Goal: Task Accomplishment & Management: Complete application form

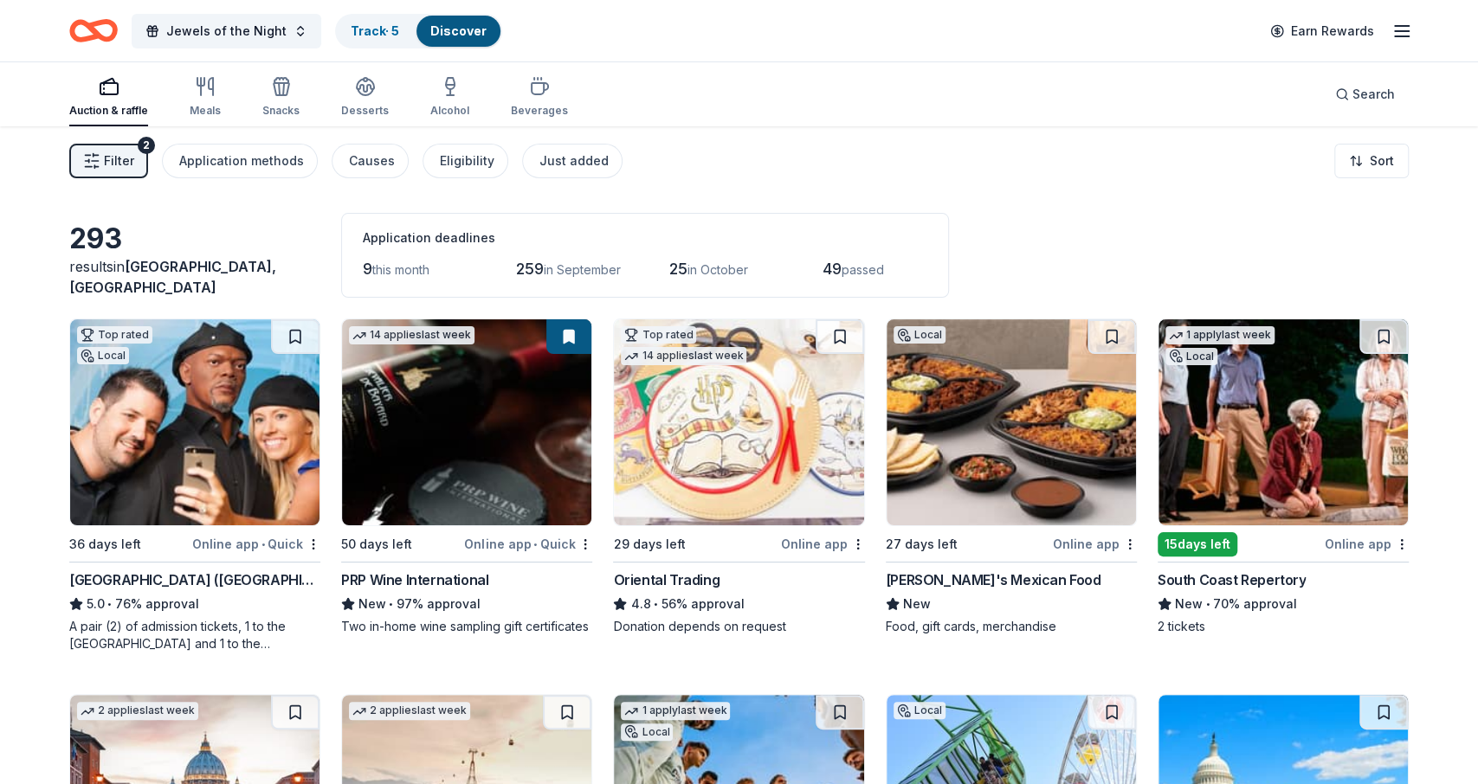
click at [119, 158] on span "Filter" at bounding box center [119, 161] width 30 height 21
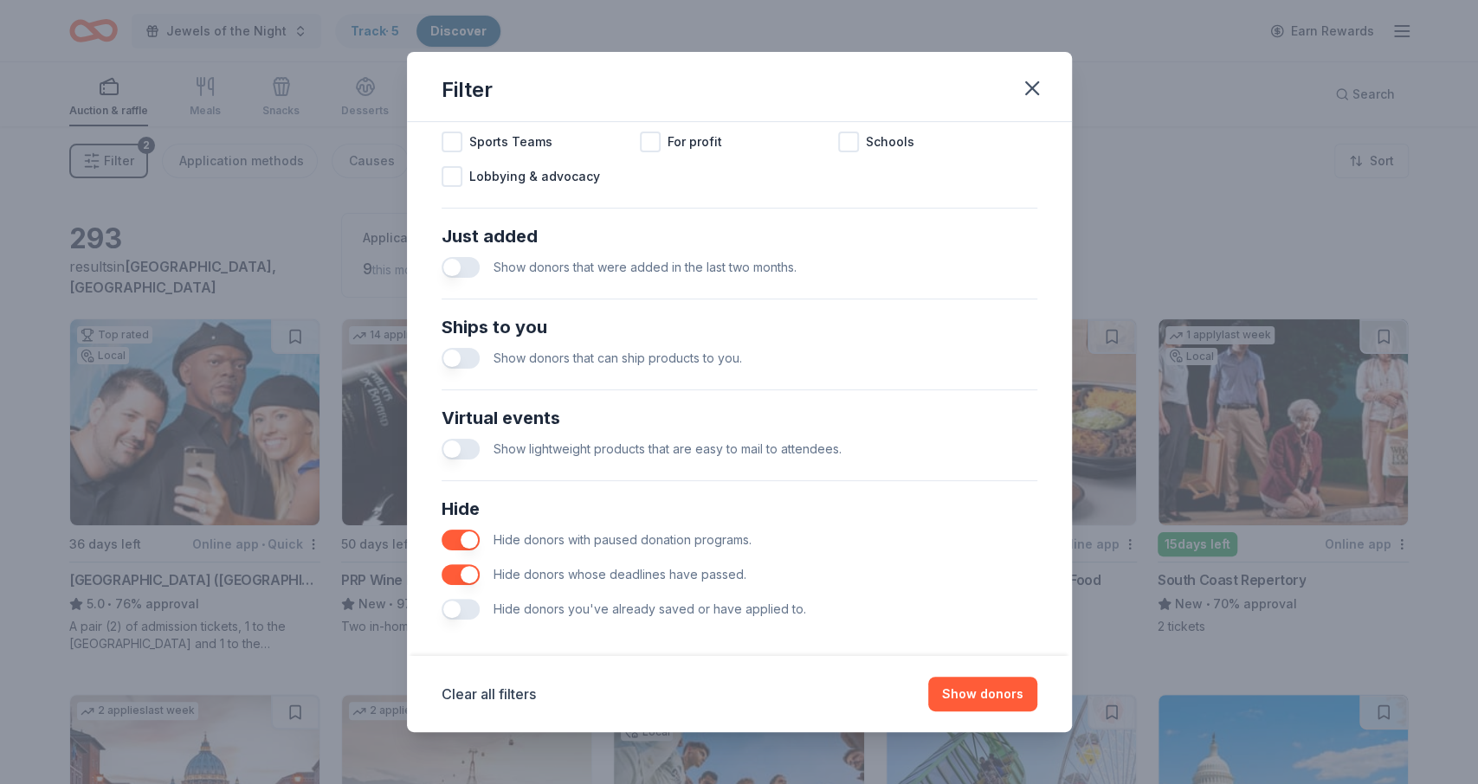
scroll to position [604, 0]
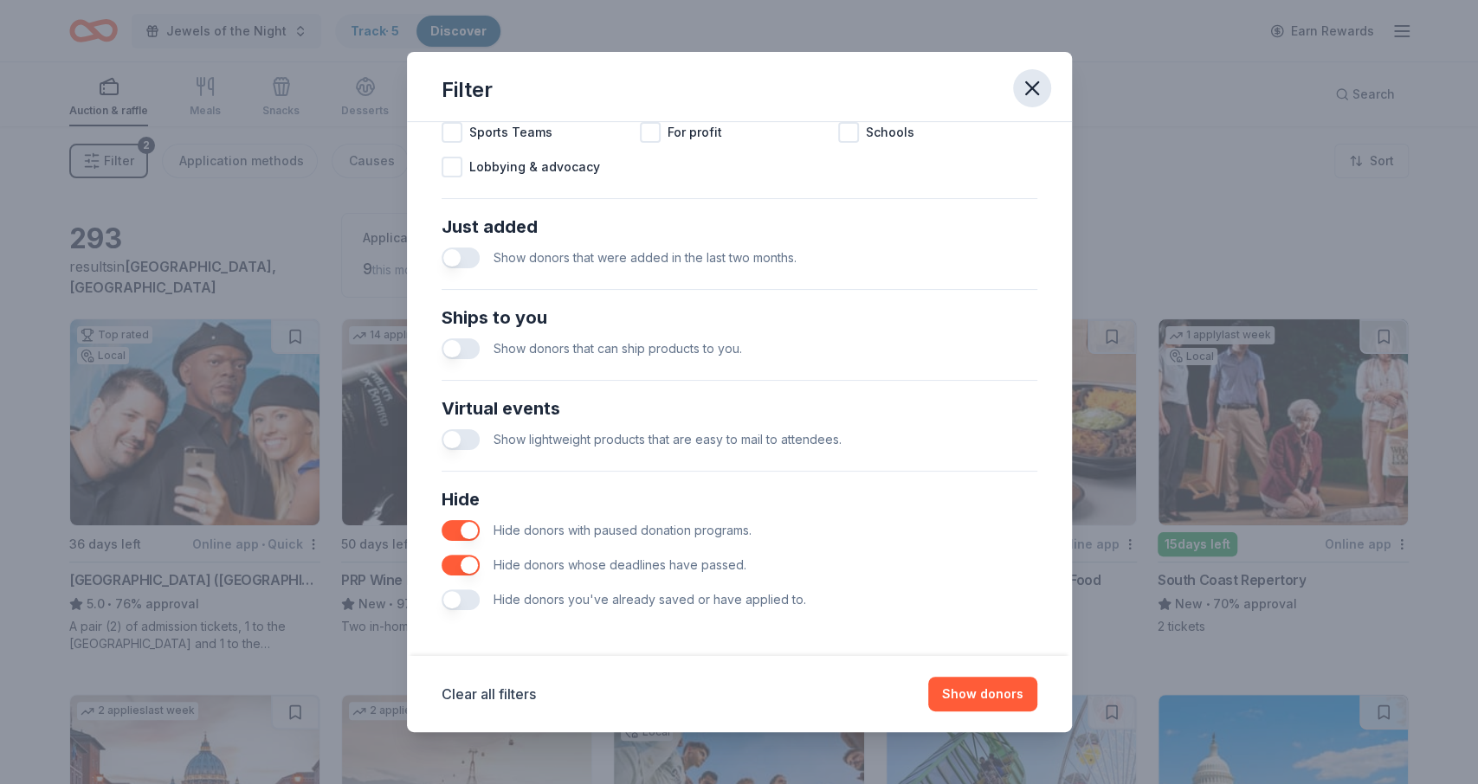
click at [1024, 98] on icon "button" at bounding box center [1032, 88] width 24 height 24
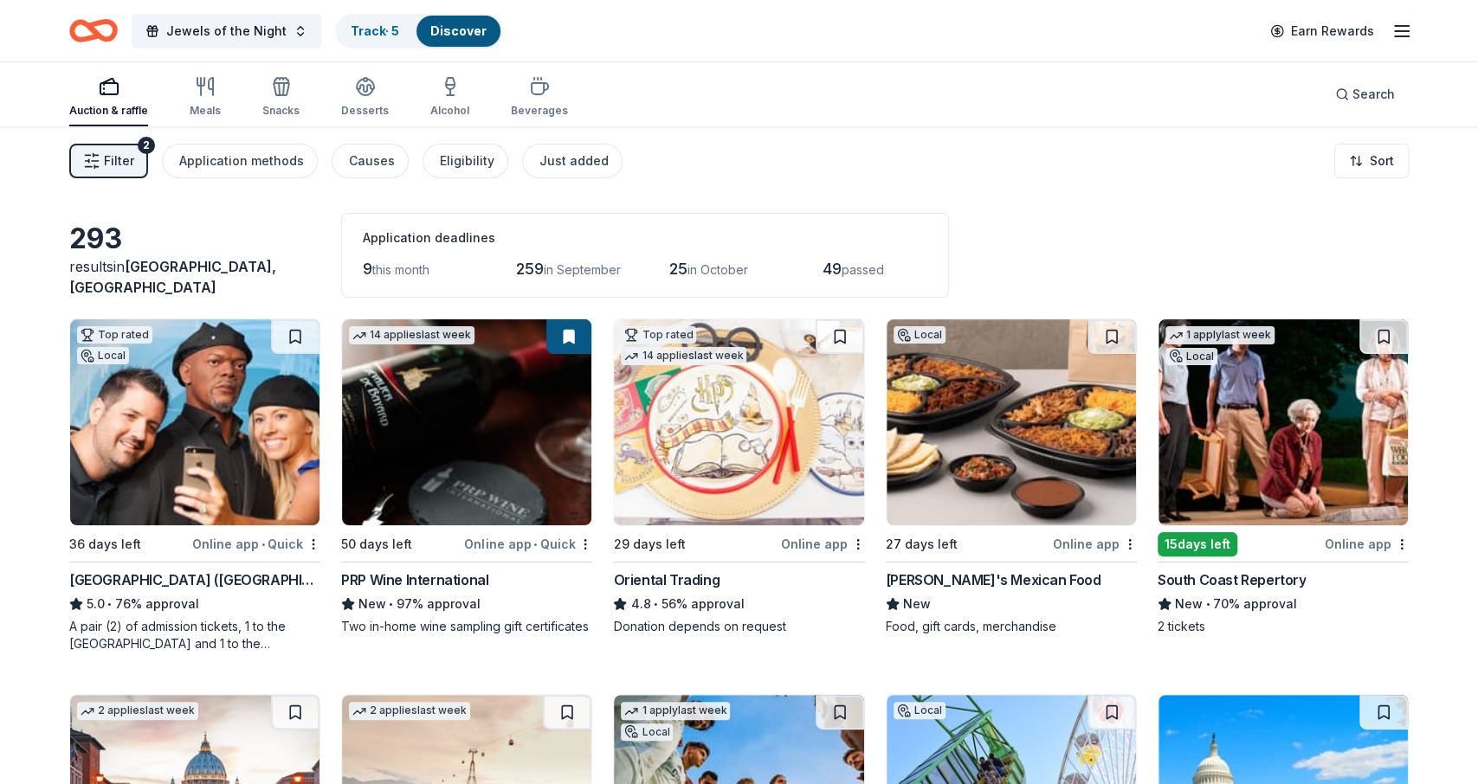
drag, startPoint x: 1465, startPoint y: 299, endPoint x: 1470, endPoint y: 240, distance: 59.1
click at [1470, 240] on html "Jewels of the Night Track · 5 Discover Earn Rewards Auction & raffle Meals Snac…" at bounding box center [739, 392] width 1478 height 784
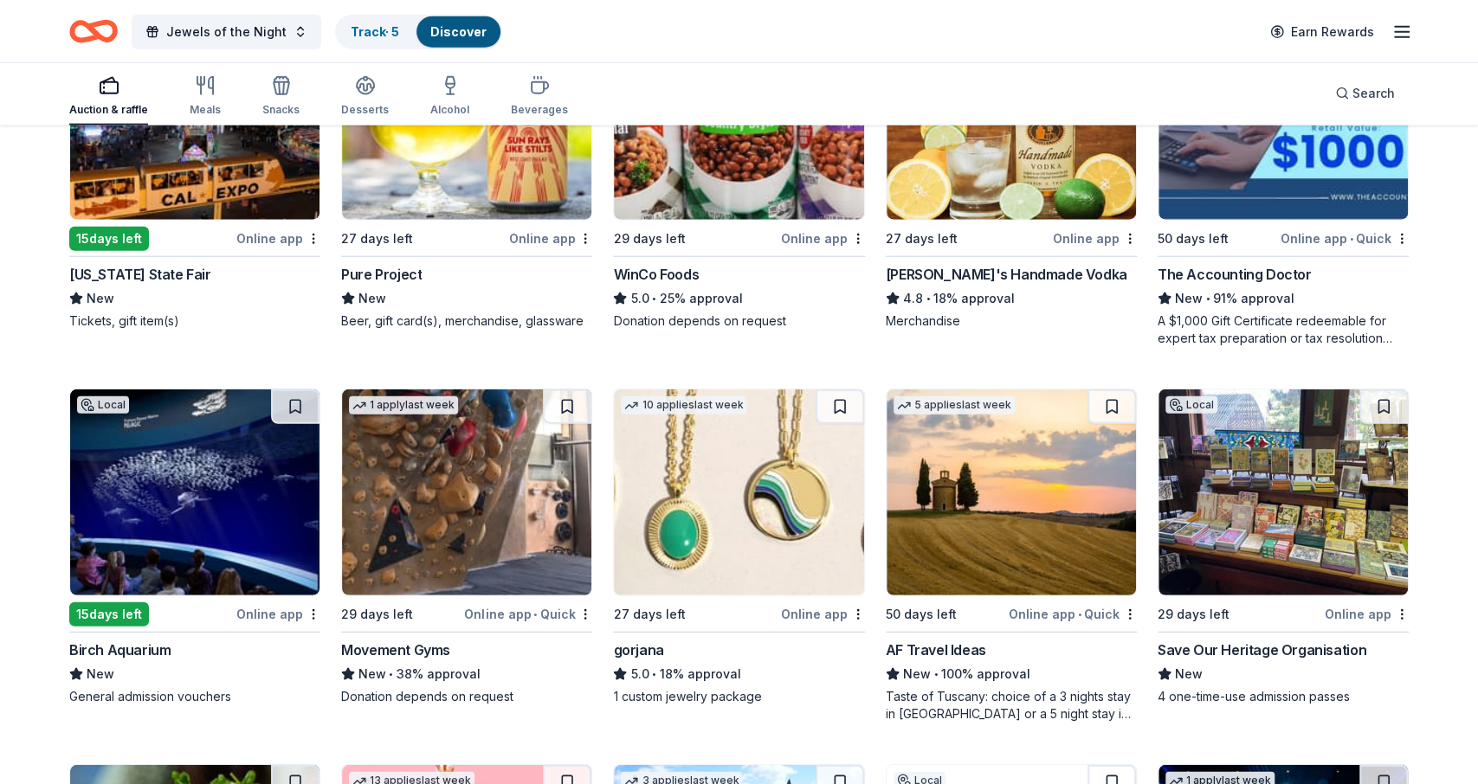
scroll to position [2905, 0]
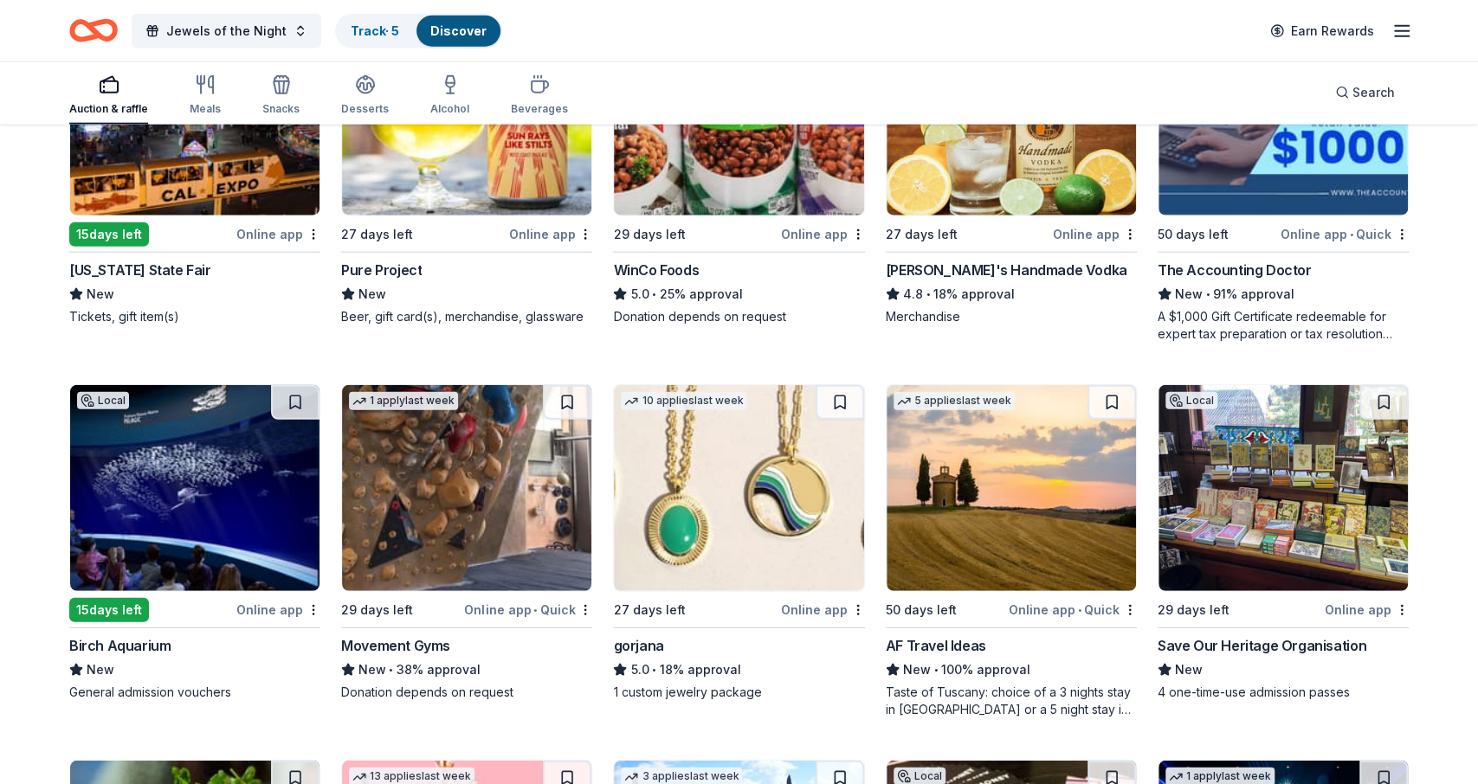
click at [970, 562] on img at bounding box center [1011, 488] width 249 height 206
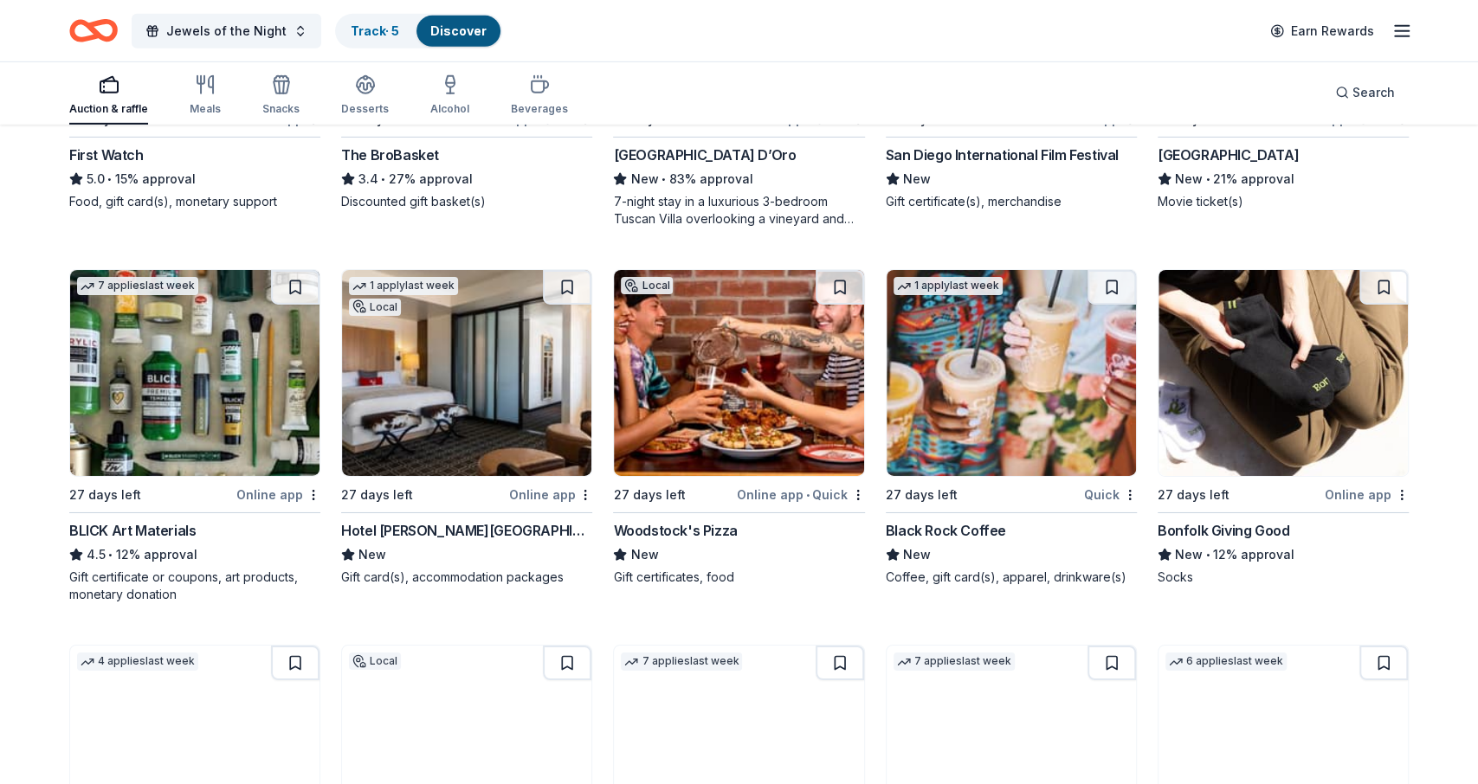
scroll to position [3787, 0]
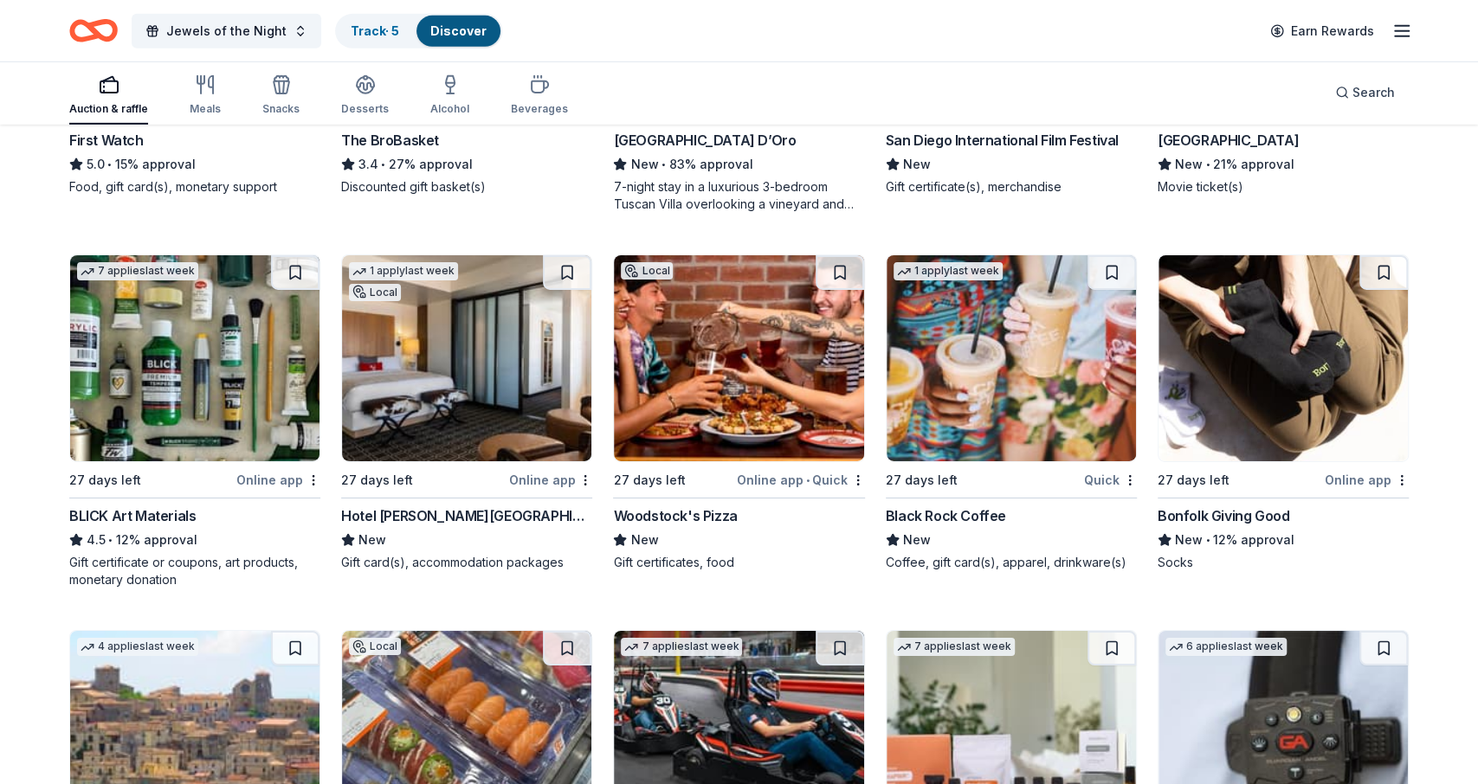
click at [468, 344] on img at bounding box center [466, 358] width 249 height 206
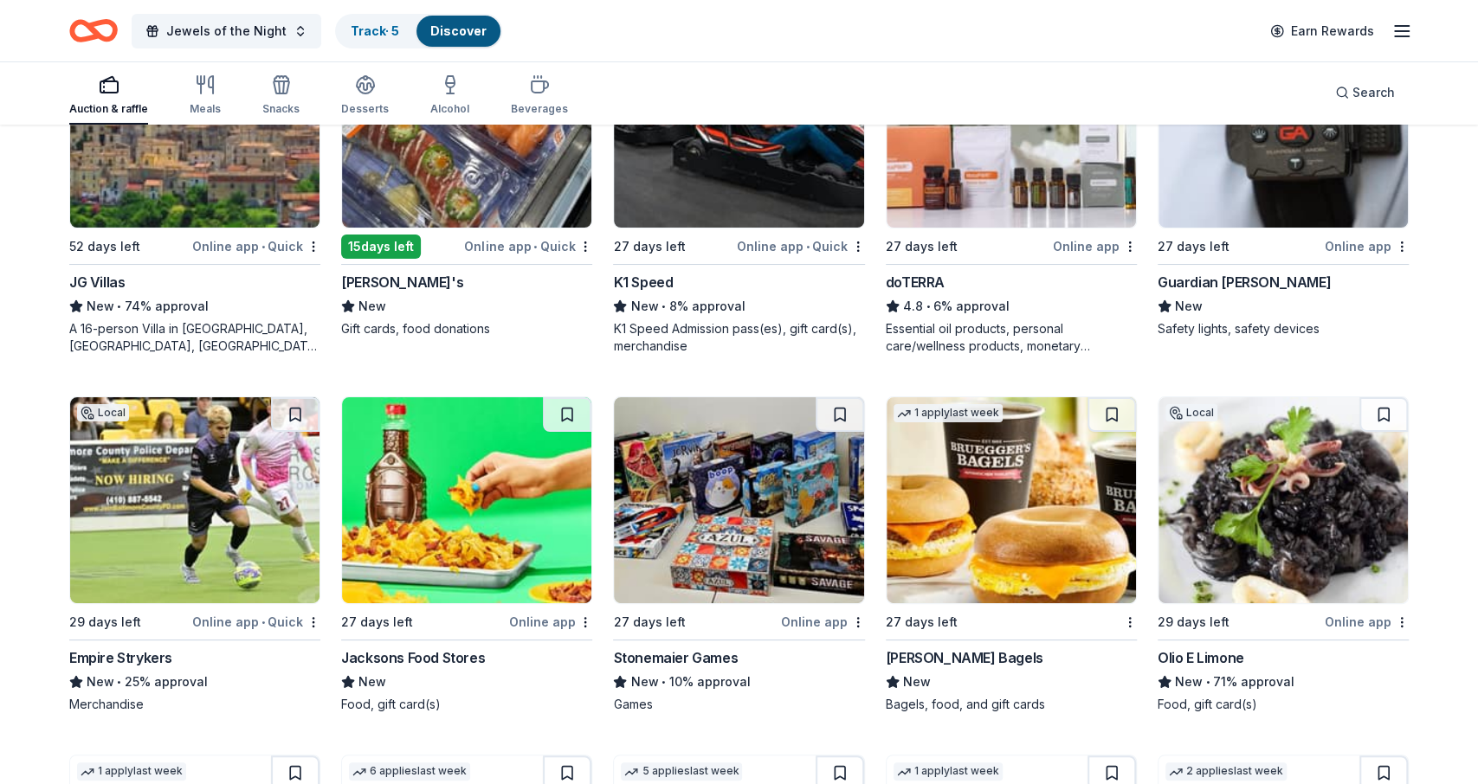
scroll to position [4400, 0]
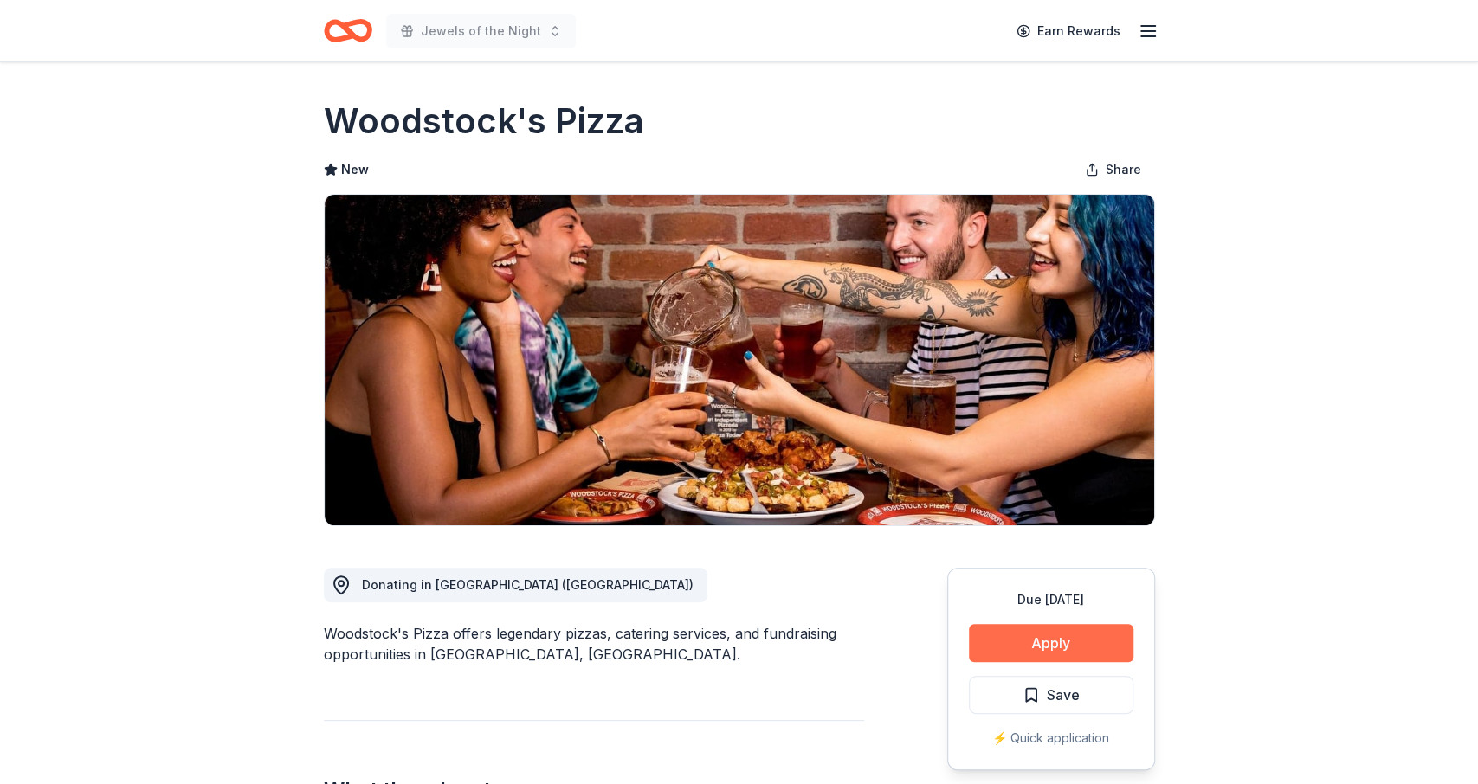
click at [998, 636] on button "Apply" at bounding box center [1051, 643] width 164 height 38
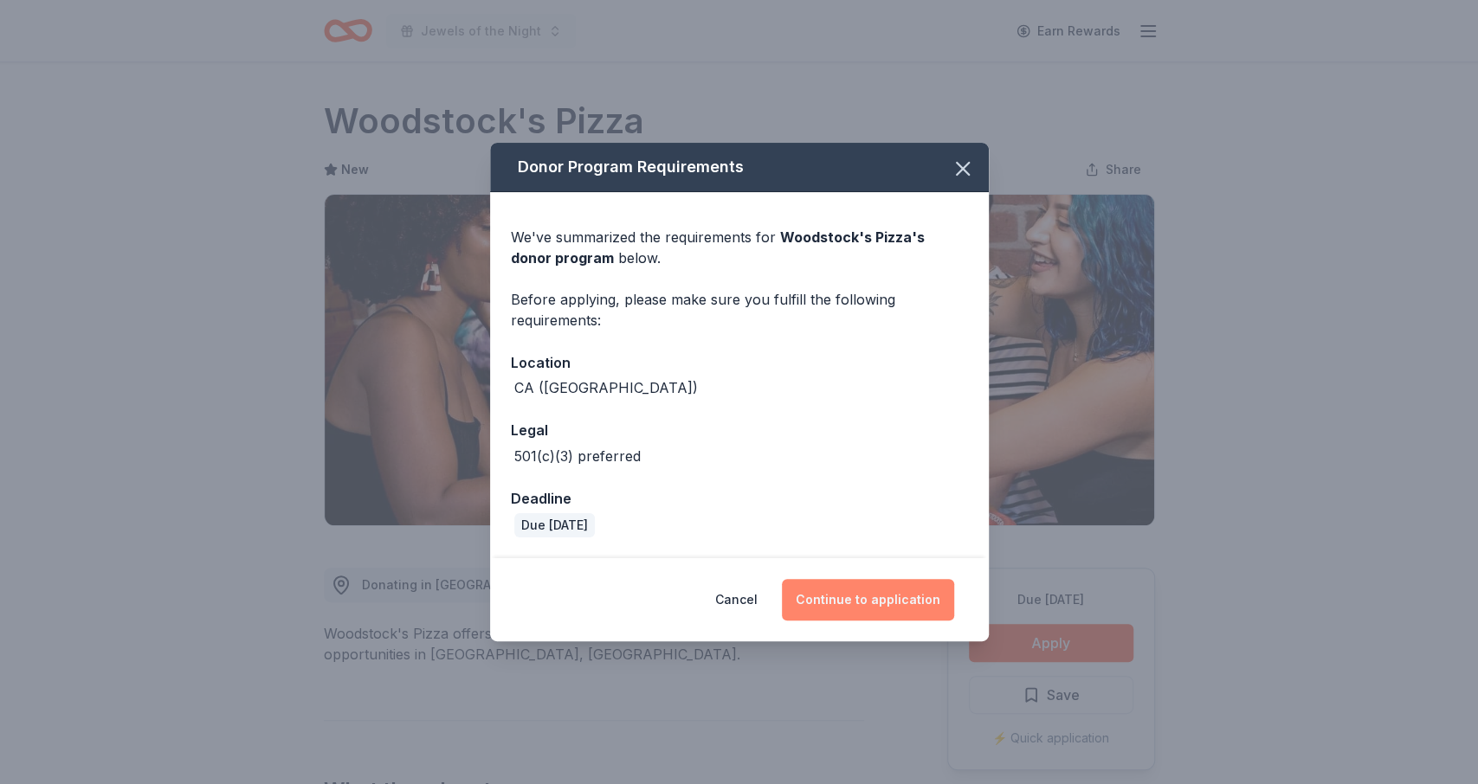
click at [838, 590] on button "Continue to application" at bounding box center [868, 600] width 172 height 42
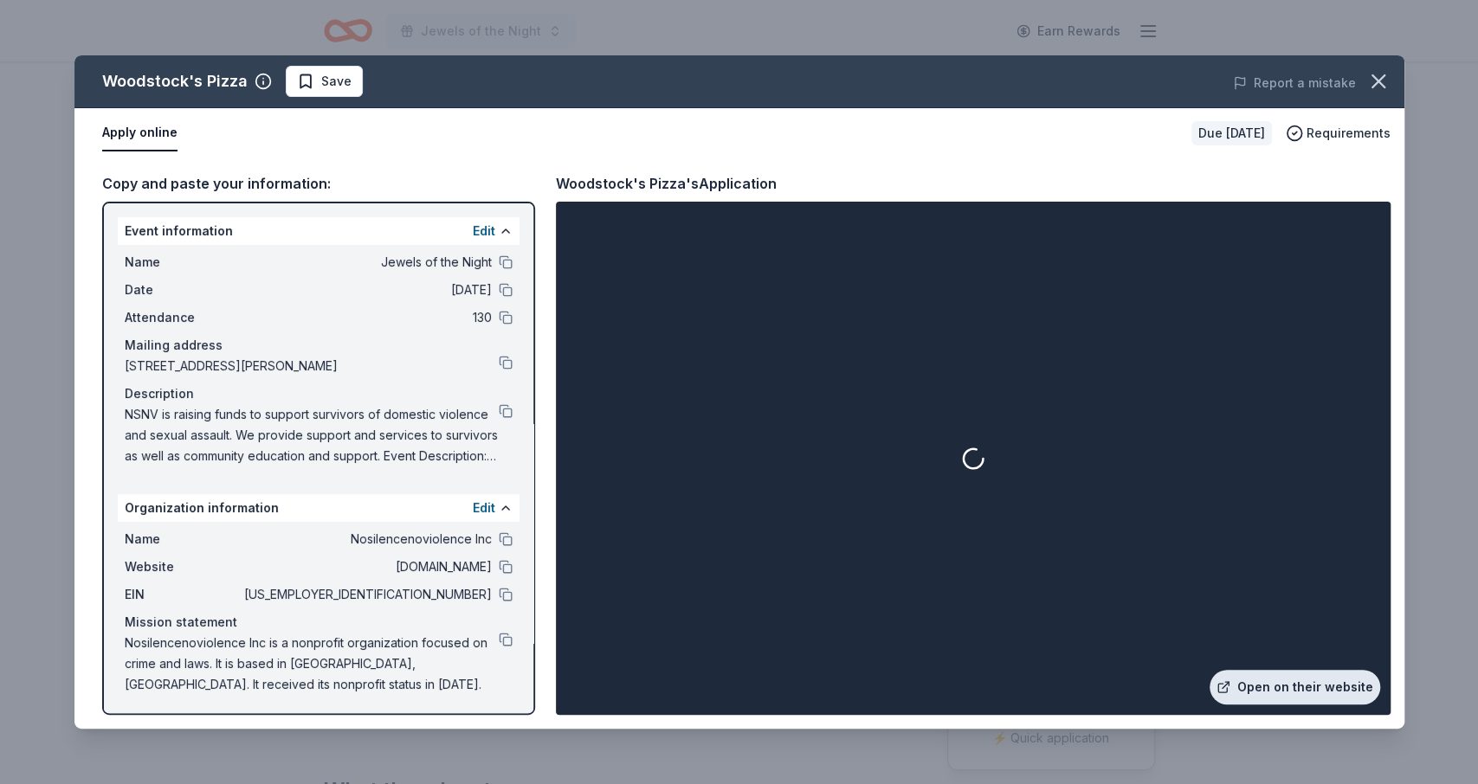
click at [1280, 693] on link "Open on their website" at bounding box center [1294, 687] width 171 height 35
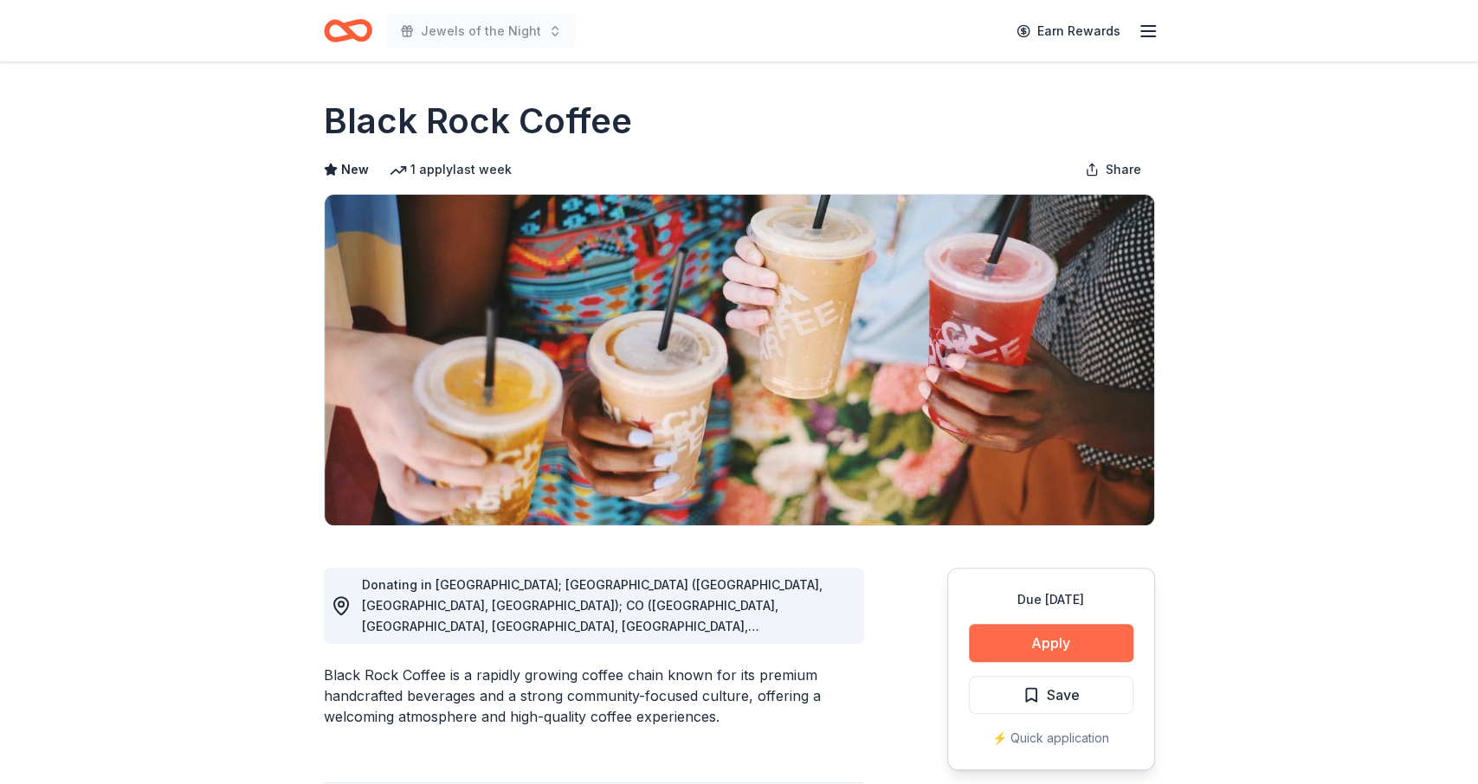
click at [1047, 650] on button "Apply" at bounding box center [1051, 643] width 164 height 38
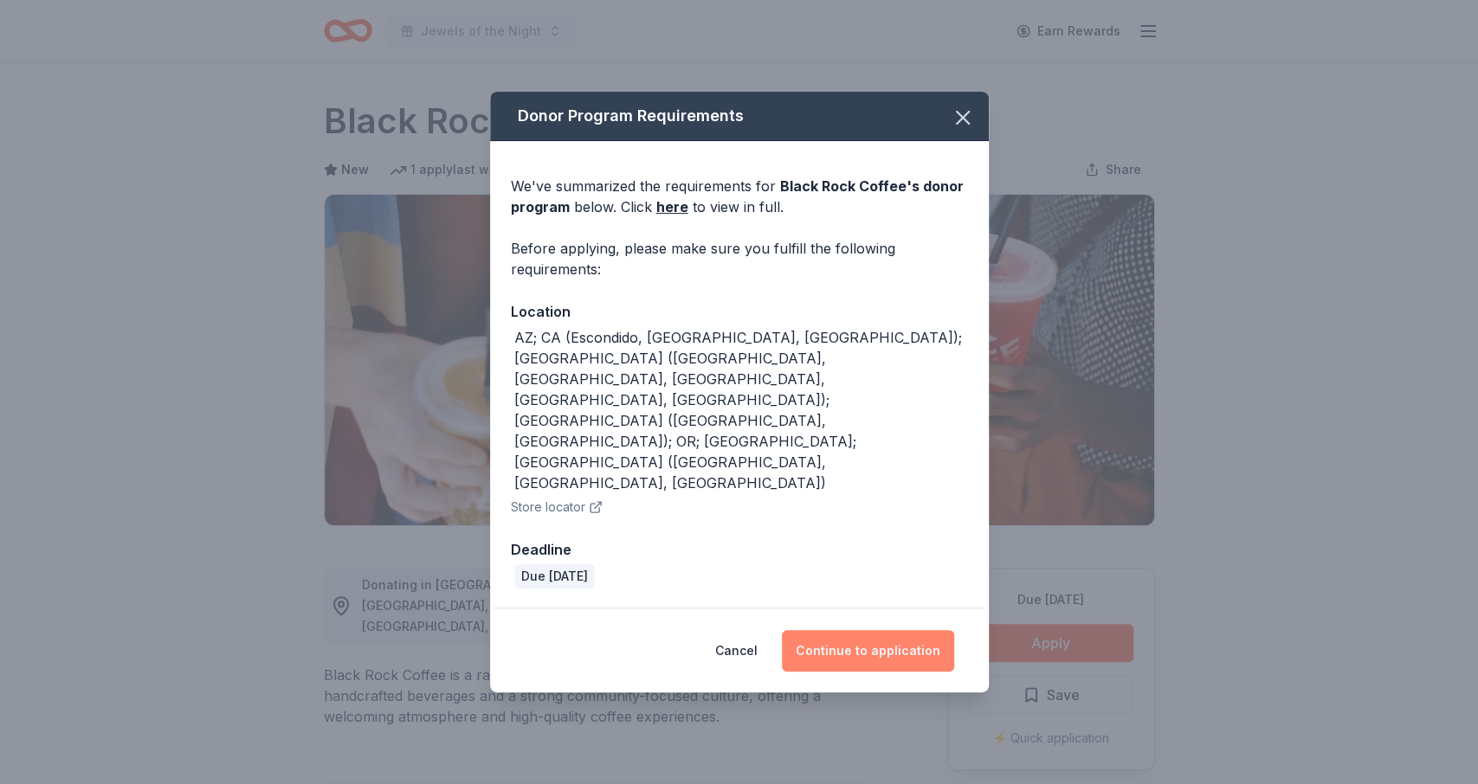
click at [871, 630] on button "Continue to application" at bounding box center [868, 651] width 172 height 42
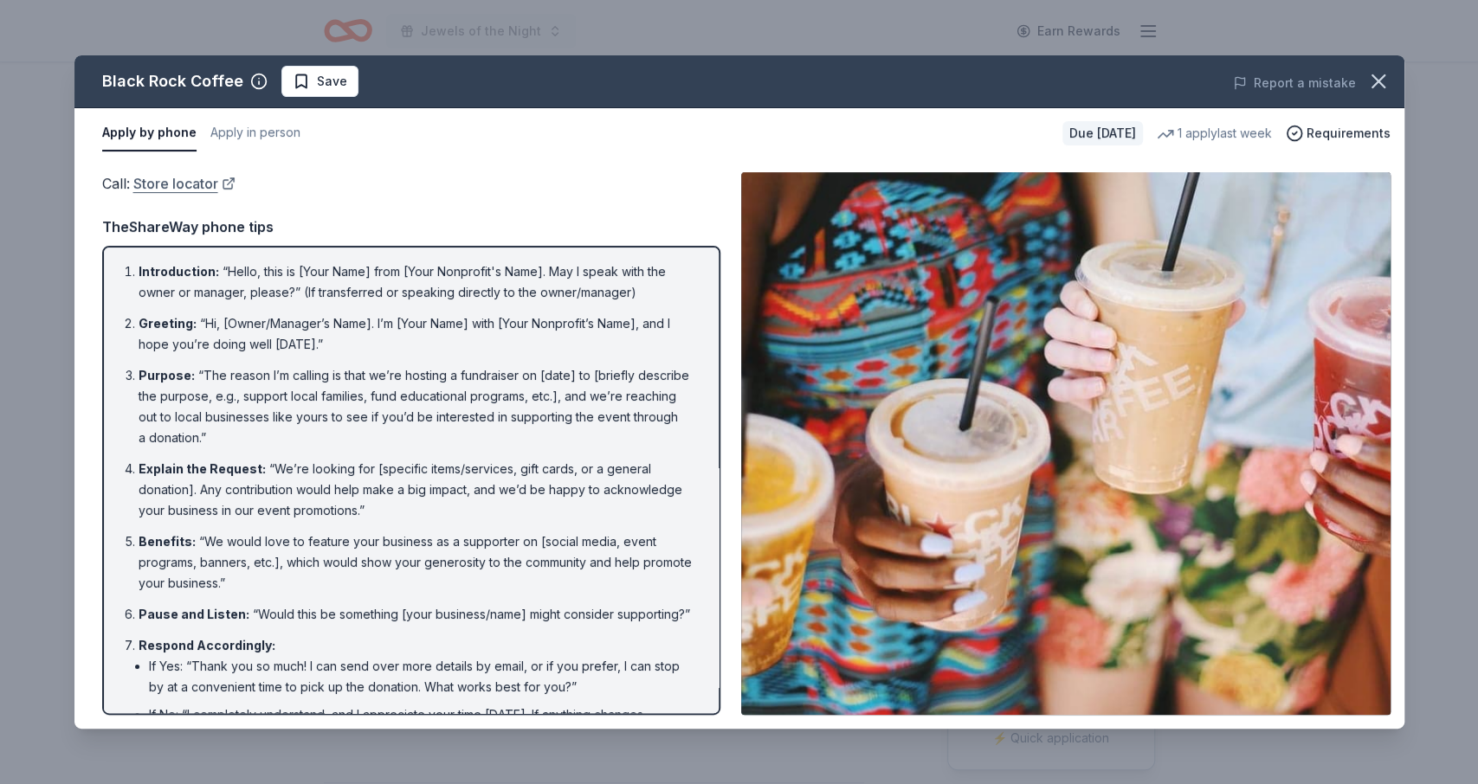
click at [160, 179] on link "Store locator" at bounding box center [184, 183] width 102 height 23
click at [1370, 82] on icon "button" at bounding box center [1378, 81] width 24 height 24
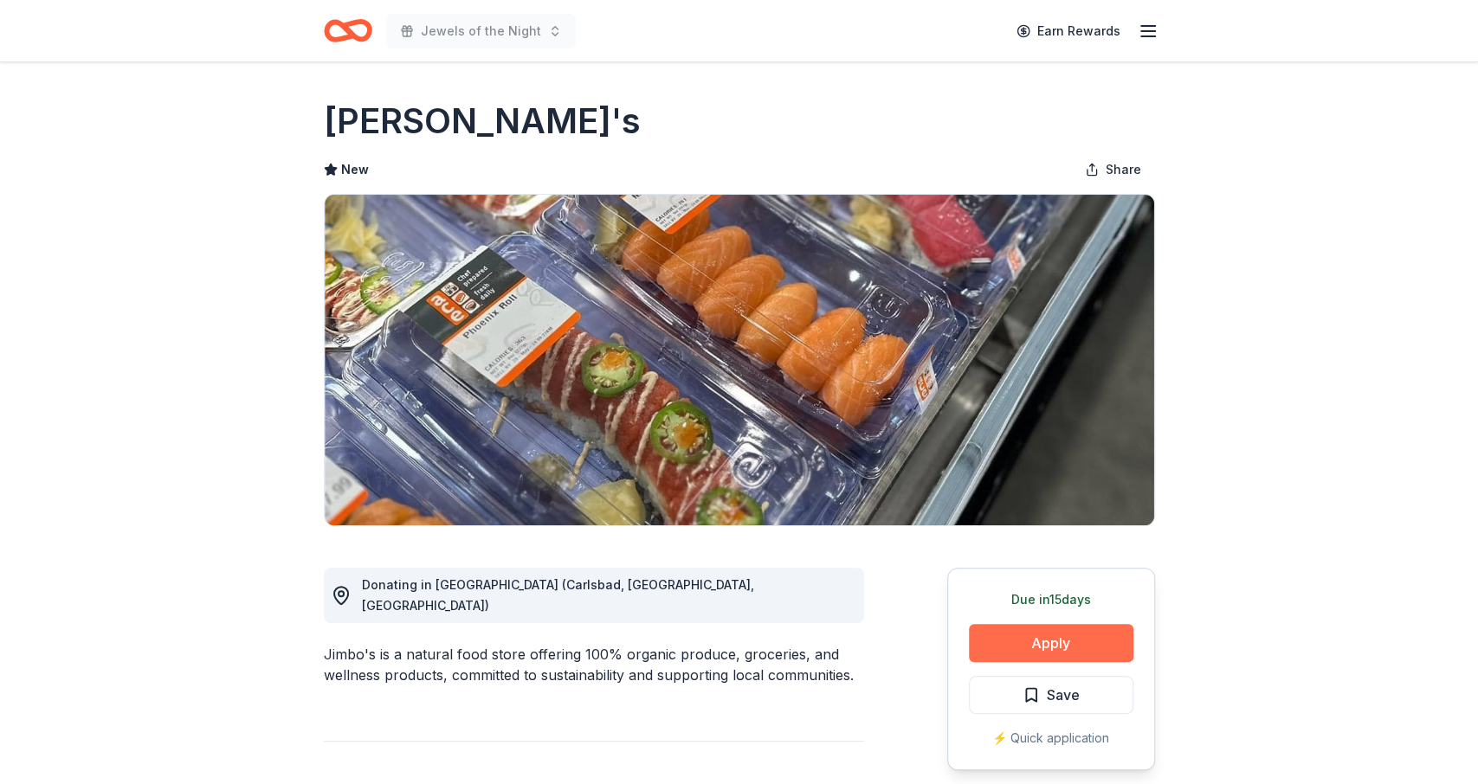
click at [1020, 640] on button "Apply" at bounding box center [1051, 643] width 164 height 38
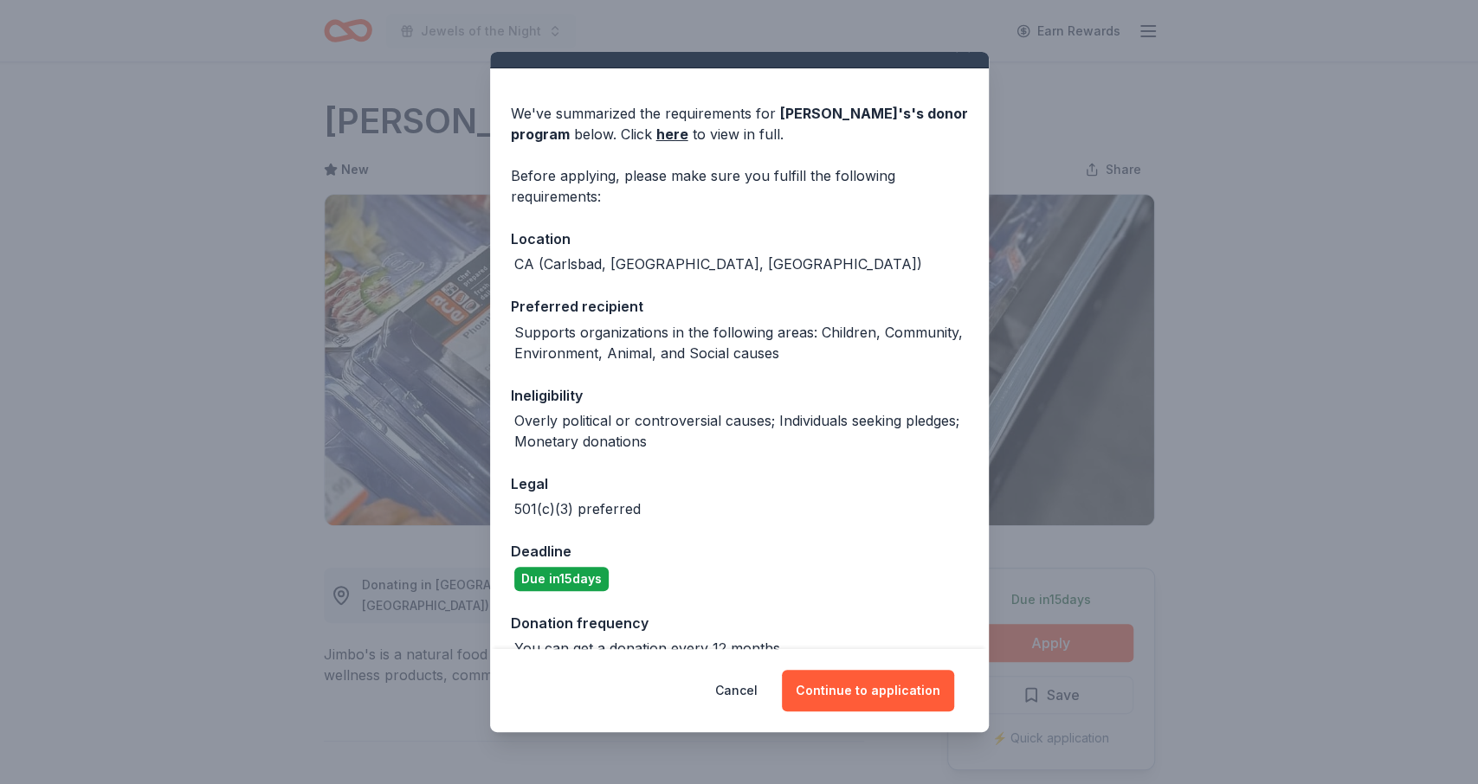
scroll to position [62, 0]
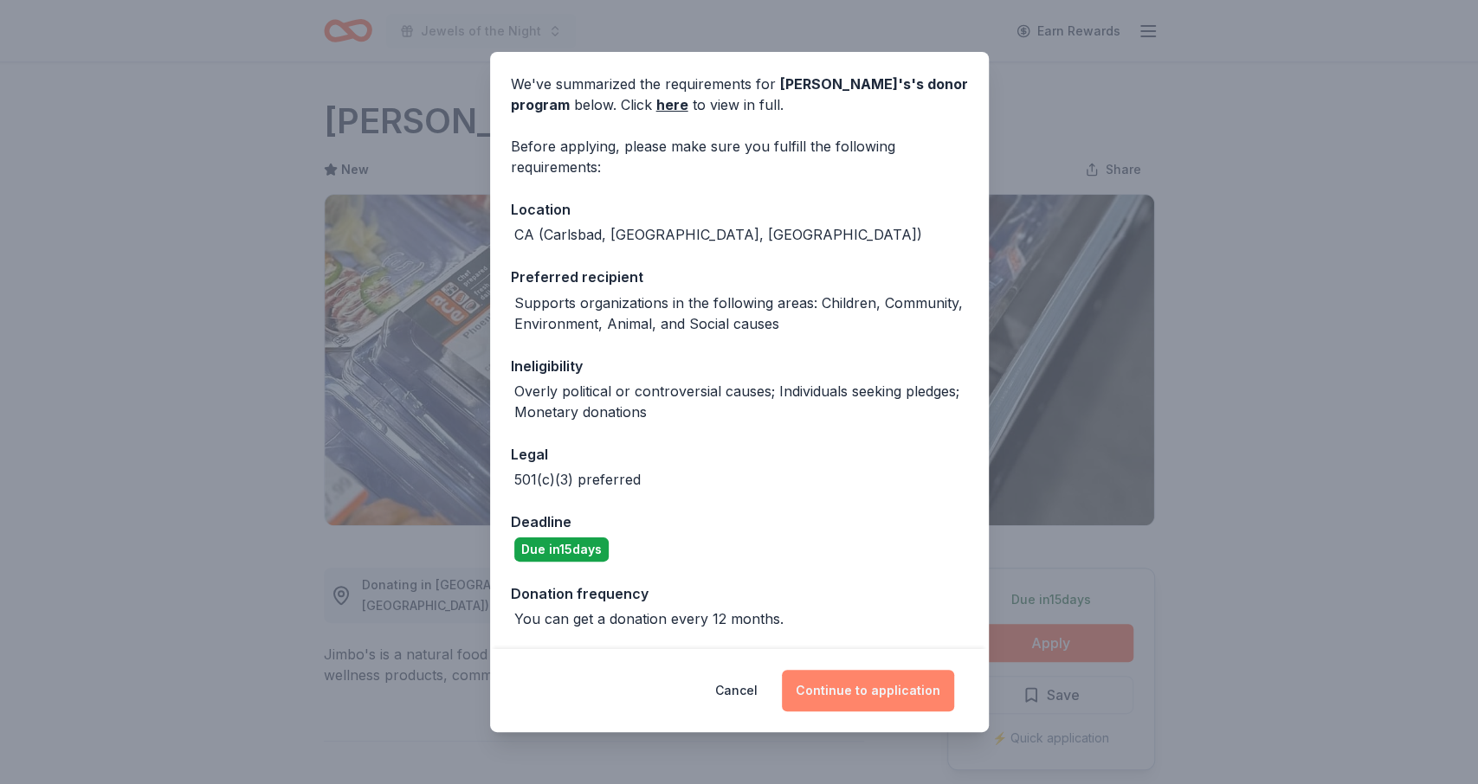
click at [849, 693] on button "Continue to application" at bounding box center [868, 691] width 172 height 42
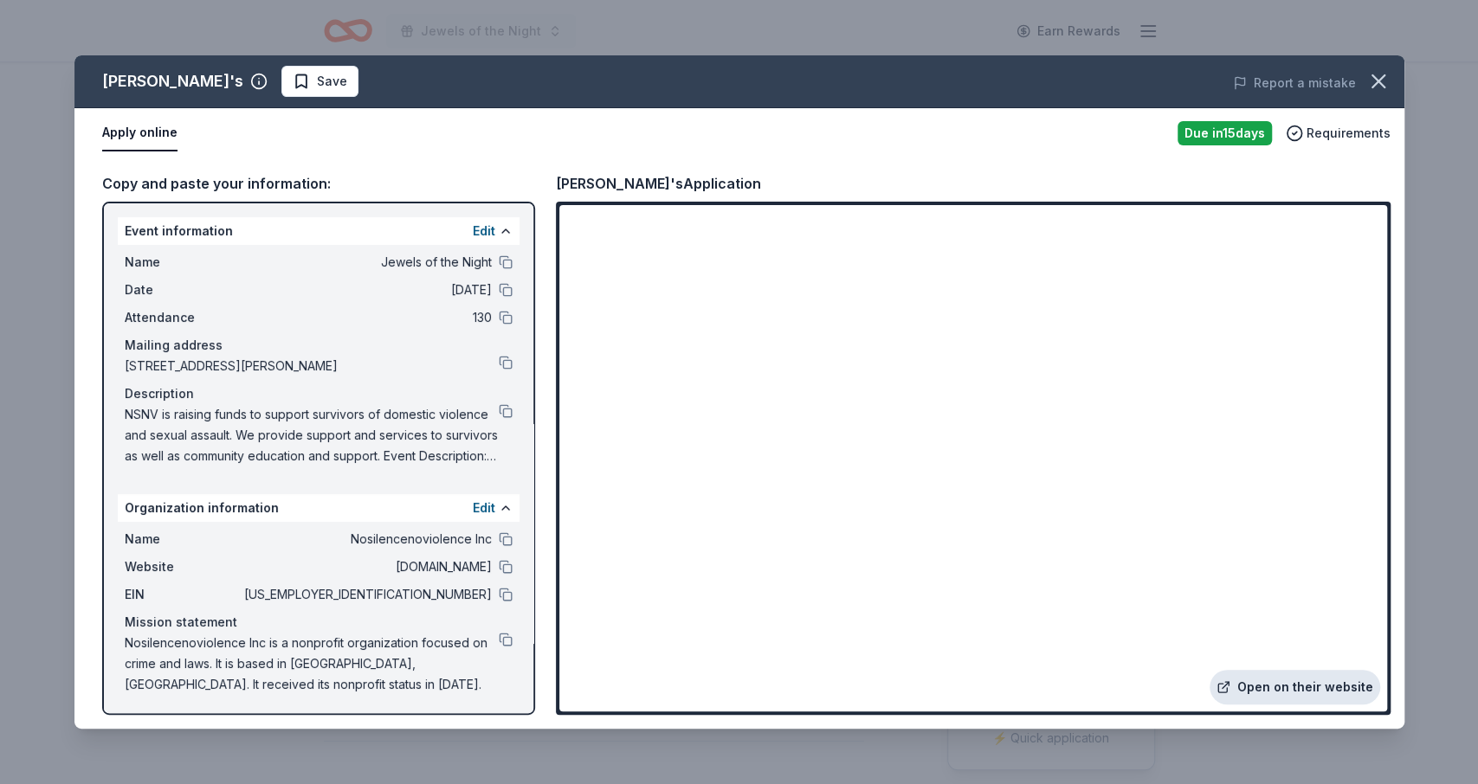
click at [1263, 683] on link "Open on their website" at bounding box center [1294, 687] width 171 height 35
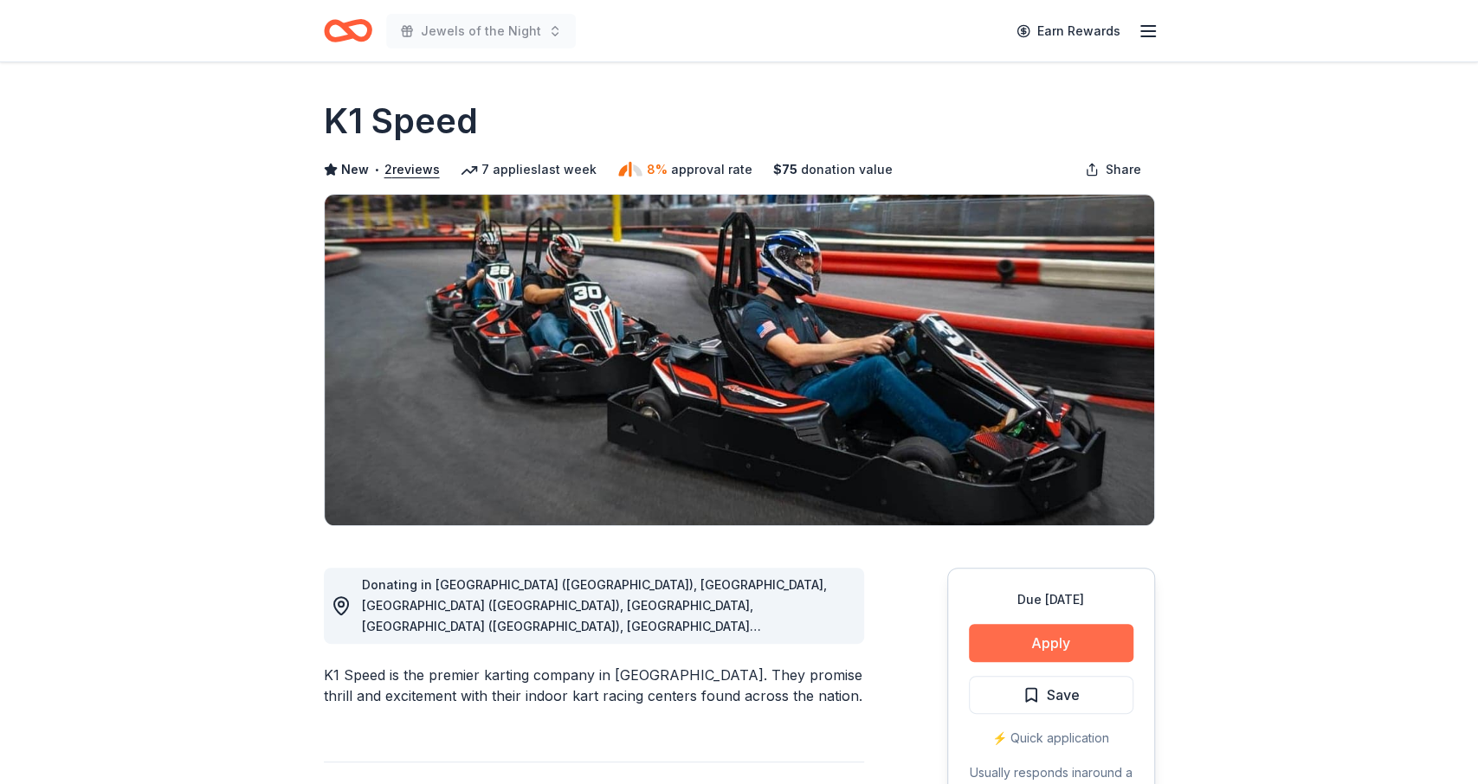
click at [1060, 642] on button "Apply" at bounding box center [1051, 643] width 164 height 38
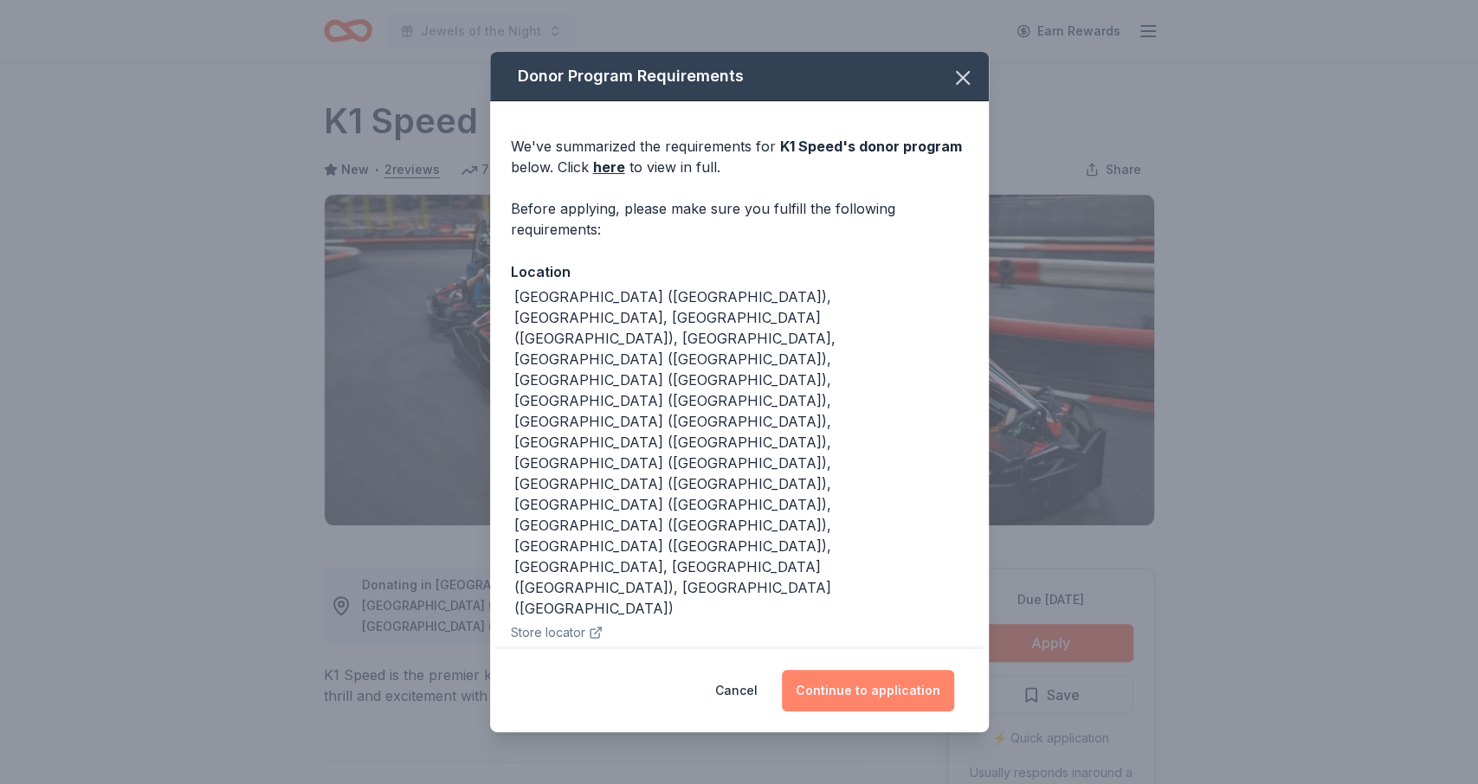
click at [882, 670] on button "Continue to application" at bounding box center [868, 691] width 172 height 42
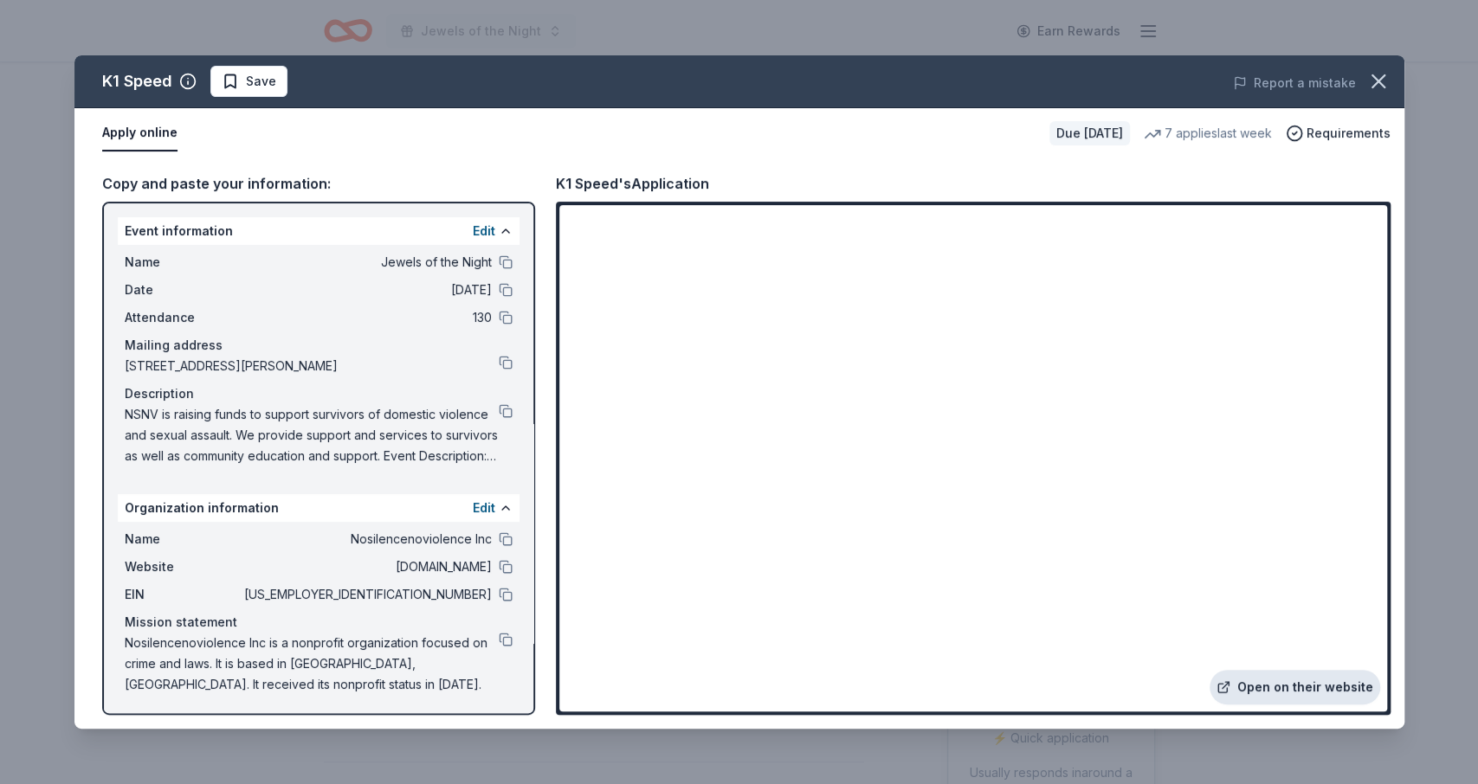
click at [1272, 680] on link "Open on their website" at bounding box center [1294, 687] width 171 height 35
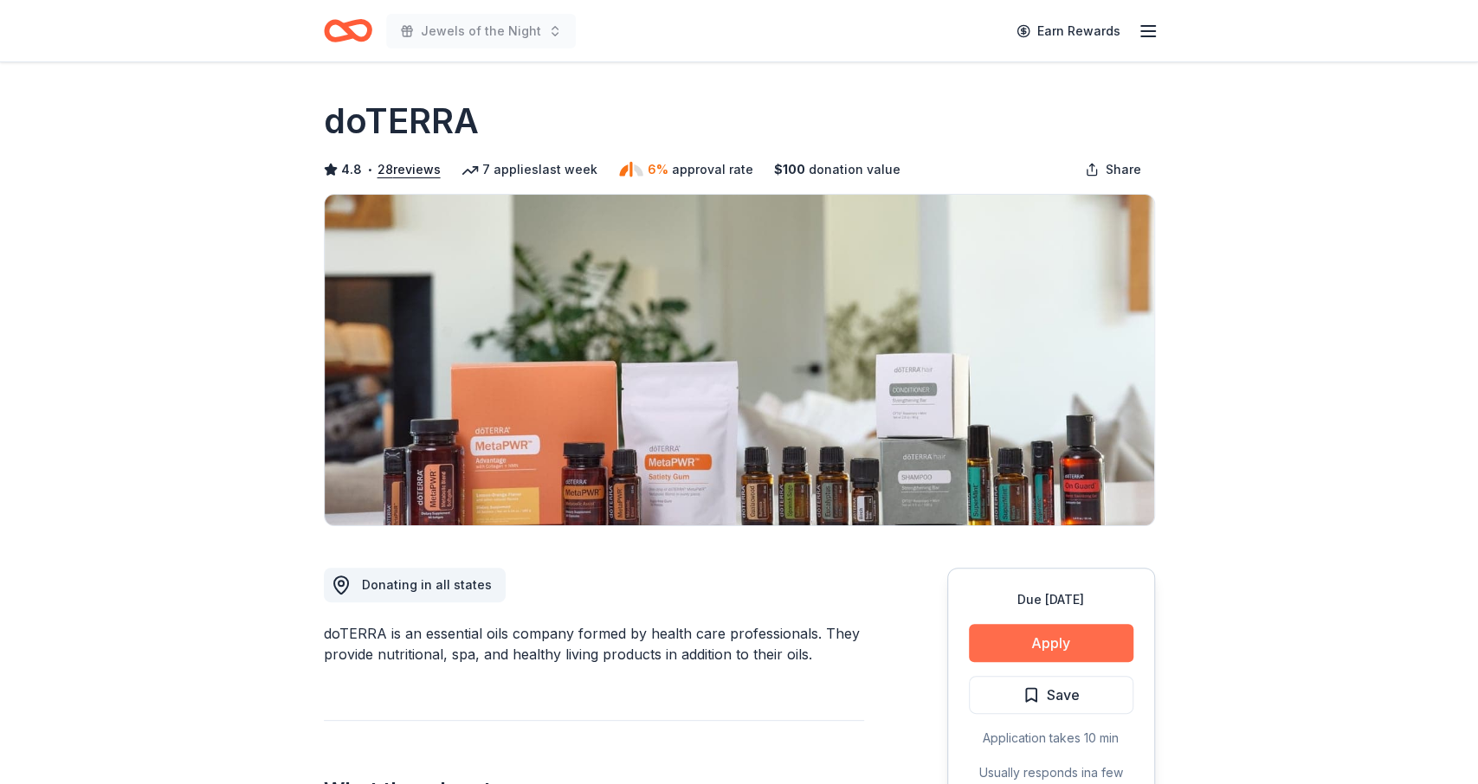
click at [1028, 648] on button "Apply" at bounding box center [1051, 643] width 164 height 38
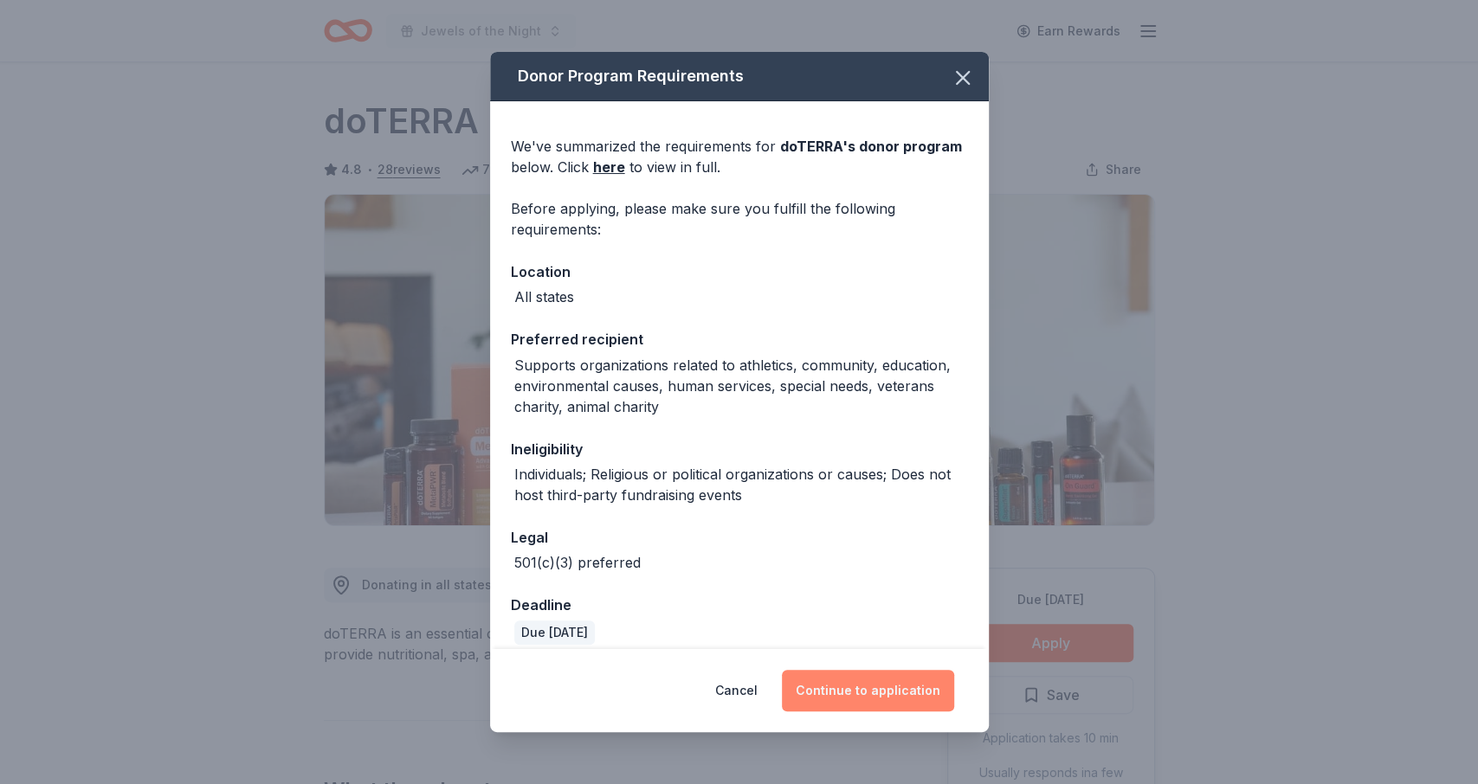
click at [886, 685] on button "Continue to application" at bounding box center [868, 691] width 172 height 42
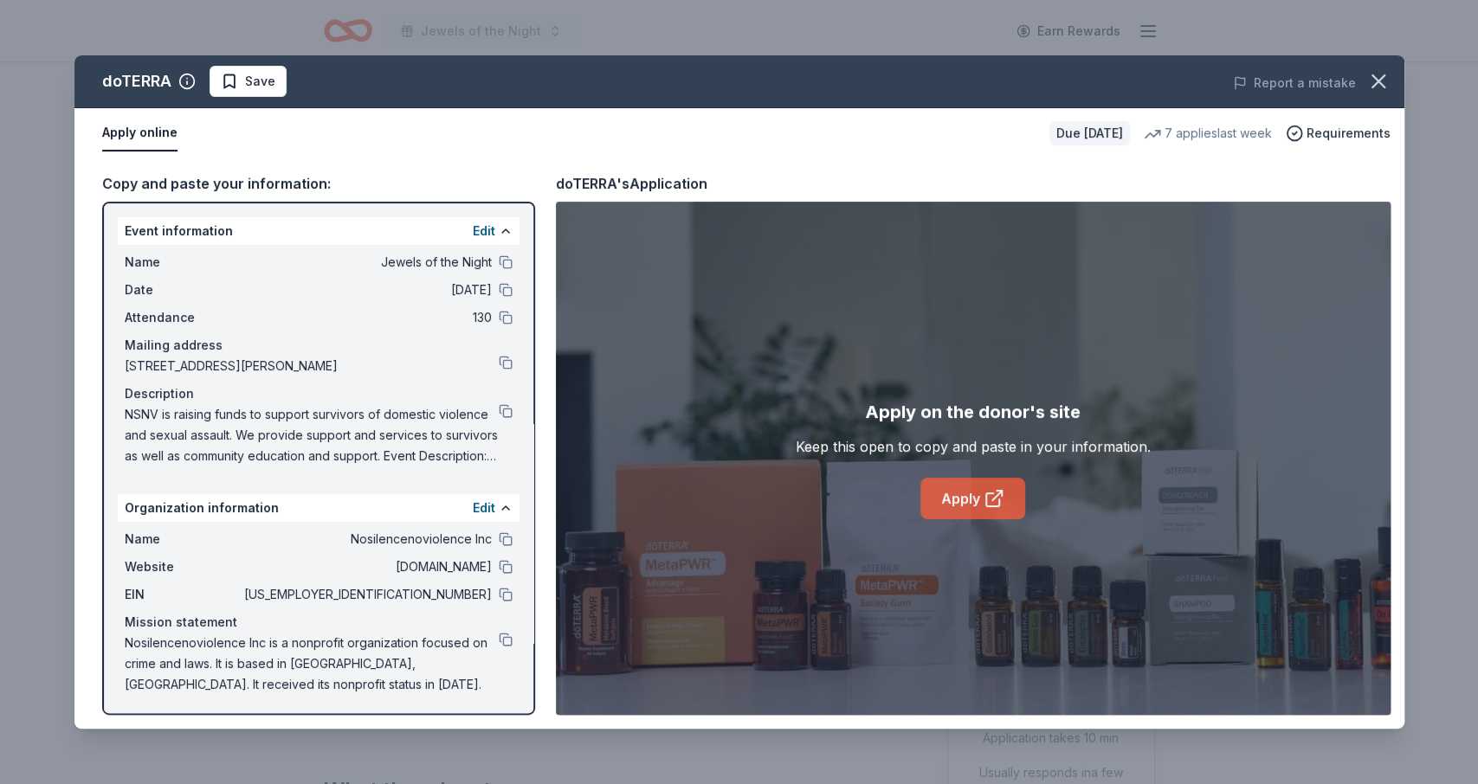
click at [940, 482] on link "Apply" at bounding box center [972, 499] width 105 height 42
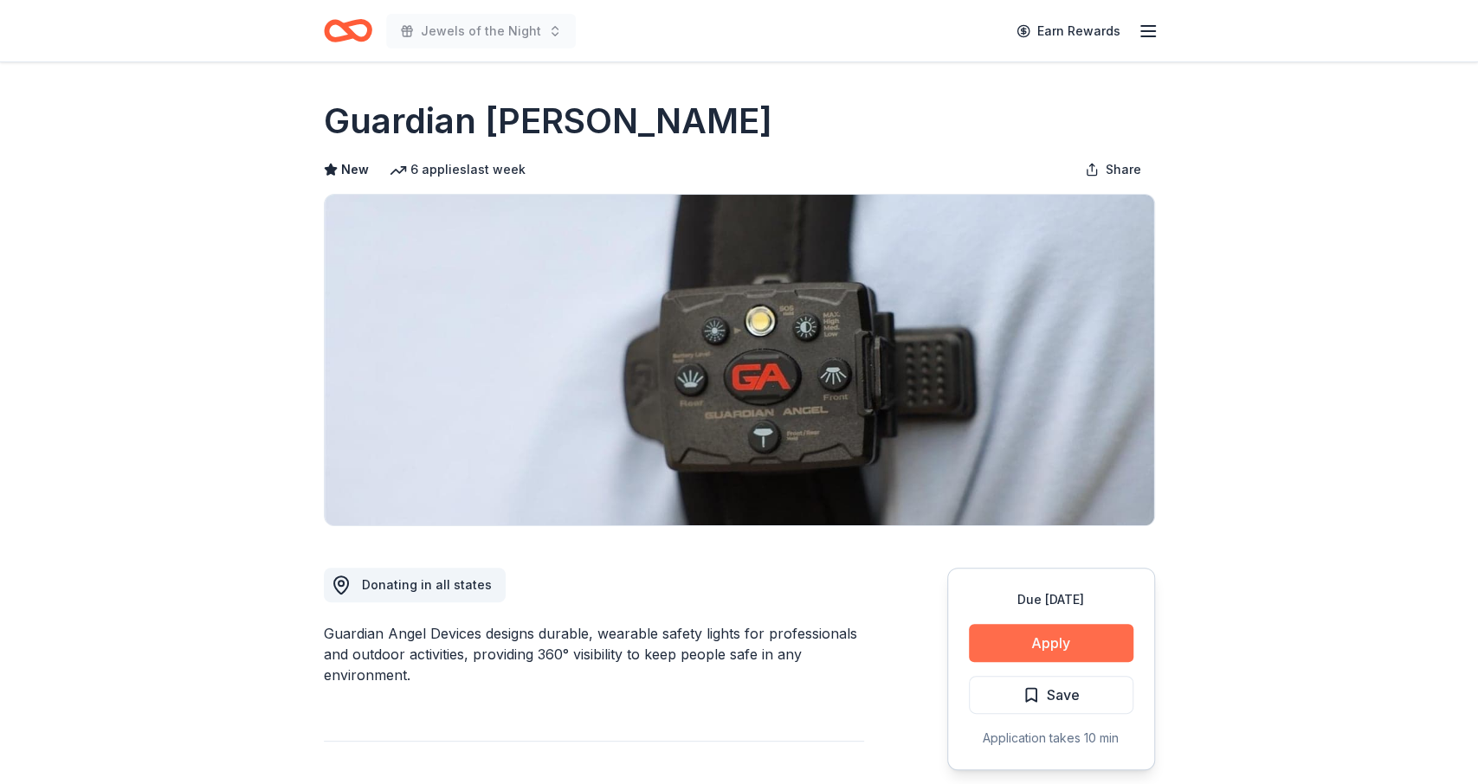
click at [1041, 632] on button "Apply" at bounding box center [1051, 643] width 164 height 38
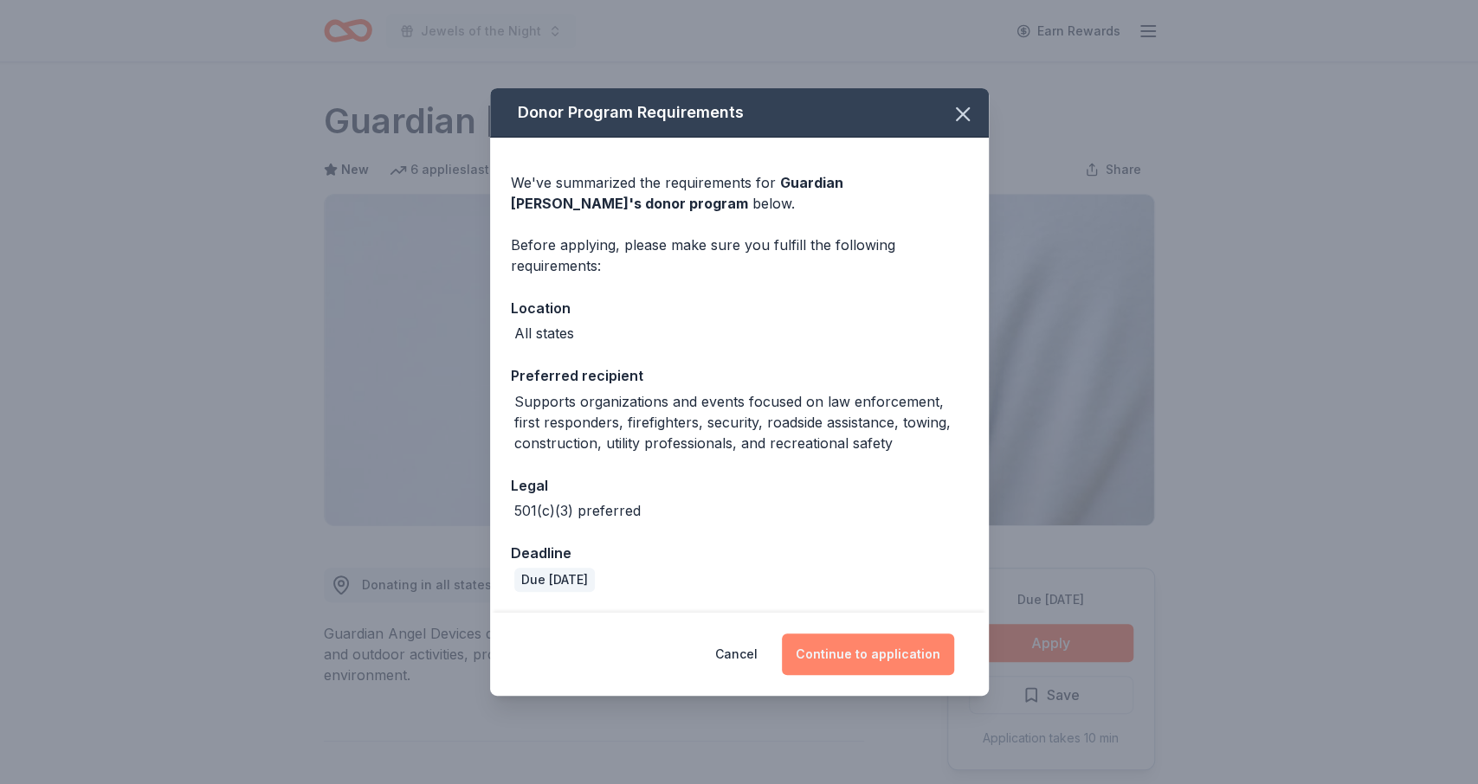
click at [893, 664] on button "Continue to application" at bounding box center [868, 655] width 172 height 42
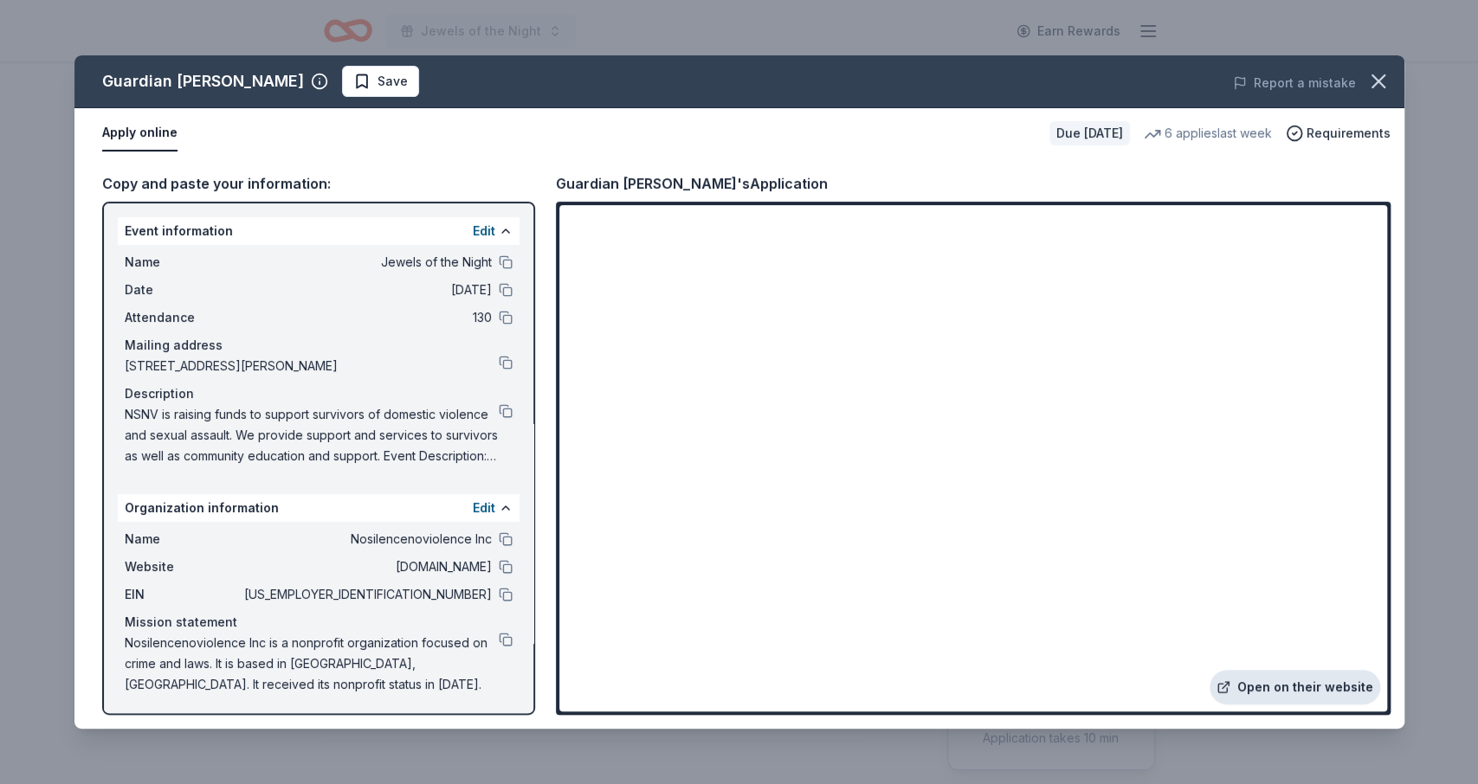
click at [1261, 694] on link "Open on their website" at bounding box center [1294, 687] width 171 height 35
click at [1277, 680] on link "Open on their website" at bounding box center [1294, 687] width 171 height 35
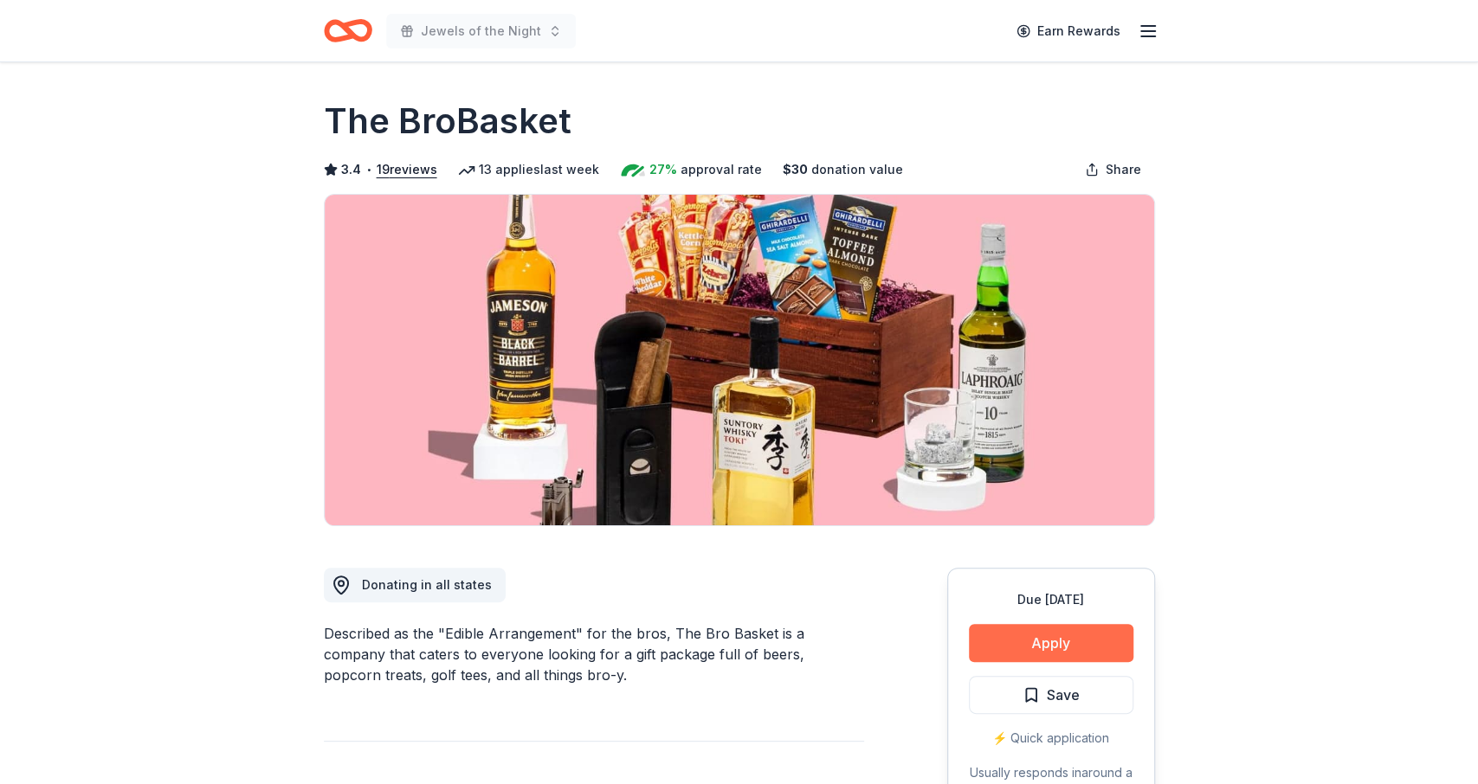
click at [1044, 640] on button "Apply" at bounding box center [1051, 643] width 164 height 38
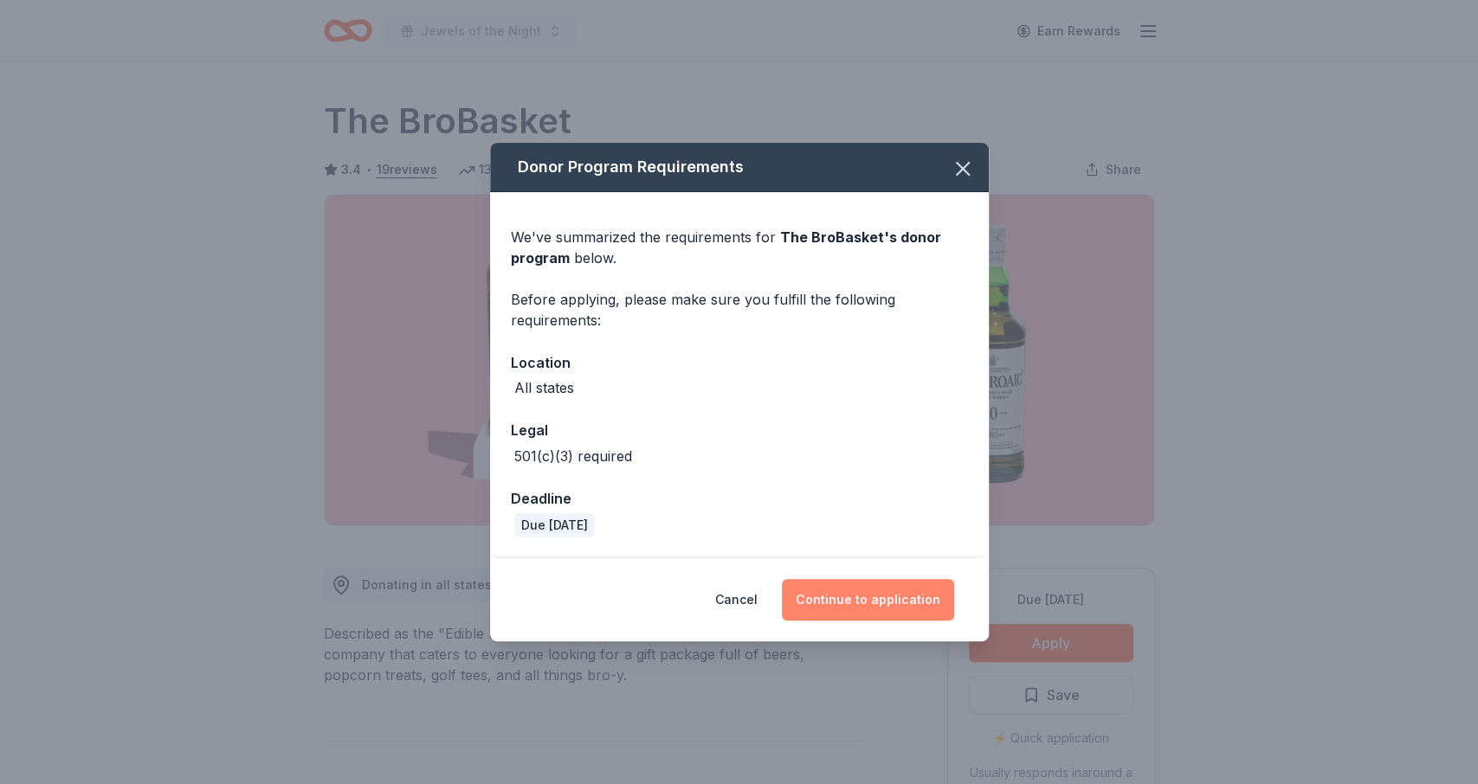
click at [835, 600] on button "Continue to application" at bounding box center [868, 600] width 172 height 42
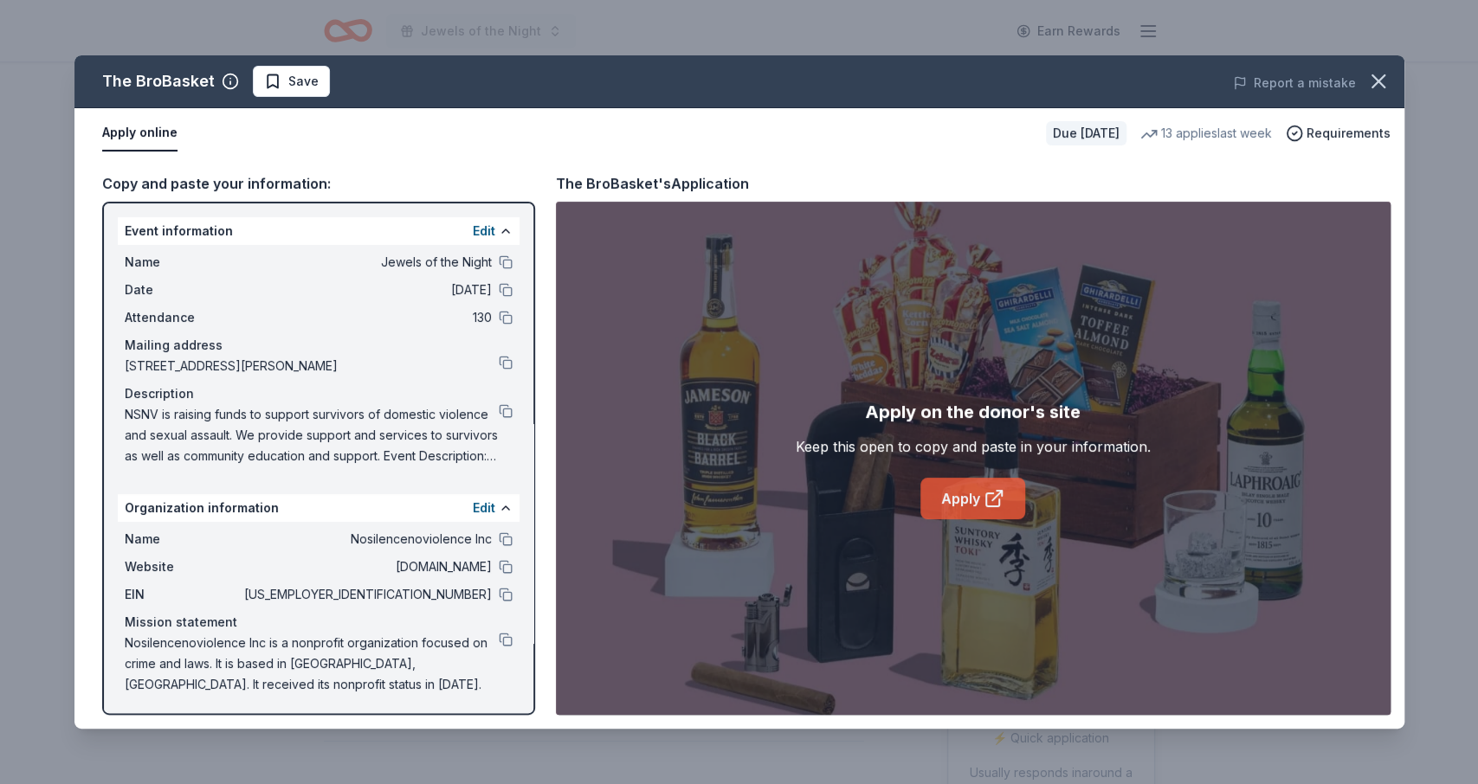
click at [959, 501] on link "Apply" at bounding box center [972, 499] width 105 height 42
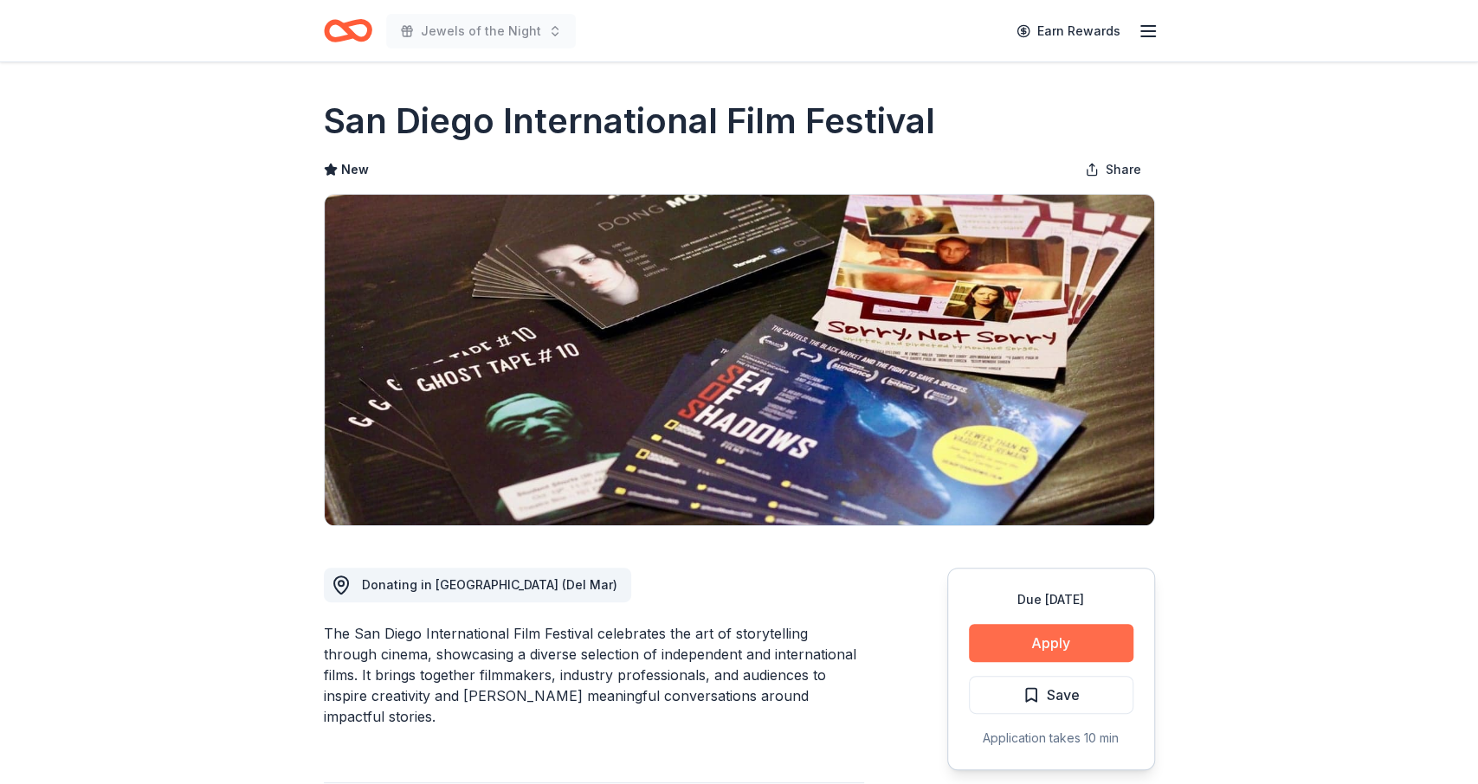
click at [1076, 638] on button "Apply" at bounding box center [1051, 643] width 164 height 38
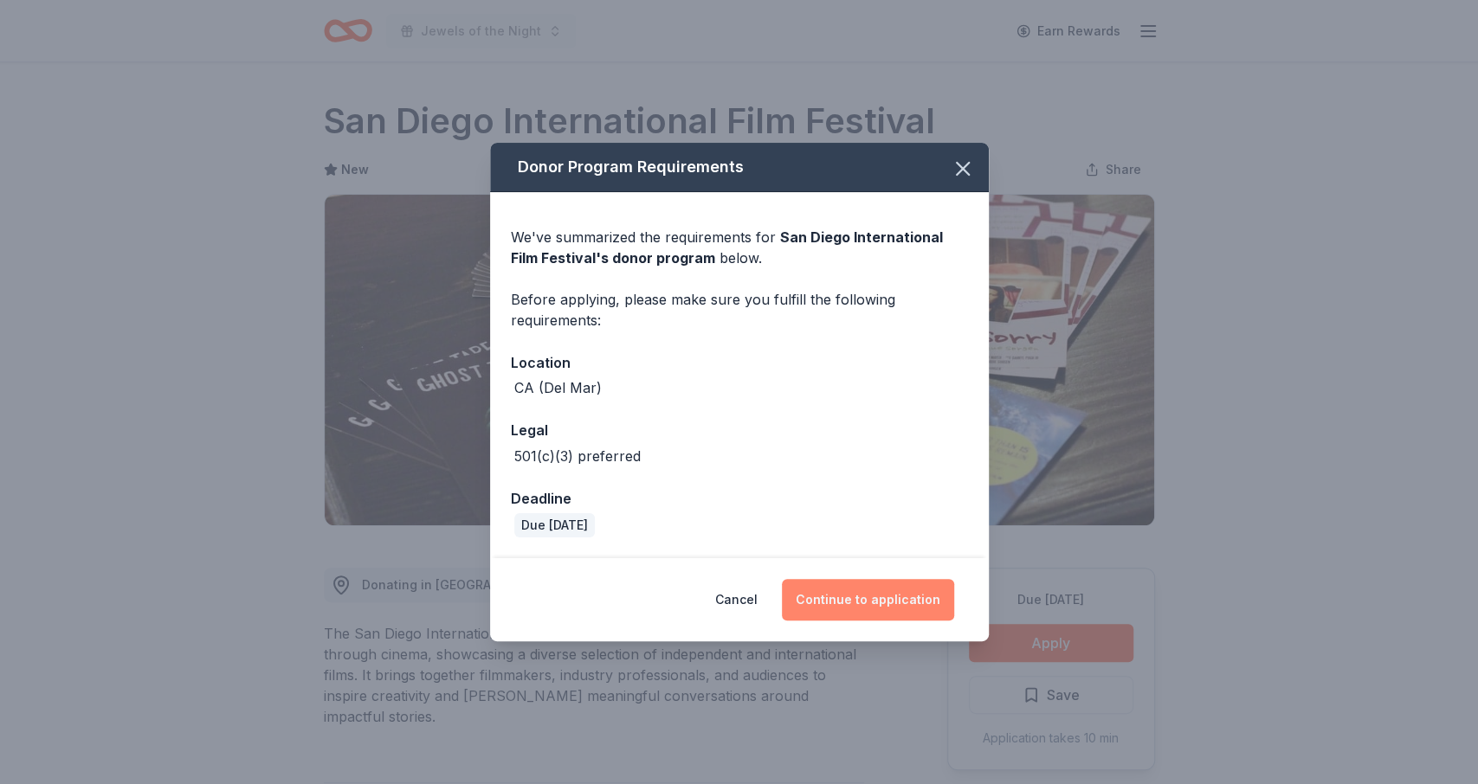
click at [899, 599] on button "Continue to application" at bounding box center [868, 600] width 172 height 42
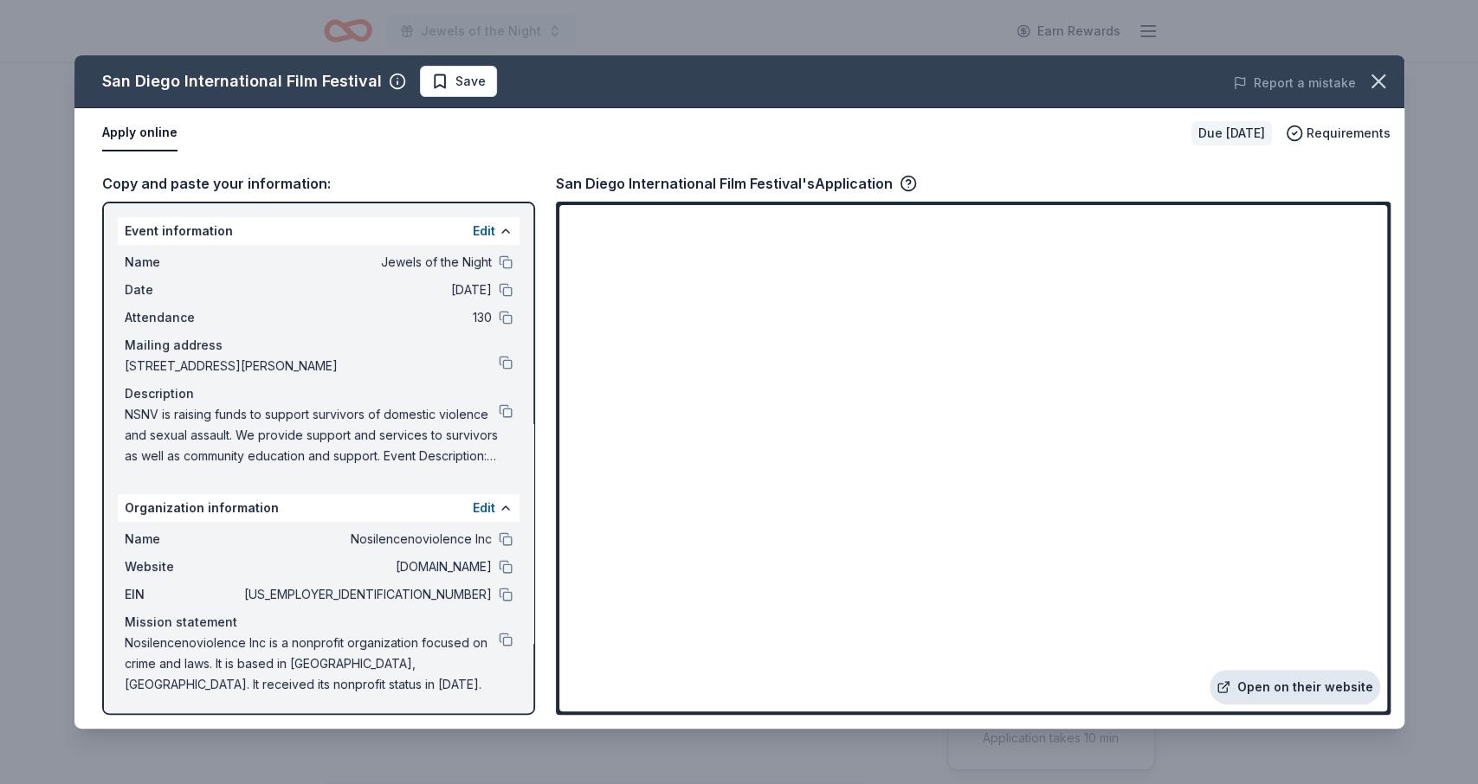
click at [1270, 683] on link "Open on their website" at bounding box center [1294, 687] width 171 height 35
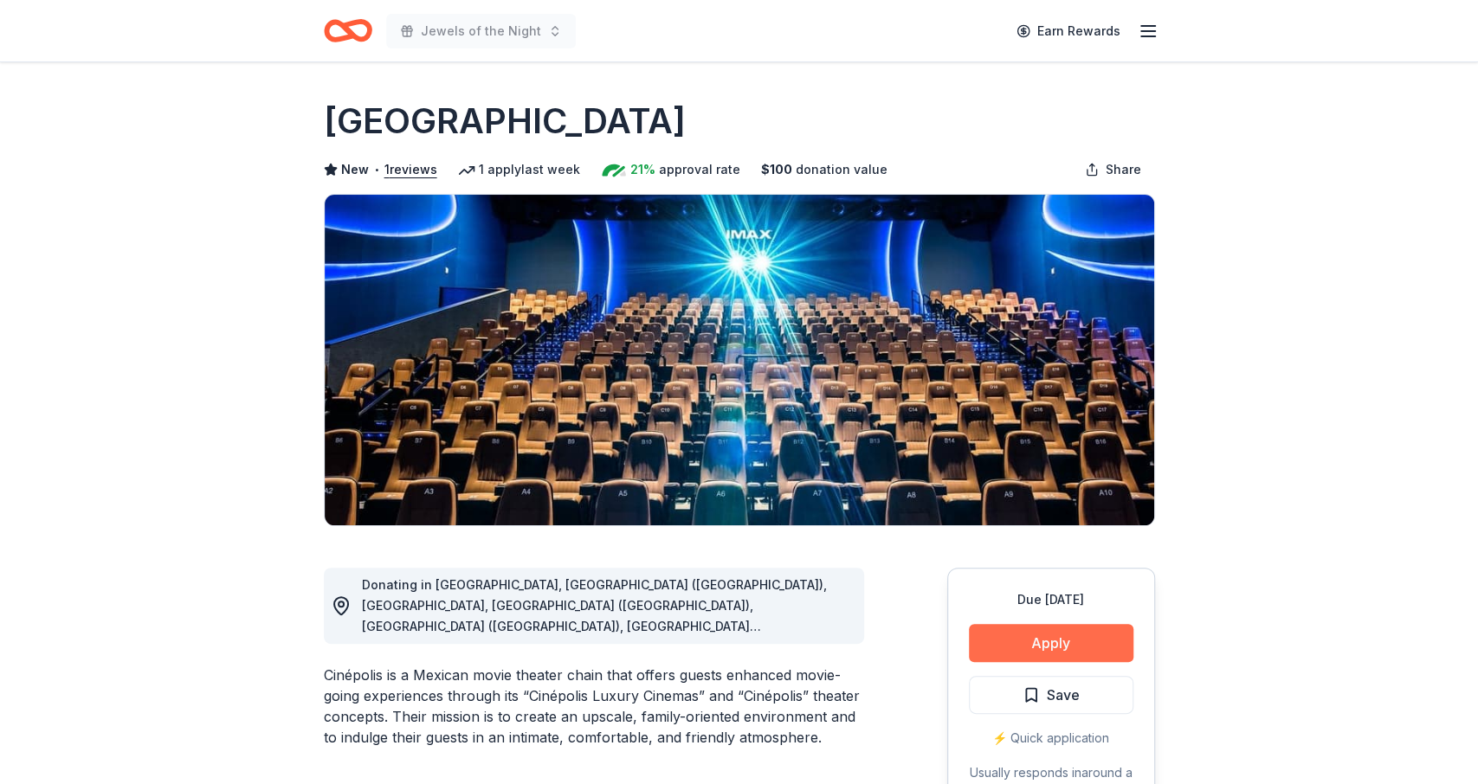
click at [1085, 638] on button "Apply" at bounding box center [1051, 643] width 164 height 38
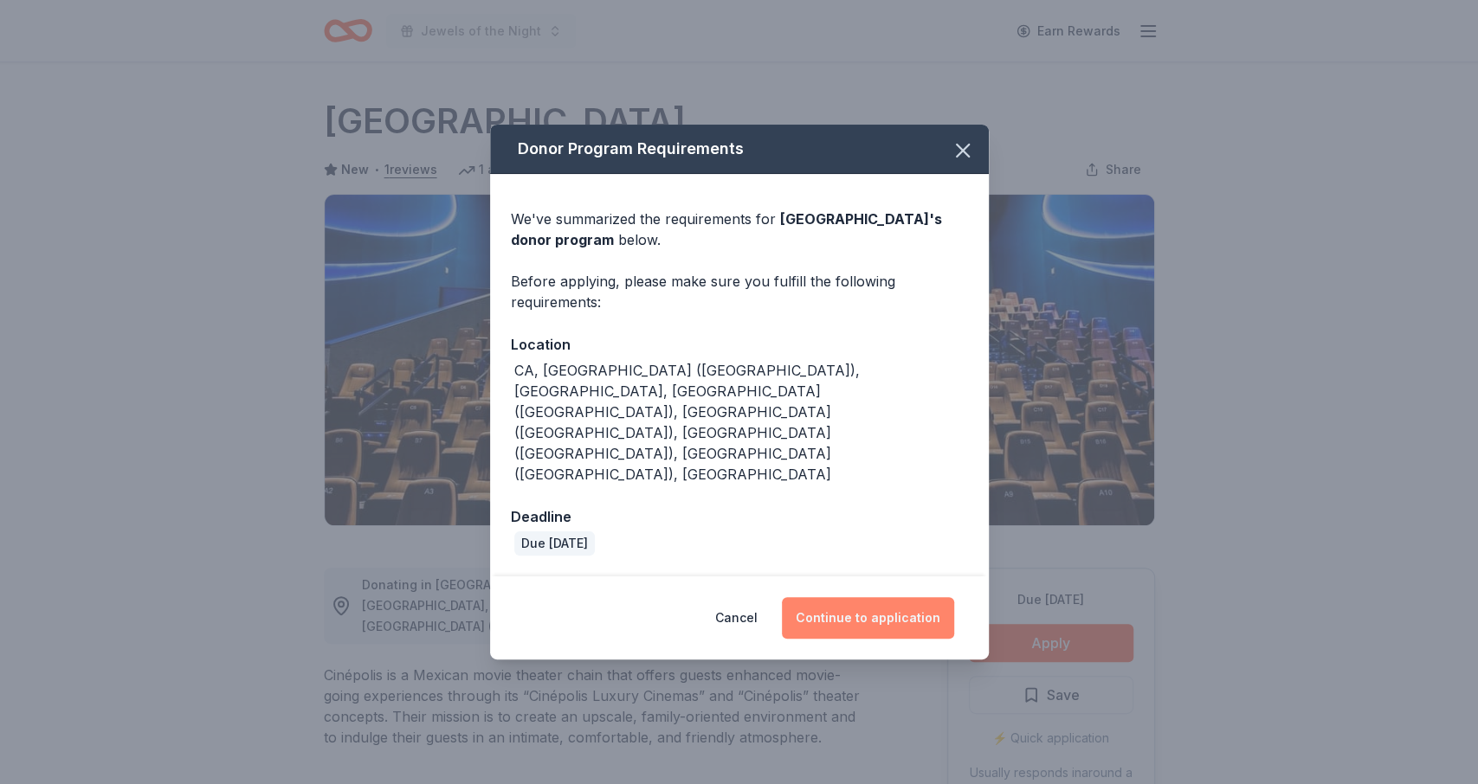
click at [877, 597] on button "Continue to application" at bounding box center [868, 618] width 172 height 42
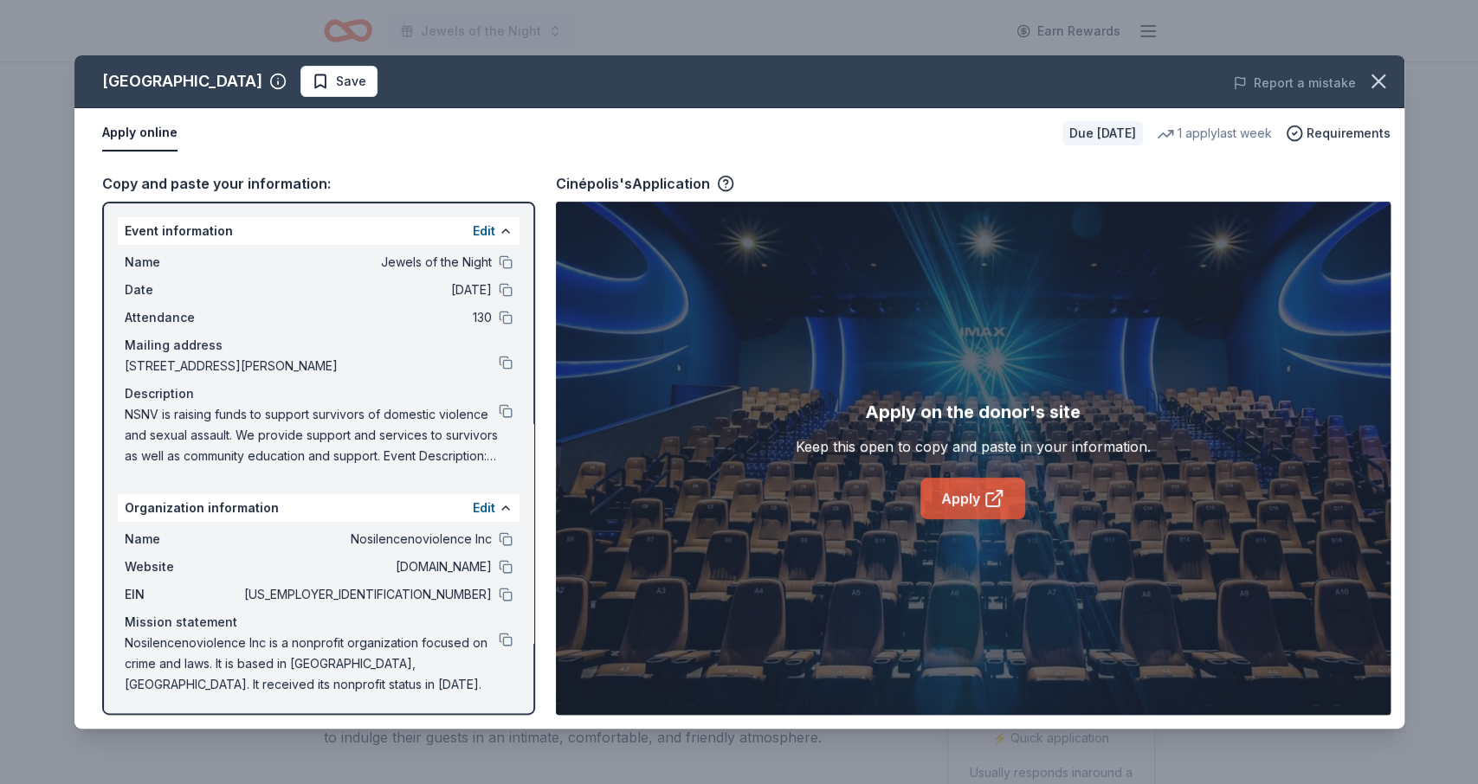
click at [964, 487] on link "Apply" at bounding box center [972, 499] width 105 height 42
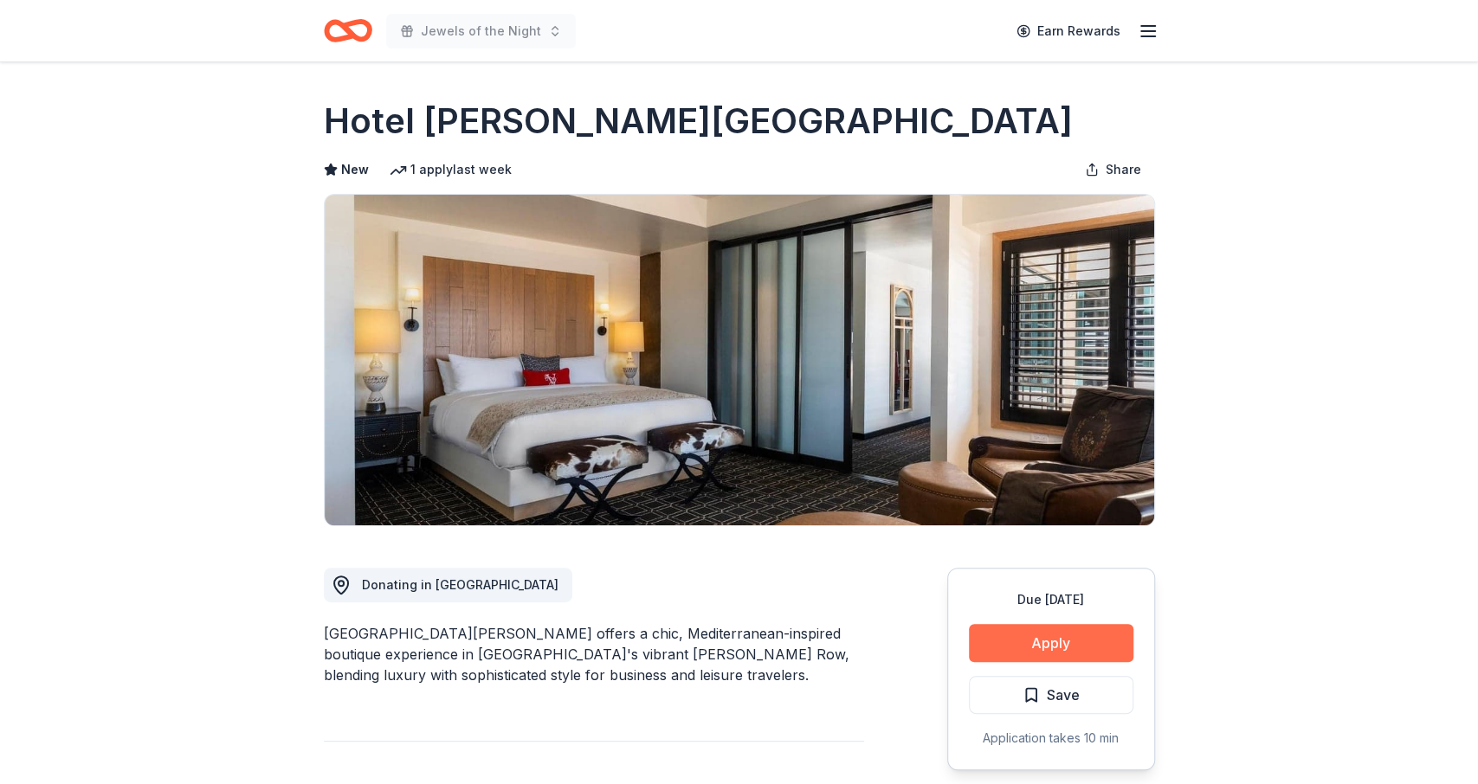
click at [1028, 644] on button "Apply" at bounding box center [1051, 643] width 164 height 38
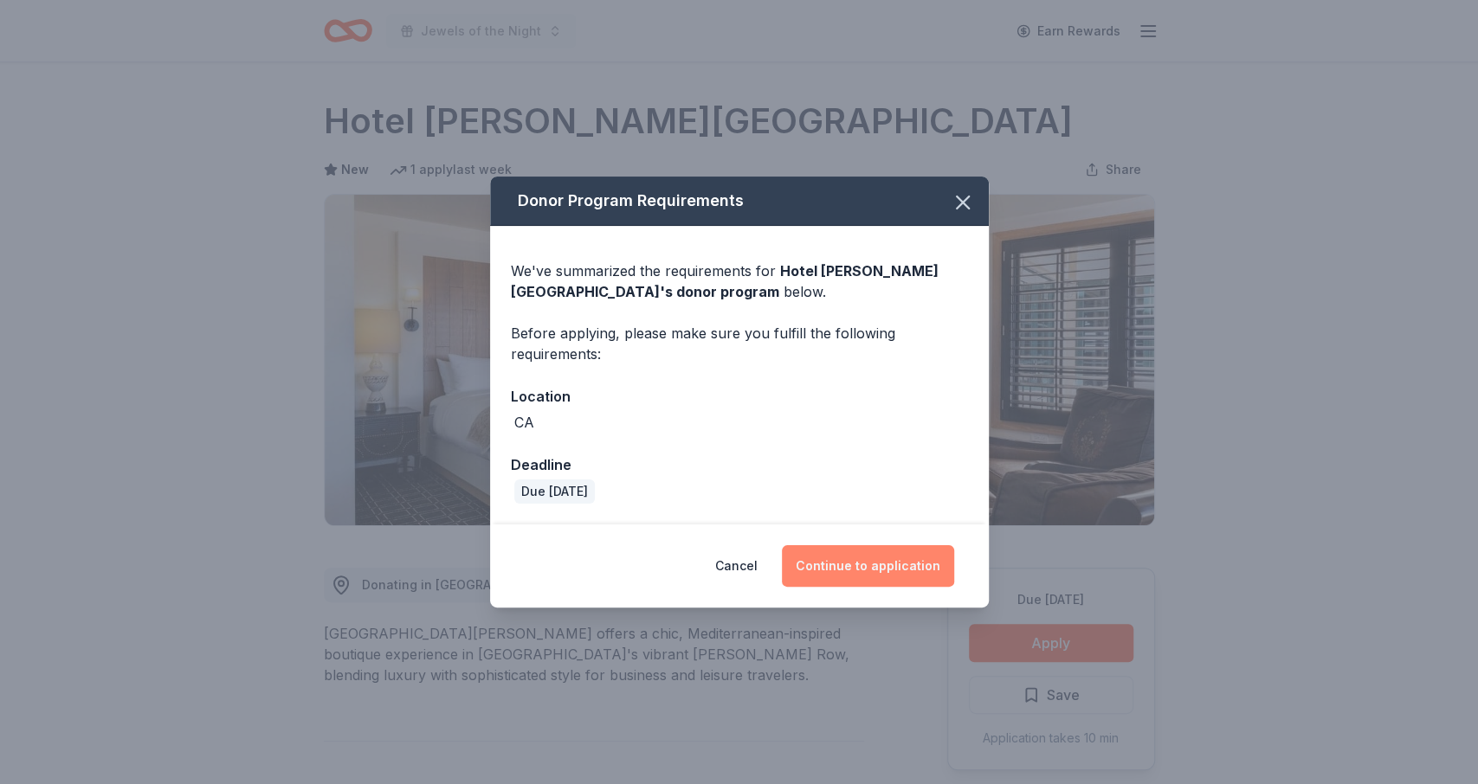
click at [903, 560] on button "Continue to application" at bounding box center [868, 566] width 172 height 42
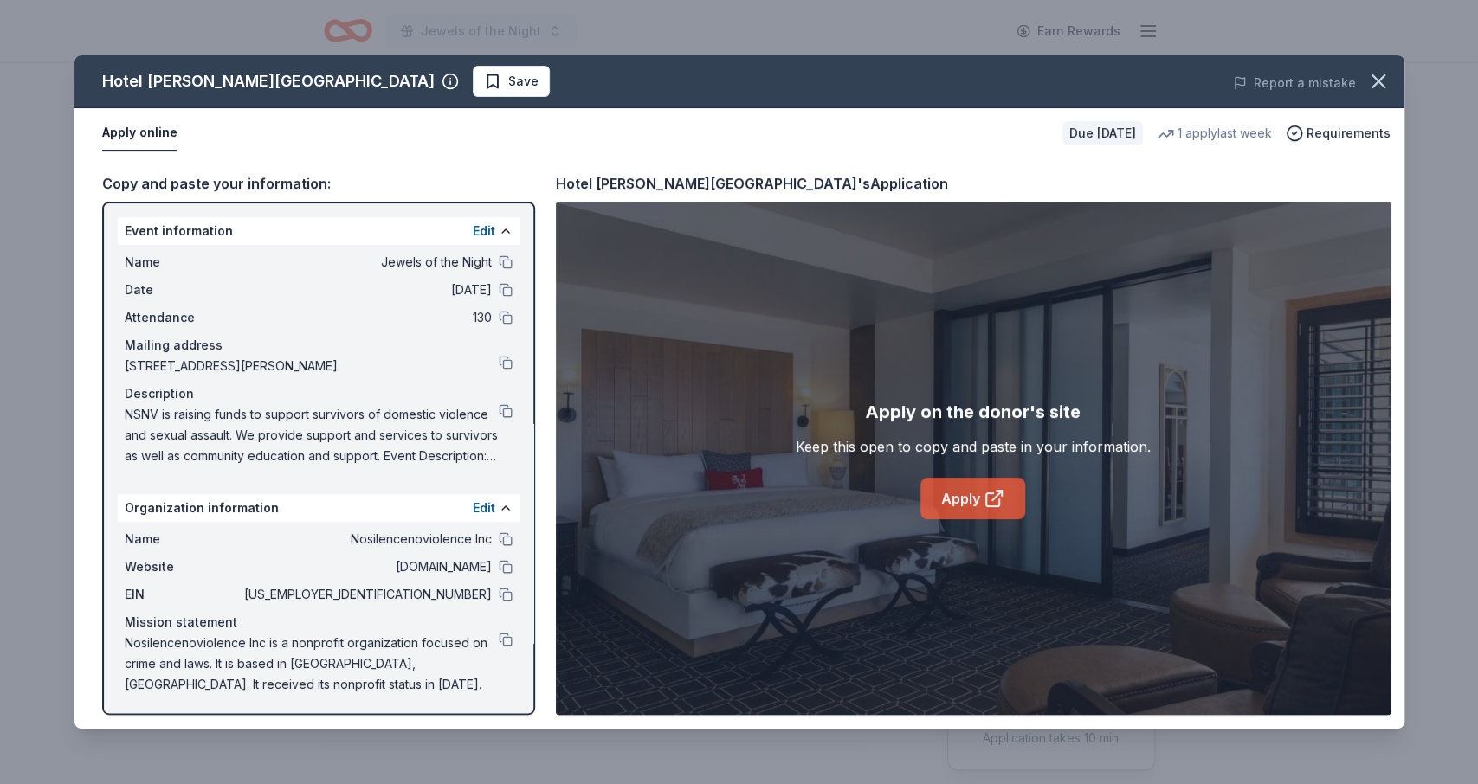
click at [968, 497] on link "Apply" at bounding box center [972, 499] width 105 height 42
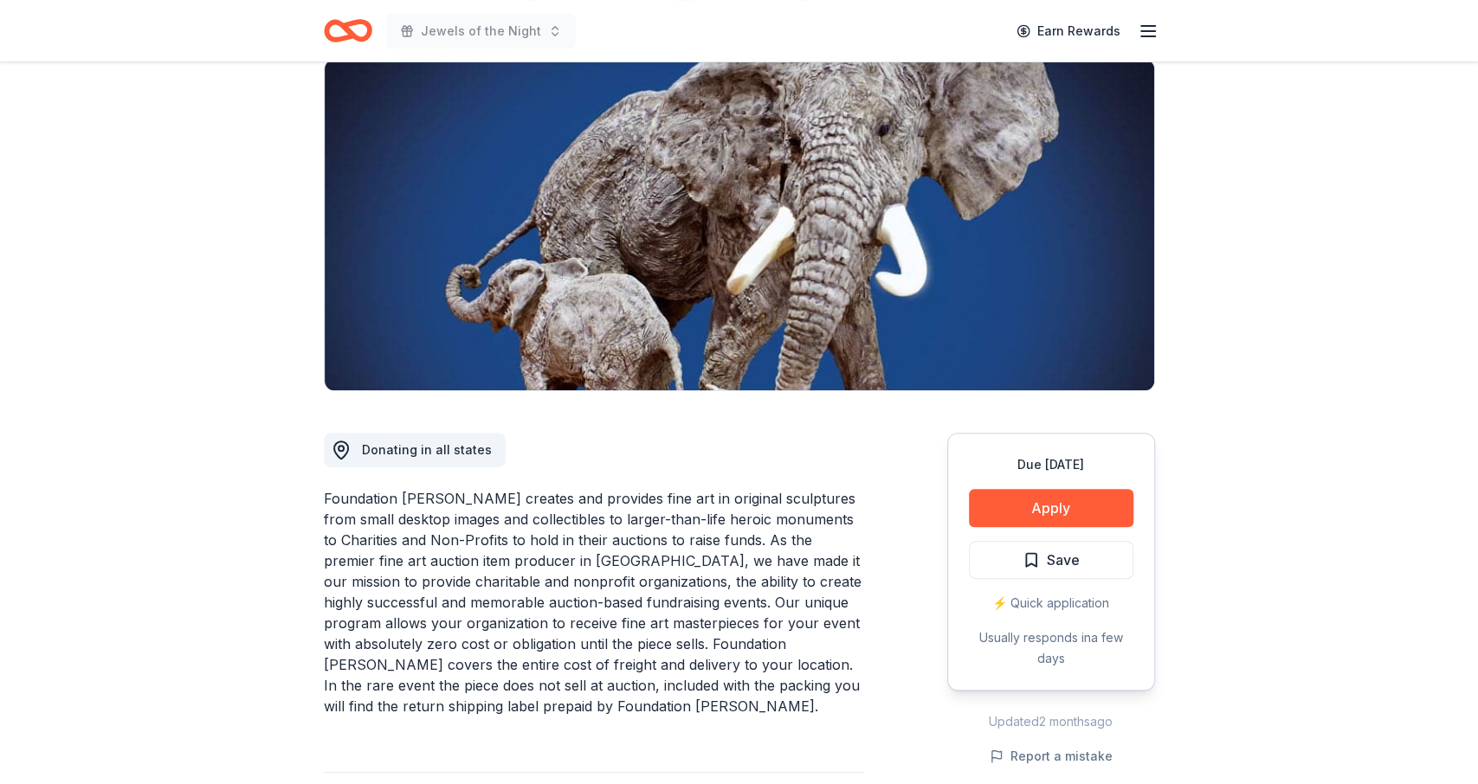
scroll to position [235, 0]
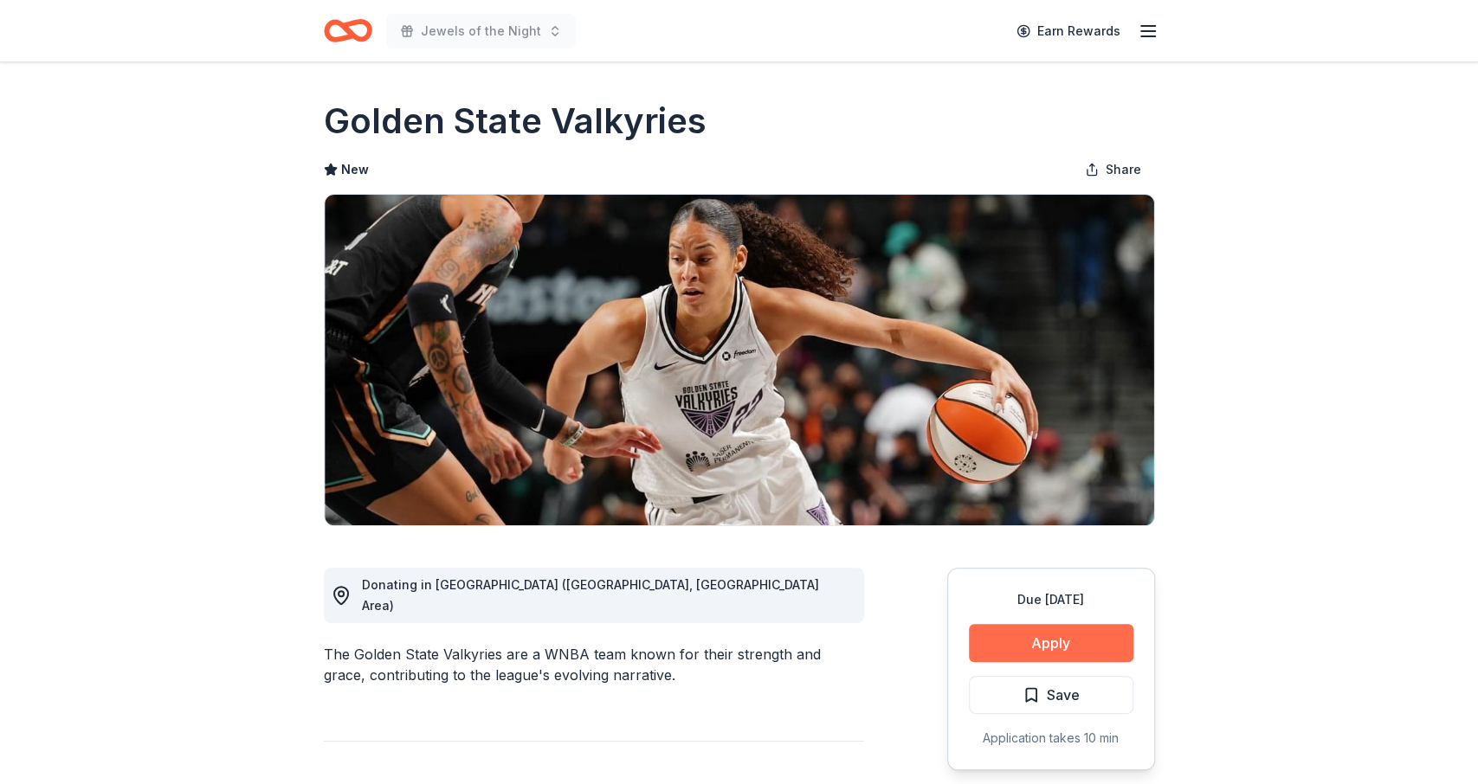
click at [1048, 635] on button "Apply" at bounding box center [1051, 643] width 164 height 38
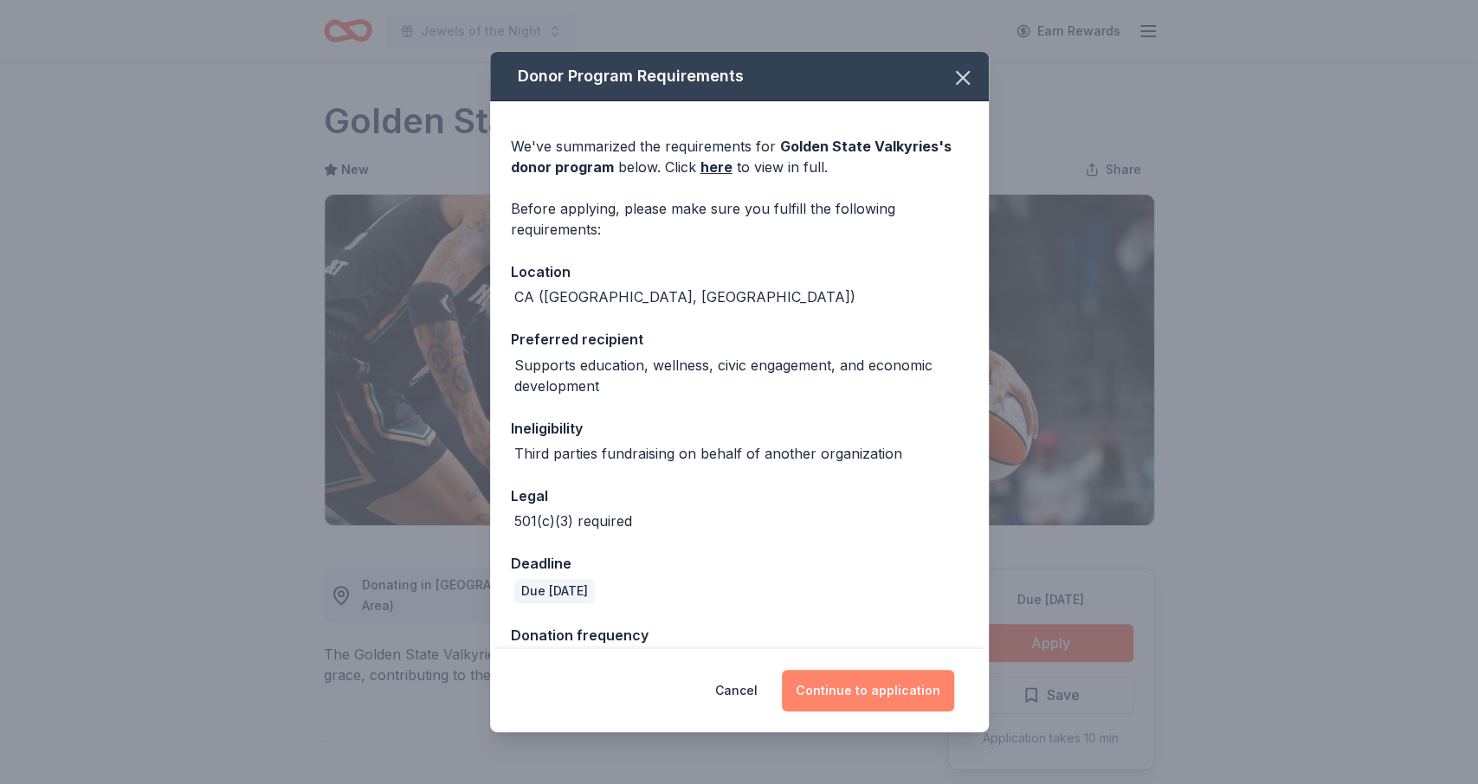
click at [870, 700] on button "Continue to application" at bounding box center [868, 691] width 172 height 42
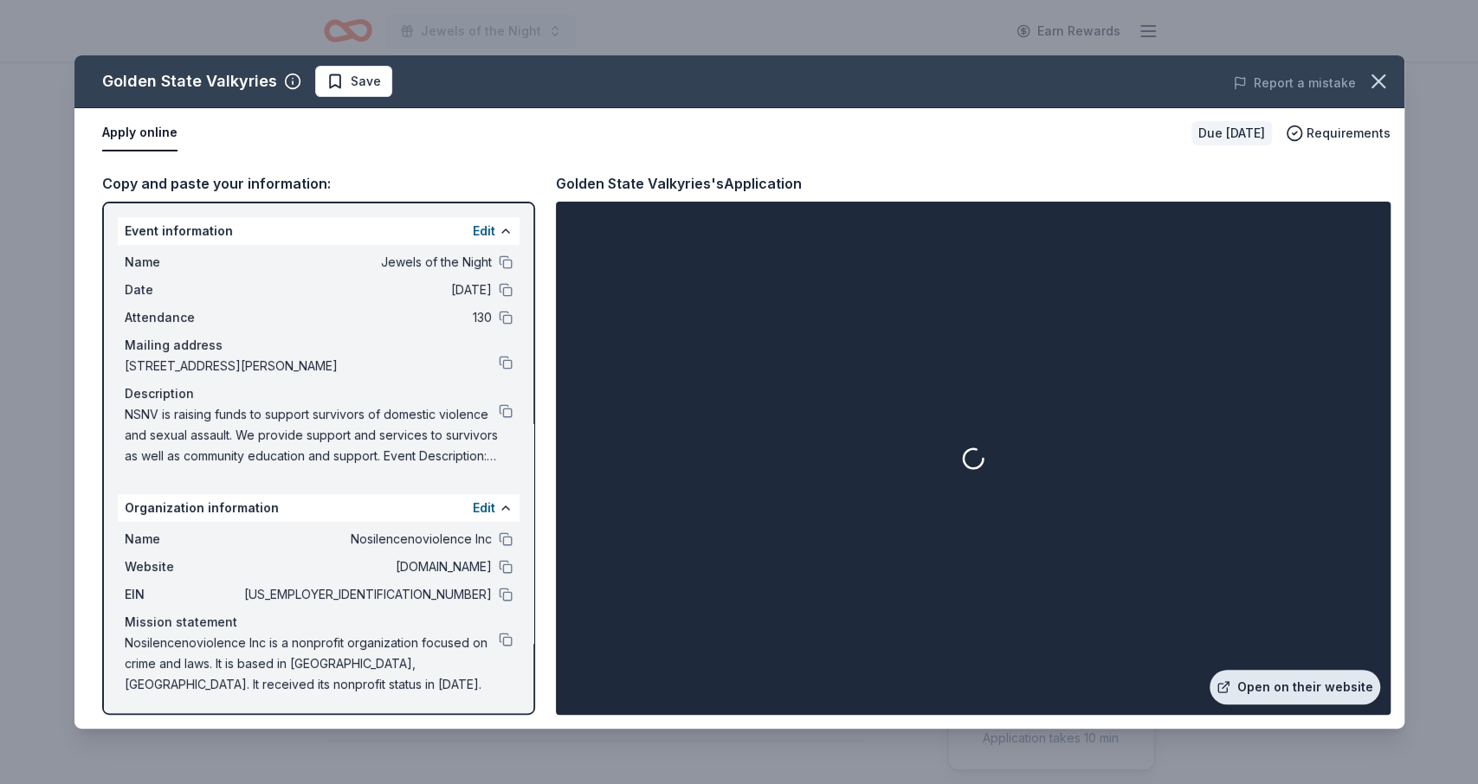
click at [1297, 688] on link "Open on their website" at bounding box center [1294, 687] width 171 height 35
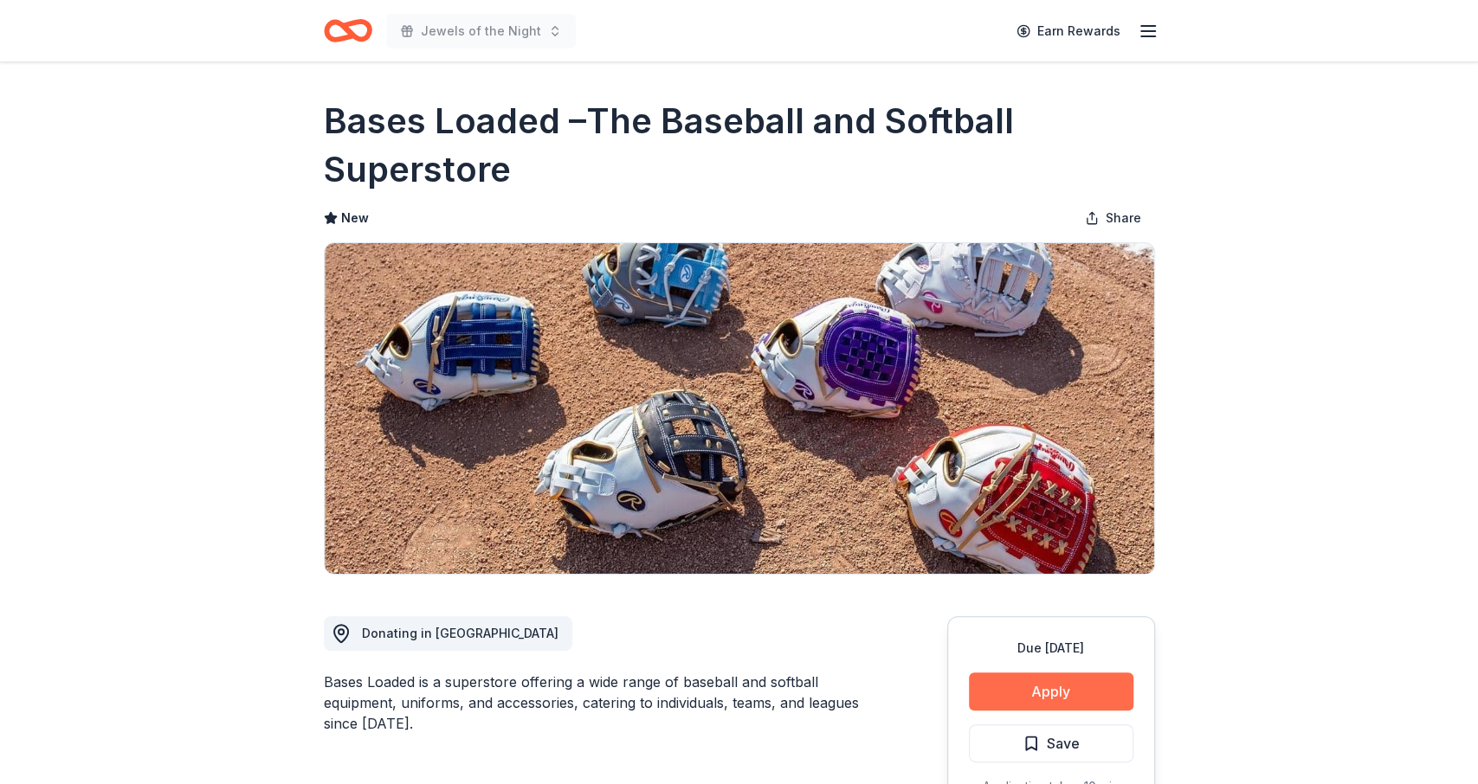
click at [1057, 698] on button "Apply" at bounding box center [1051, 692] width 164 height 38
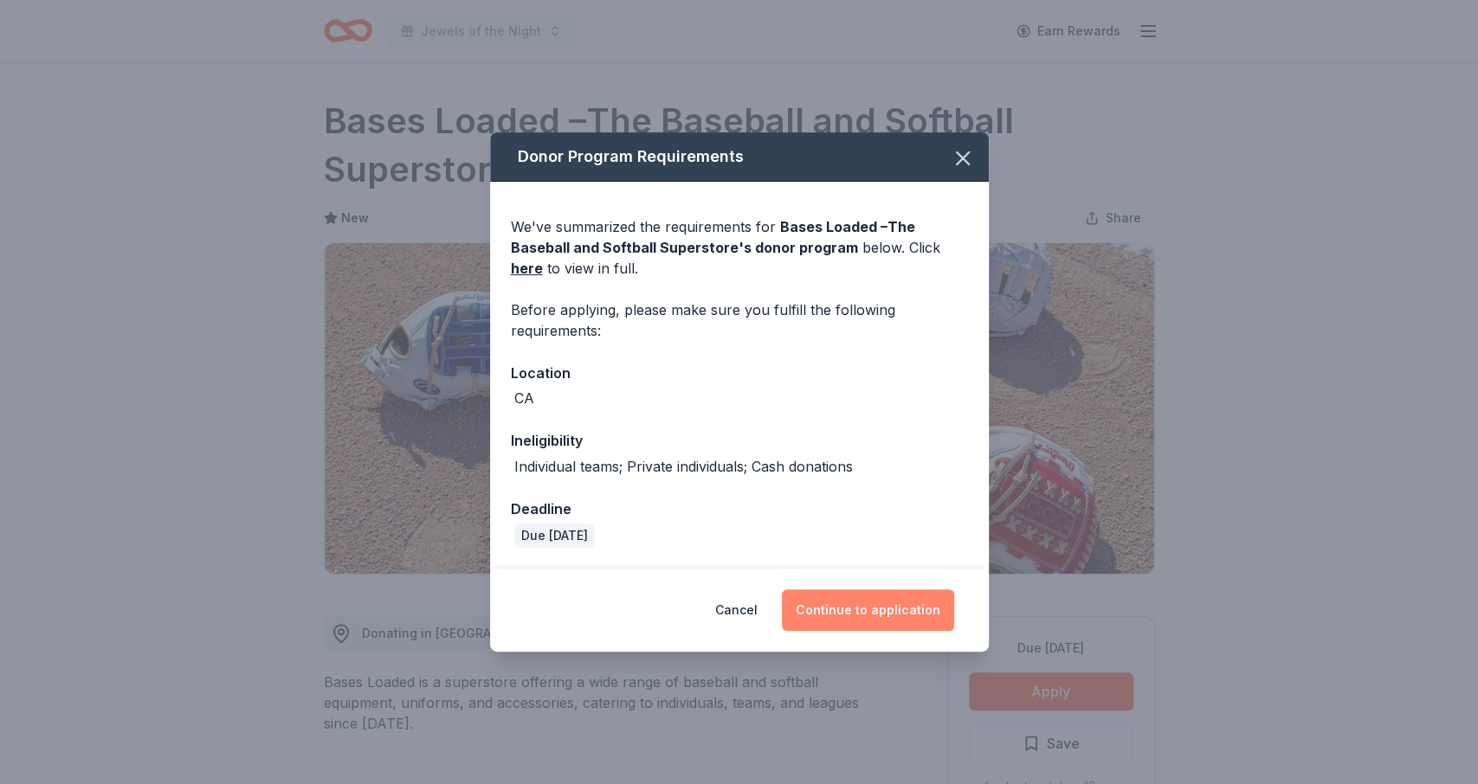
click at [906, 622] on button "Continue to application" at bounding box center [868, 611] width 172 height 42
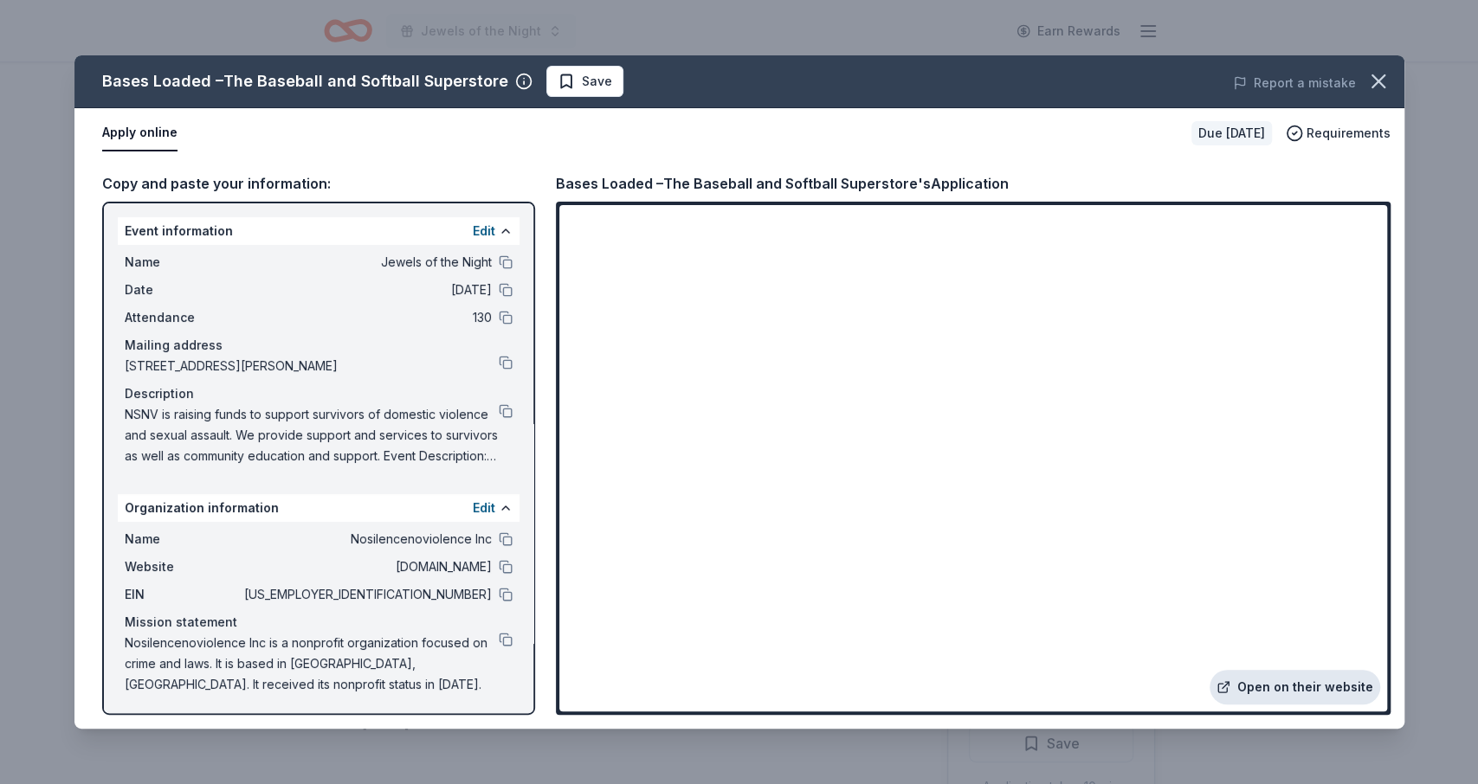
click at [1254, 687] on link "Open on their website" at bounding box center [1294, 687] width 171 height 35
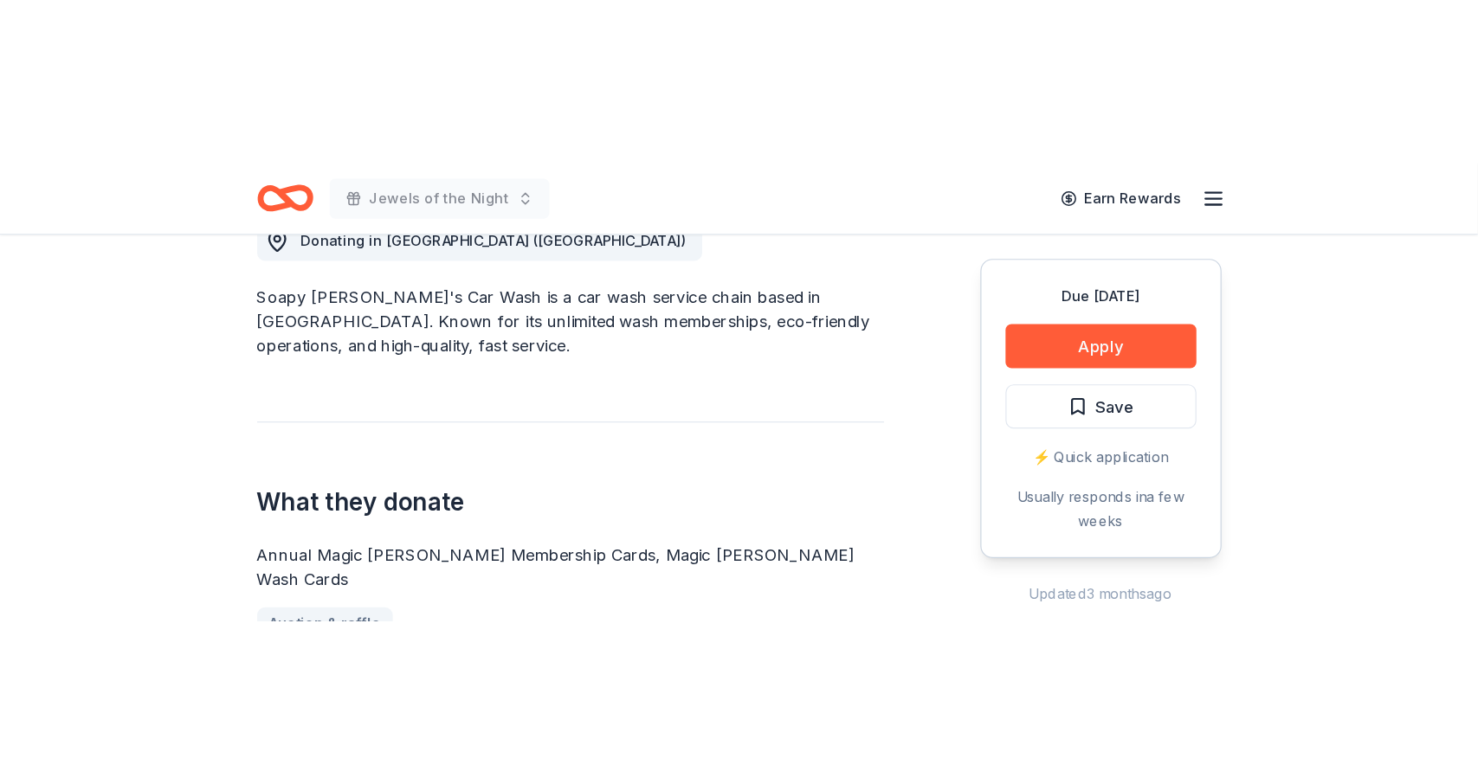
scroll to position [538, 0]
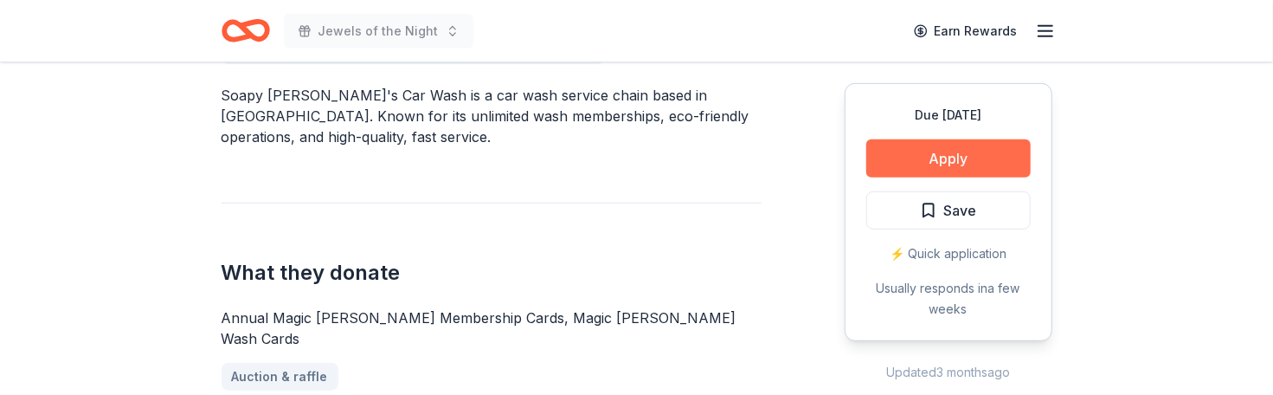
click at [976, 164] on button "Apply" at bounding box center [949, 158] width 164 height 38
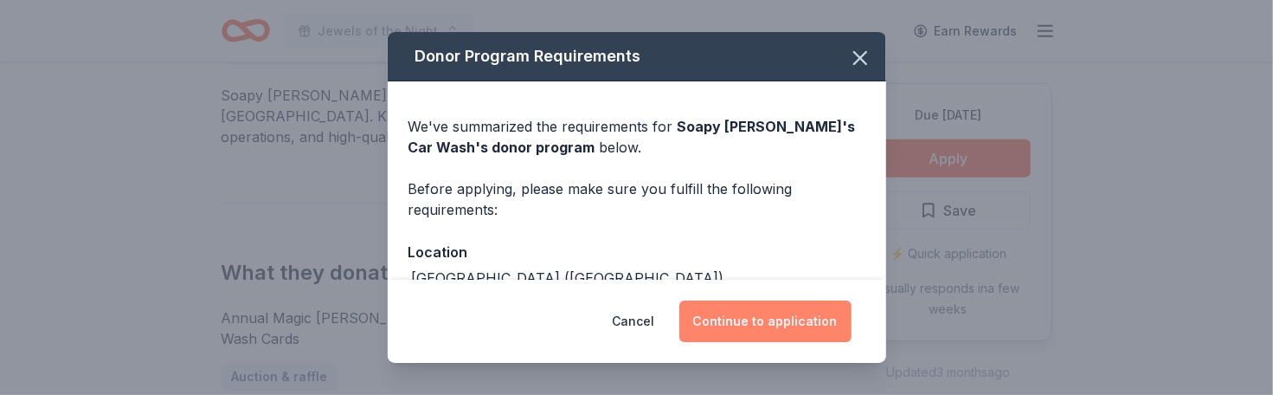
click at [809, 318] on button "Continue to application" at bounding box center [766, 321] width 172 height 42
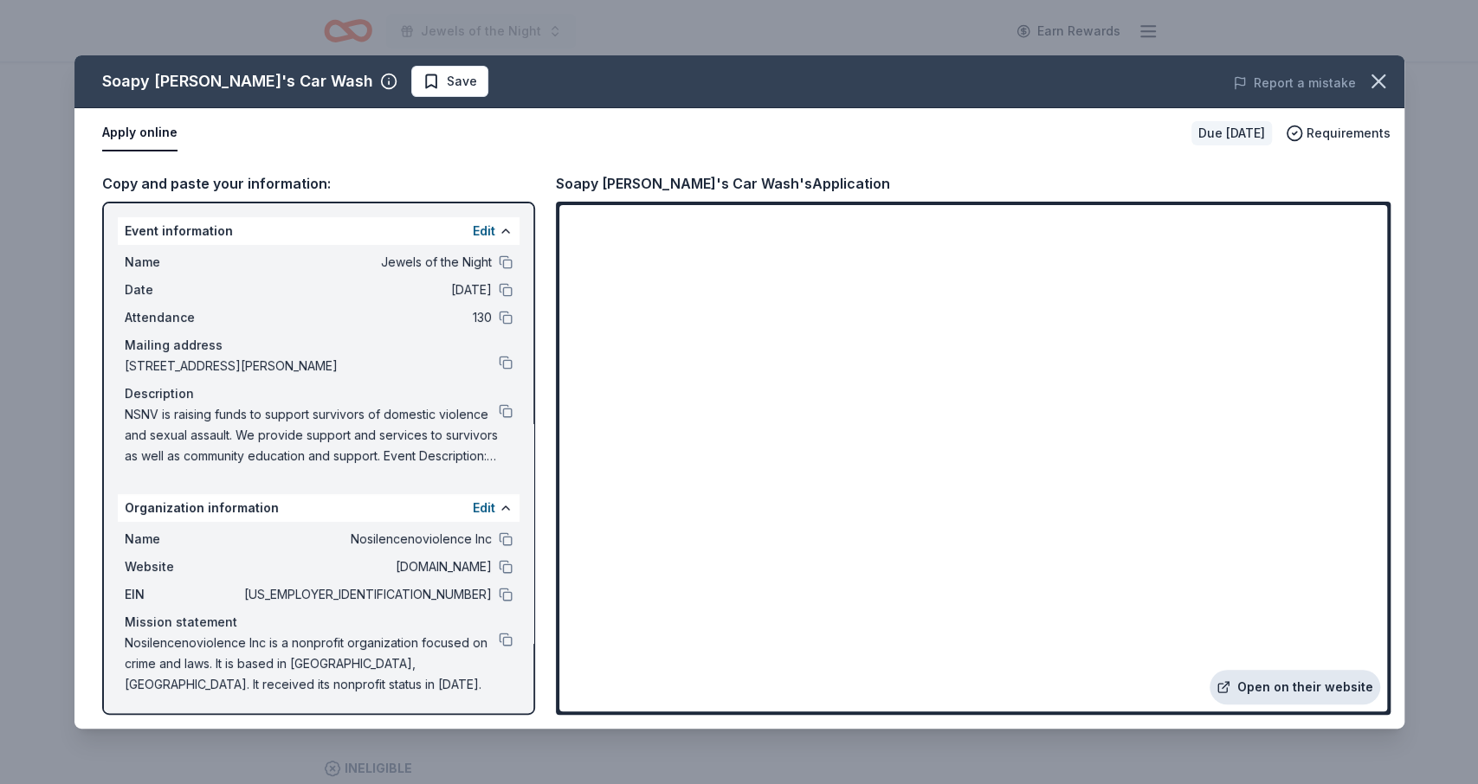
click at [1257, 394] on link "Open on their website" at bounding box center [1294, 687] width 171 height 35
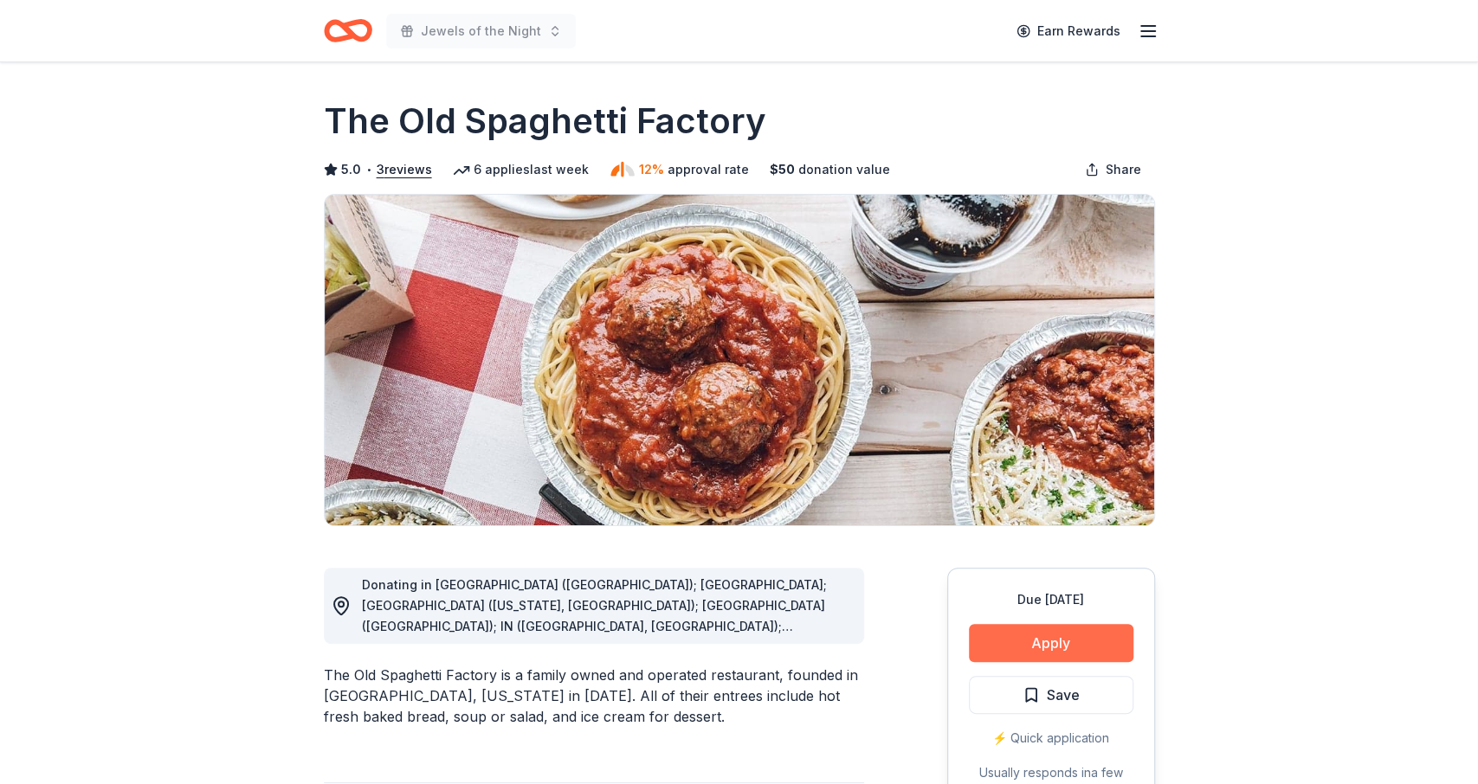
click at [1033, 629] on button "Apply" at bounding box center [1051, 643] width 164 height 38
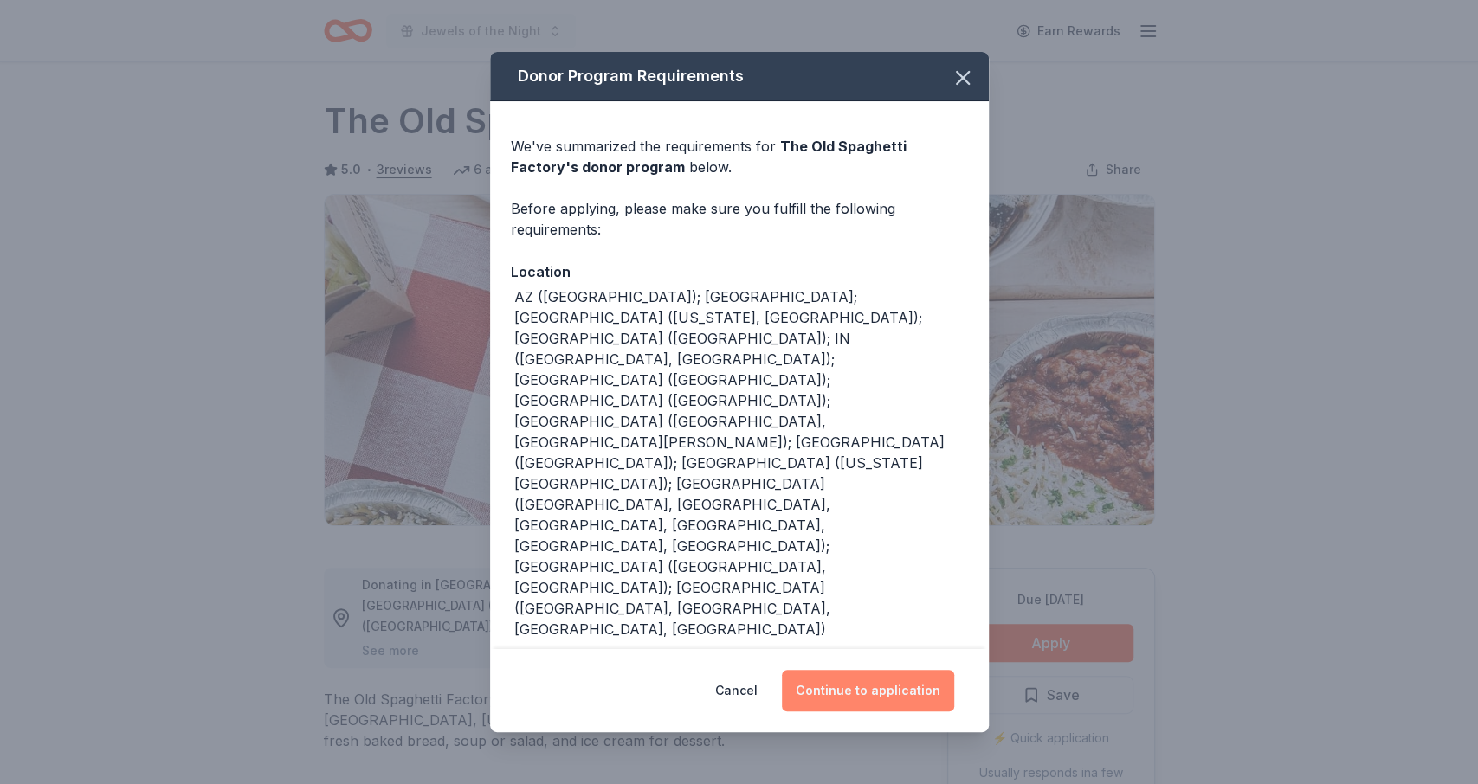
click at [918, 670] on button "Continue to application" at bounding box center [868, 691] width 172 height 42
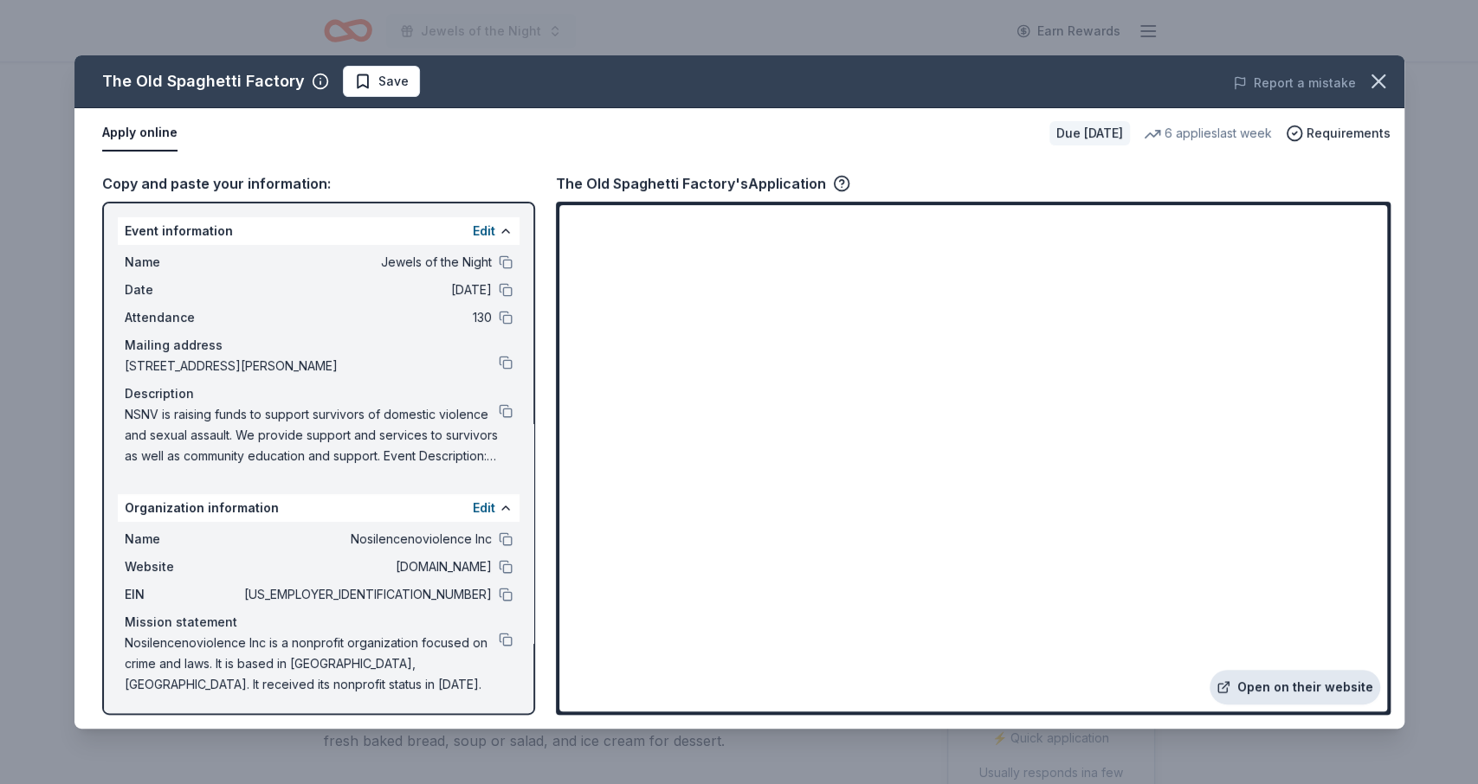
click at [1315, 685] on link "Open on their website" at bounding box center [1294, 687] width 171 height 35
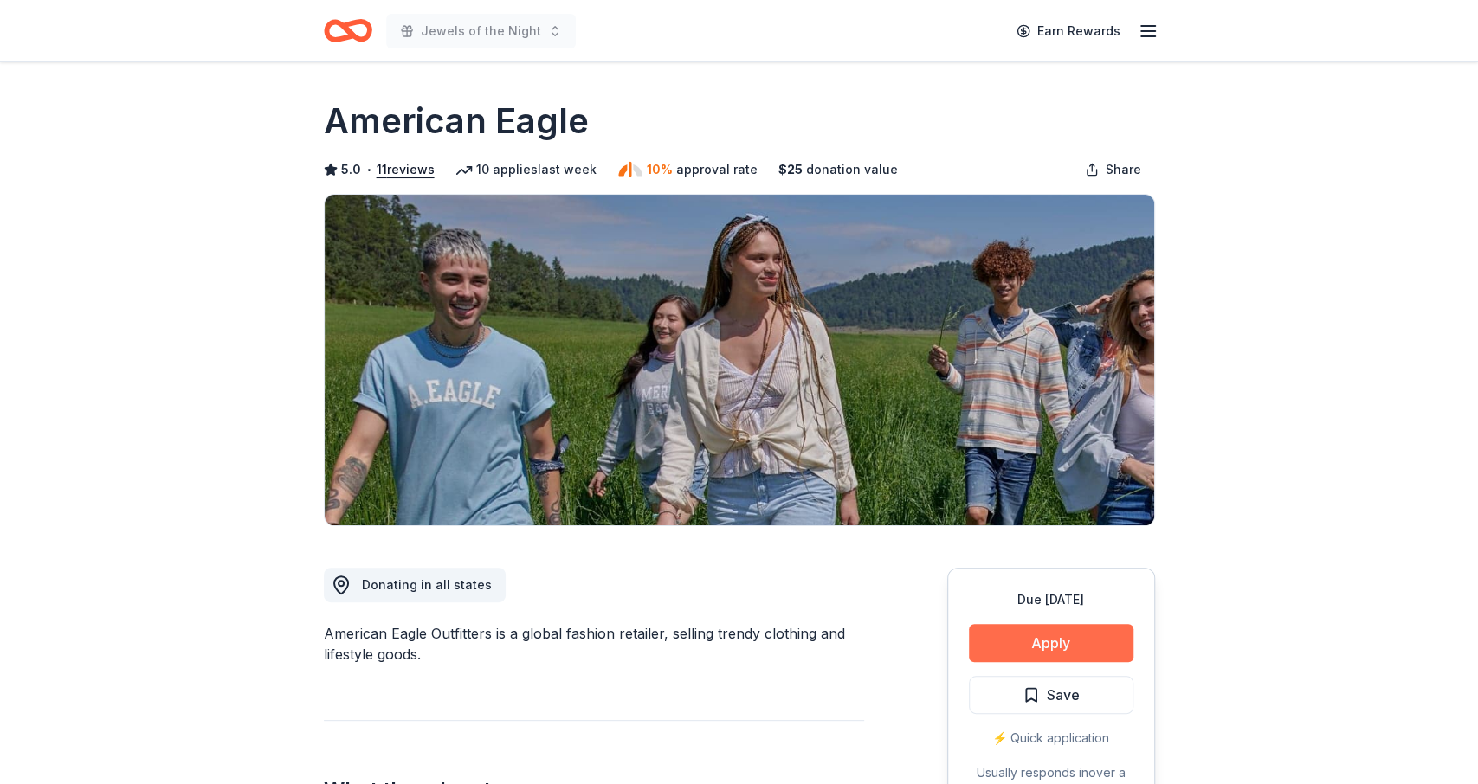
click at [1018, 643] on button "Apply" at bounding box center [1051, 643] width 164 height 38
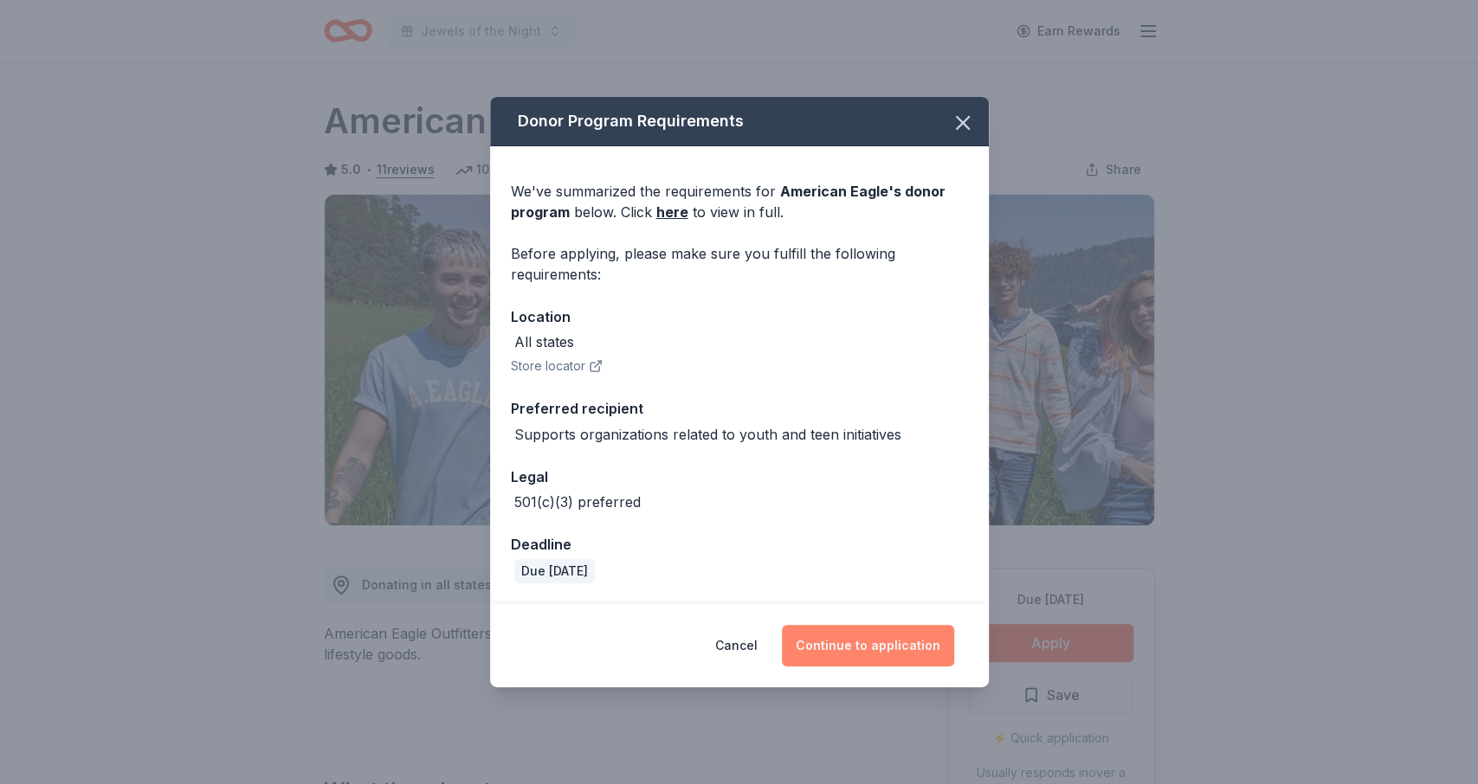
click at [861, 647] on button "Continue to application" at bounding box center [868, 646] width 172 height 42
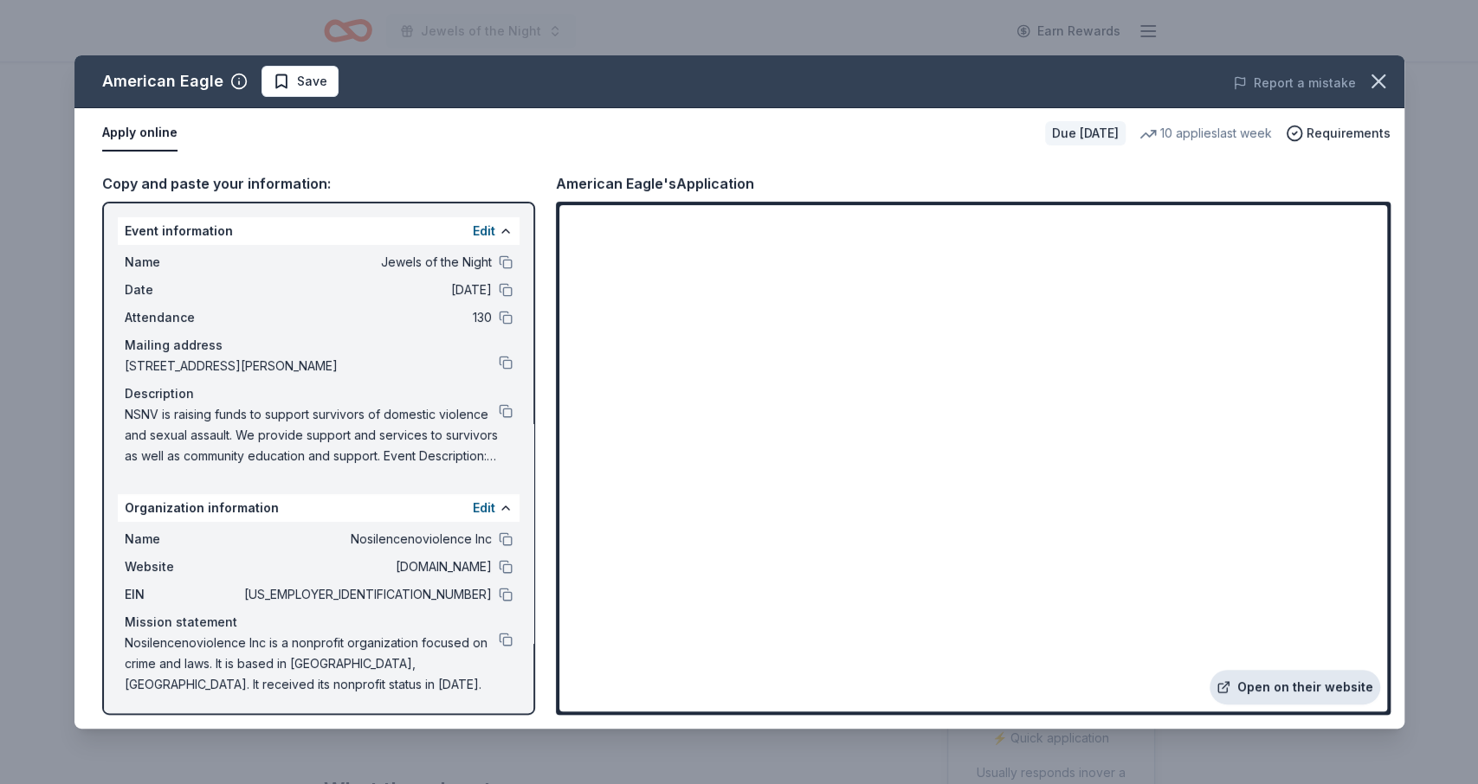
click at [1280, 683] on link "Open on their website" at bounding box center [1294, 687] width 171 height 35
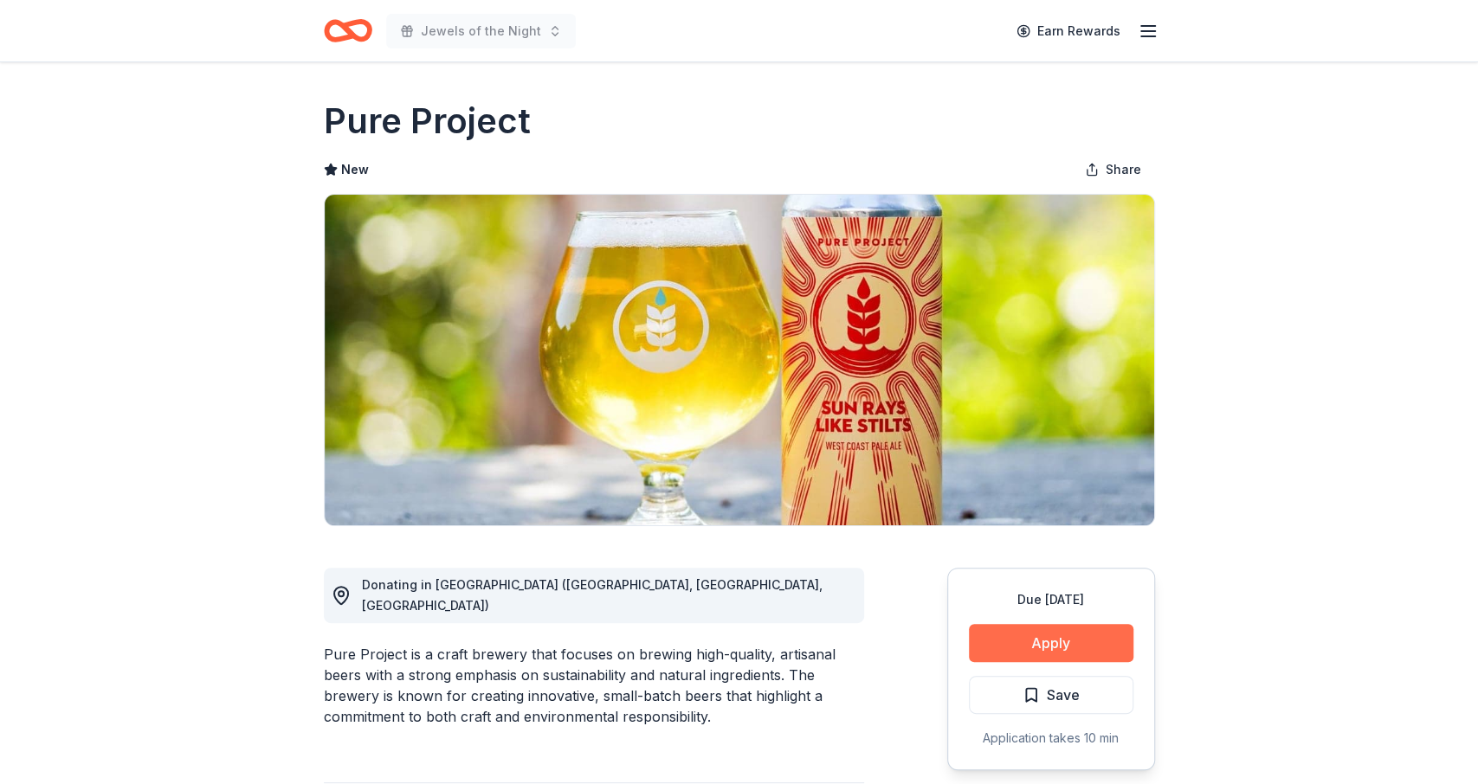
click at [1040, 635] on button "Apply" at bounding box center [1051, 643] width 164 height 38
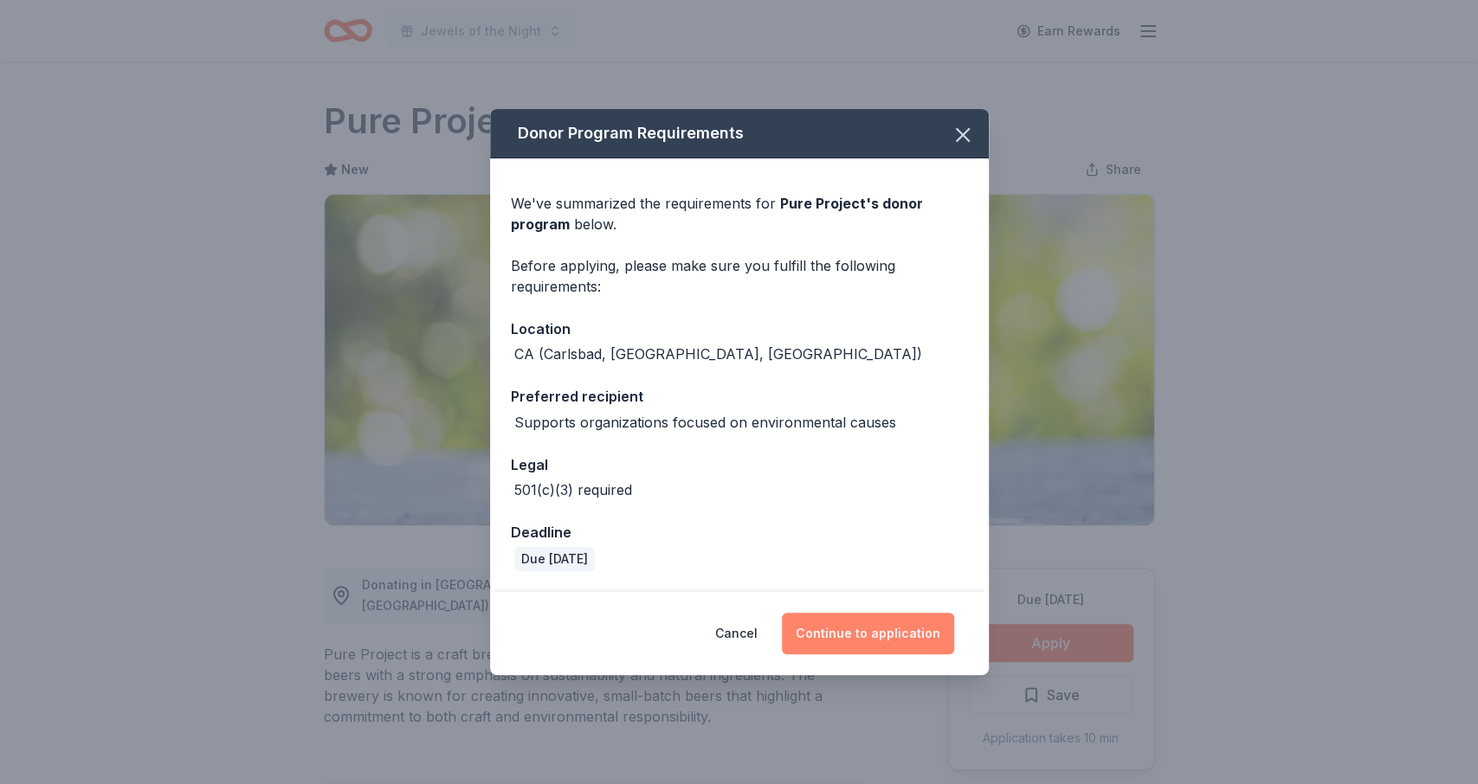
click at [896, 638] on button "Continue to application" at bounding box center [868, 634] width 172 height 42
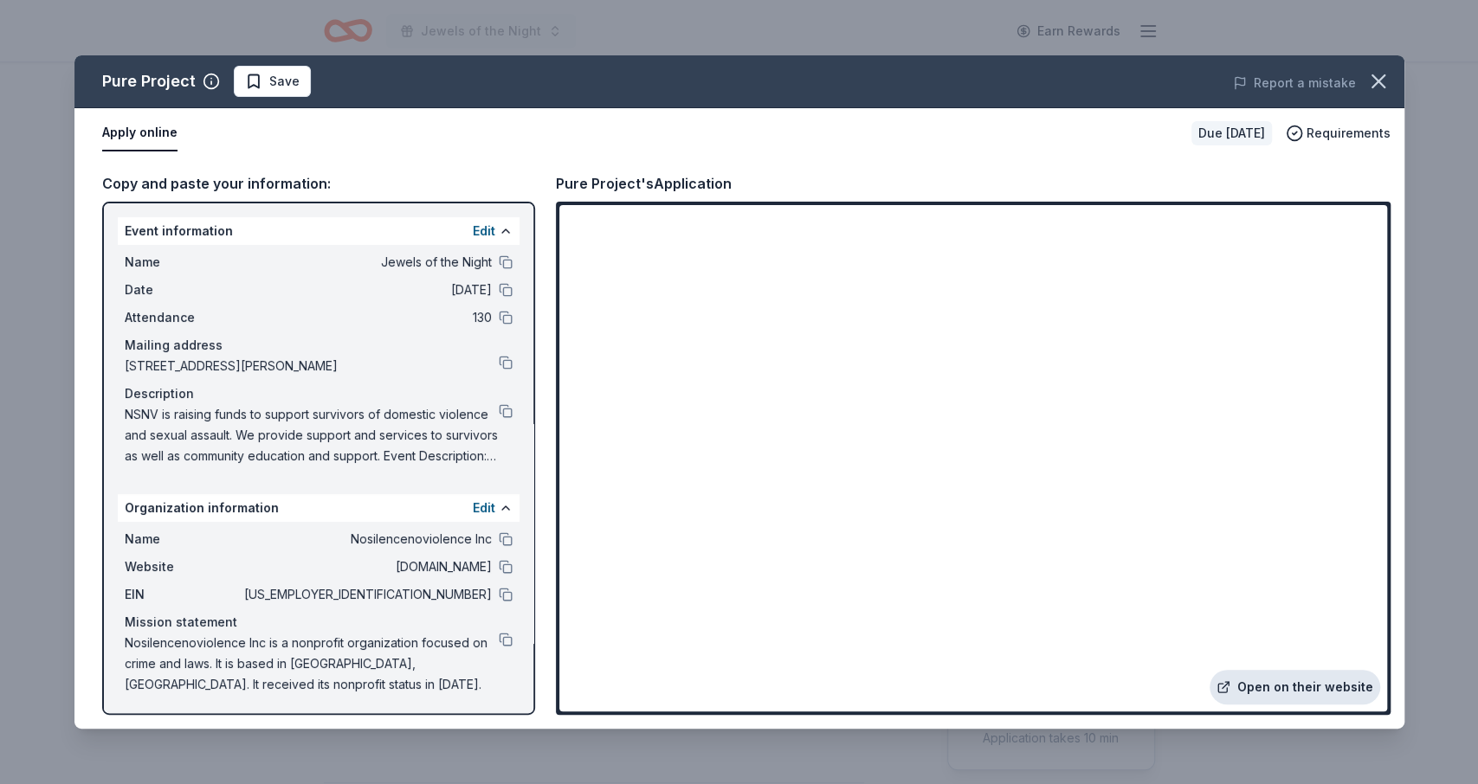
click at [1299, 680] on link "Open on their website" at bounding box center [1294, 687] width 171 height 35
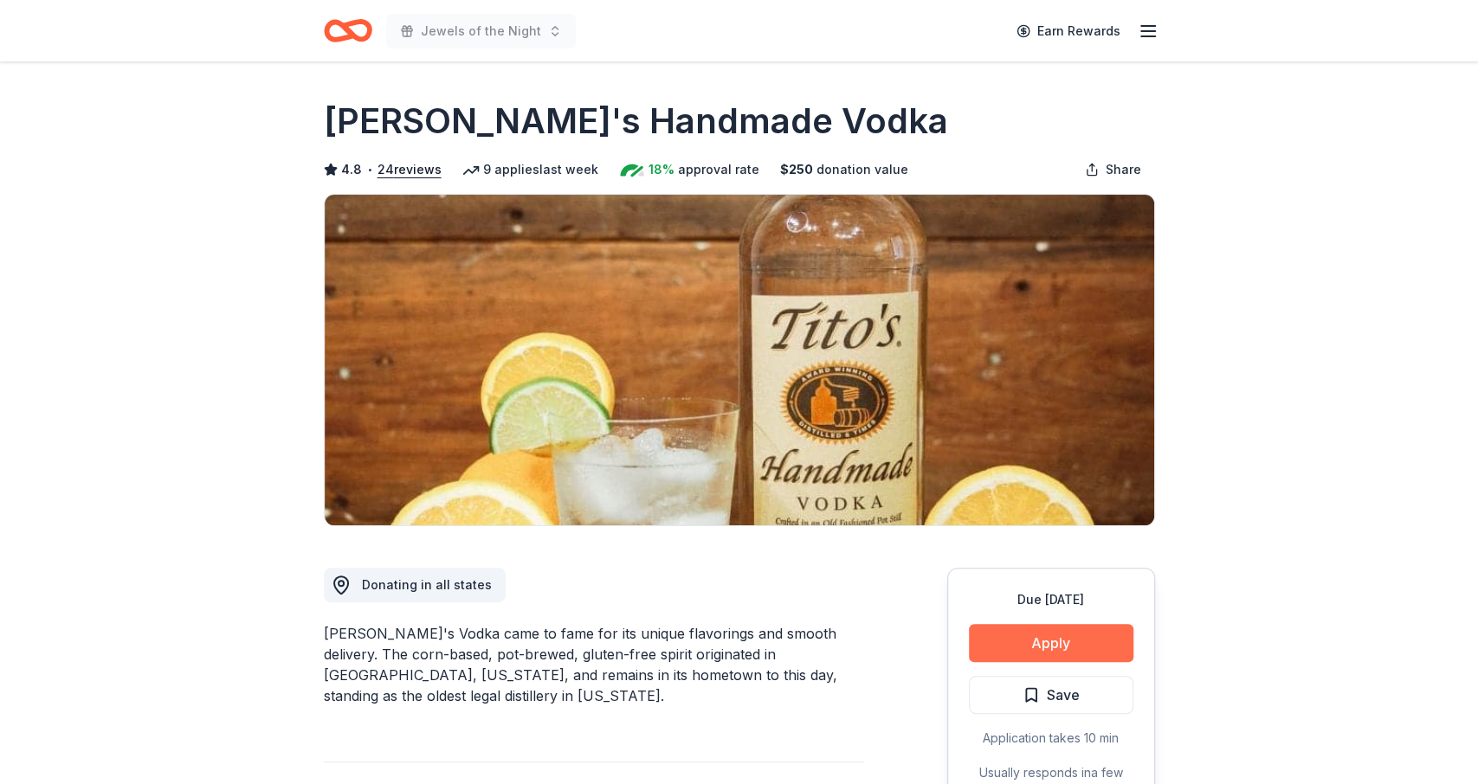
click at [1048, 626] on button "Apply" at bounding box center [1051, 643] width 164 height 38
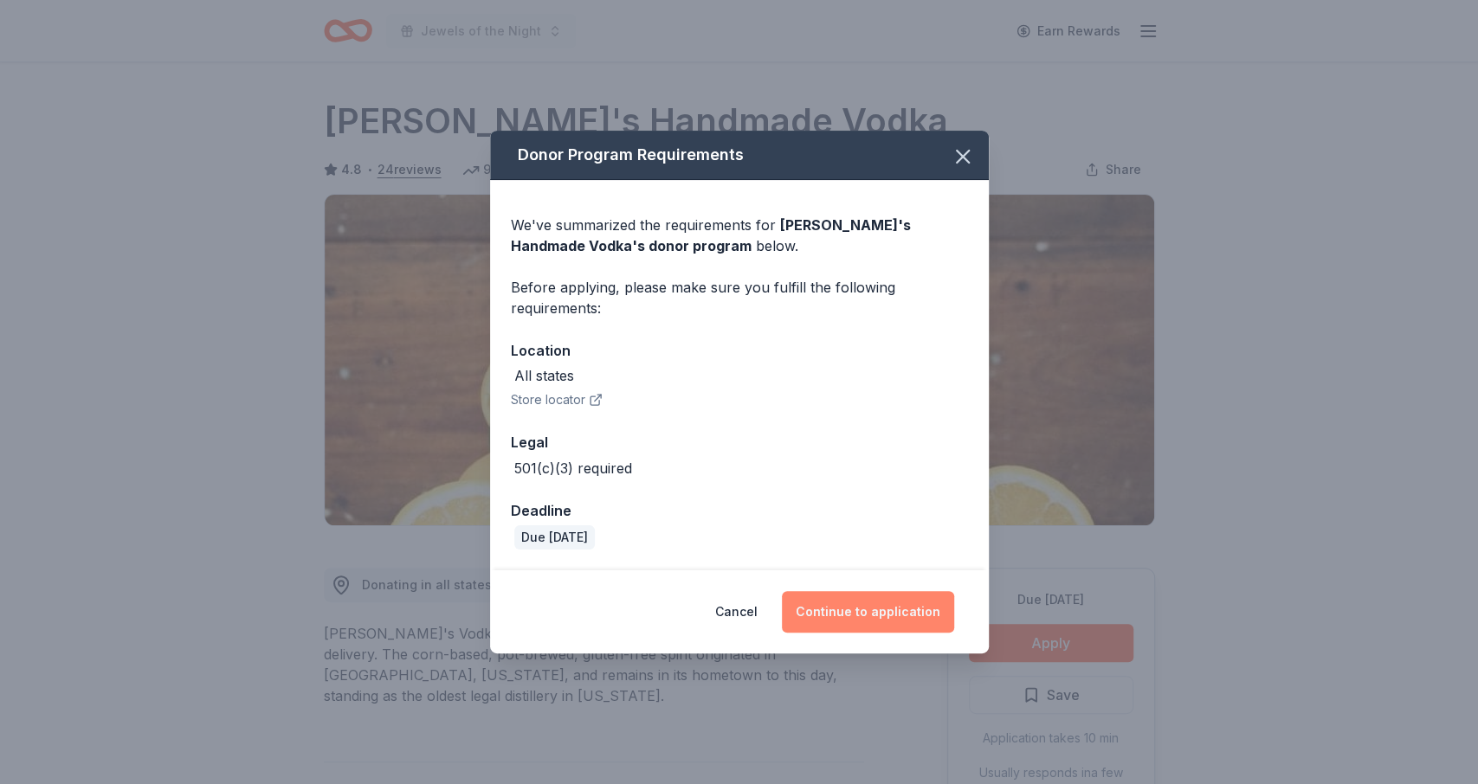
click at [899, 609] on button "Continue to application" at bounding box center [868, 612] width 172 height 42
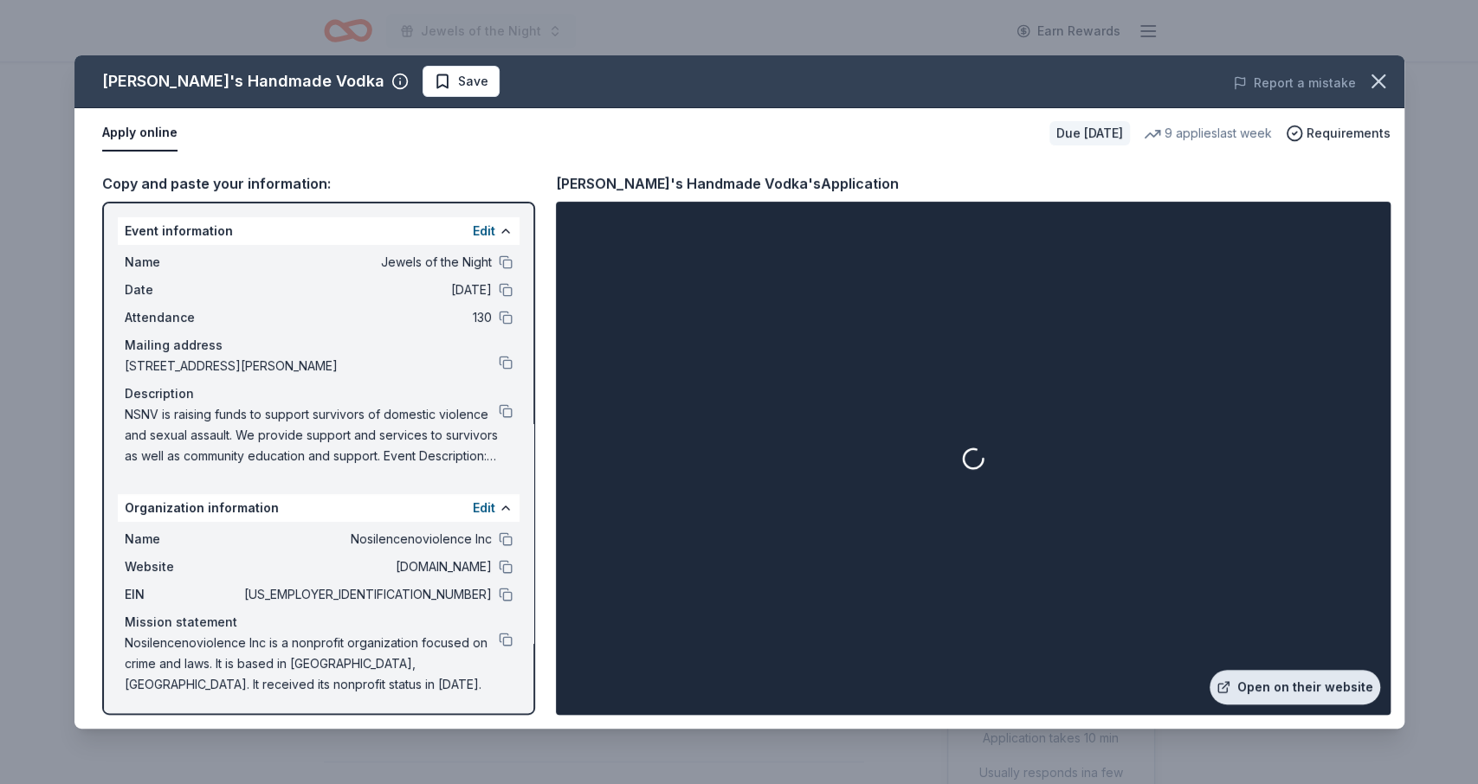
click at [1301, 688] on link "Open on their website" at bounding box center [1294, 687] width 171 height 35
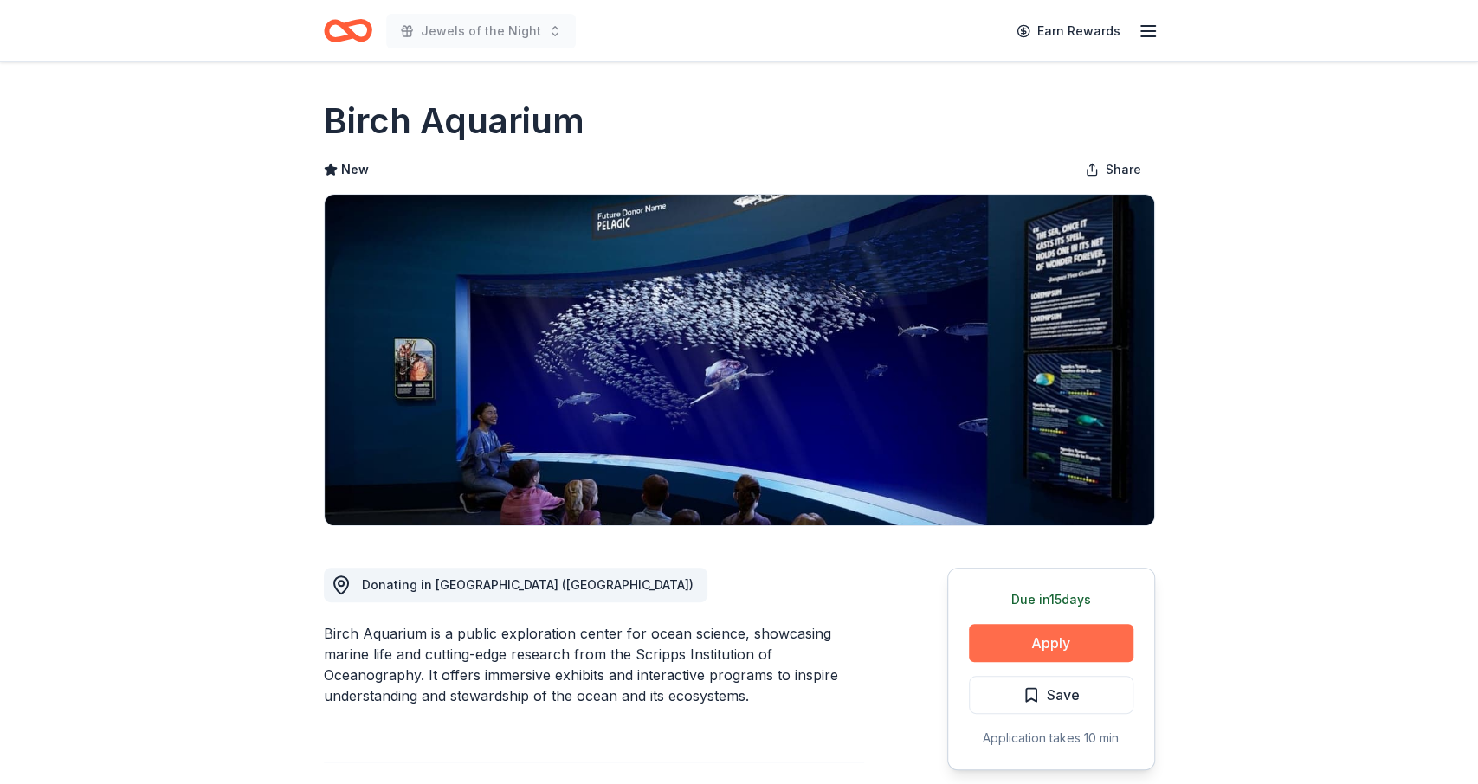
click at [1019, 654] on button "Apply" at bounding box center [1051, 643] width 164 height 38
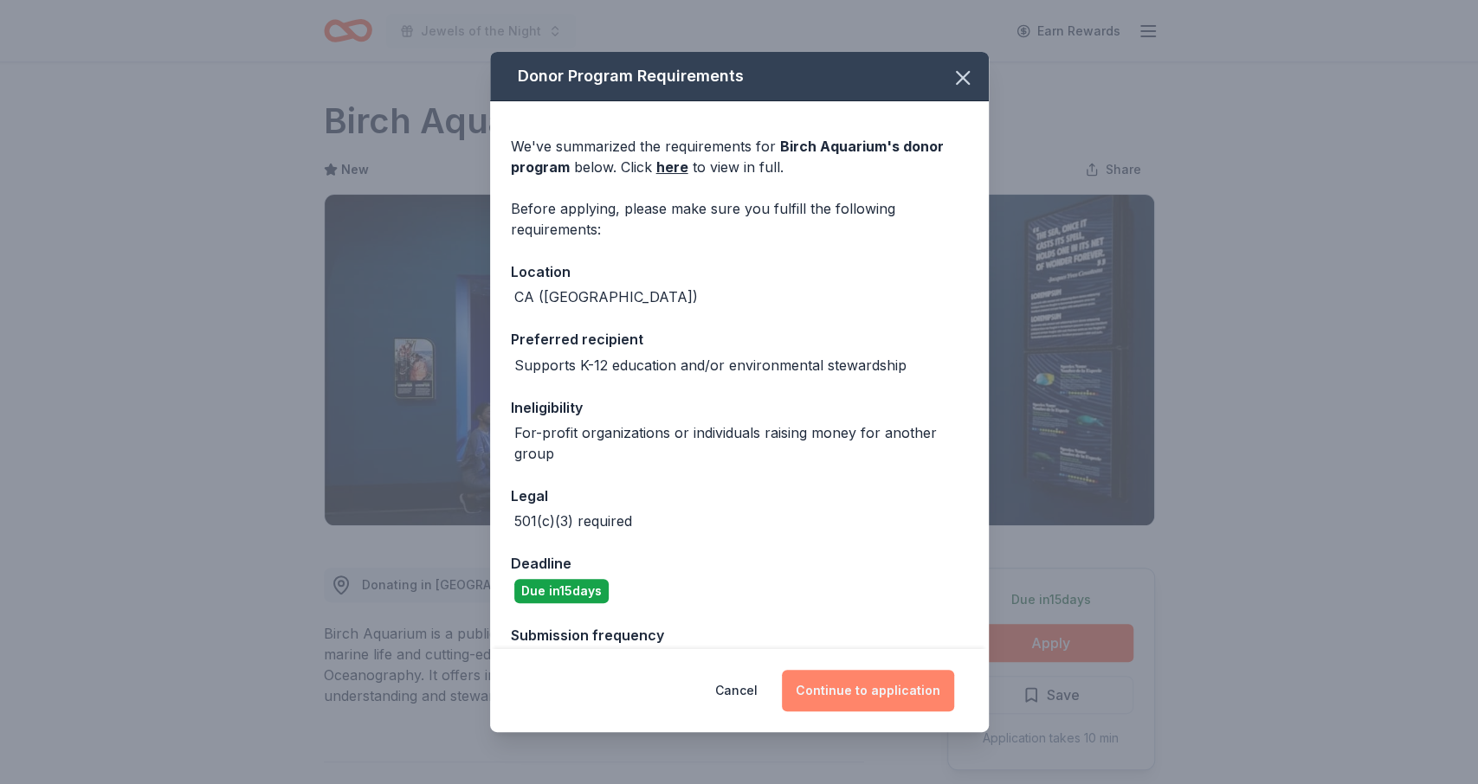
click at [872, 683] on button "Continue to application" at bounding box center [868, 691] width 172 height 42
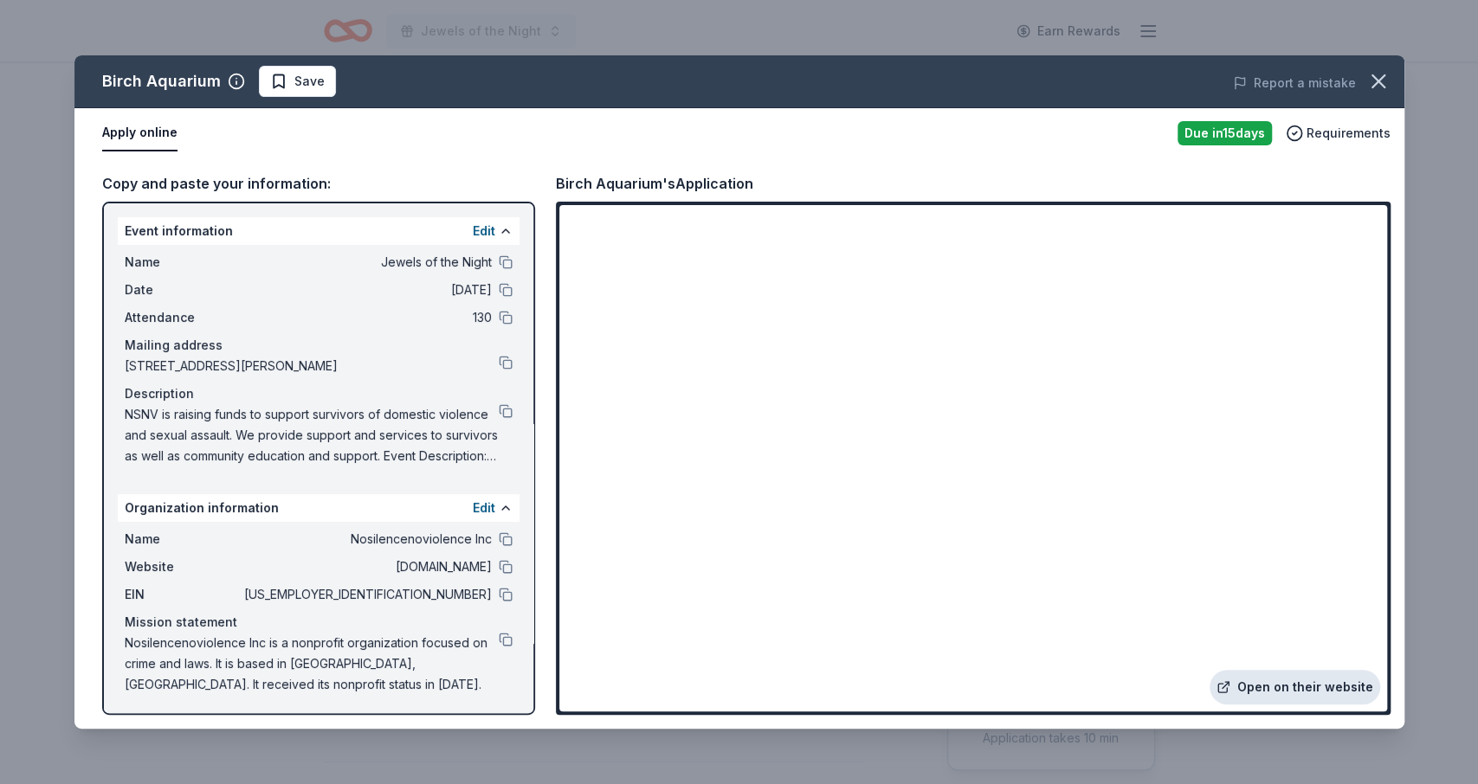
click at [1290, 692] on link "Open on their website" at bounding box center [1294, 687] width 171 height 35
click at [1262, 682] on link "Open on their website" at bounding box center [1294, 687] width 171 height 35
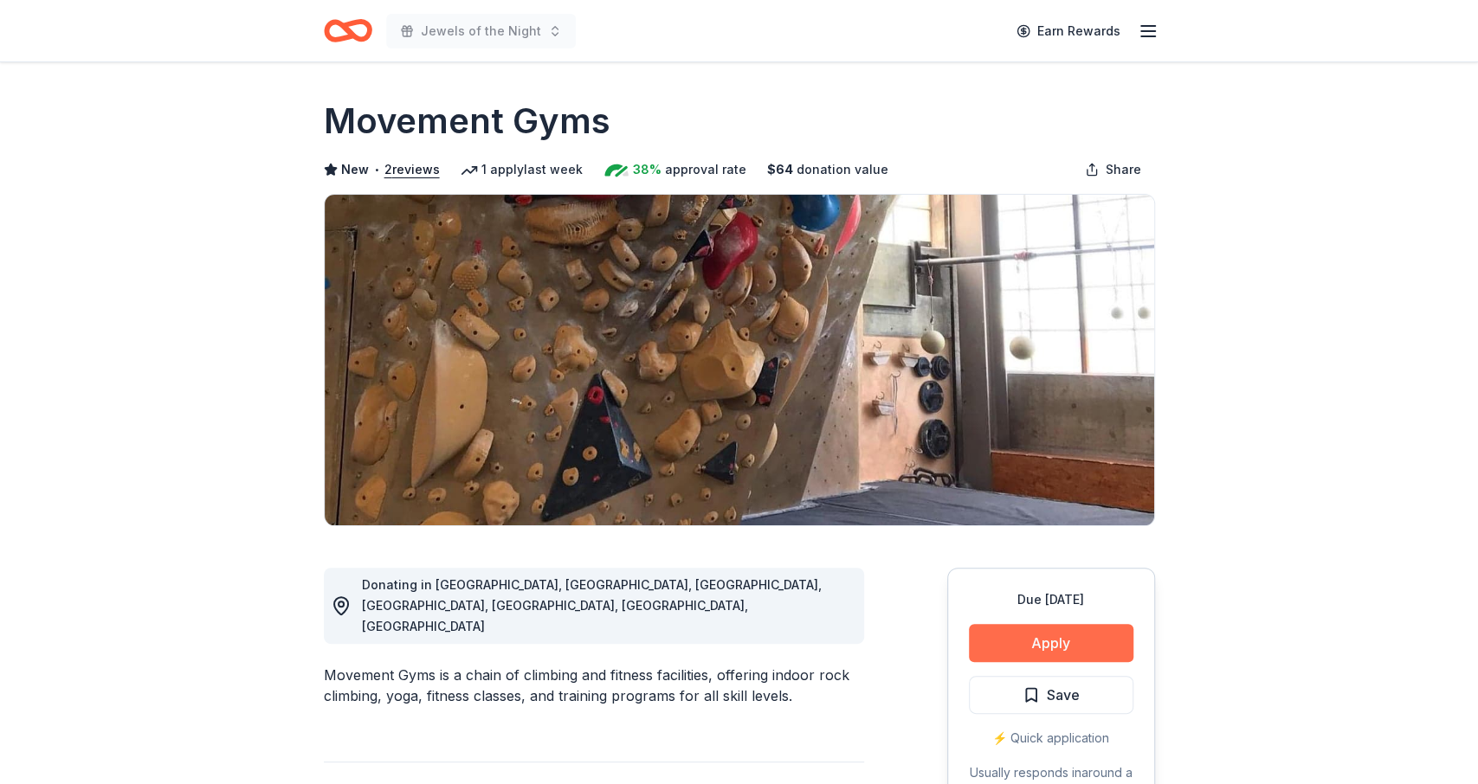
click at [1016, 649] on button "Apply" at bounding box center [1051, 643] width 164 height 38
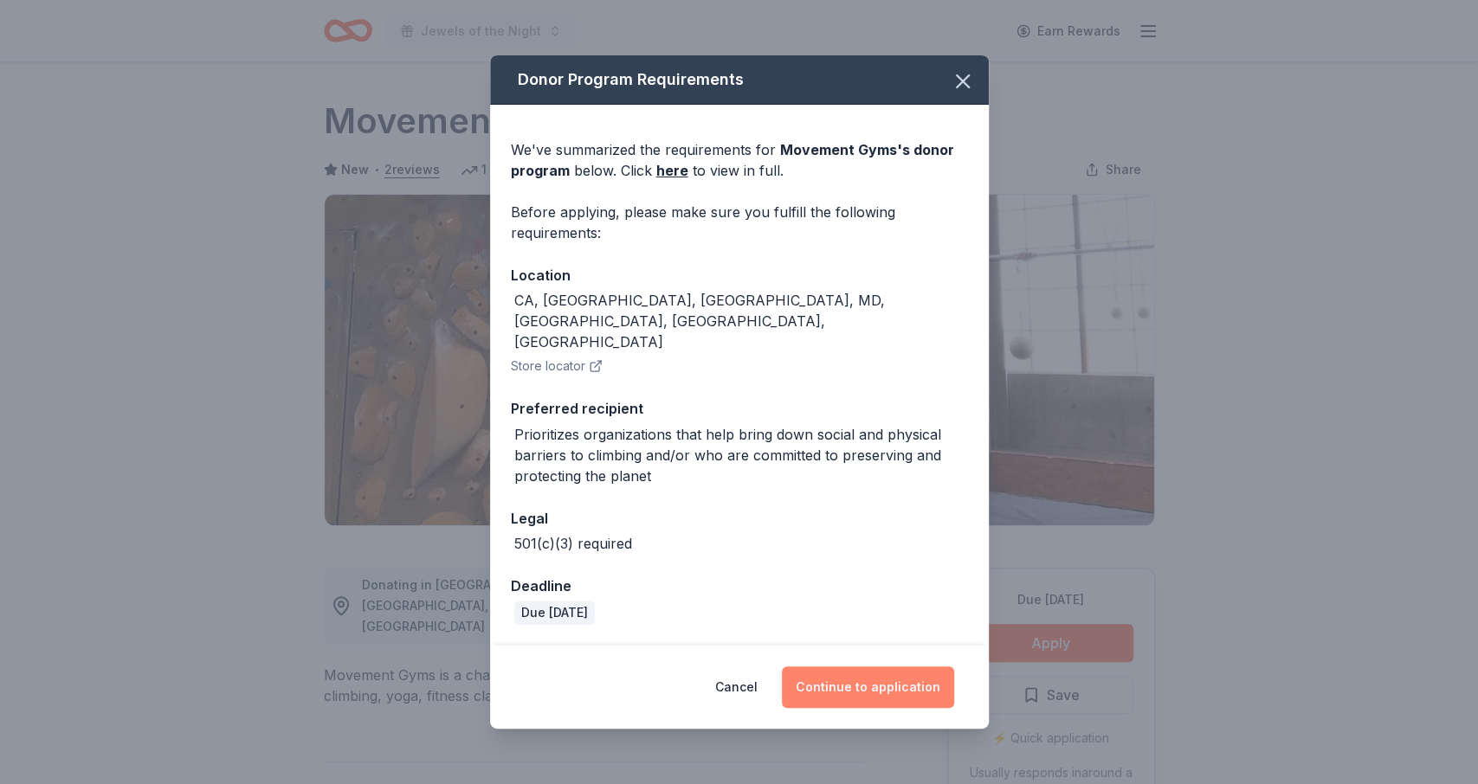
click at [877, 672] on button "Continue to application" at bounding box center [868, 688] width 172 height 42
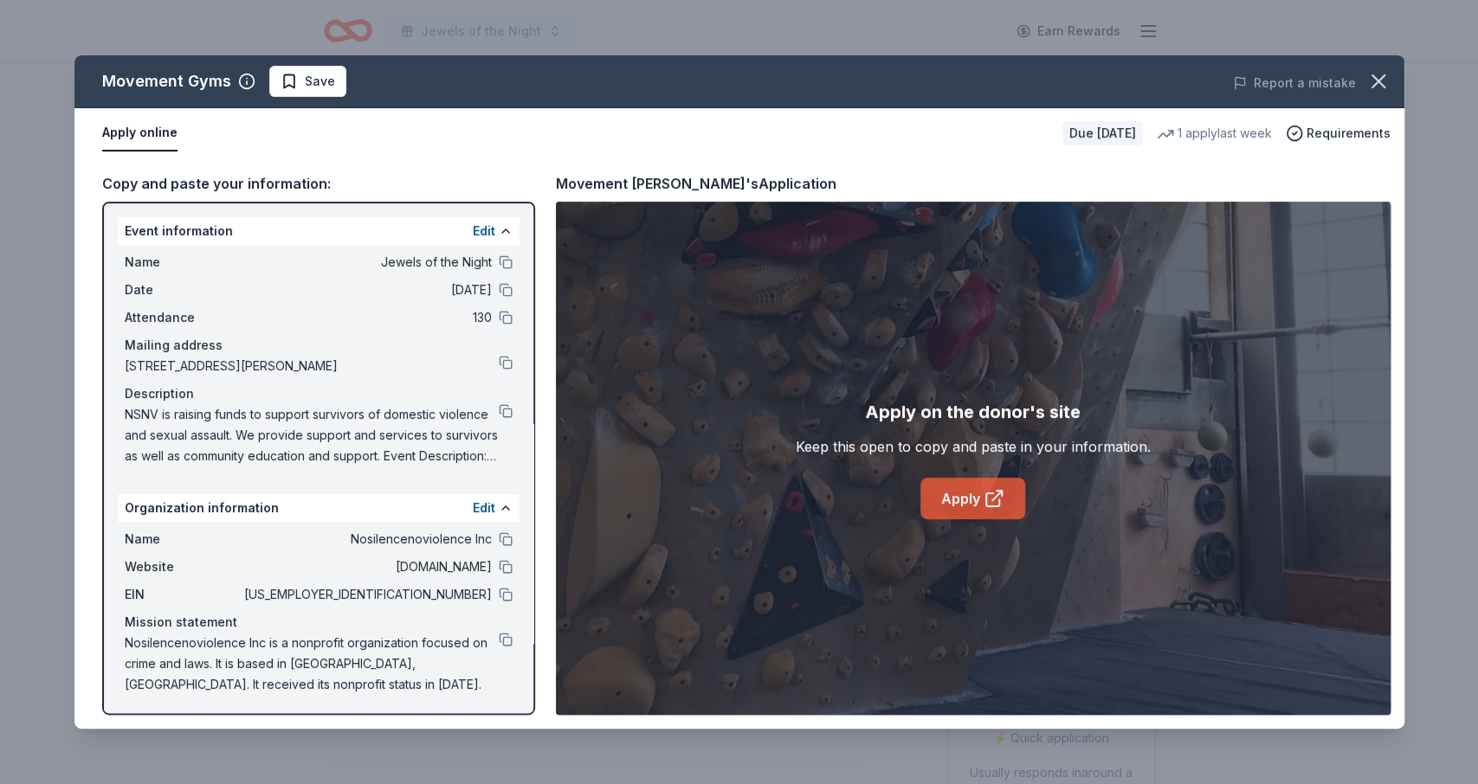
click at [973, 505] on link "Apply" at bounding box center [972, 499] width 105 height 42
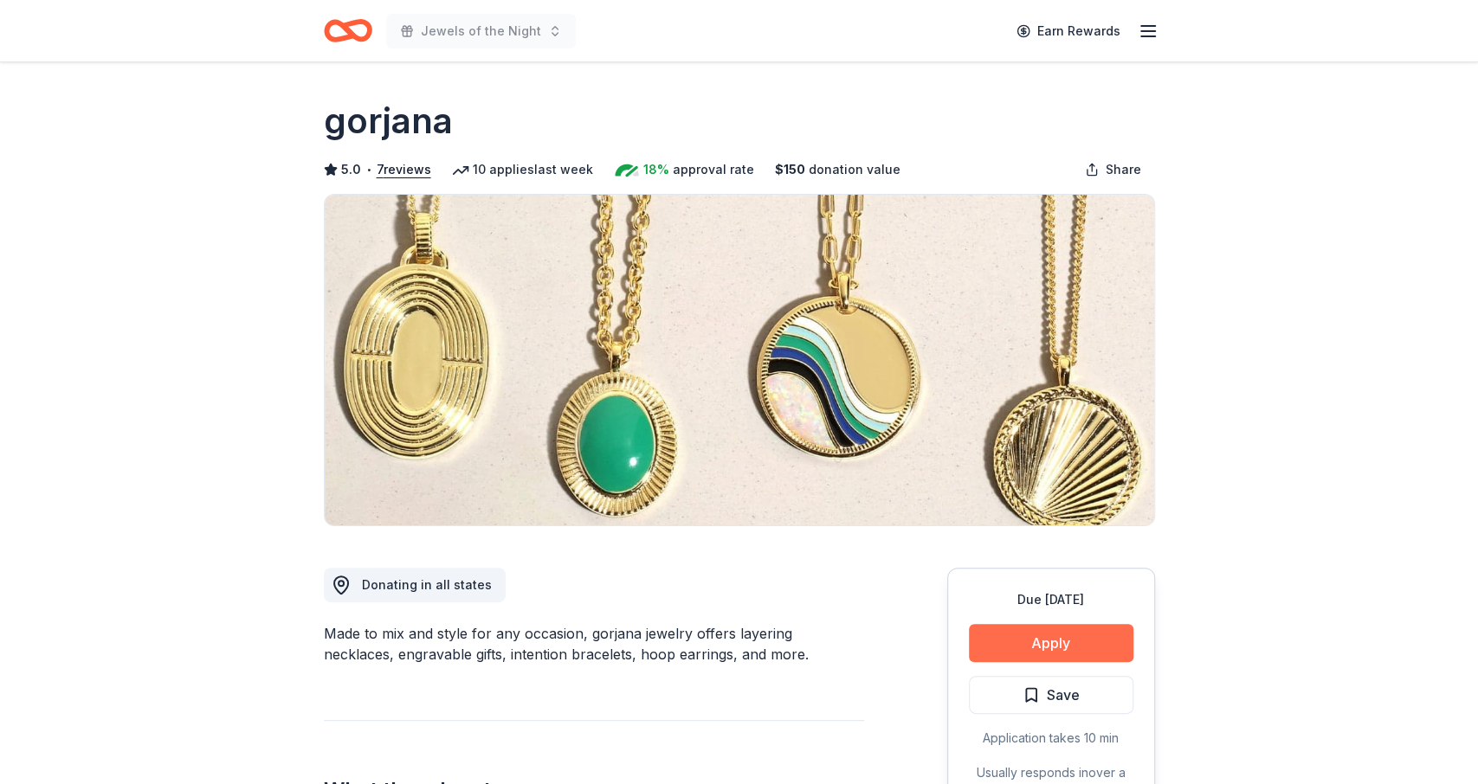
click at [987, 636] on button "Apply" at bounding box center [1051, 643] width 164 height 38
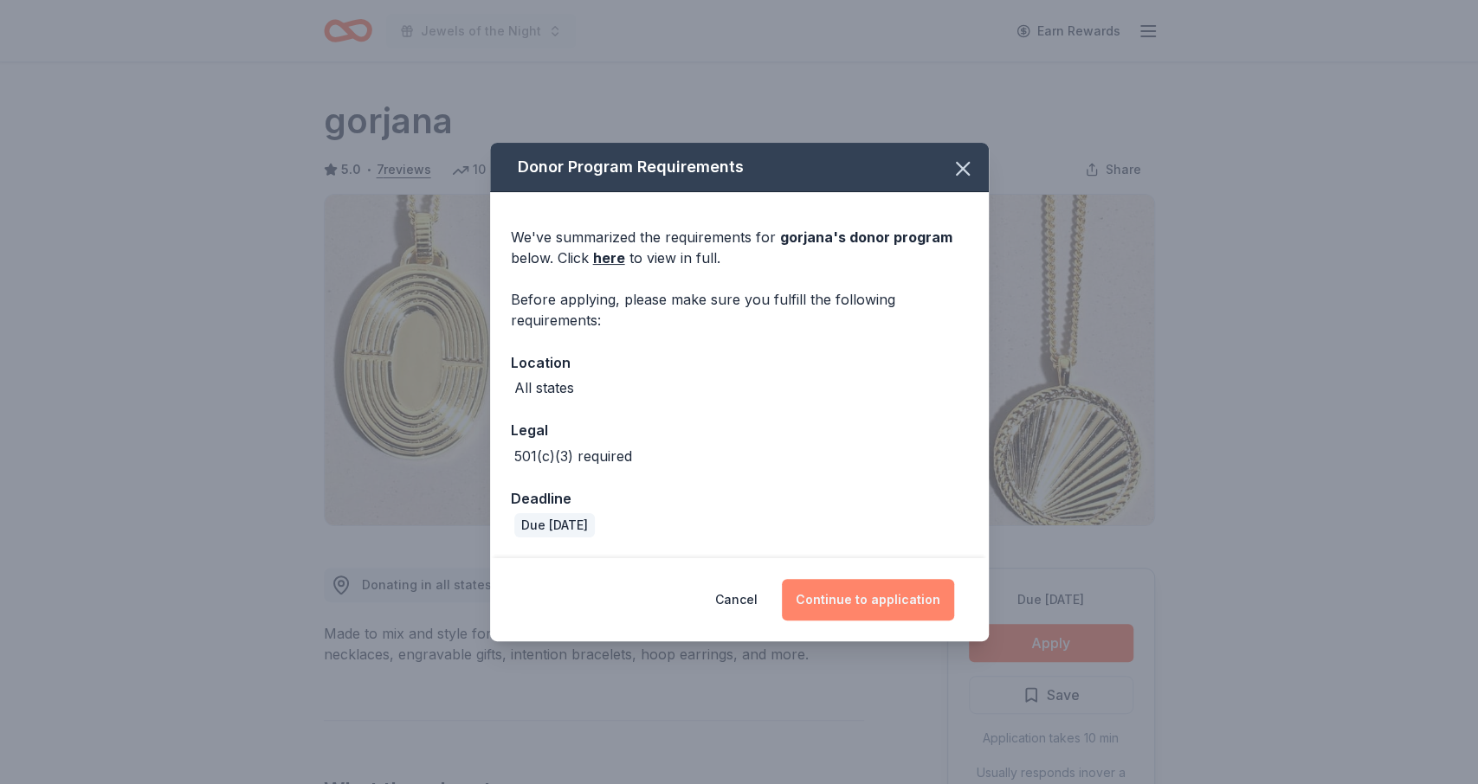
click at [902, 601] on button "Continue to application" at bounding box center [868, 600] width 172 height 42
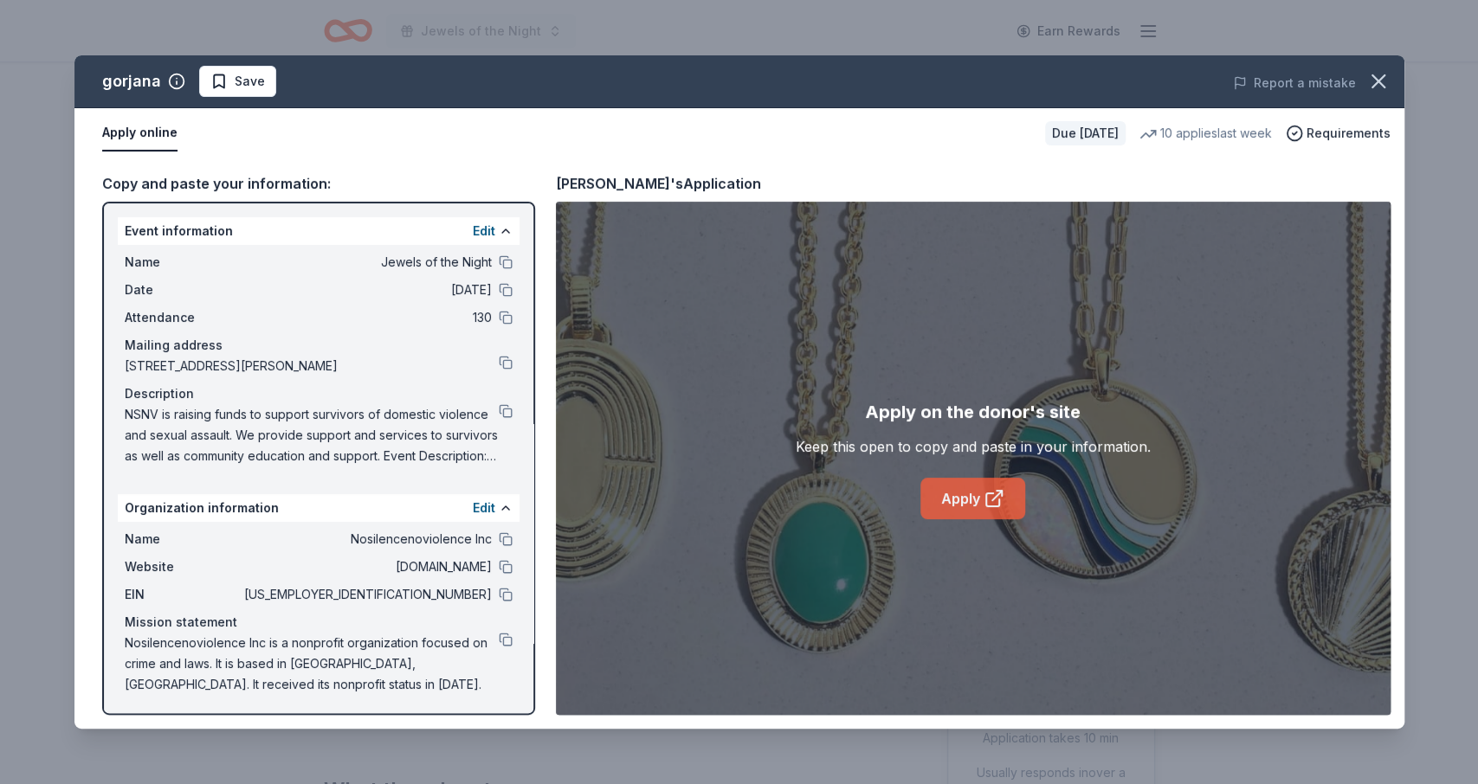
click at [951, 493] on link "Apply" at bounding box center [972, 499] width 105 height 42
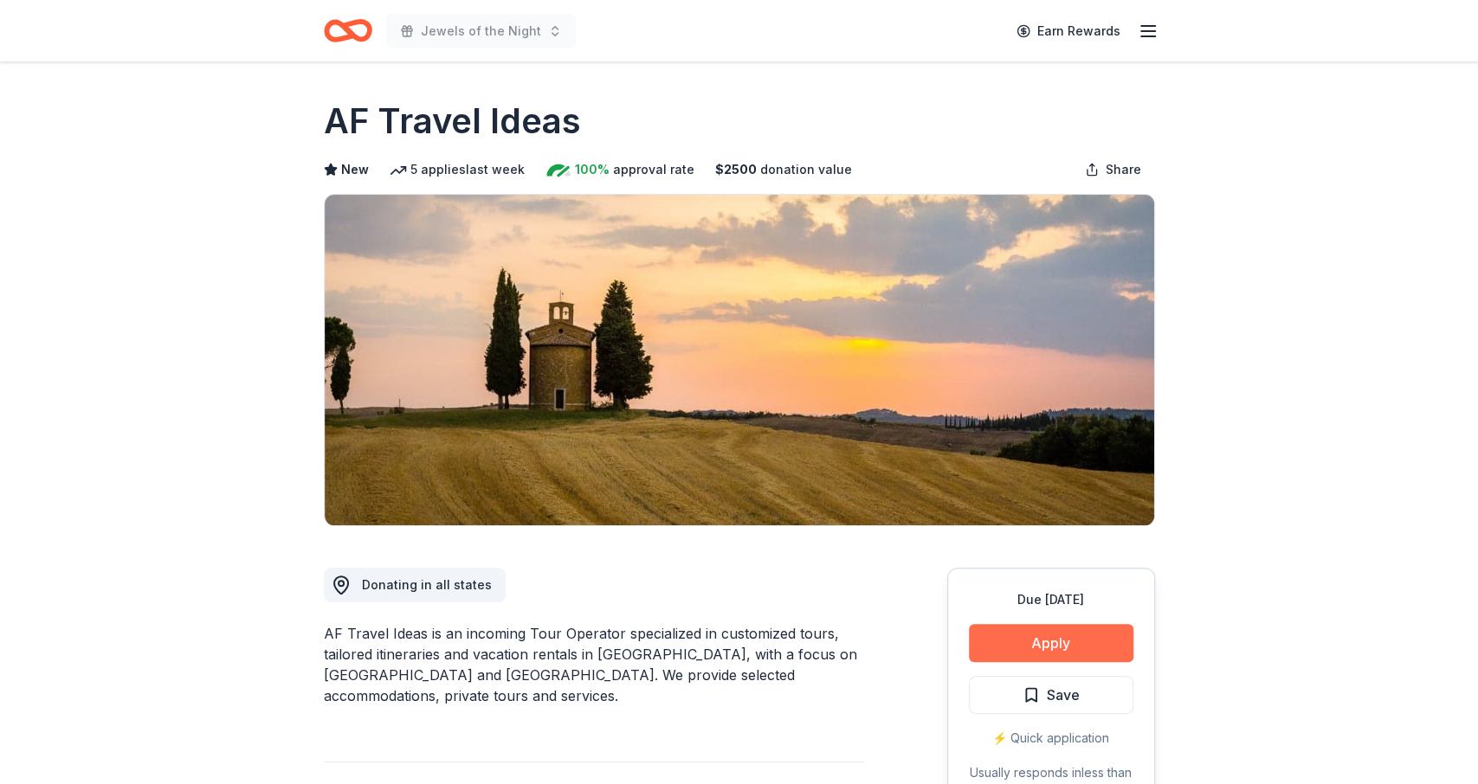
click at [1054, 648] on button "Apply" at bounding box center [1051, 643] width 164 height 38
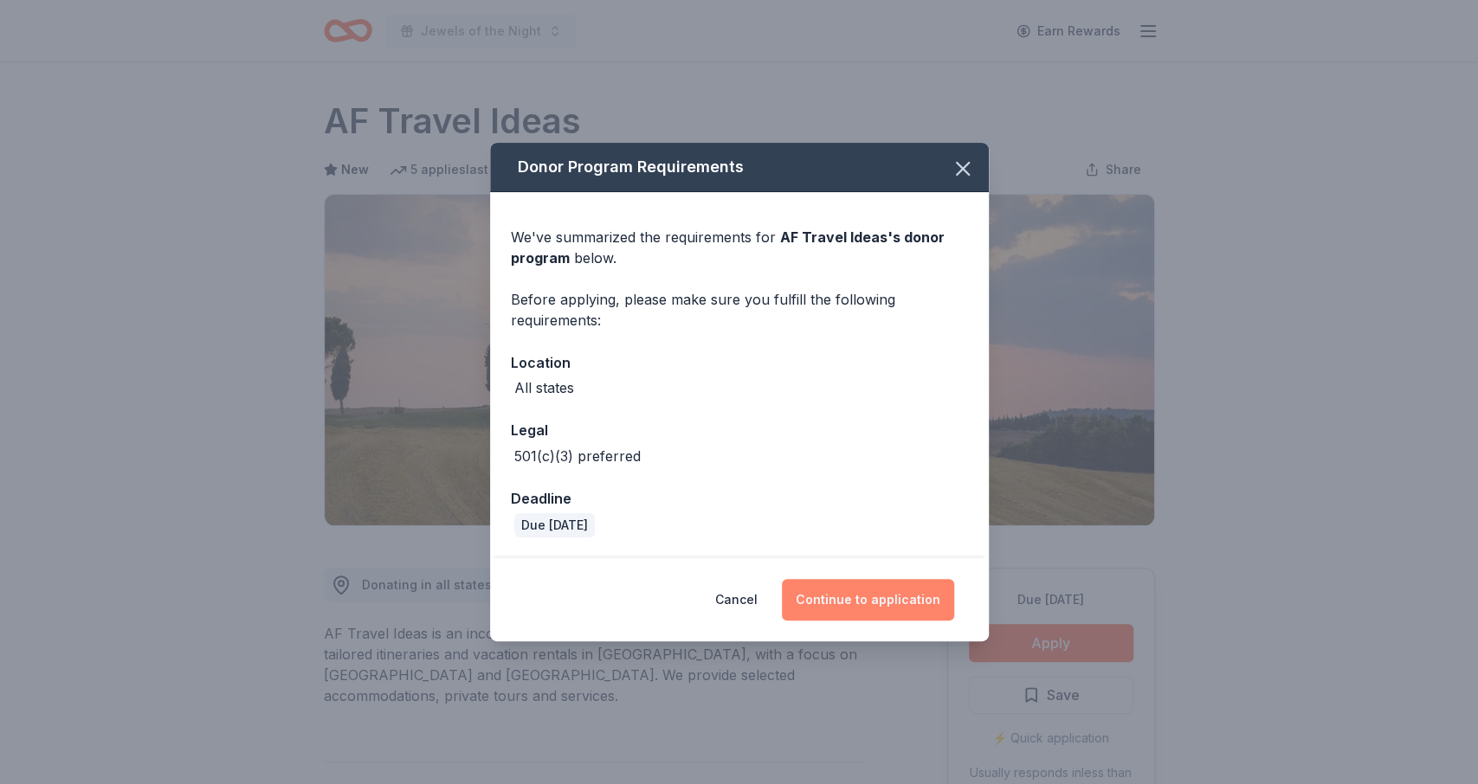
click at [874, 585] on button "Continue to application" at bounding box center [868, 600] width 172 height 42
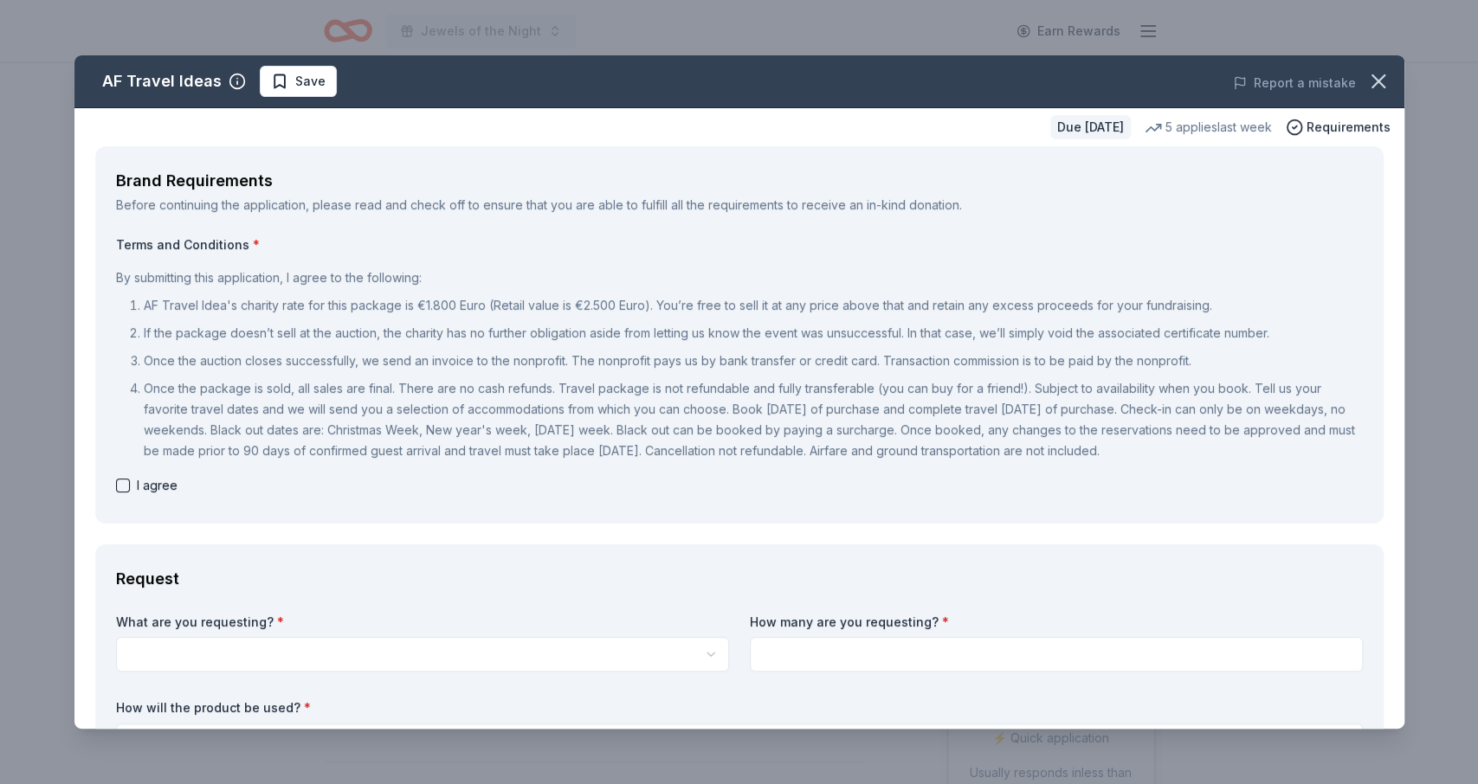
click at [1105, 376] on ol "AF Travel Idea's charity rate for this package is €1.800 Euro (Retail value is …" at bounding box center [739, 378] width 1247 height 166
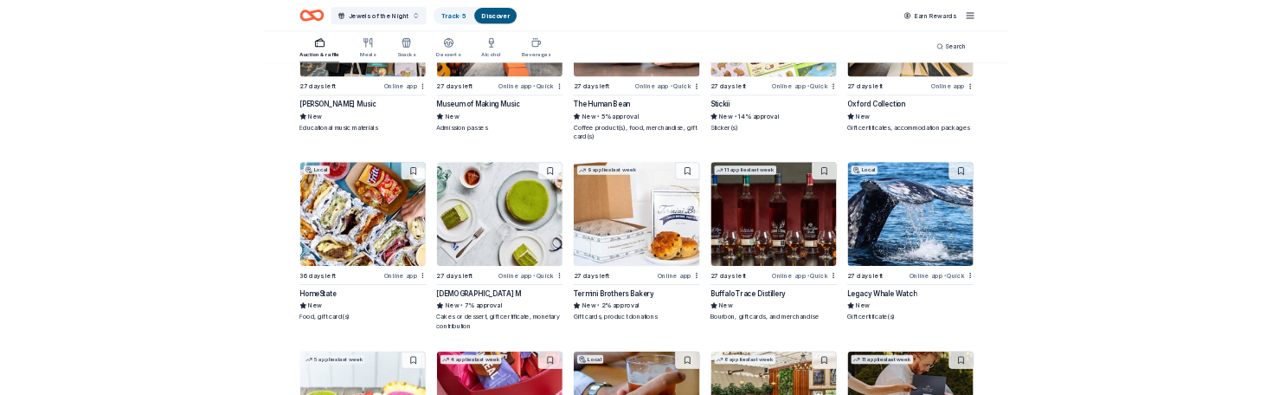
scroll to position [5961, 0]
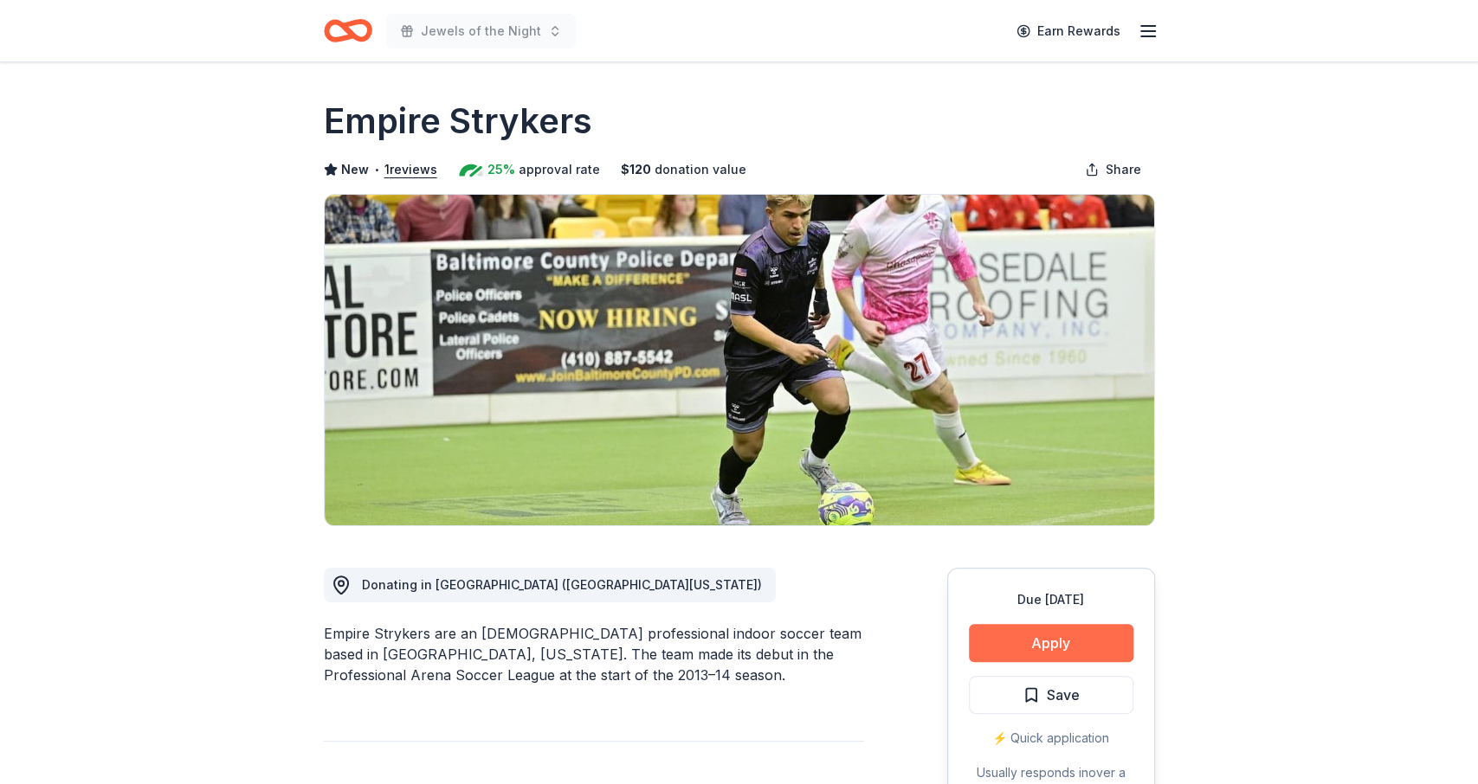
click at [1059, 636] on button "Apply" at bounding box center [1051, 643] width 164 height 38
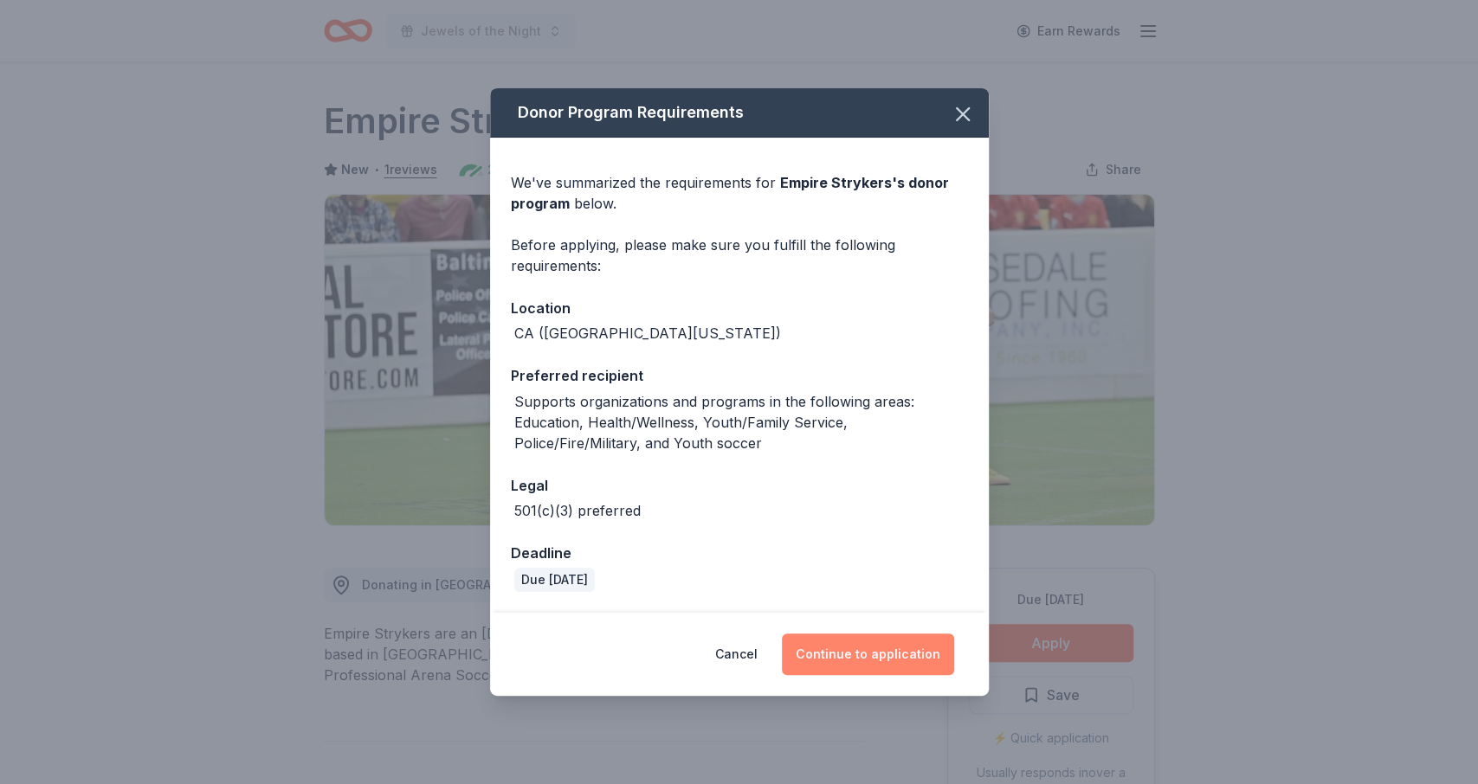
click at [842, 667] on button "Continue to application" at bounding box center [868, 655] width 172 height 42
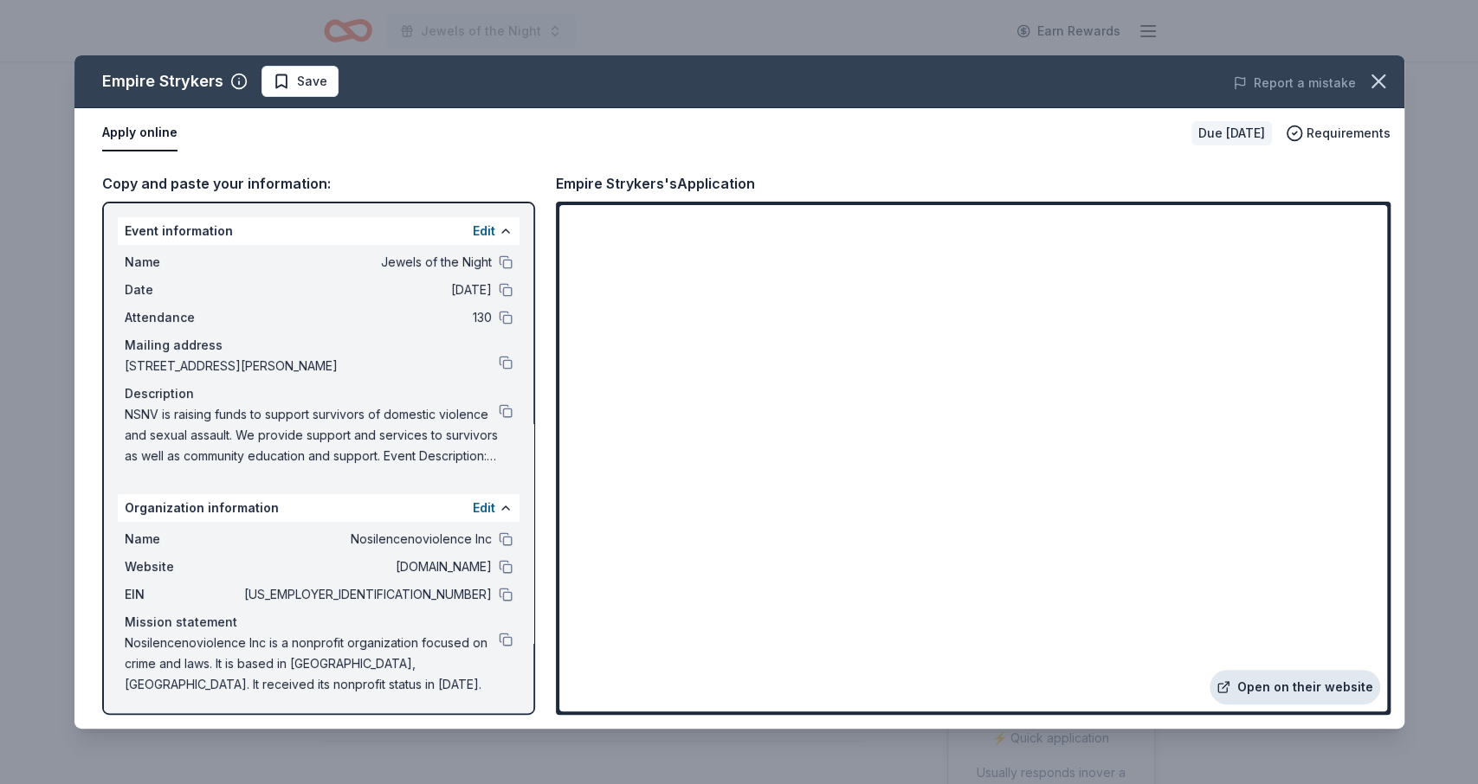
click at [1230, 687] on icon at bounding box center [1223, 687] width 14 height 14
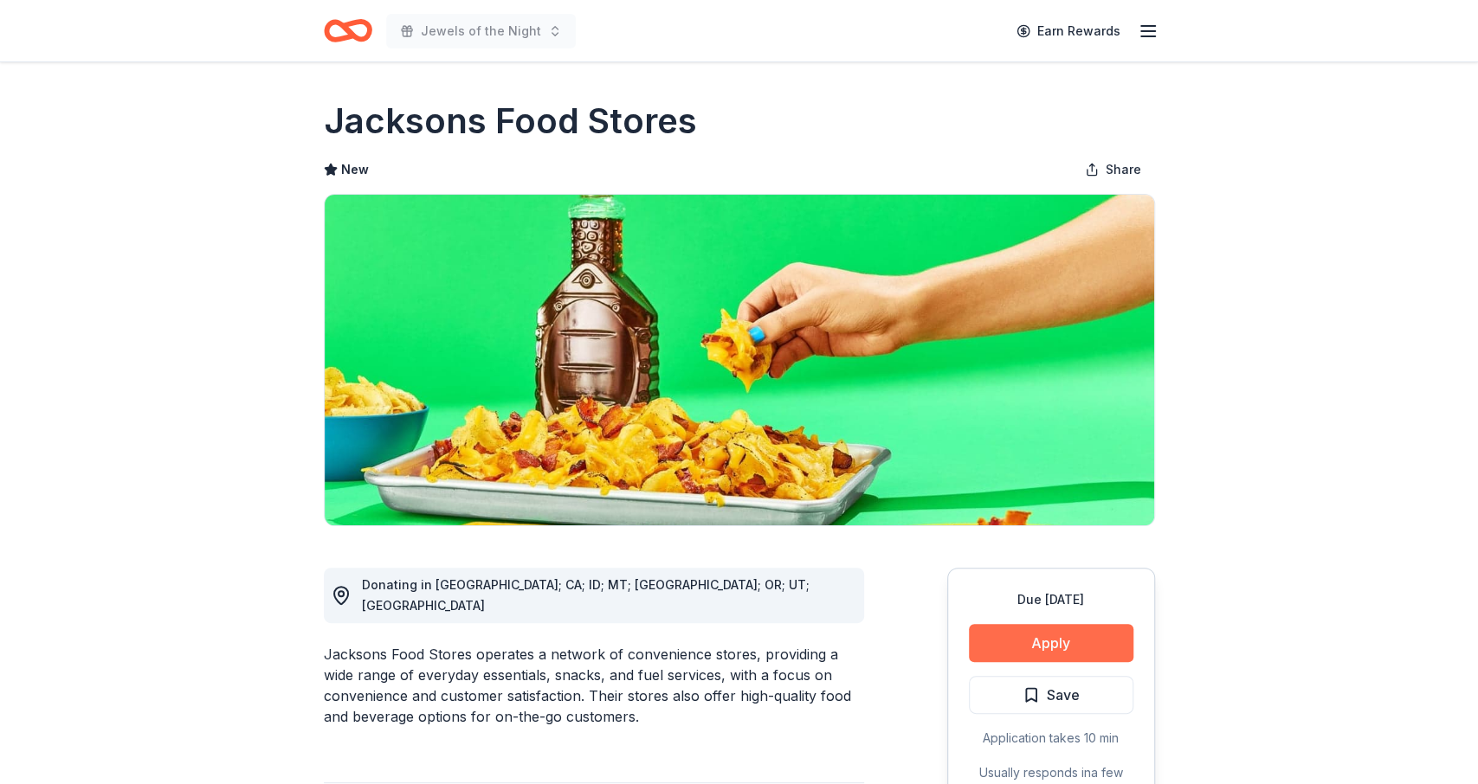
click at [1026, 638] on button "Apply" at bounding box center [1051, 643] width 164 height 38
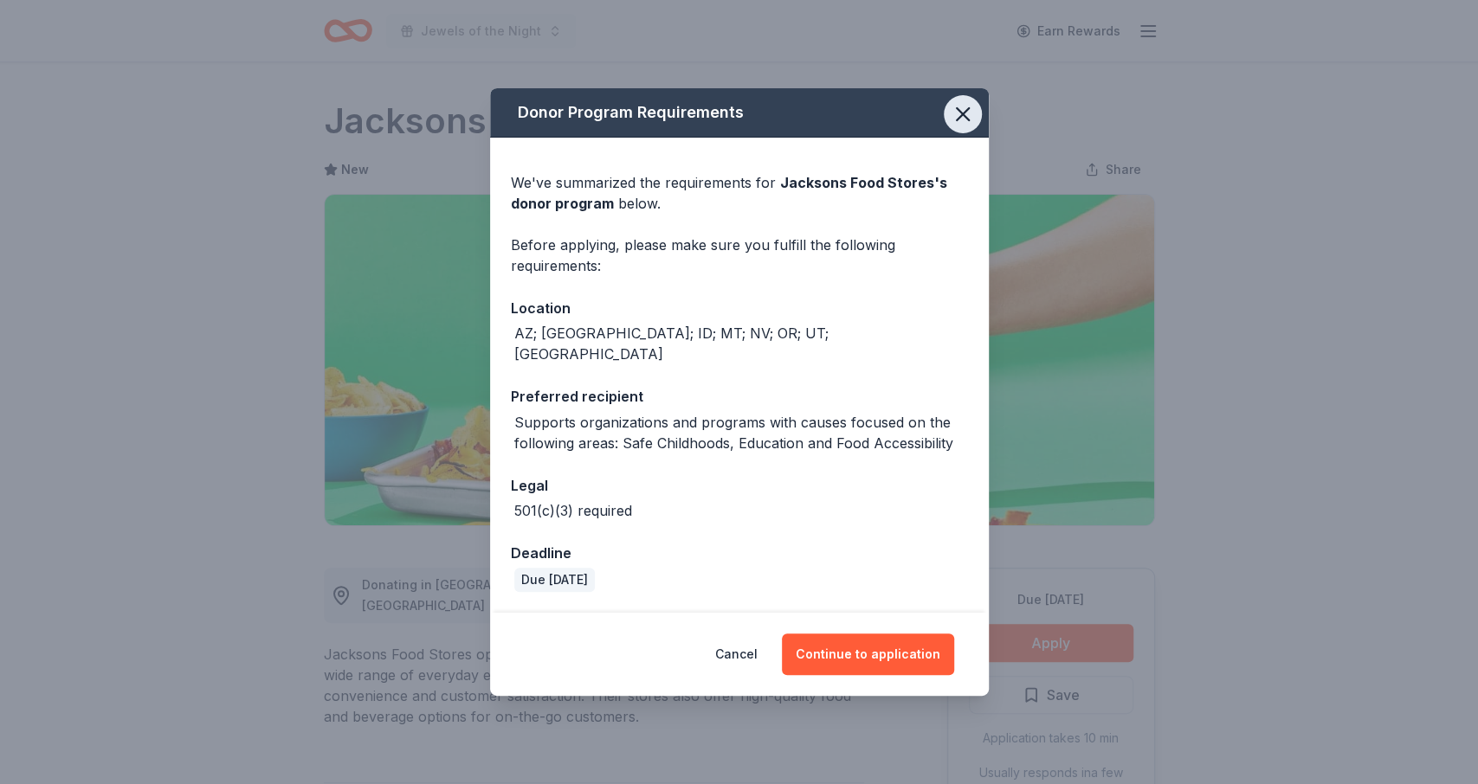
click at [953, 126] on icon "button" at bounding box center [963, 114] width 24 height 24
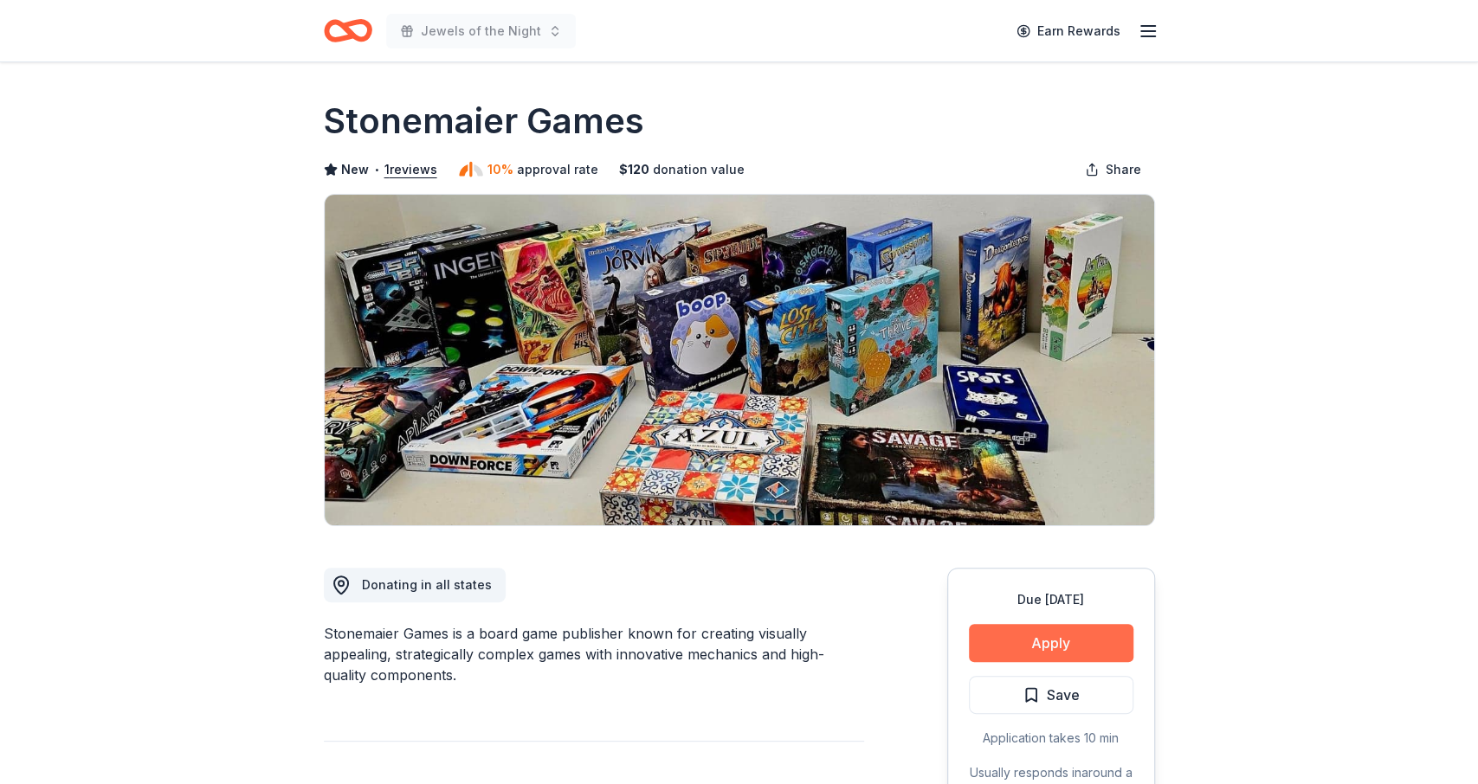
click at [1085, 640] on button "Apply" at bounding box center [1051, 643] width 164 height 38
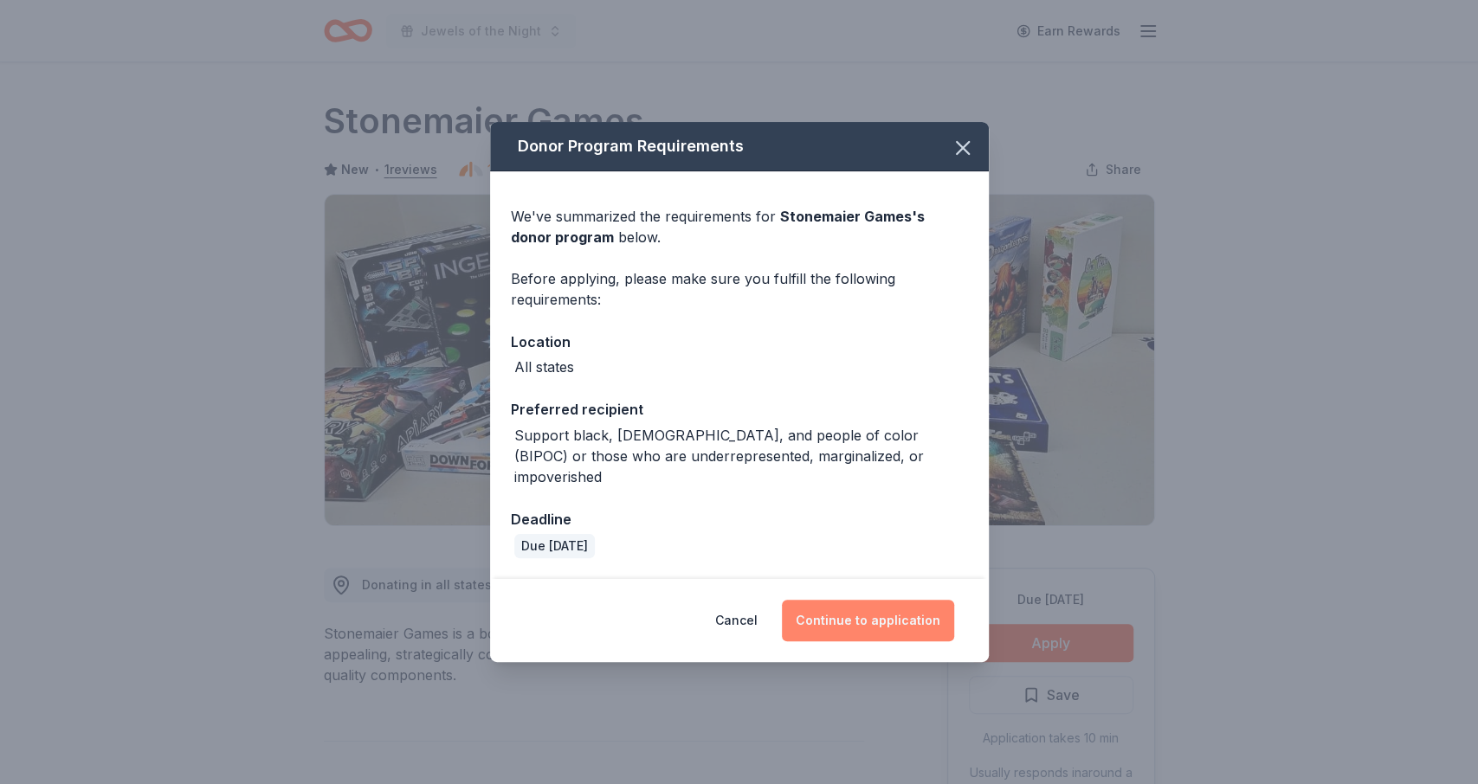
click at [898, 612] on button "Continue to application" at bounding box center [868, 621] width 172 height 42
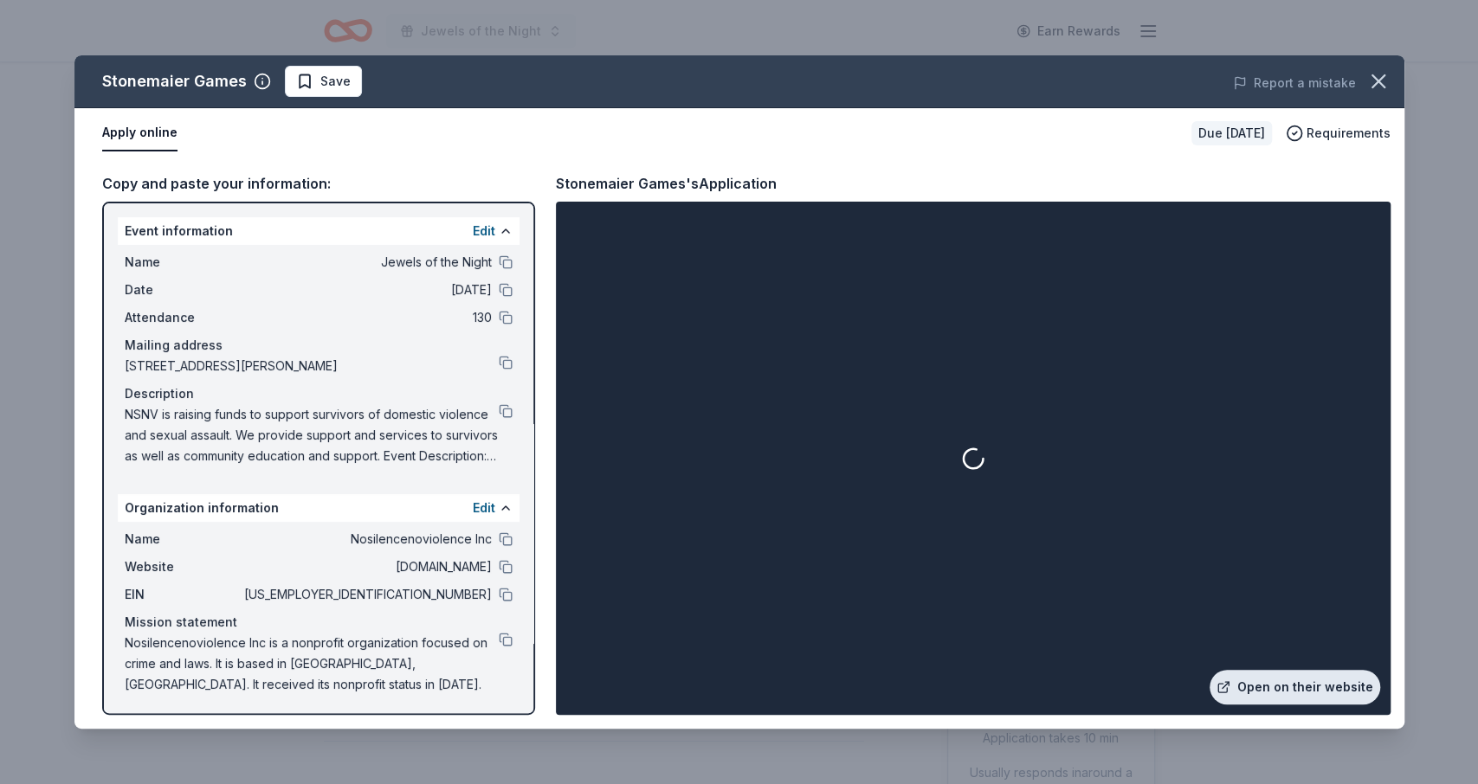
click at [1261, 687] on link "Open on their website" at bounding box center [1294, 687] width 171 height 35
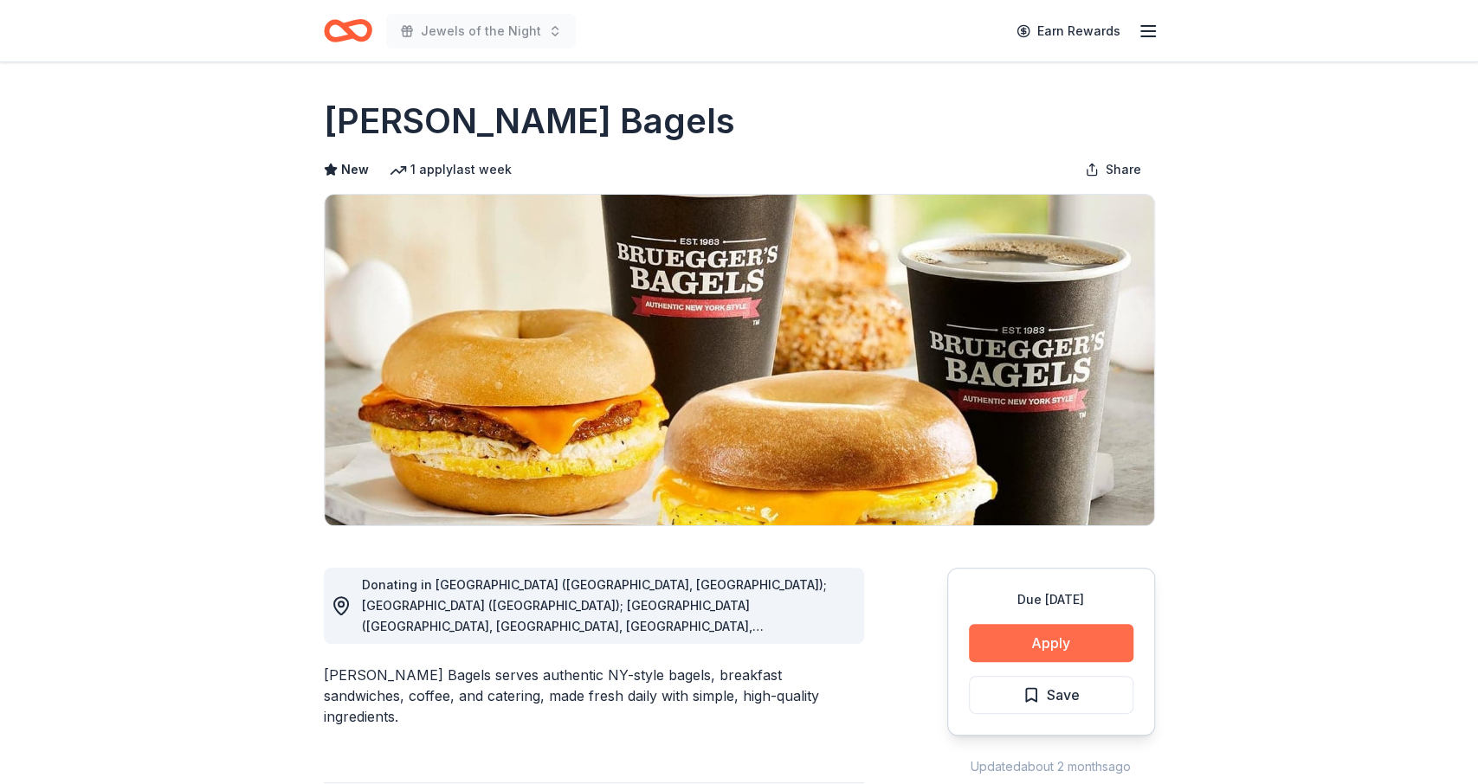
click at [1077, 646] on button "Apply" at bounding box center [1051, 643] width 164 height 38
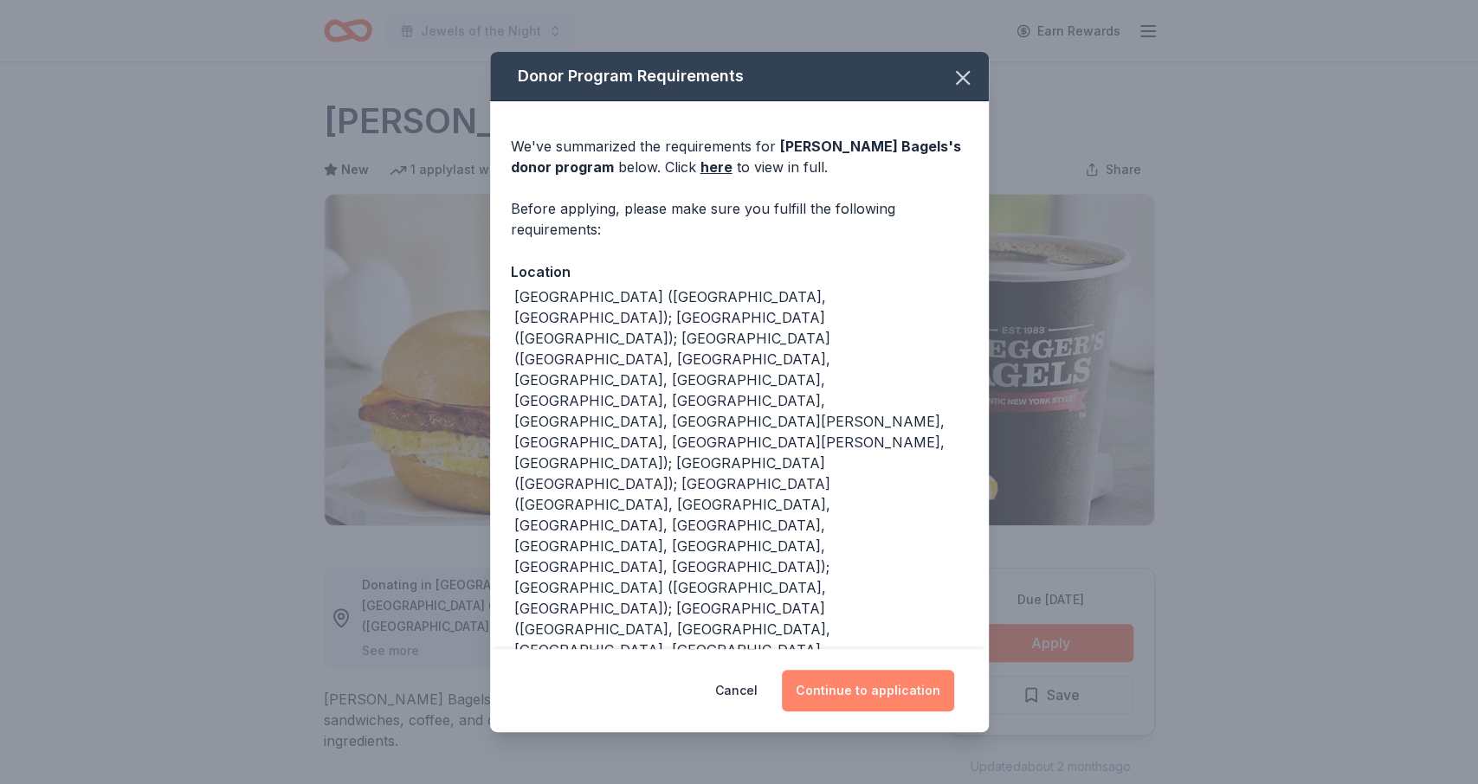
click at [854, 700] on button "Continue to application" at bounding box center [868, 691] width 172 height 42
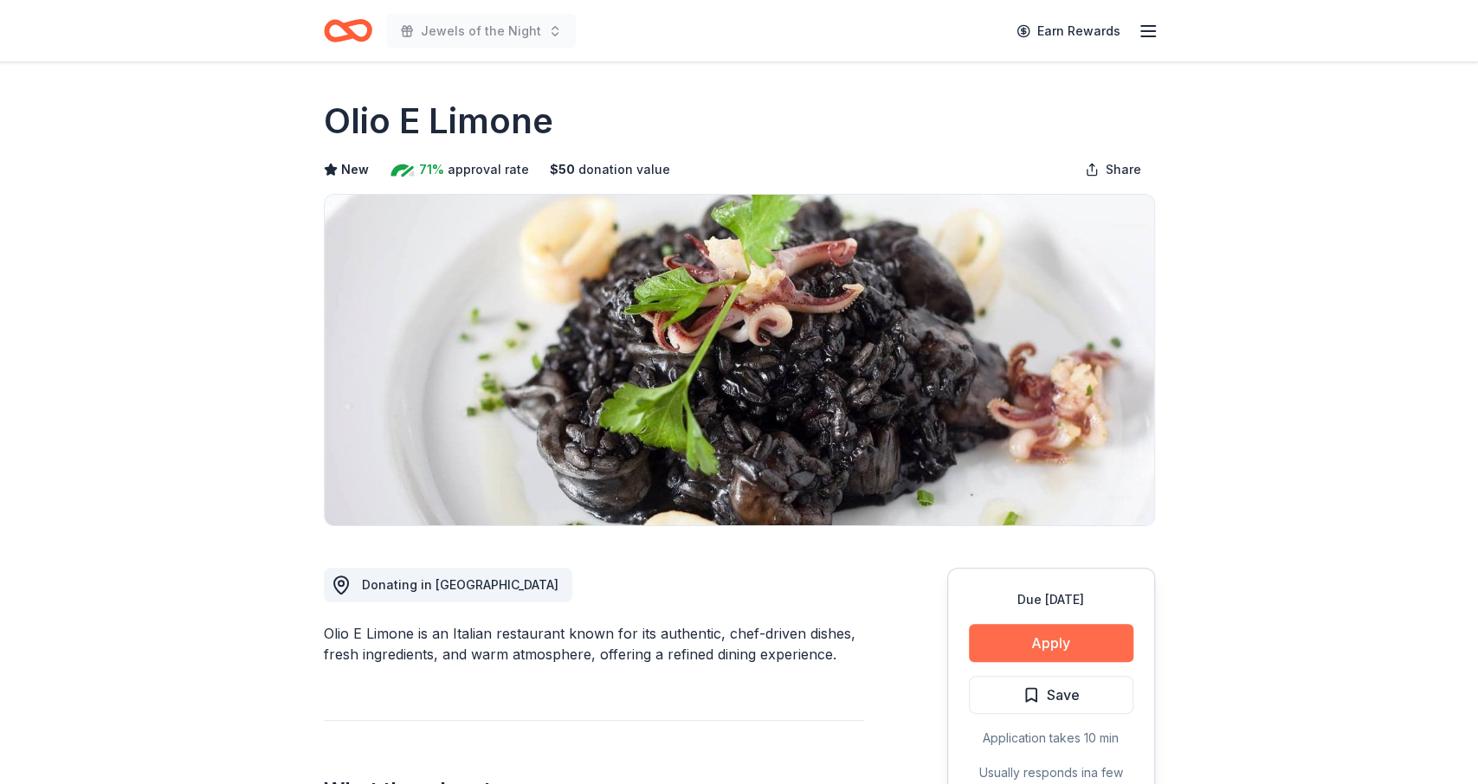
click at [1064, 648] on button "Apply" at bounding box center [1051, 643] width 164 height 38
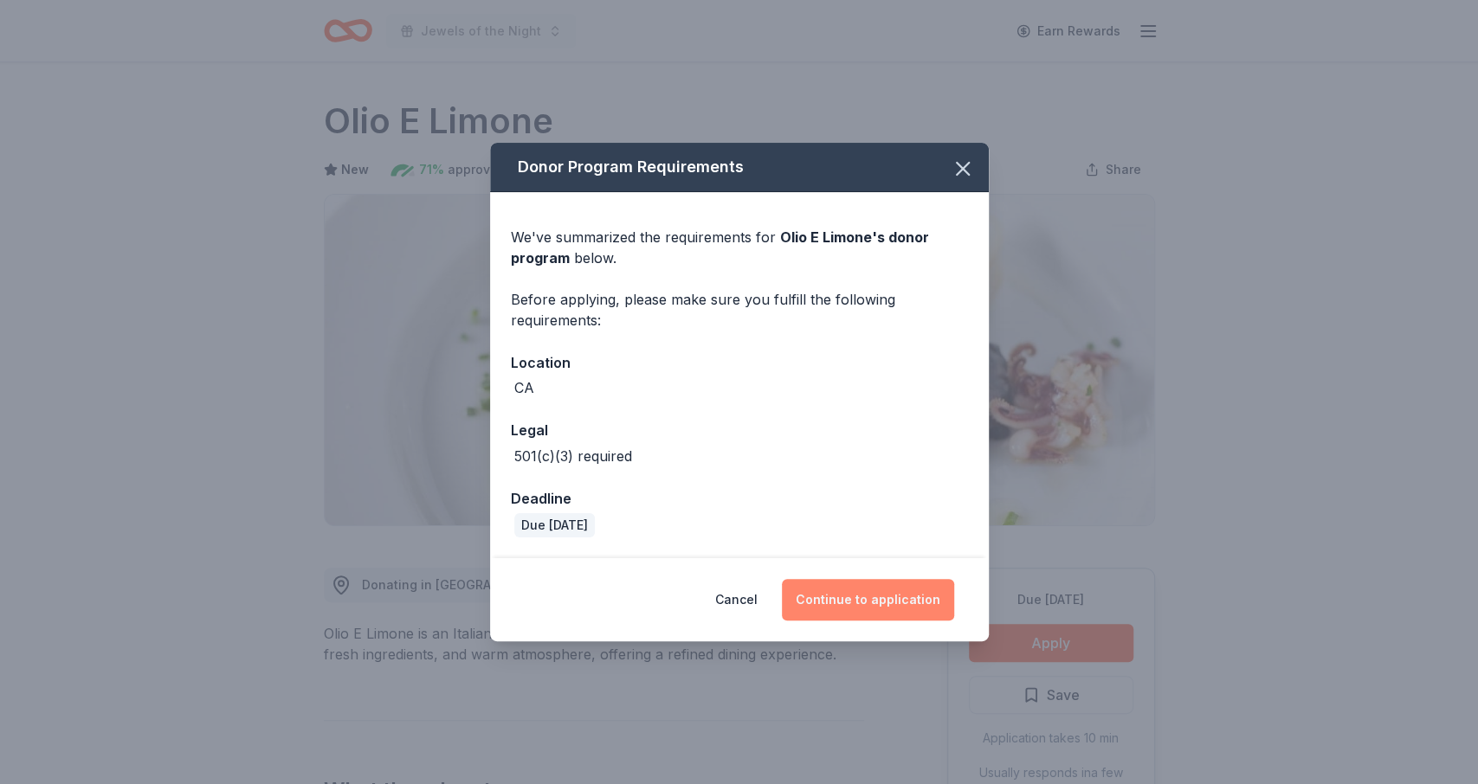
click at [921, 602] on button "Continue to application" at bounding box center [868, 600] width 172 height 42
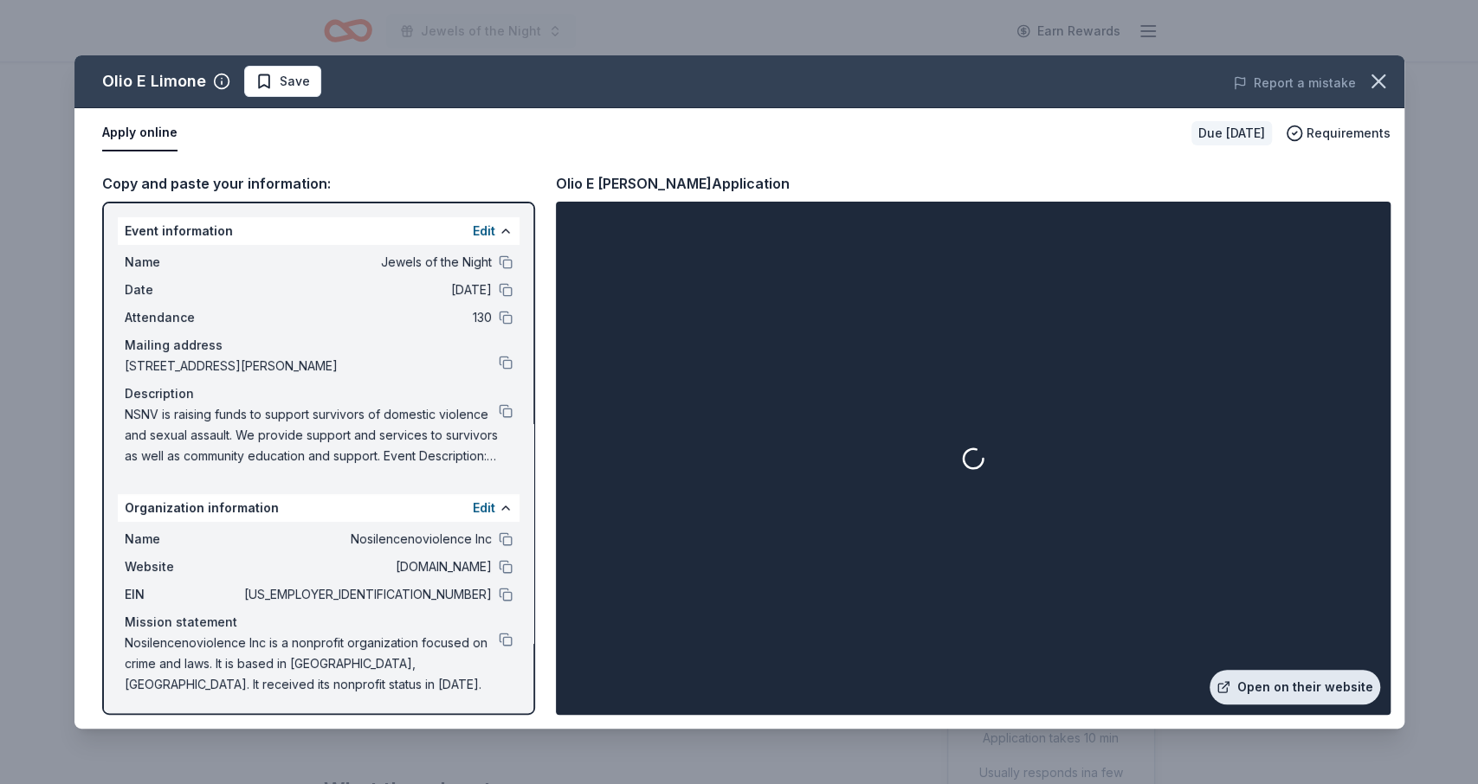
click at [1294, 681] on link "Open on their website" at bounding box center [1294, 687] width 171 height 35
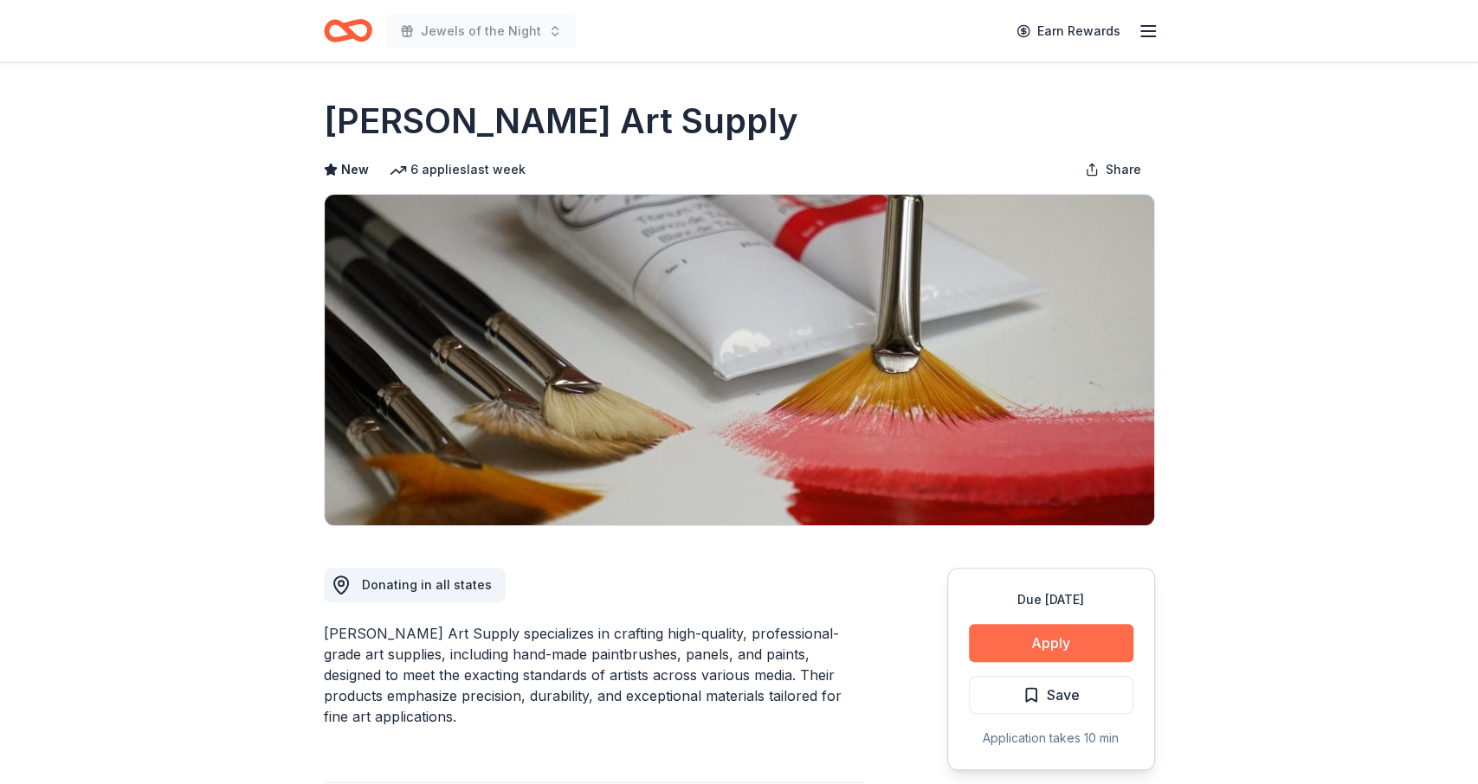
click at [1046, 635] on button "Apply" at bounding box center [1051, 643] width 164 height 38
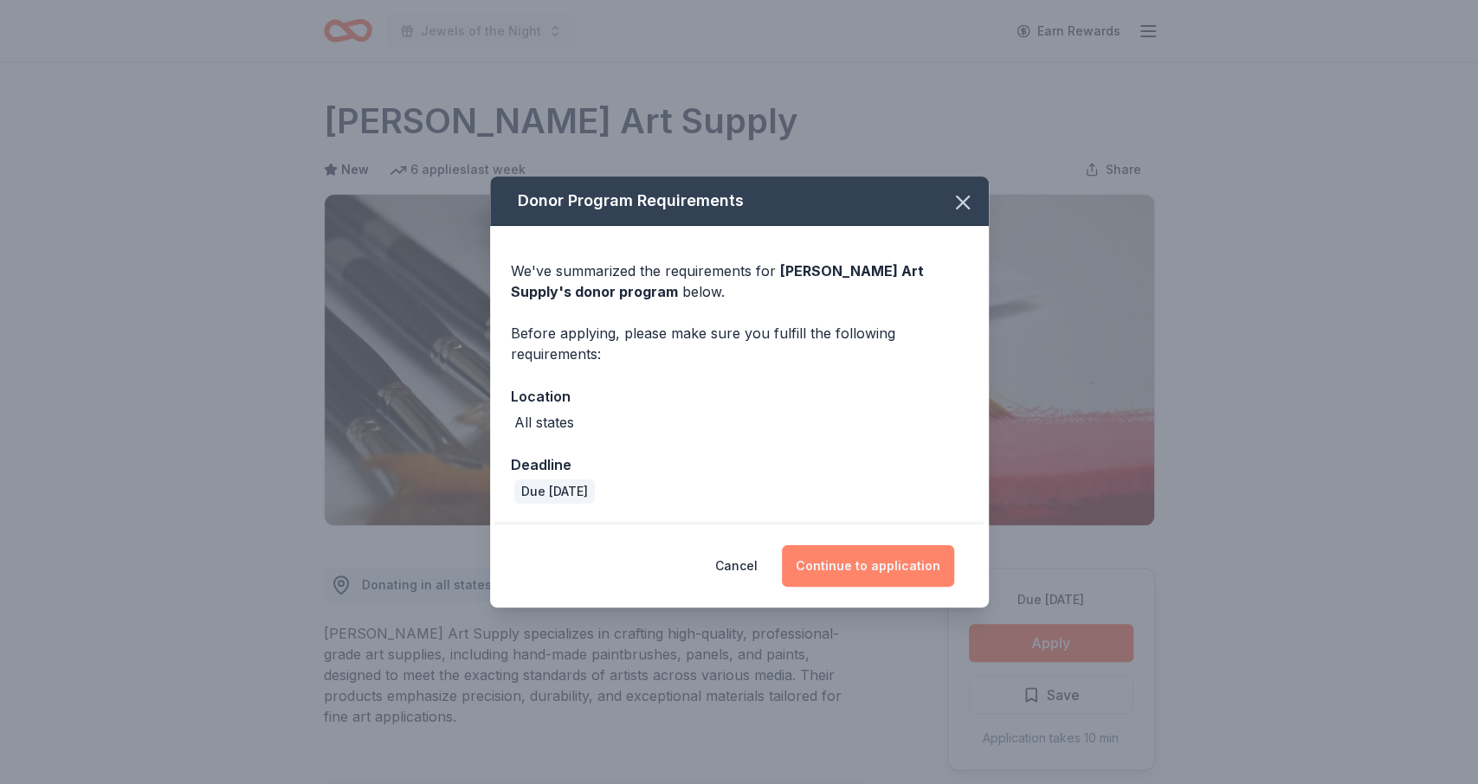
click at [860, 577] on button "Continue to application" at bounding box center [868, 566] width 172 height 42
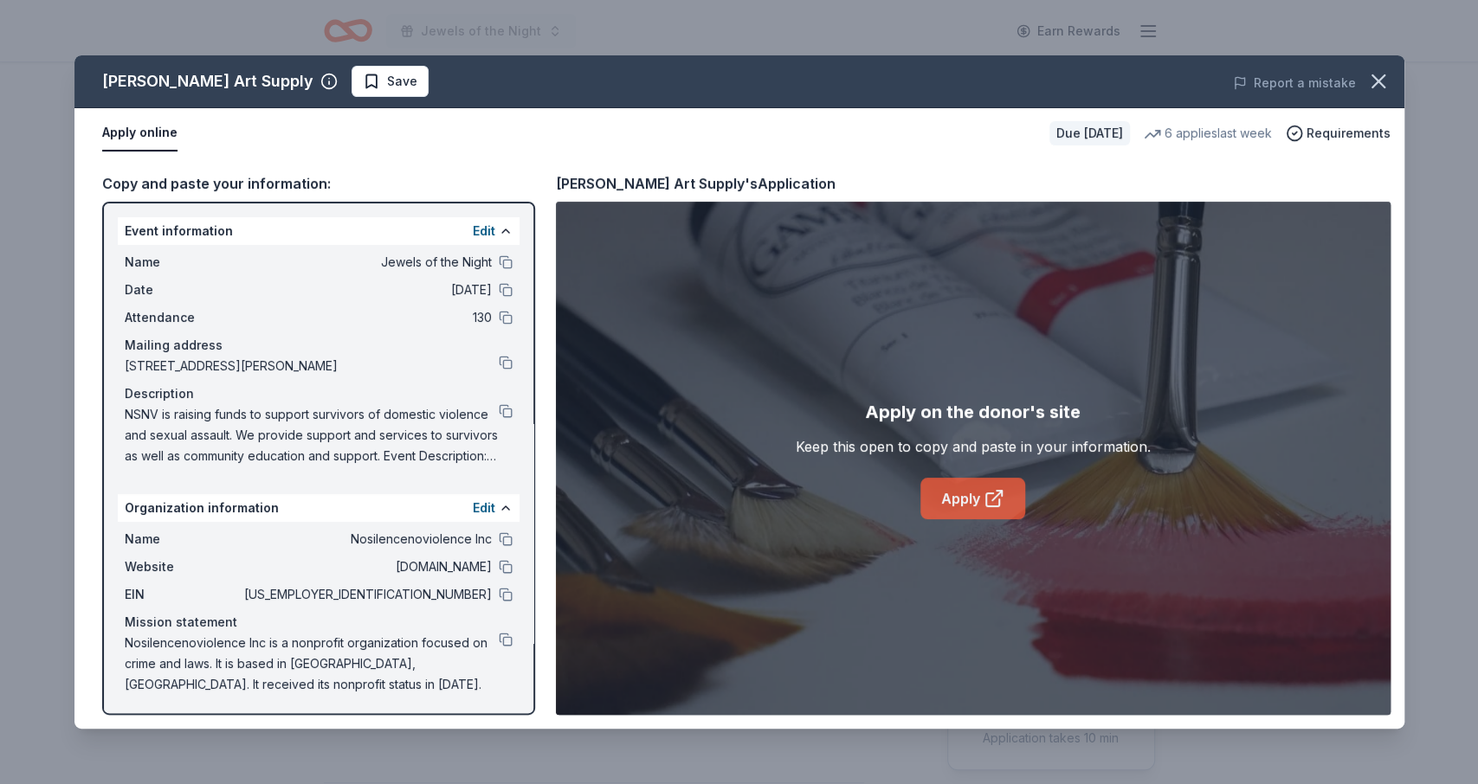
click at [970, 489] on link "Apply" at bounding box center [972, 499] width 105 height 42
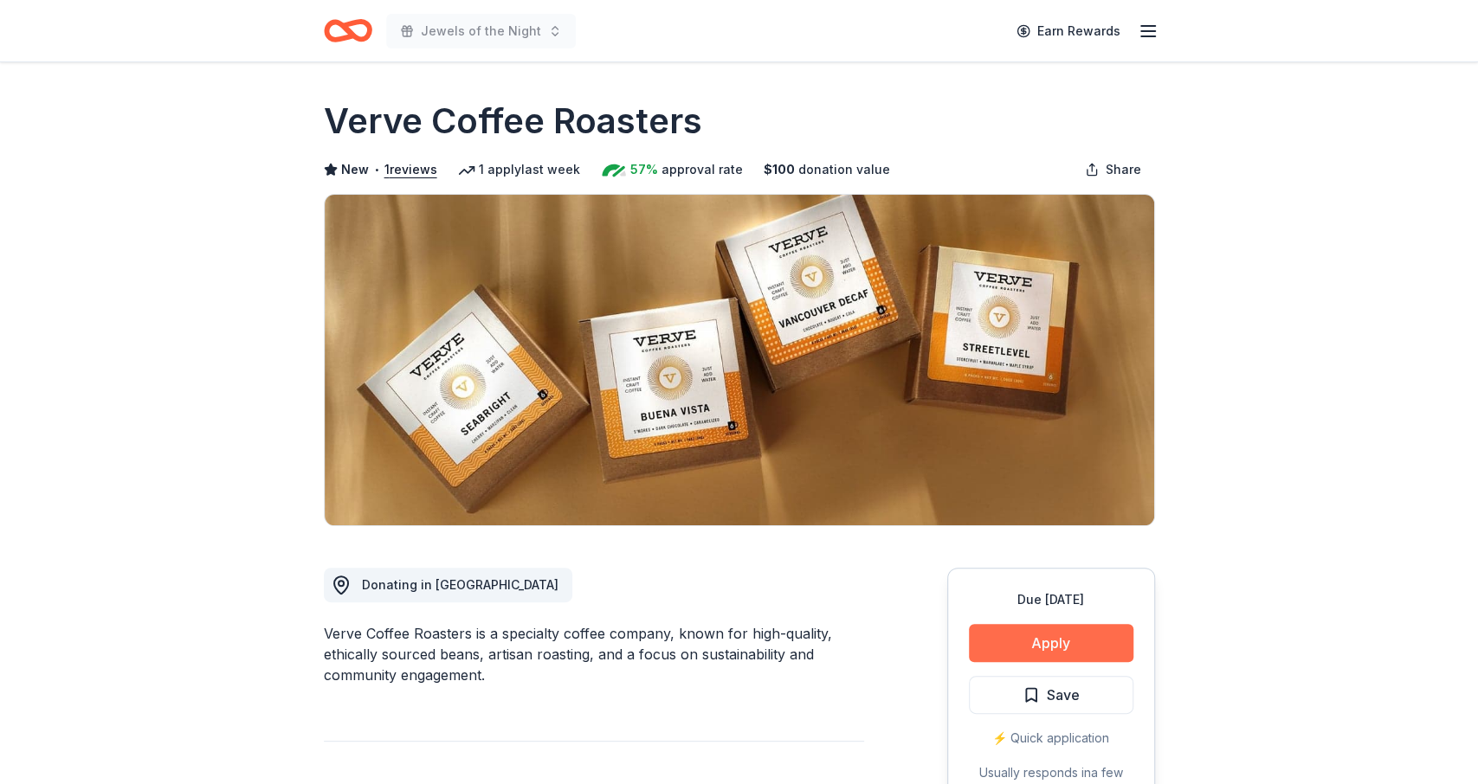
click at [1075, 643] on button "Apply" at bounding box center [1051, 643] width 164 height 38
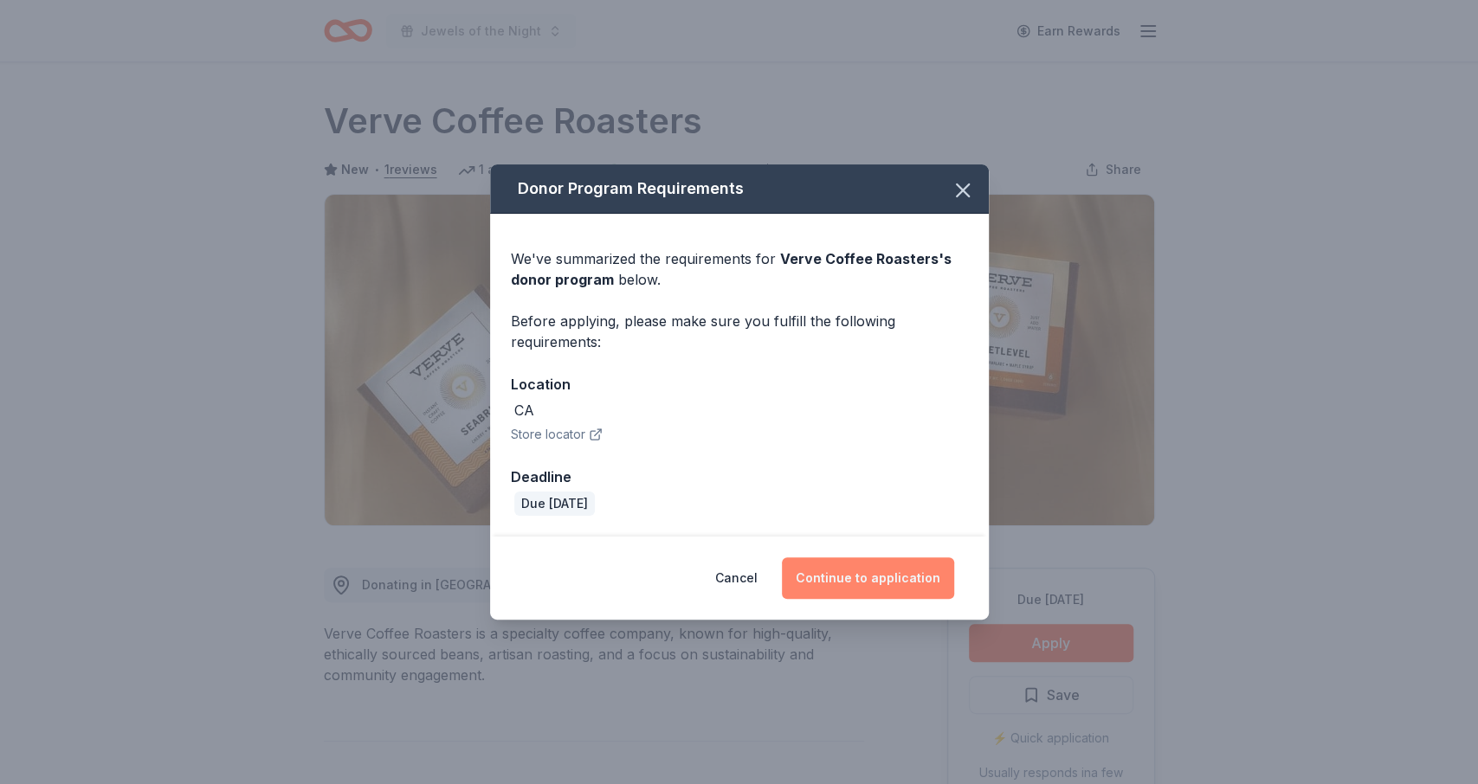
click at [858, 583] on button "Continue to application" at bounding box center [868, 579] width 172 height 42
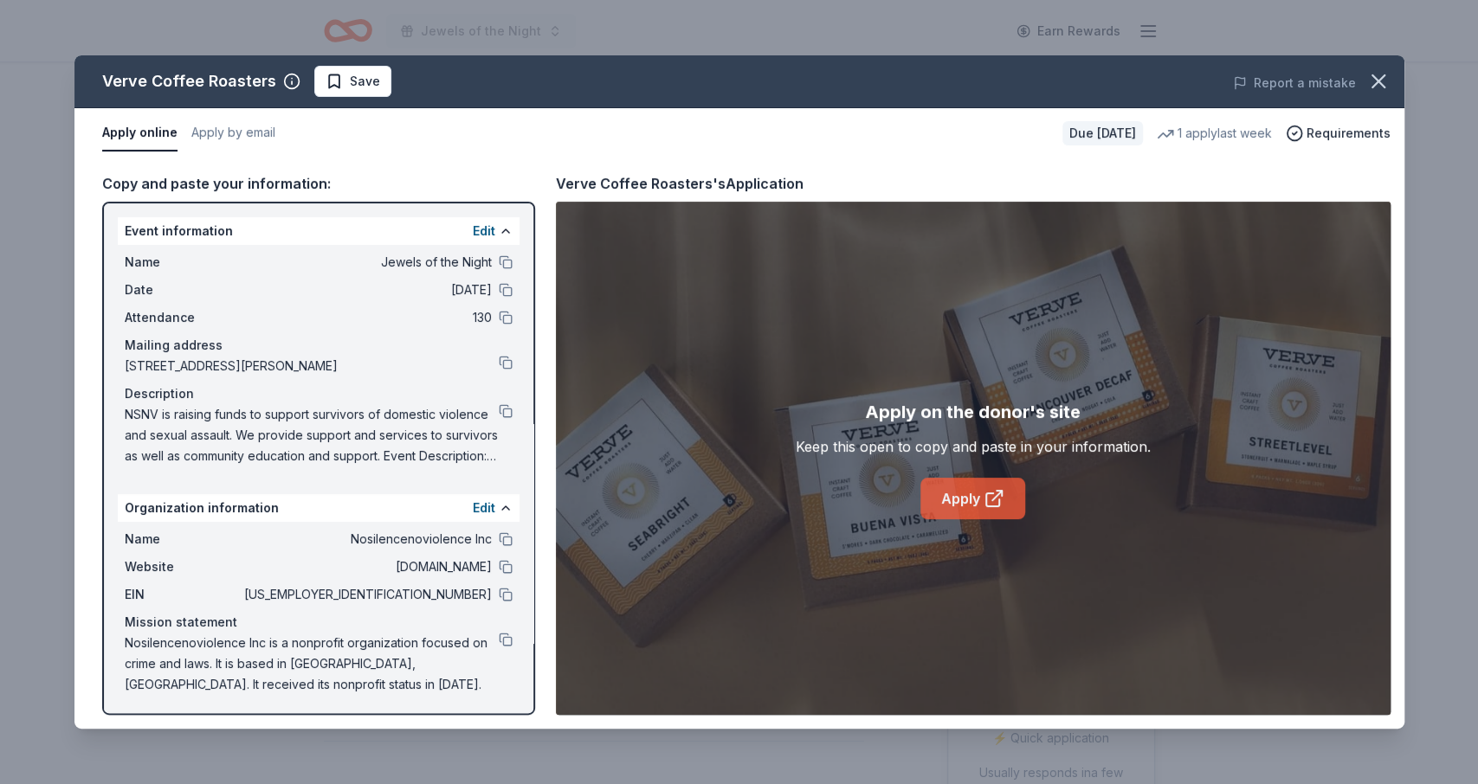
click at [966, 499] on link "Apply" at bounding box center [972, 499] width 105 height 42
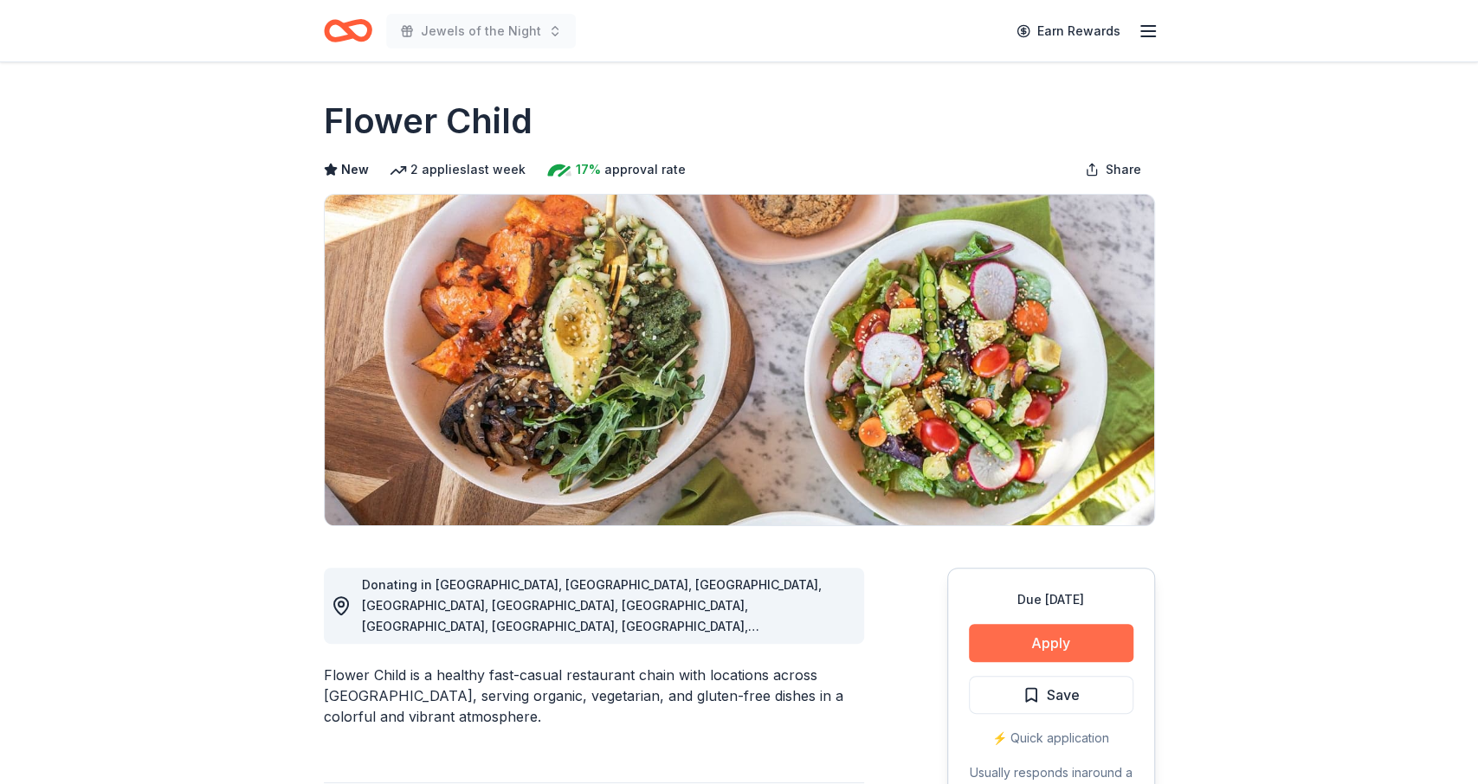
click at [1041, 647] on button "Apply" at bounding box center [1051, 643] width 164 height 38
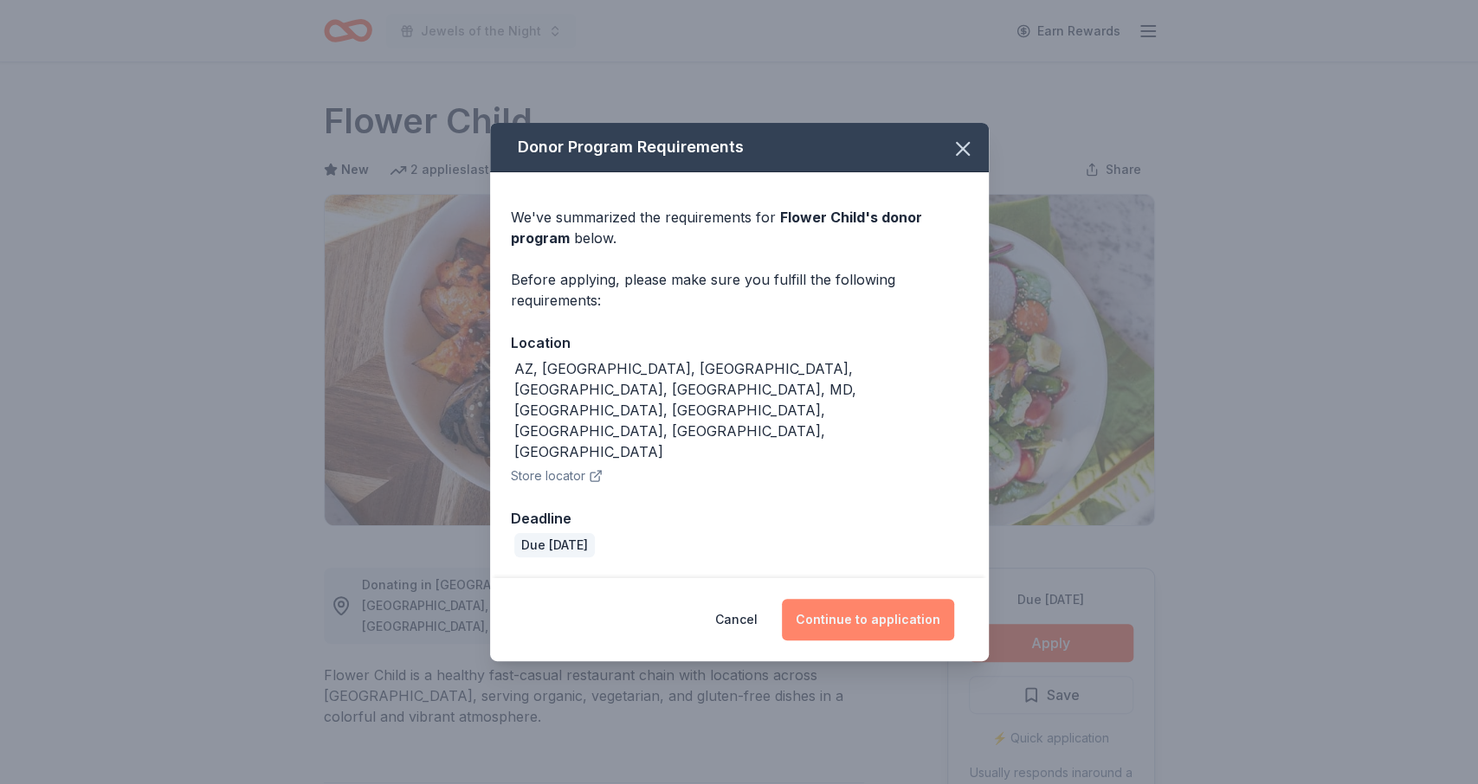
click at [897, 599] on button "Continue to application" at bounding box center [868, 620] width 172 height 42
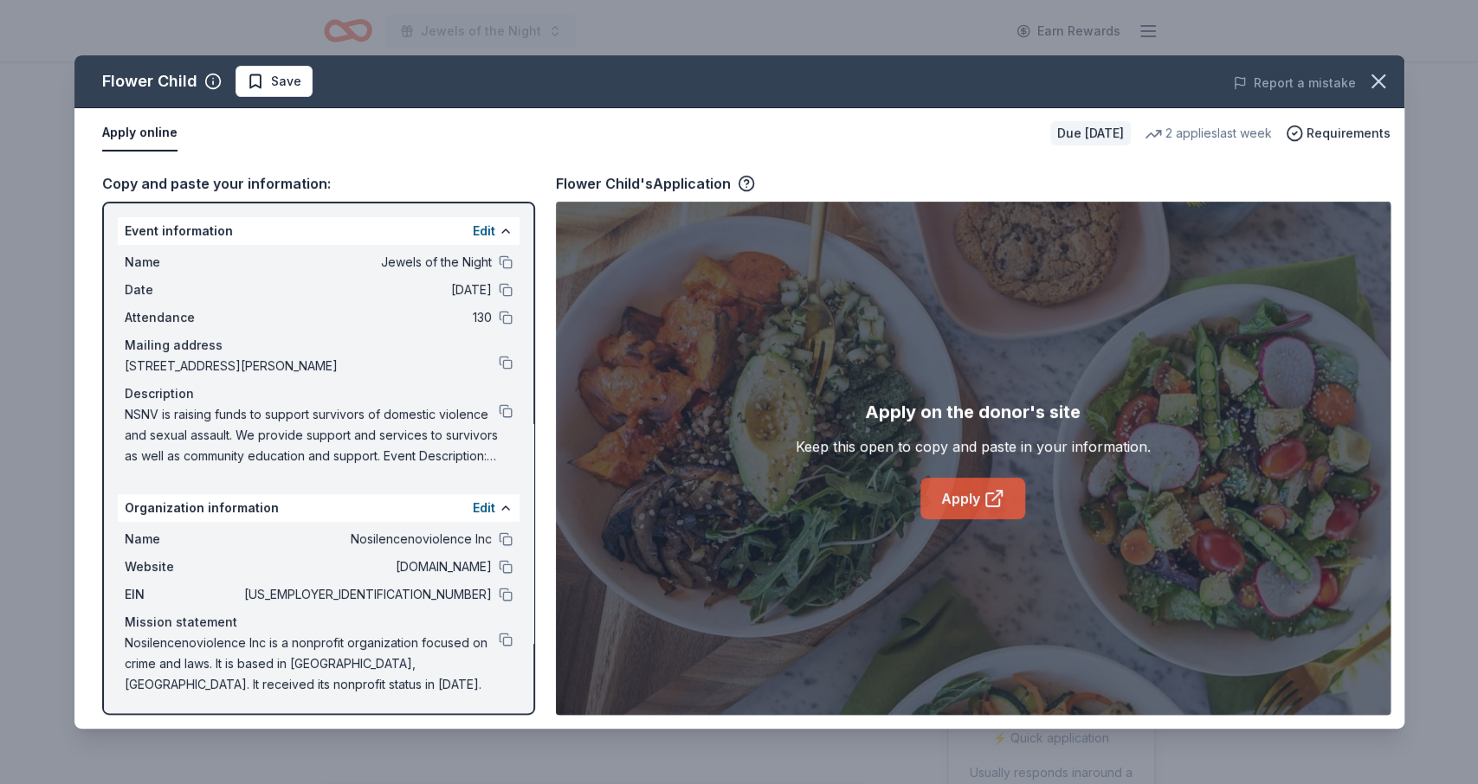
click at [949, 513] on link "Apply" at bounding box center [972, 499] width 105 height 42
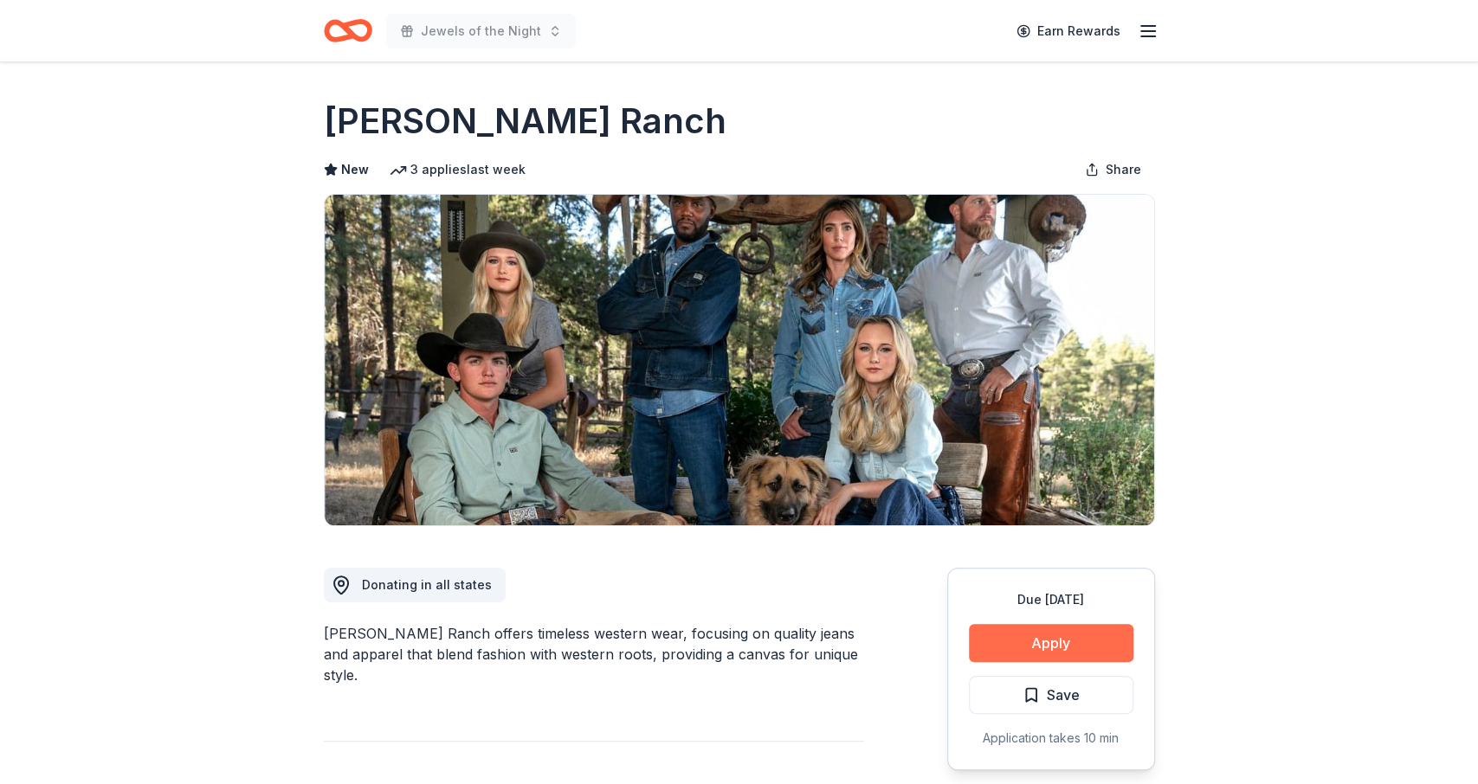
click at [988, 641] on button "Apply" at bounding box center [1051, 643] width 164 height 38
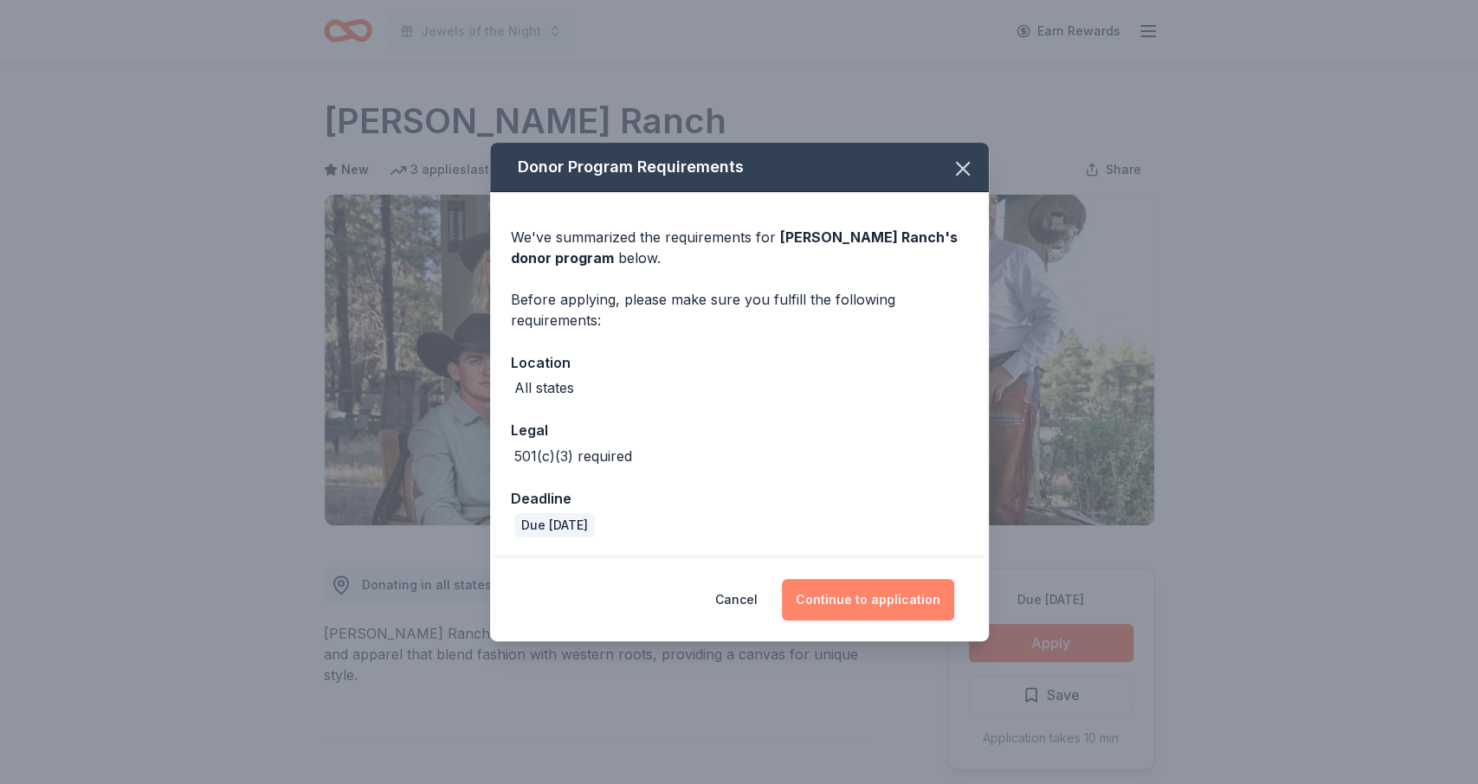
click at [832, 583] on button "Continue to application" at bounding box center [868, 600] width 172 height 42
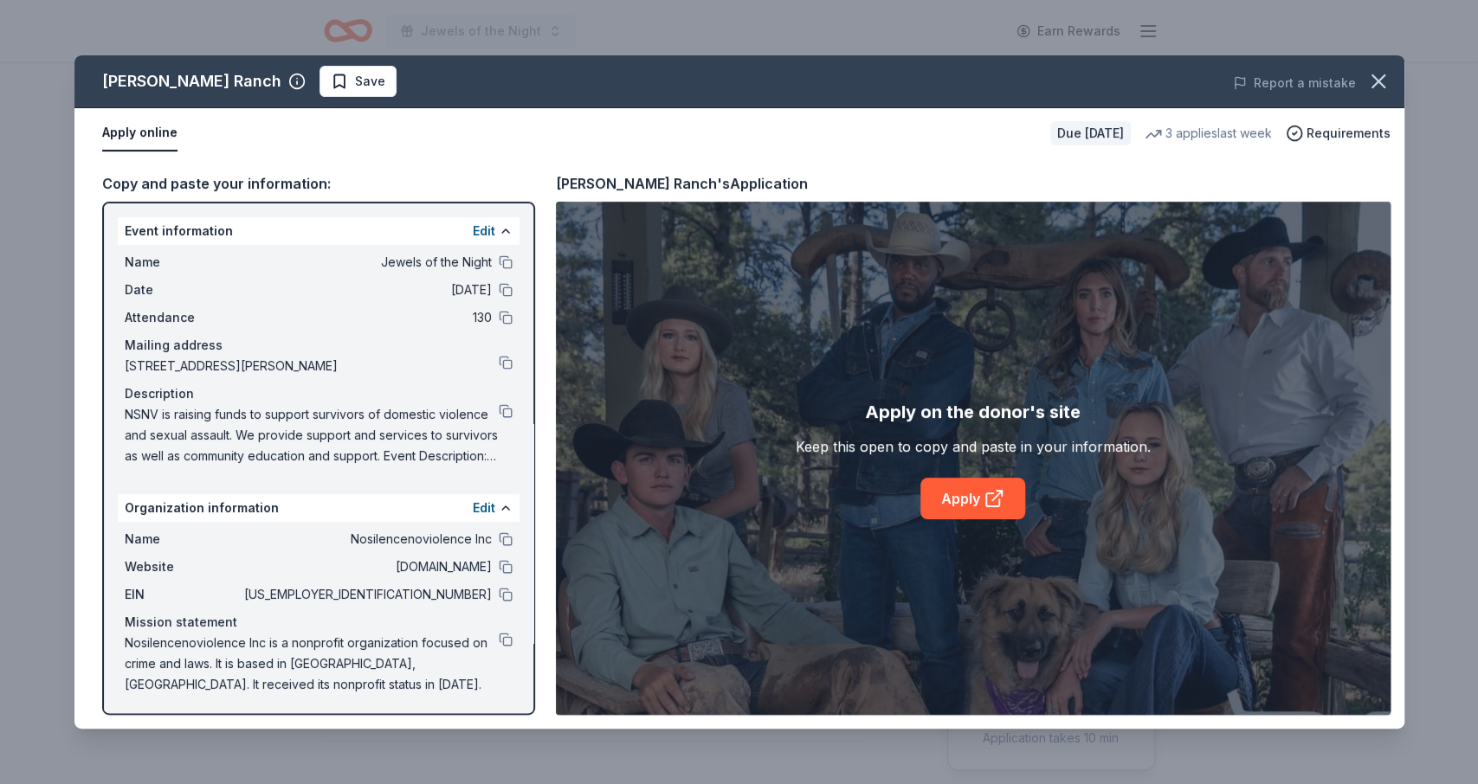
click at [958, 477] on div "Apply on the donor's site Keep this open to copy and paste in your information.…" at bounding box center [973, 458] width 355 height 121
click at [957, 493] on link "Apply" at bounding box center [972, 499] width 105 height 42
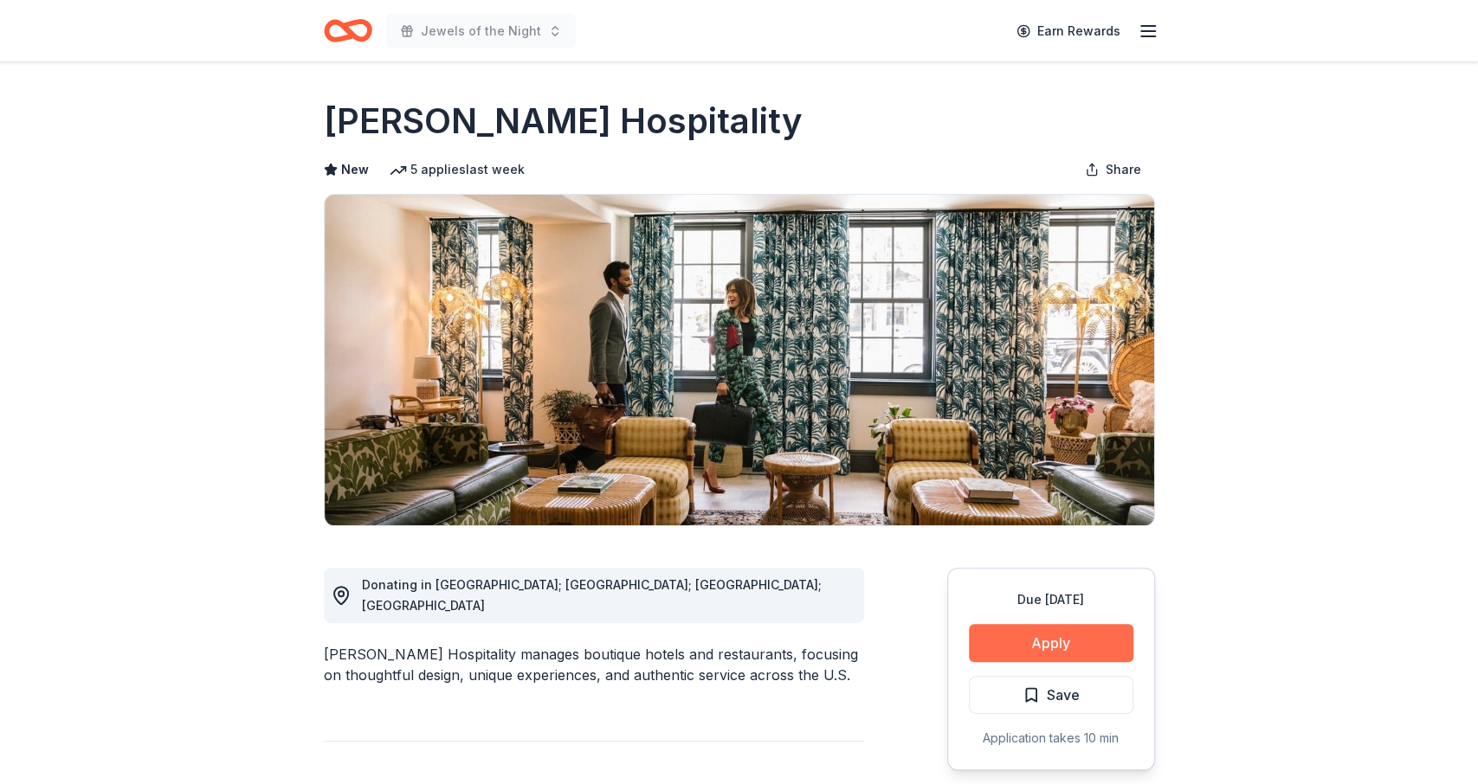
click at [1050, 643] on button "Apply" at bounding box center [1051, 643] width 164 height 38
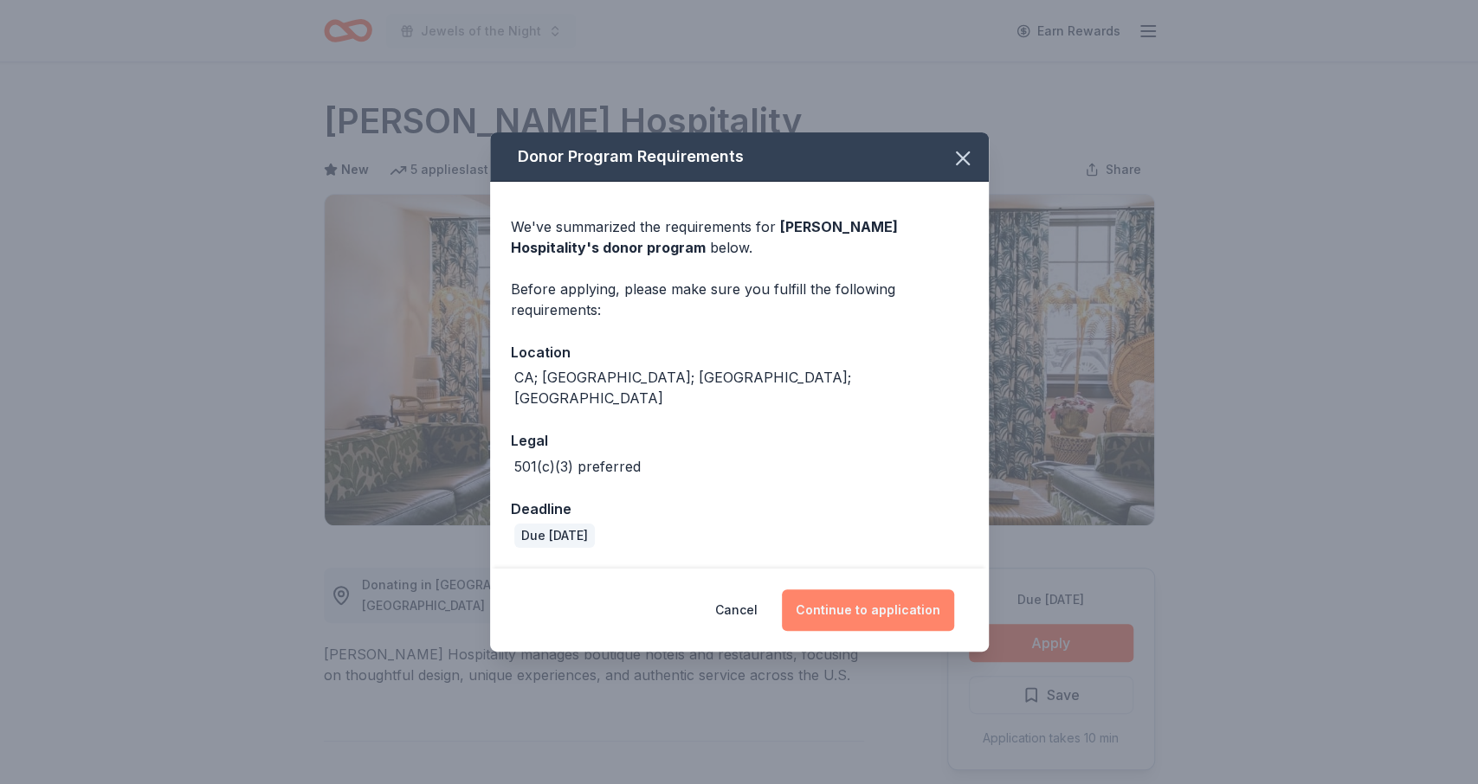
click at [867, 590] on button "Continue to application" at bounding box center [868, 611] width 172 height 42
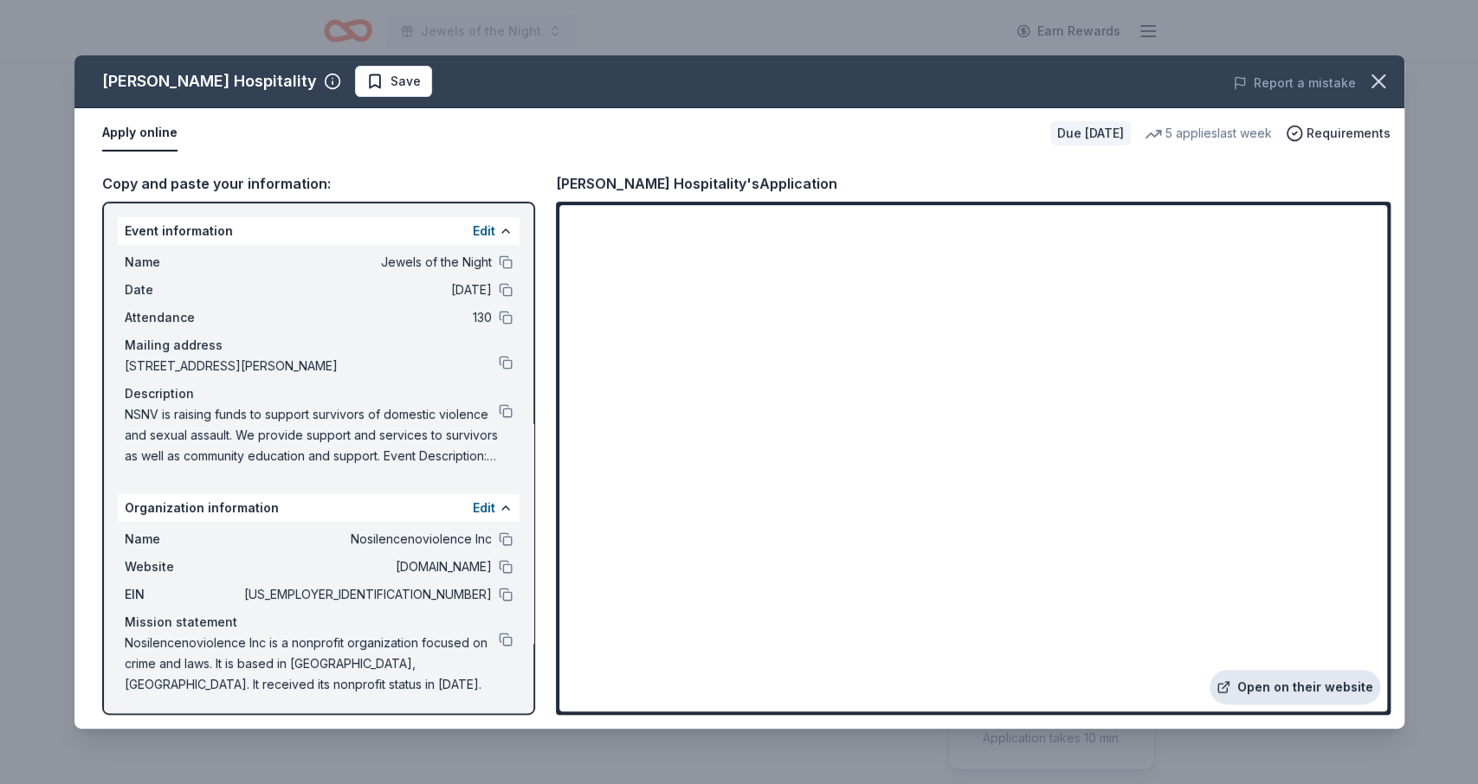
click at [1332, 680] on link "Open on their website" at bounding box center [1294, 687] width 171 height 35
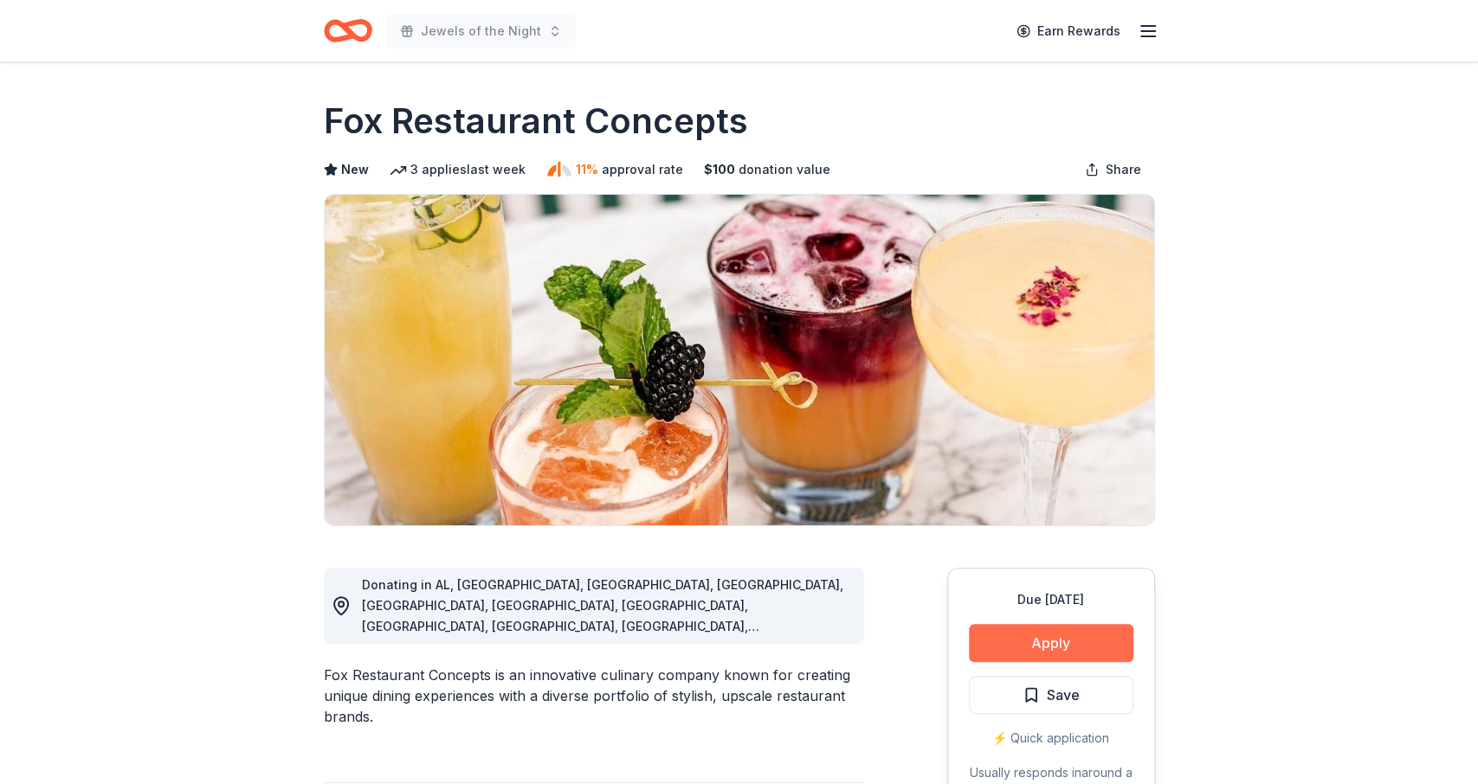
click at [1055, 637] on button "Apply" at bounding box center [1051, 643] width 164 height 38
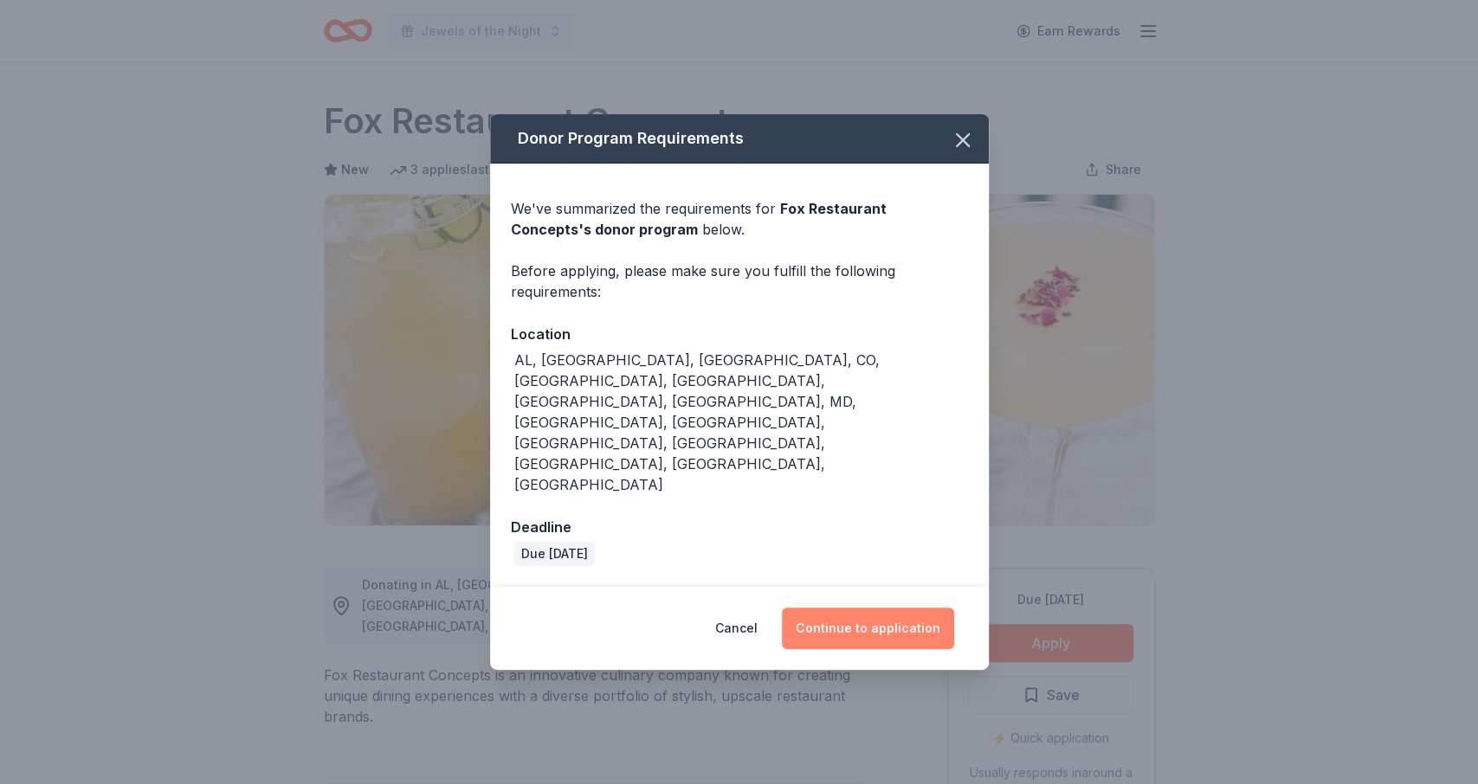
click at [871, 608] on button "Continue to application" at bounding box center [868, 629] width 172 height 42
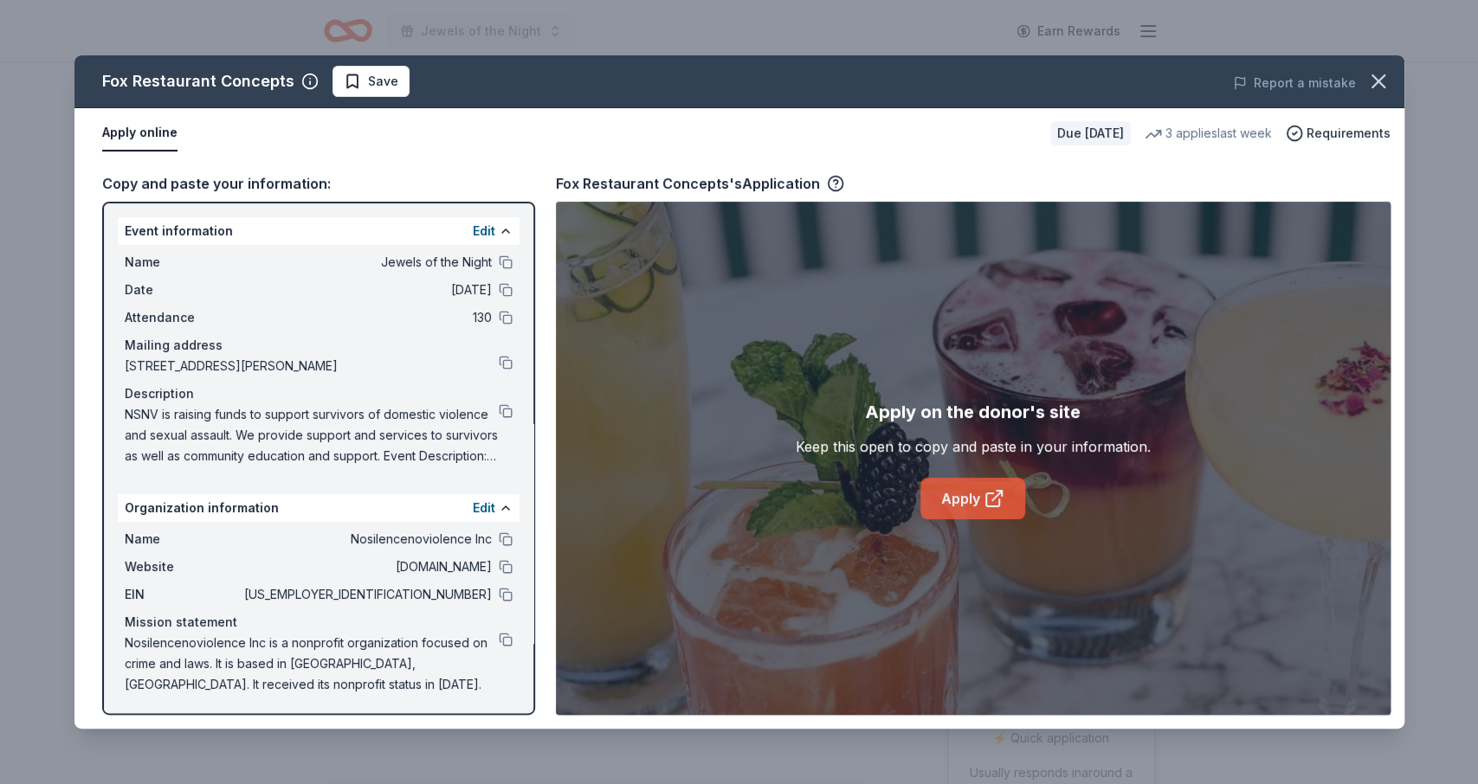
click at [970, 484] on link "Apply" at bounding box center [972, 499] width 105 height 42
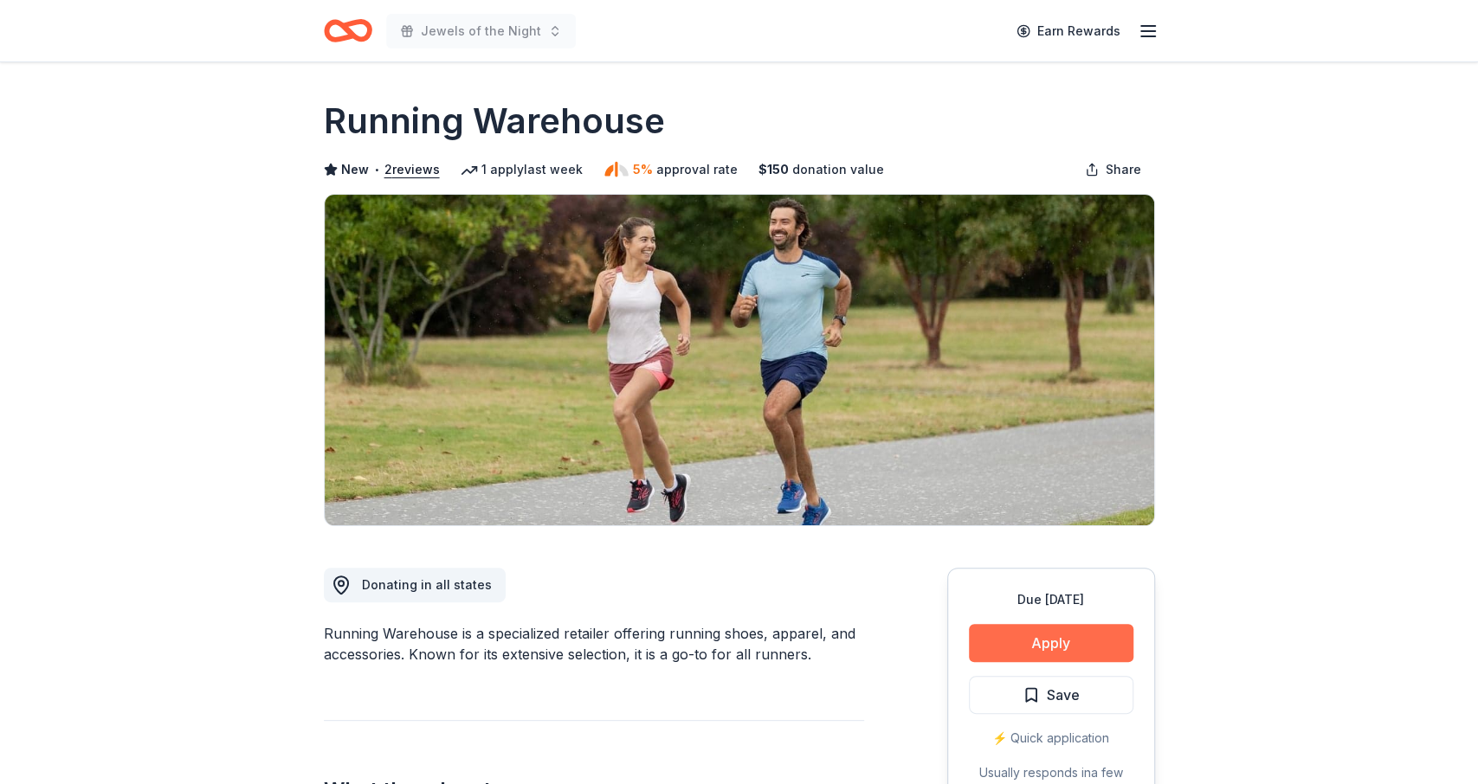
click at [1008, 648] on button "Apply" at bounding box center [1051, 643] width 164 height 38
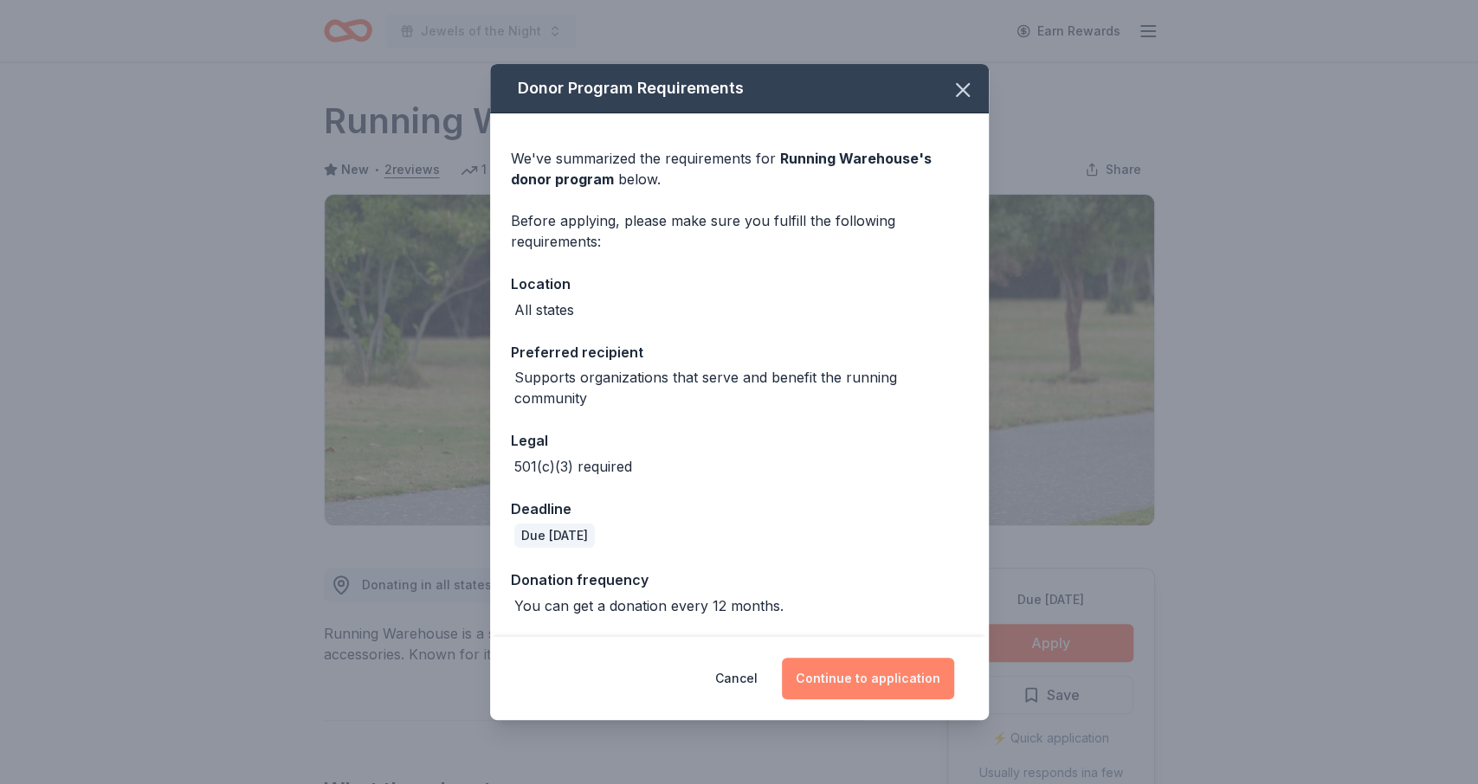
click at [884, 674] on button "Continue to application" at bounding box center [868, 679] width 172 height 42
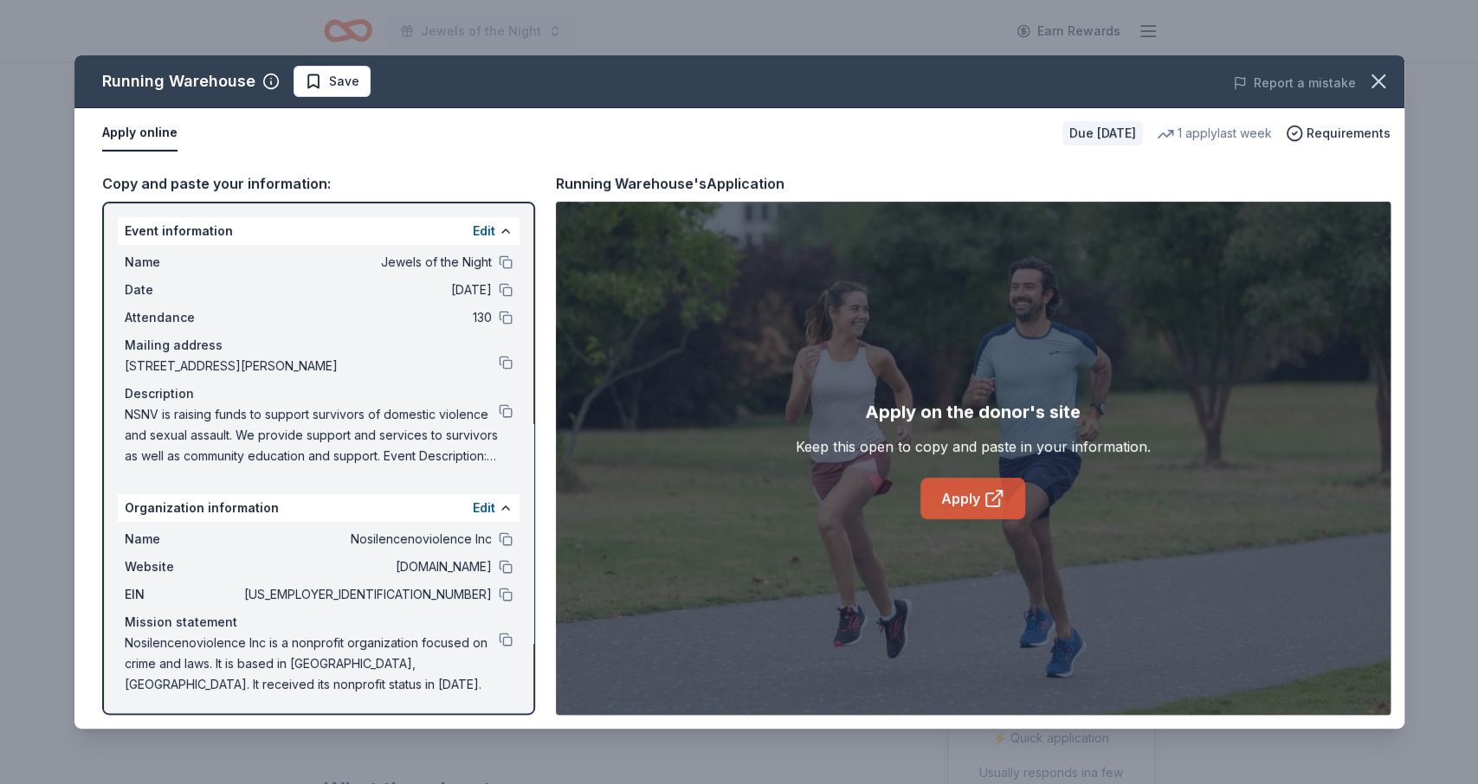
click at [953, 493] on link "Apply" at bounding box center [972, 499] width 105 height 42
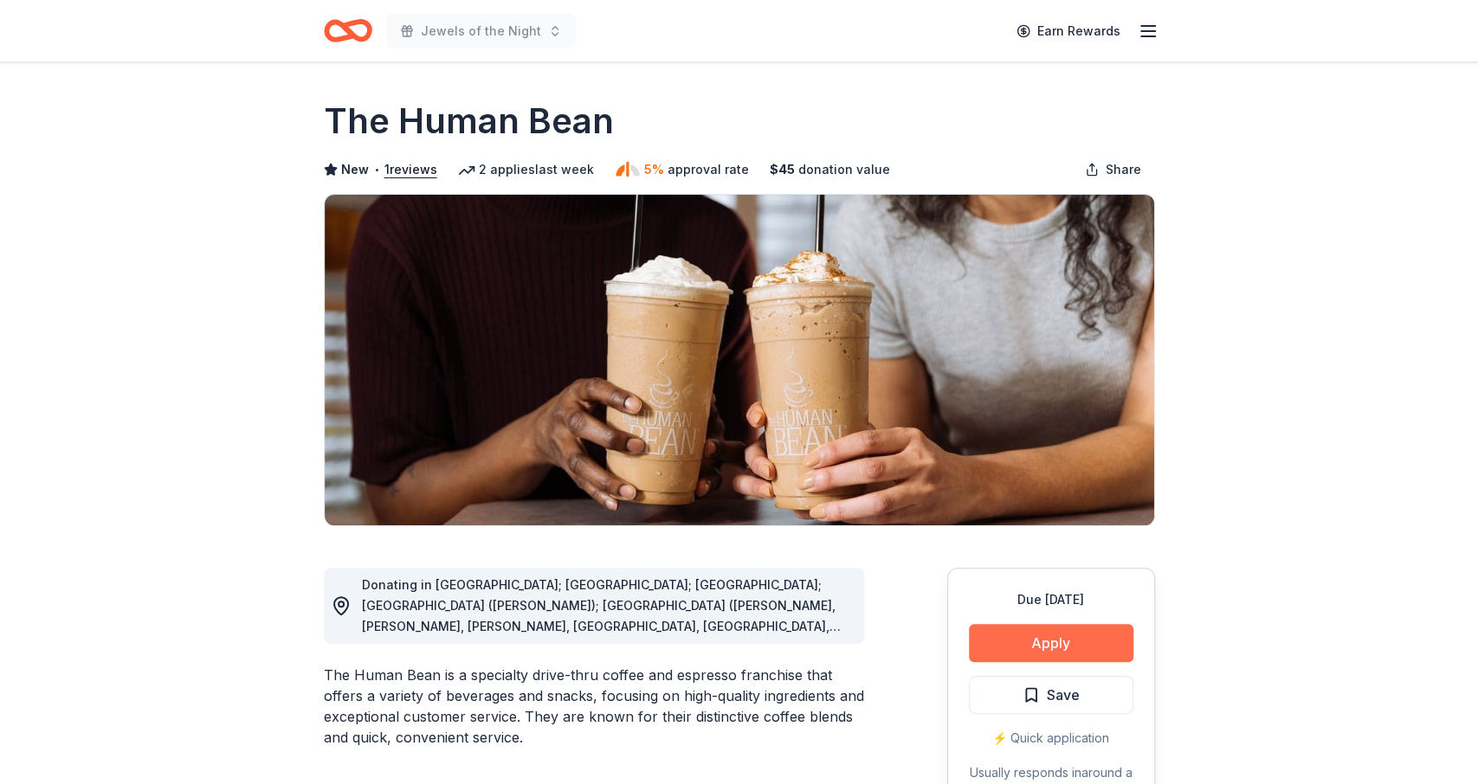
click at [1014, 650] on button "Apply" at bounding box center [1051, 643] width 164 height 38
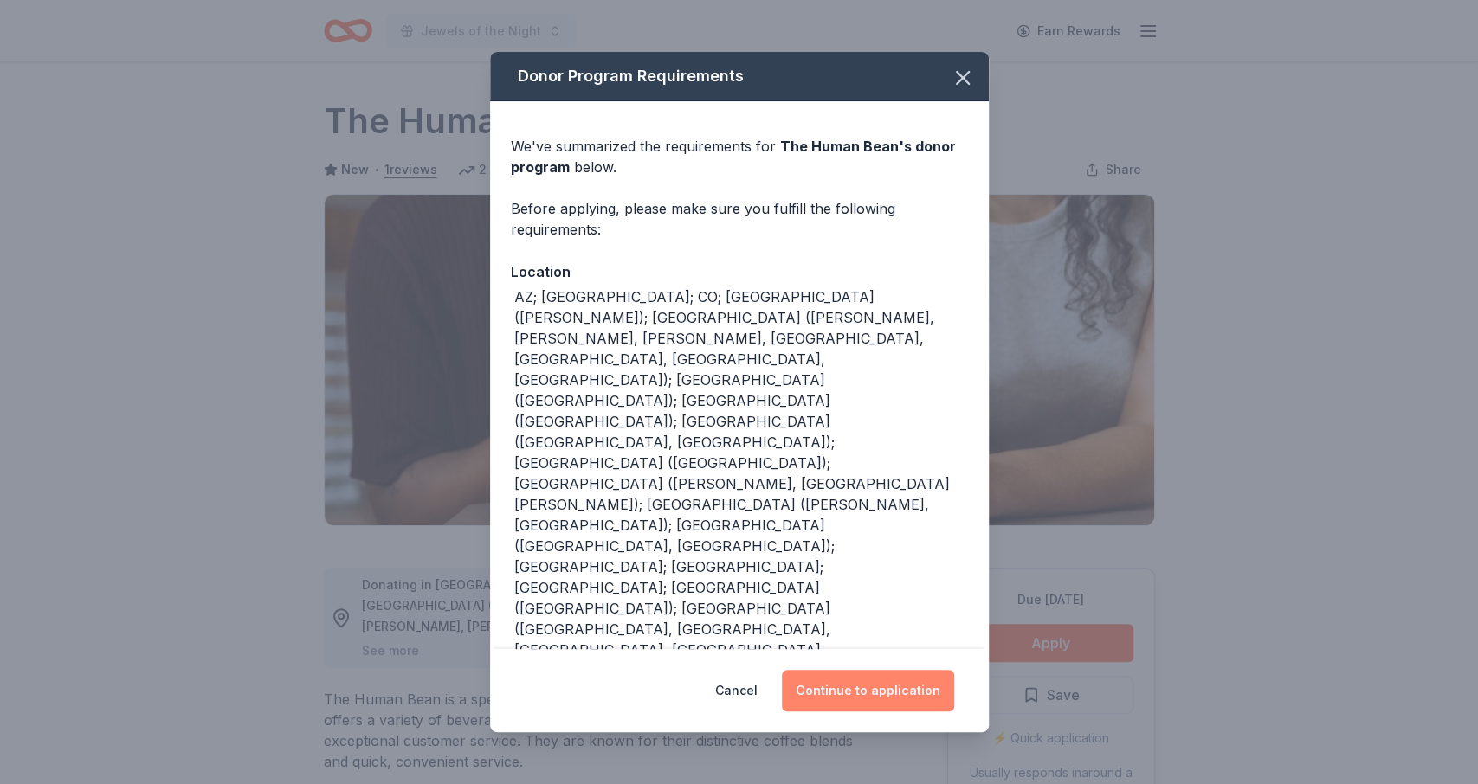
click at [848, 670] on button "Continue to application" at bounding box center [868, 691] width 172 height 42
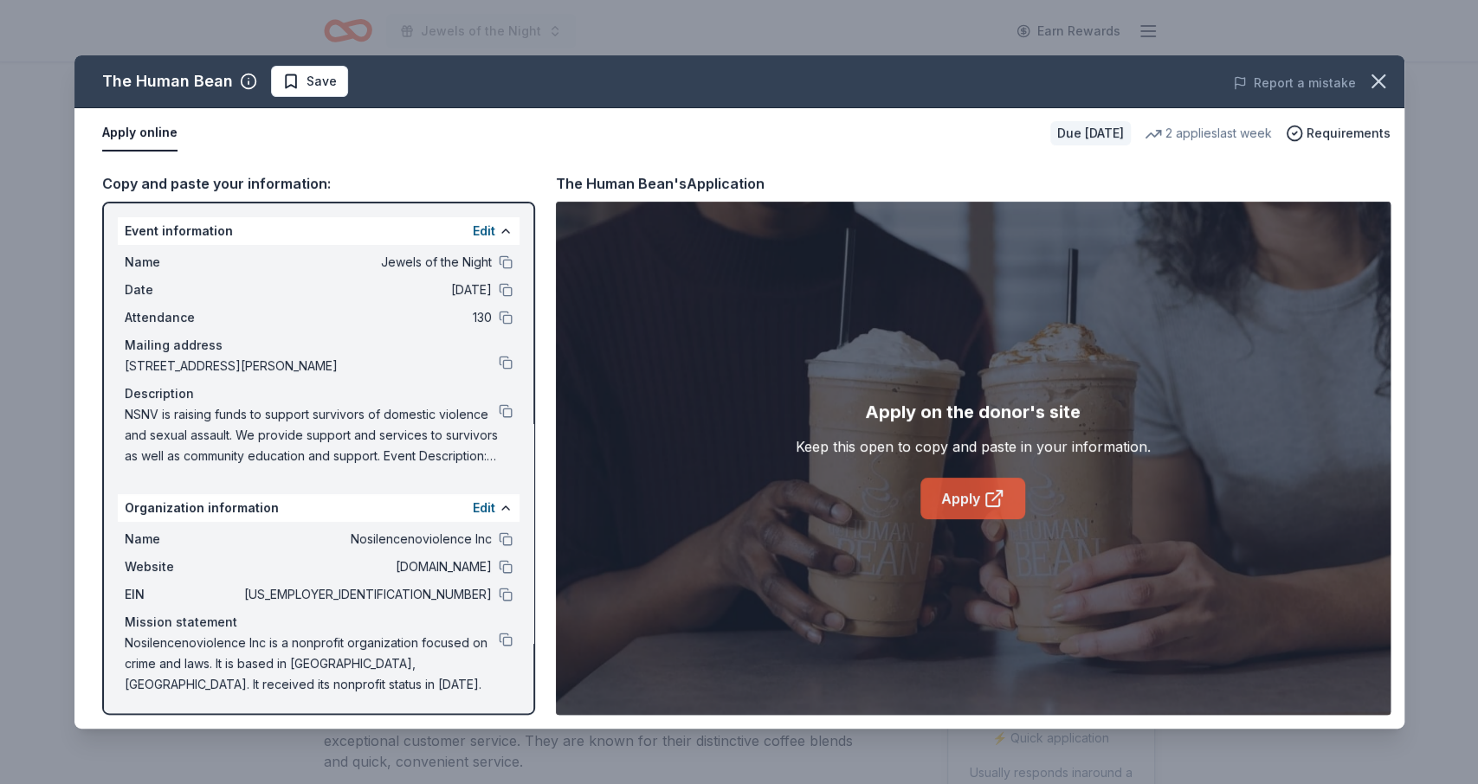
click at [990, 488] on icon at bounding box center [993, 498] width 21 height 21
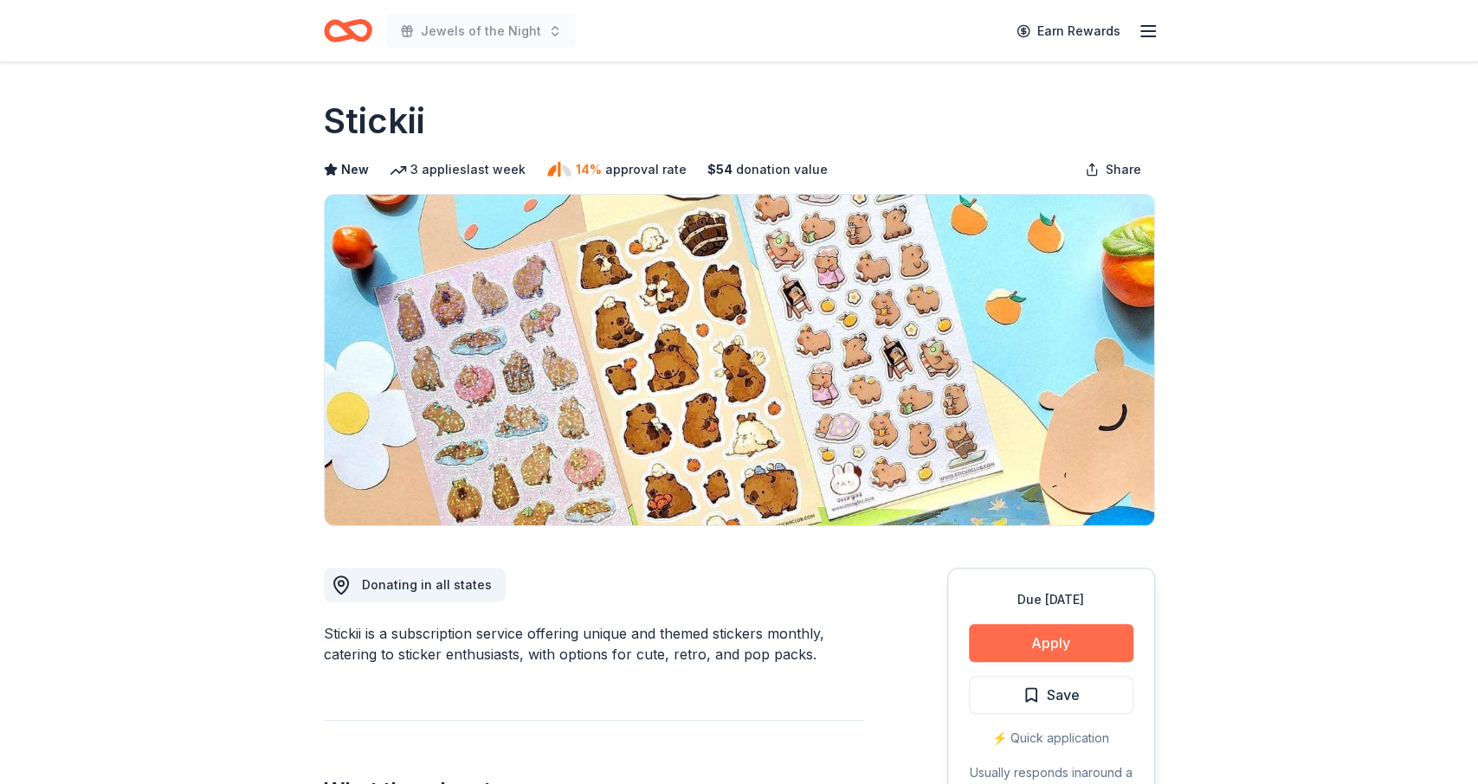
click at [1050, 648] on button "Apply" at bounding box center [1051, 643] width 164 height 38
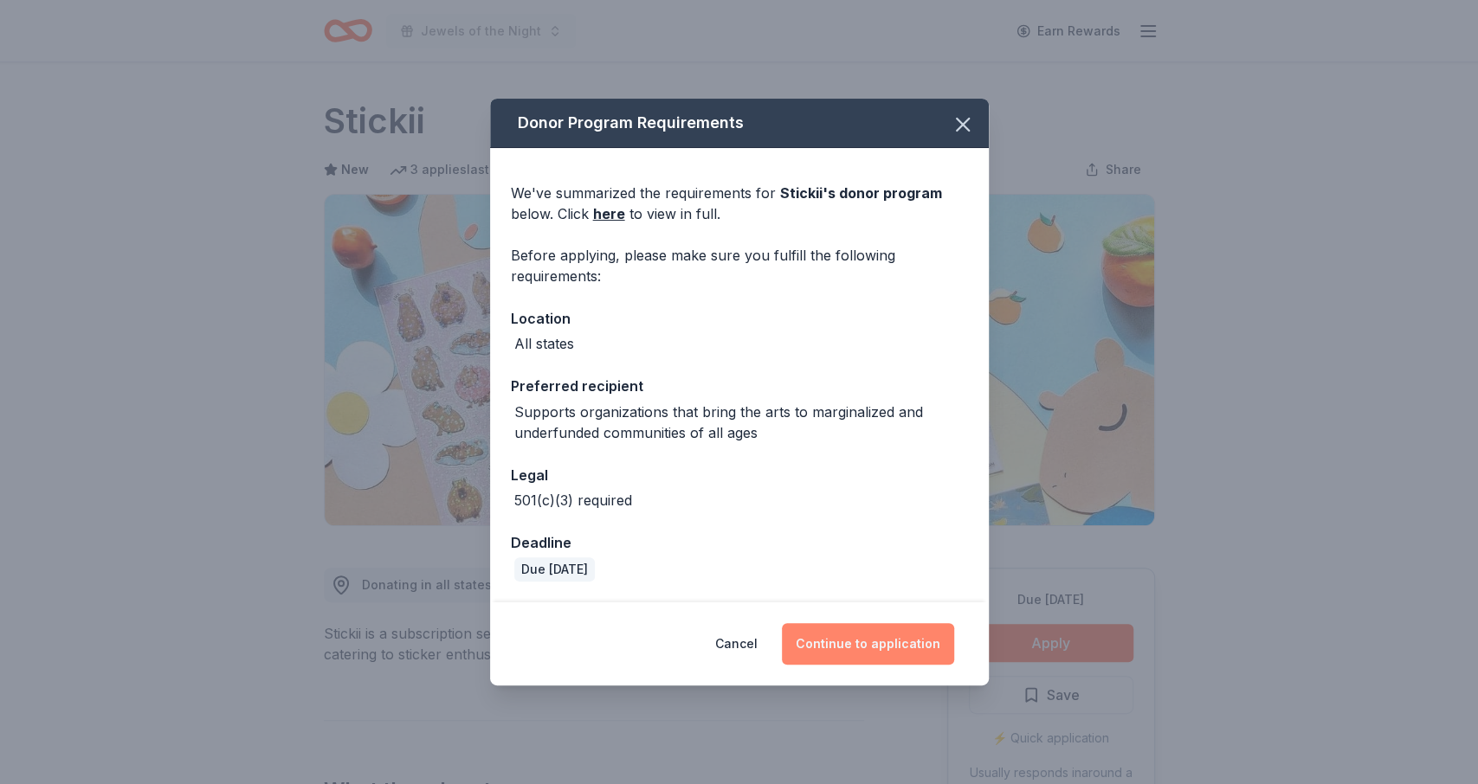
click at [896, 638] on button "Continue to application" at bounding box center [868, 644] width 172 height 42
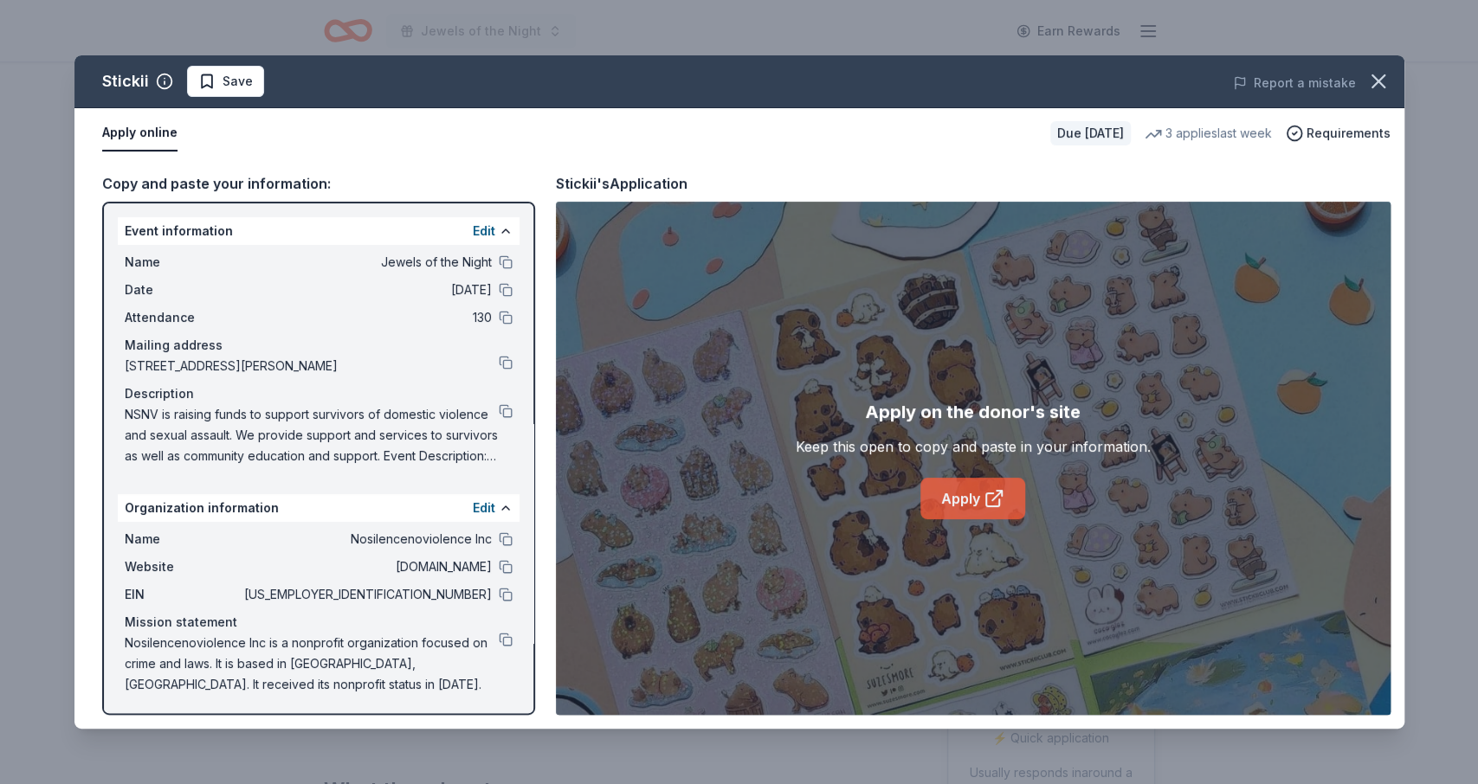
click at [974, 489] on link "Apply" at bounding box center [972, 499] width 105 height 42
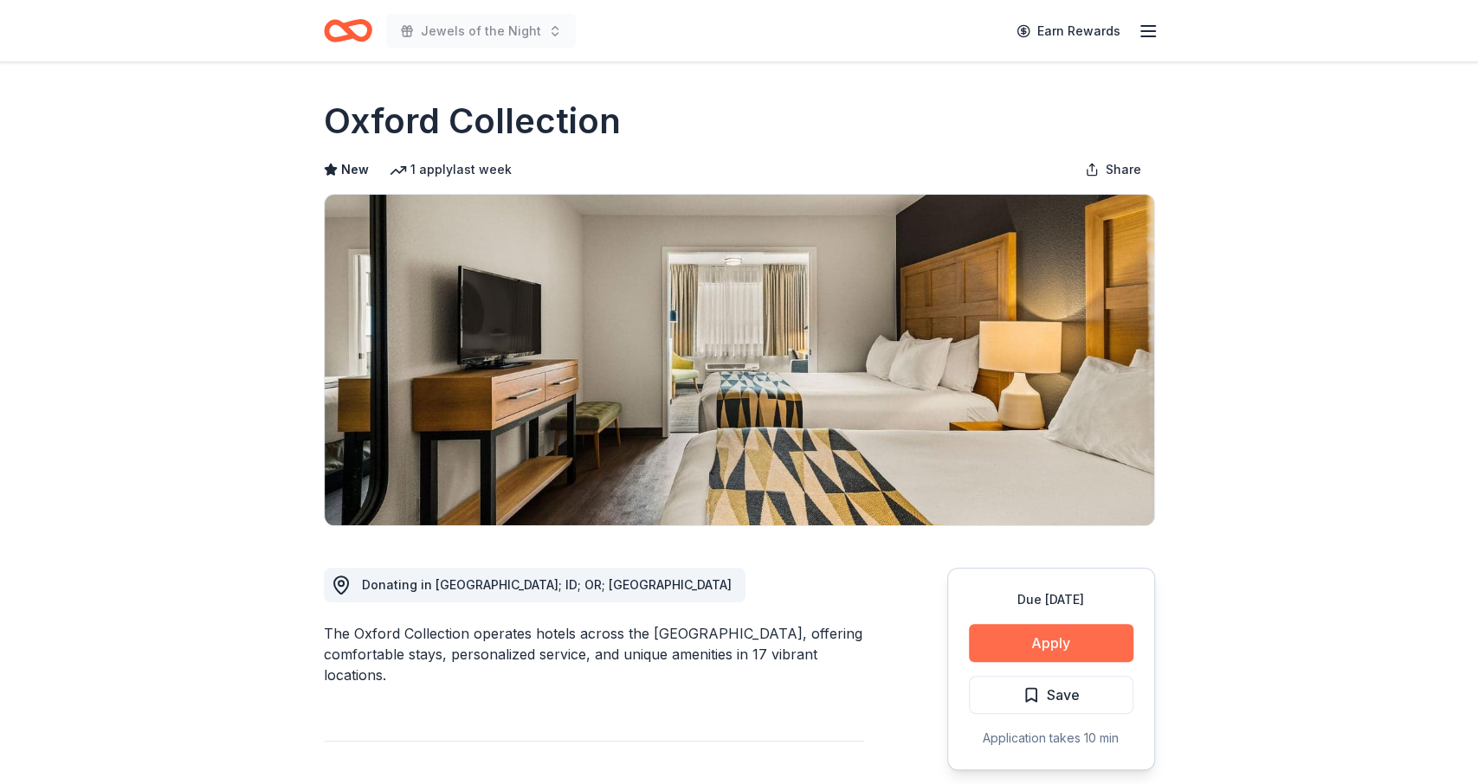
click at [1008, 643] on button "Apply" at bounding box center [1051, 643] width 164 height 38
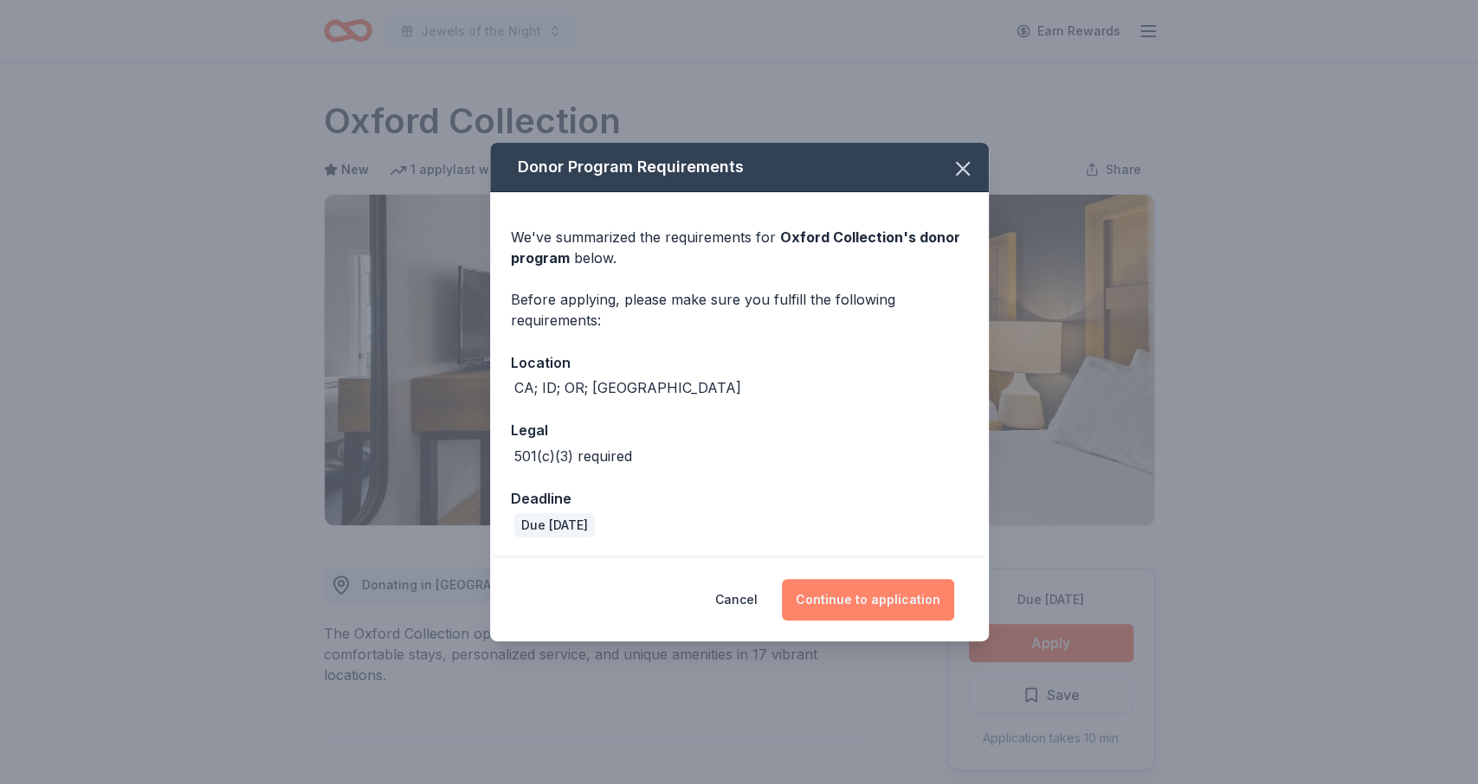
click at [888, 590] on button "Continue to application" at bounding box center [868, 600] width 172 height 42
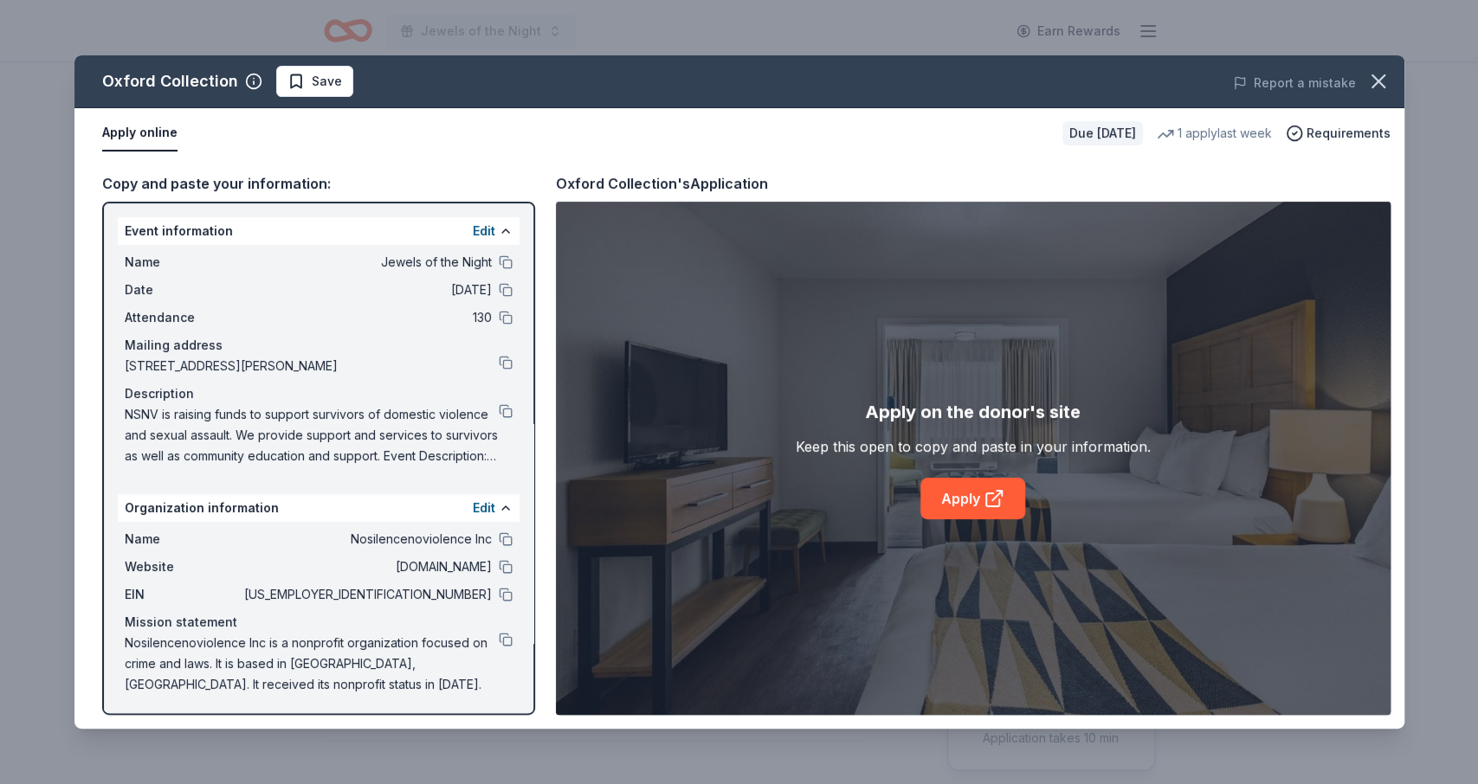
click at [888, 590] on div "Apply on the donor's site Keep this open to copy and paste in your information.…" at bounding box center [973, 458] width 835 height 513
click at [989, 500] on icon at bounding box center [993, 498] width 21 height 21
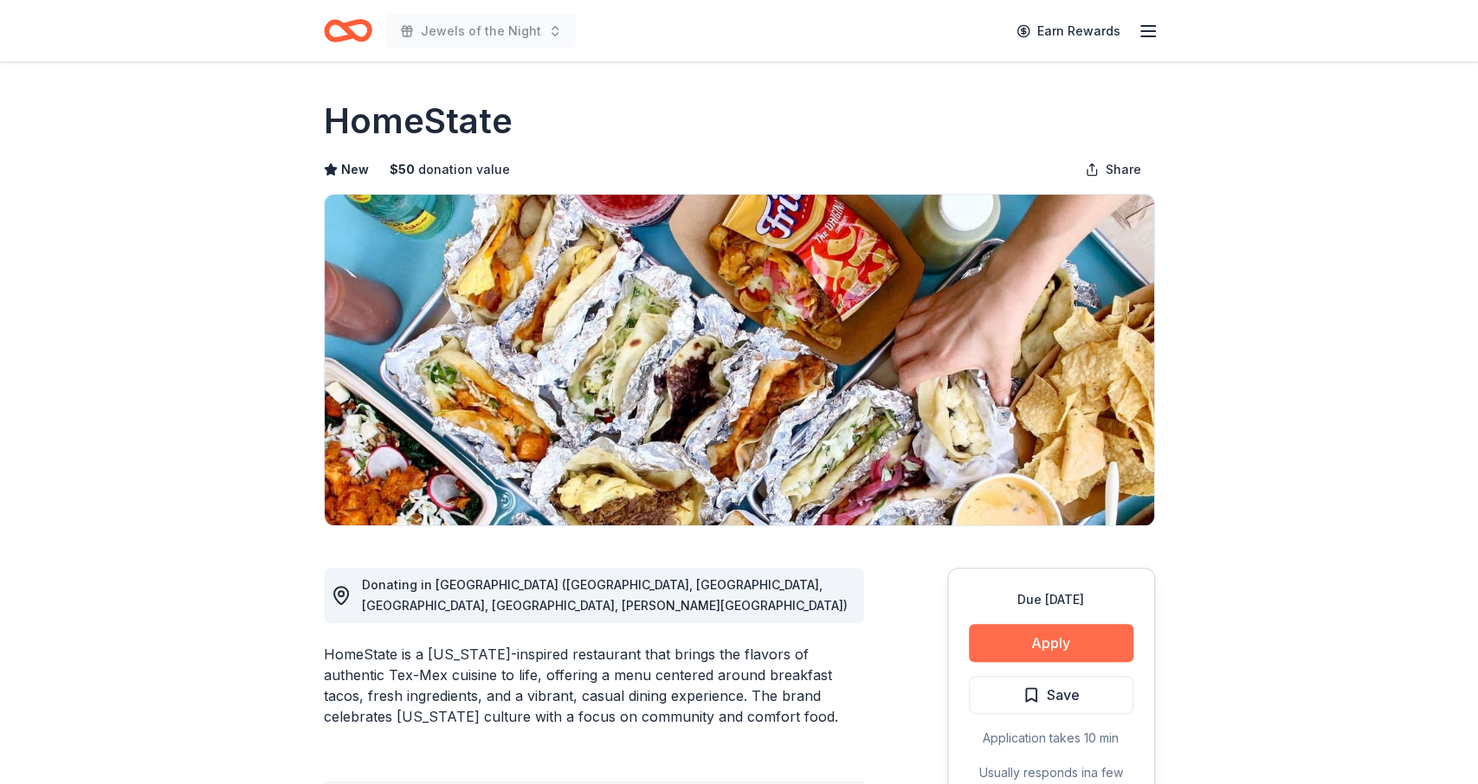
click at [1058, 640] on button "Apply" at bounding box center [1051, 643] width 164 height 38
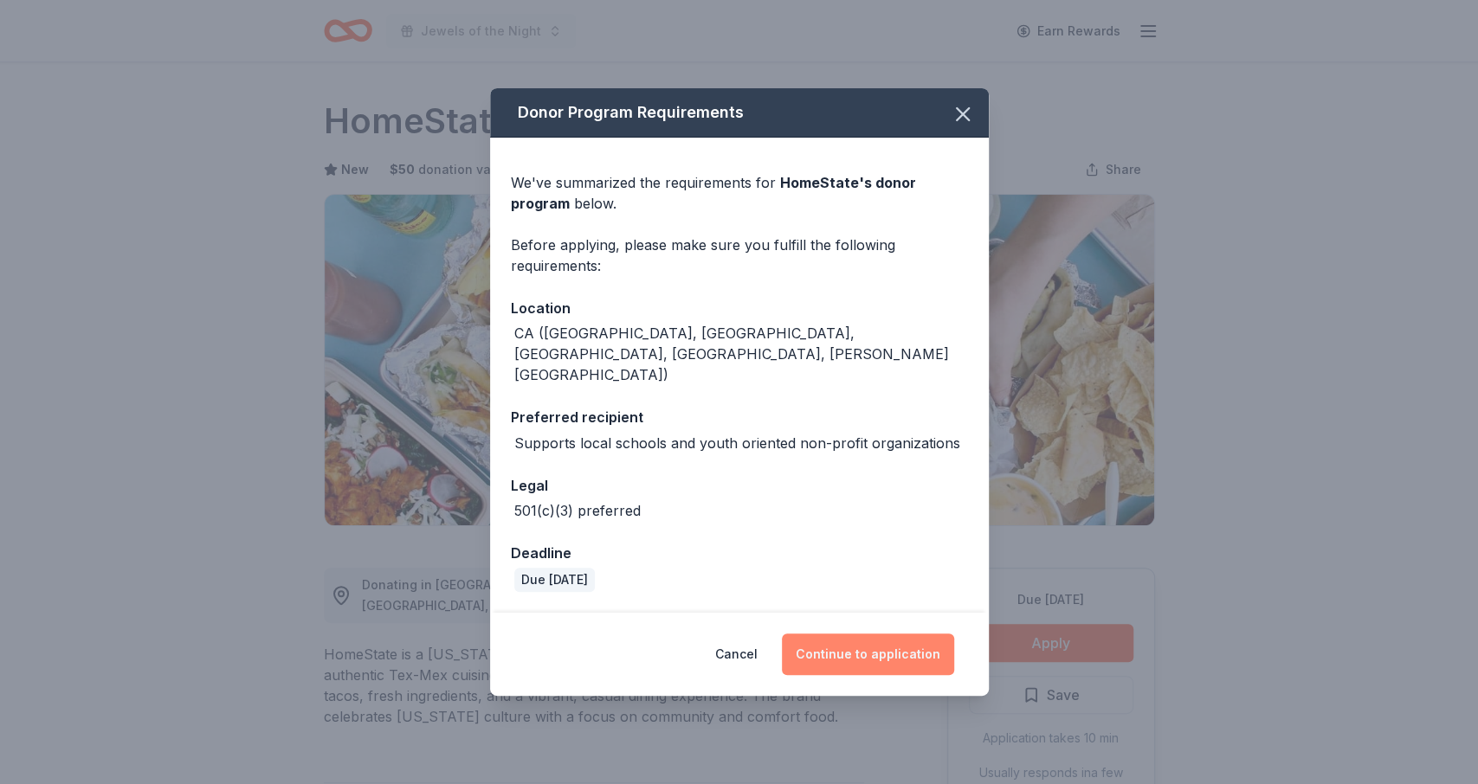
click at [850, 634] on button "Continue to application" at bounding box center [868, 655] width 172 height 42
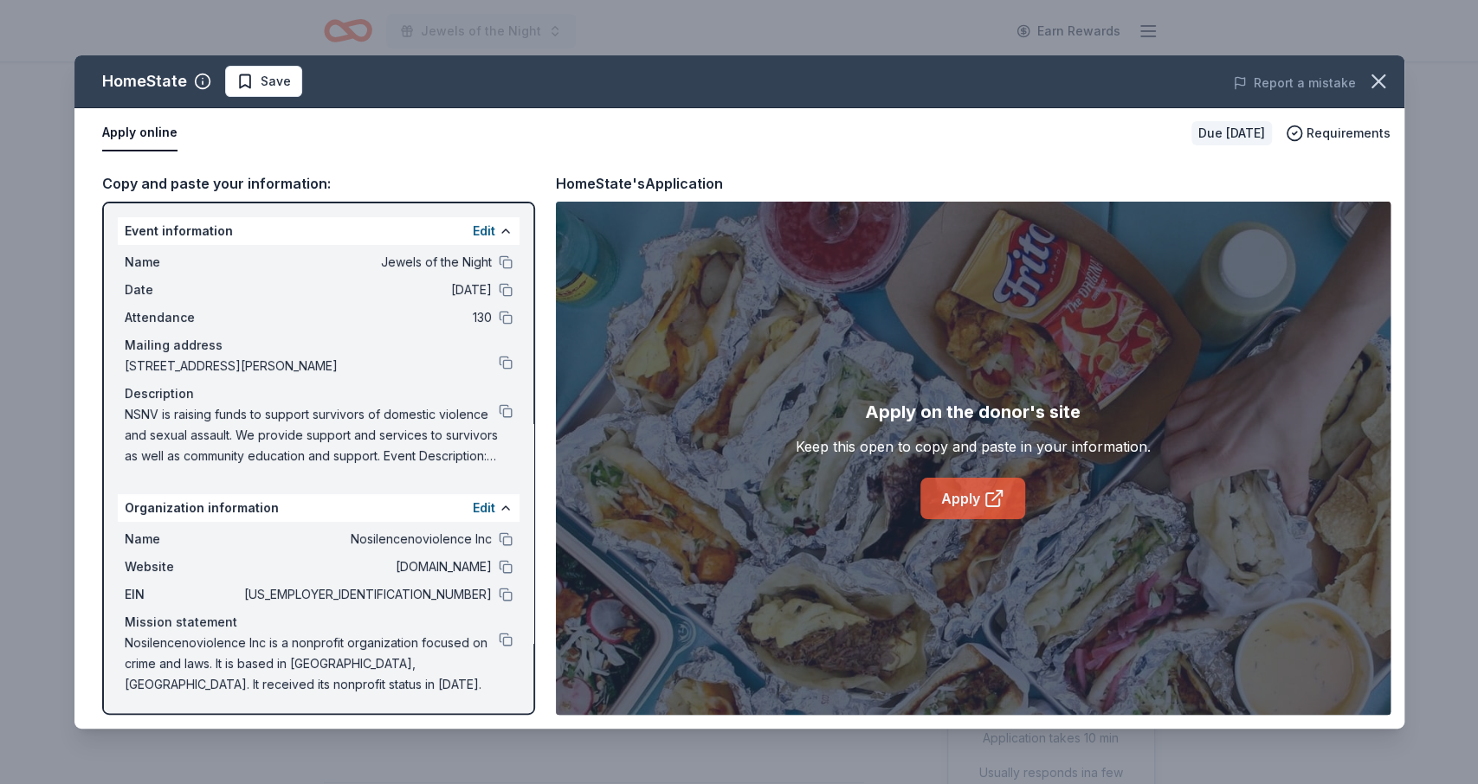
click at [955, 494] on link "Apply" at bounding box center [972, 499] width 105 height 42
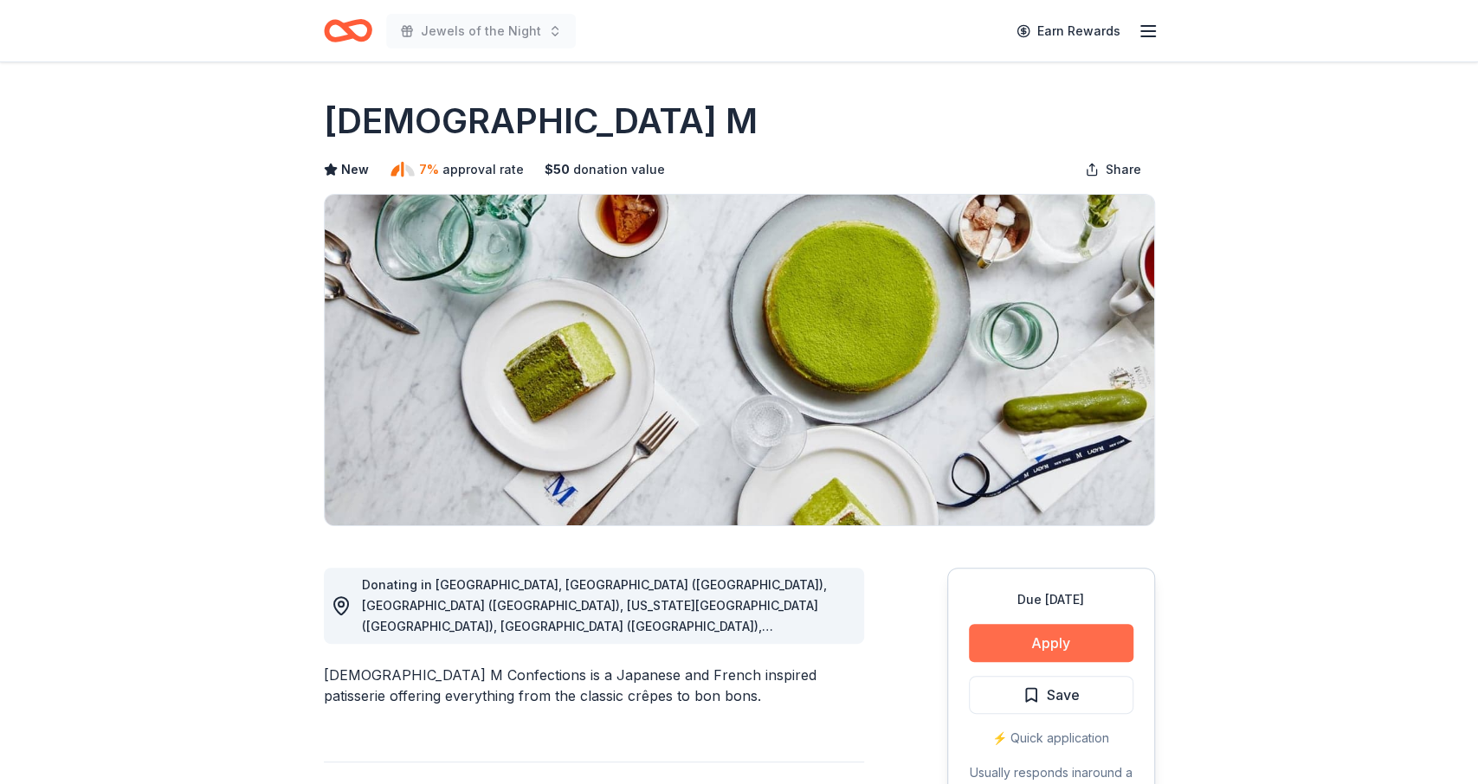
click at [1087, 650] on button "Apply" at bounding box center [1051, 643] width 164 height 38
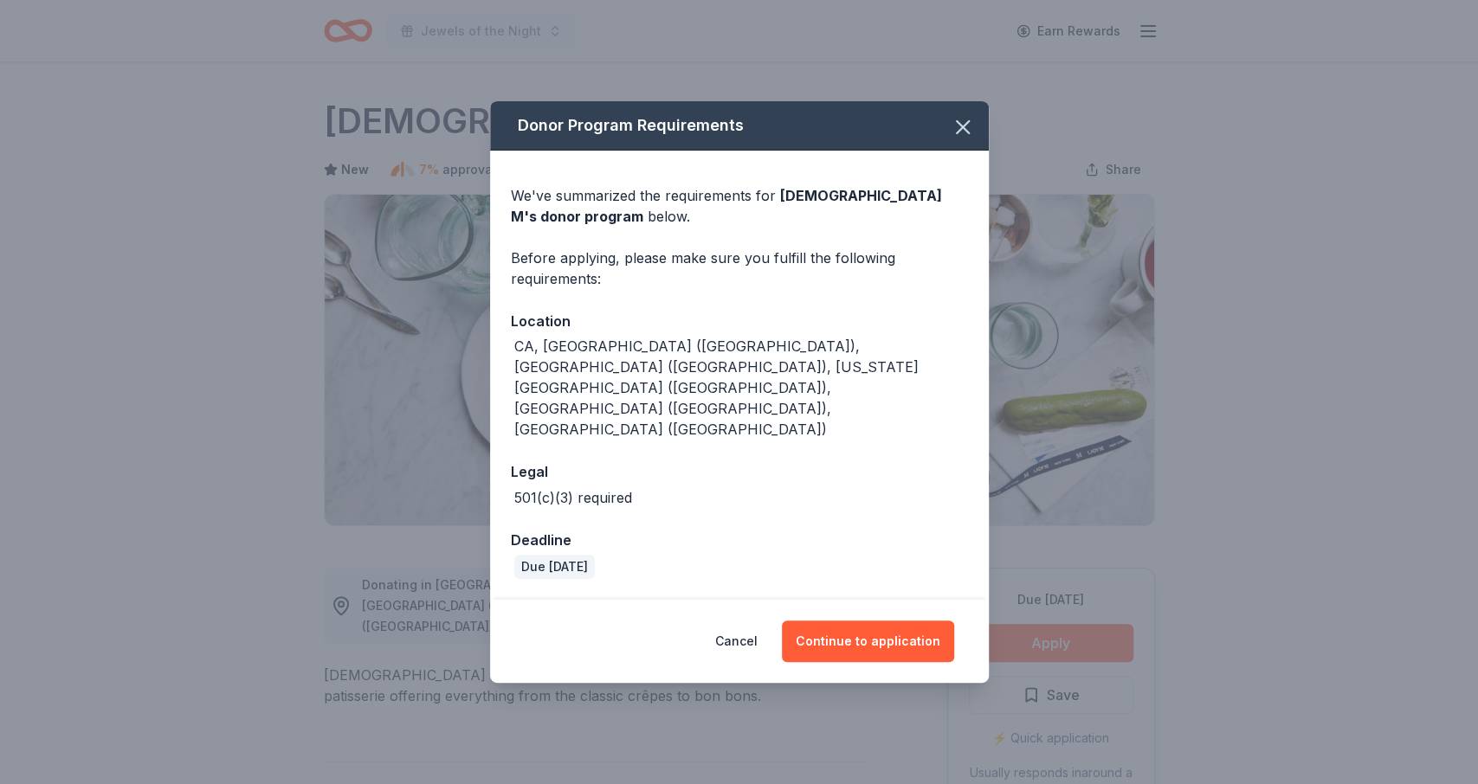
click at [1087, 650] on div "Donor Program Requirements We've summarized the requirements for Lady M 's dono…" at bounding box center [739, 392] width 1478 height 784
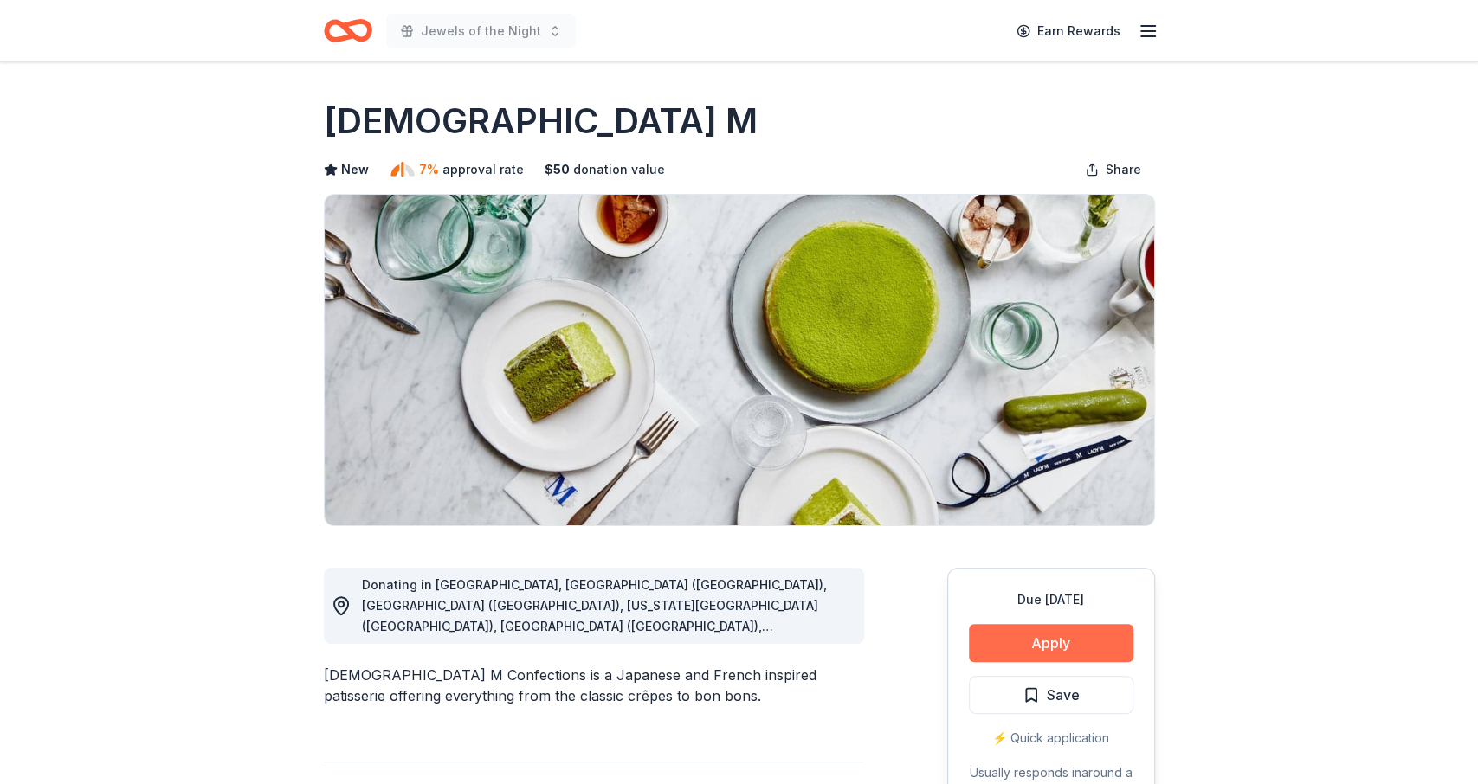
click at [1087, 650] on div "Donor Program Requirements We've summarized the requirements for Lady M 's dono…" at bounding box center [739, 392] width 1478 height 784
click at [1070, 648] on button "Apply" at bounding box center [1051, 643] width 164 height 38
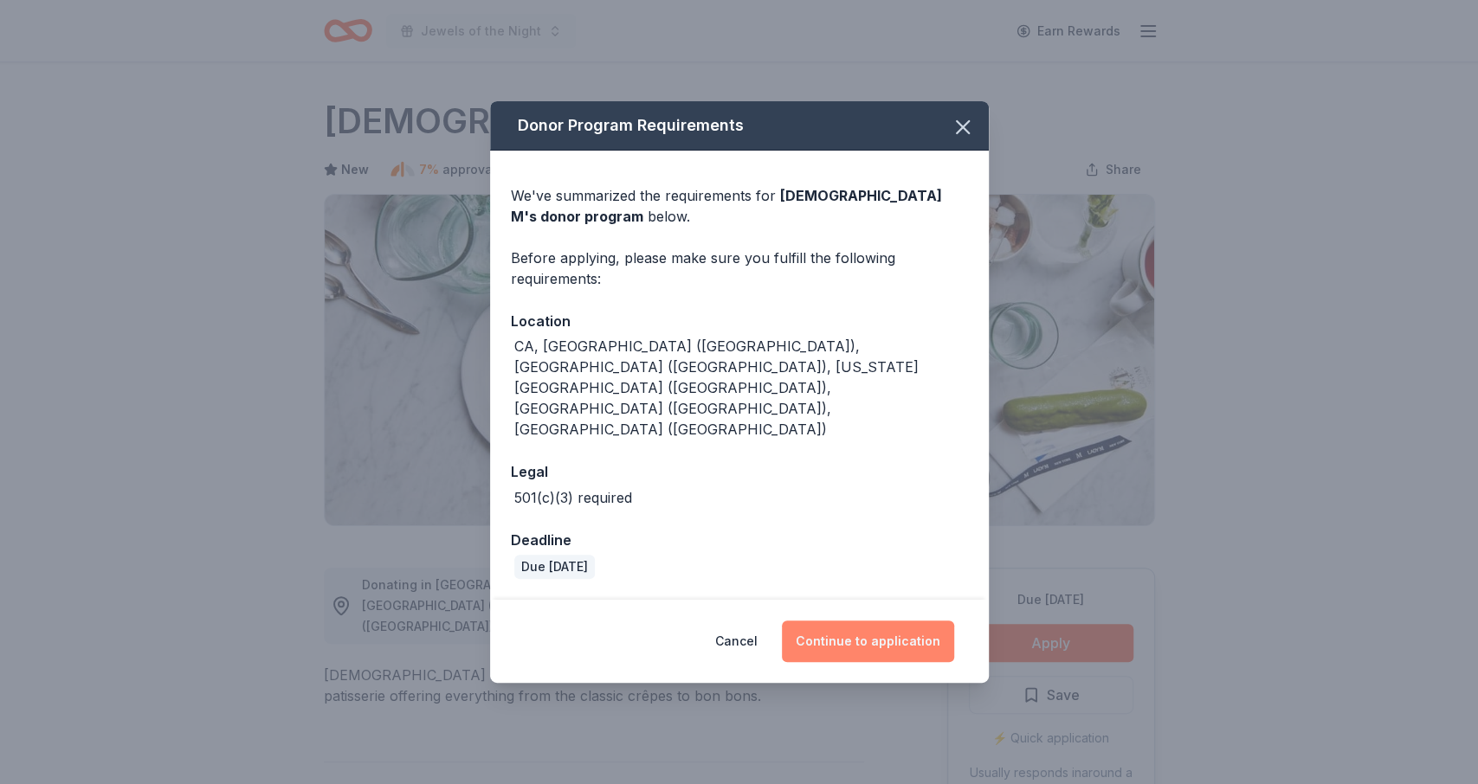
click at [880, 621] on button "Continue to application" at bounding box center [868, 642] width 172 height 42
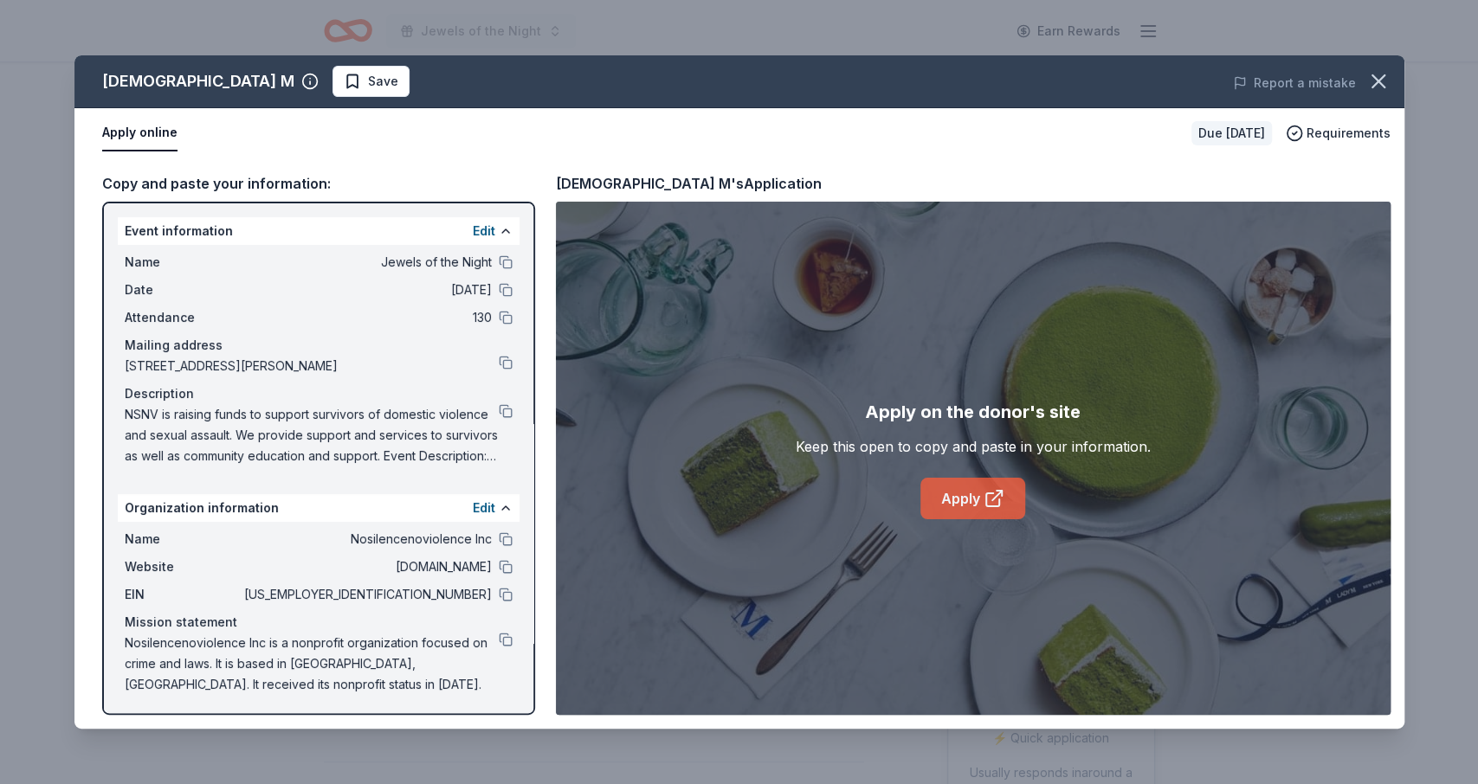
click at [933, 496] on link "Apply" at bounding box center [972, 499] width 105 height 42
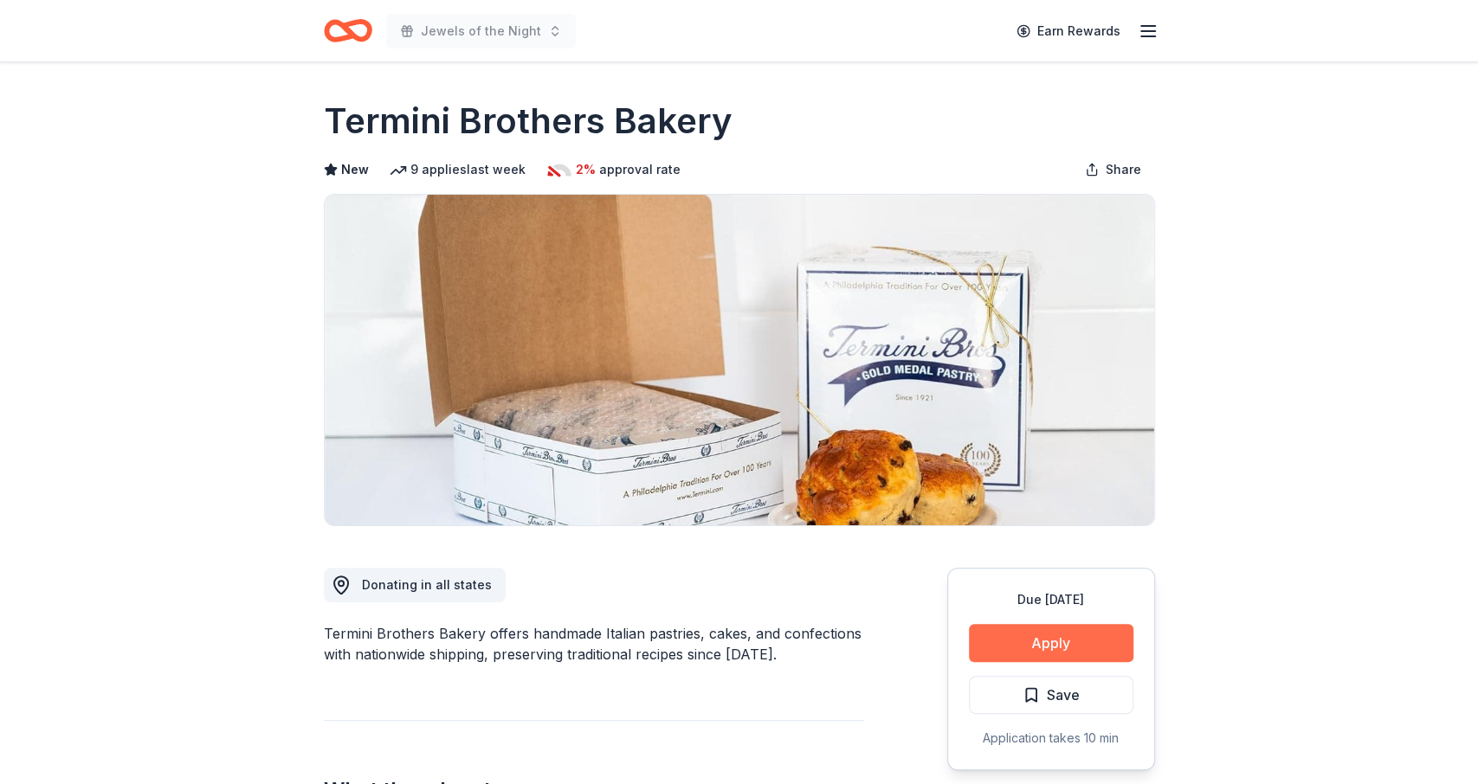
click at [1043, 633] on button "Apply" at bounding box center [1051, 643] width 164 height 38
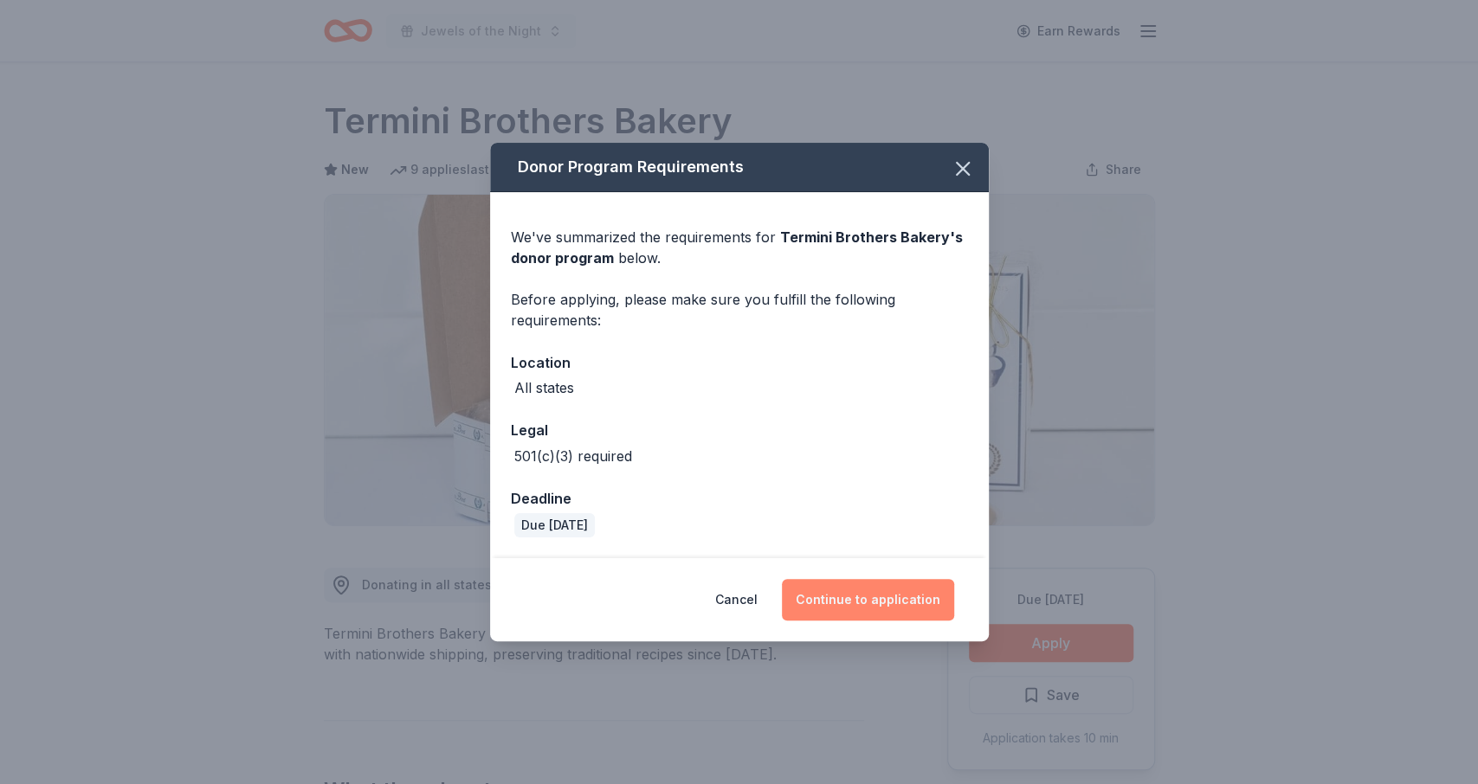
click at [896, 603] on button "Continue to application" at bounding box center [868, 600] width 172 height 42
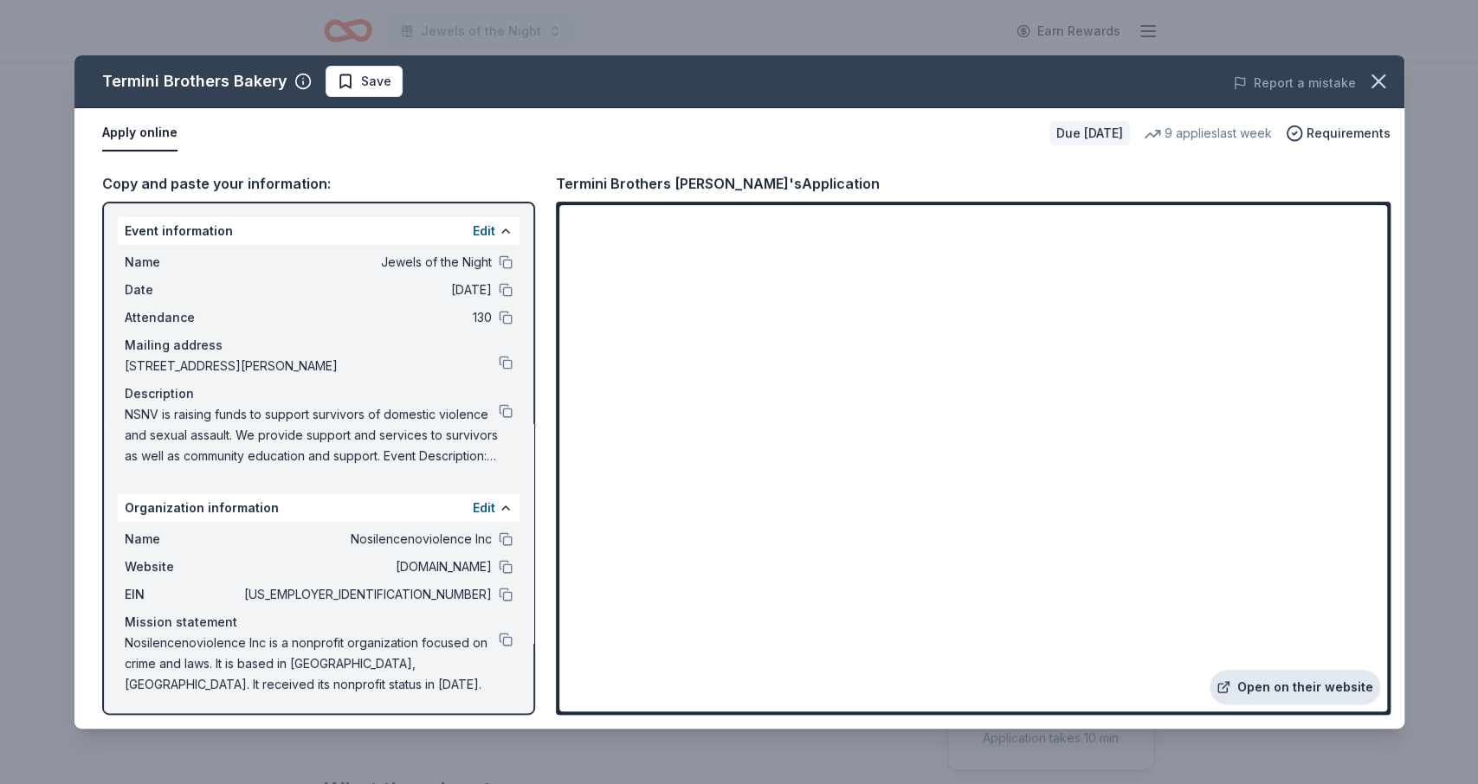
click at [1244, 676] on link "Open on their website" at bounding box center [1294, 687] width 171 height 35
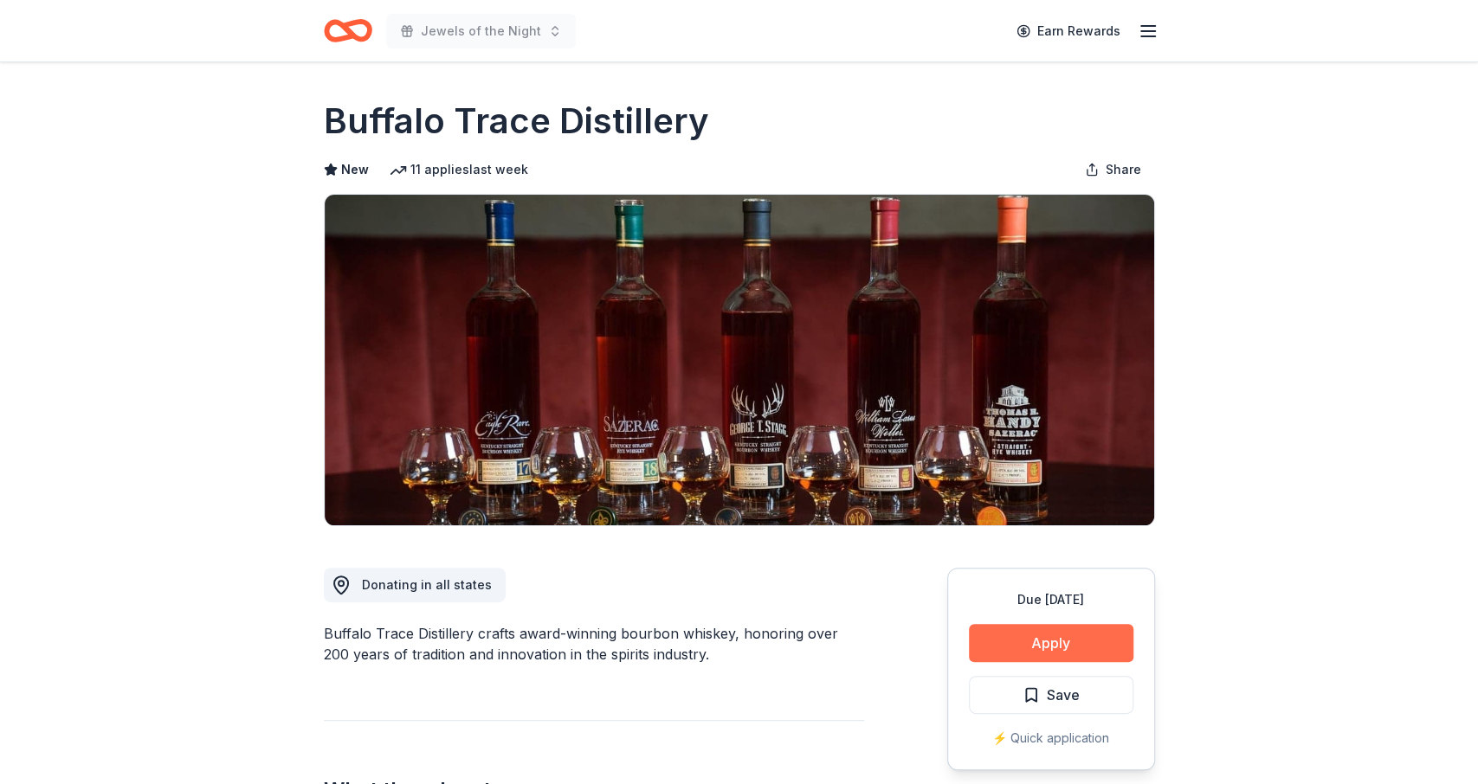
click at [1007, 640] on button "Apply" at bounding box center [1051, 643] width 164 height 38
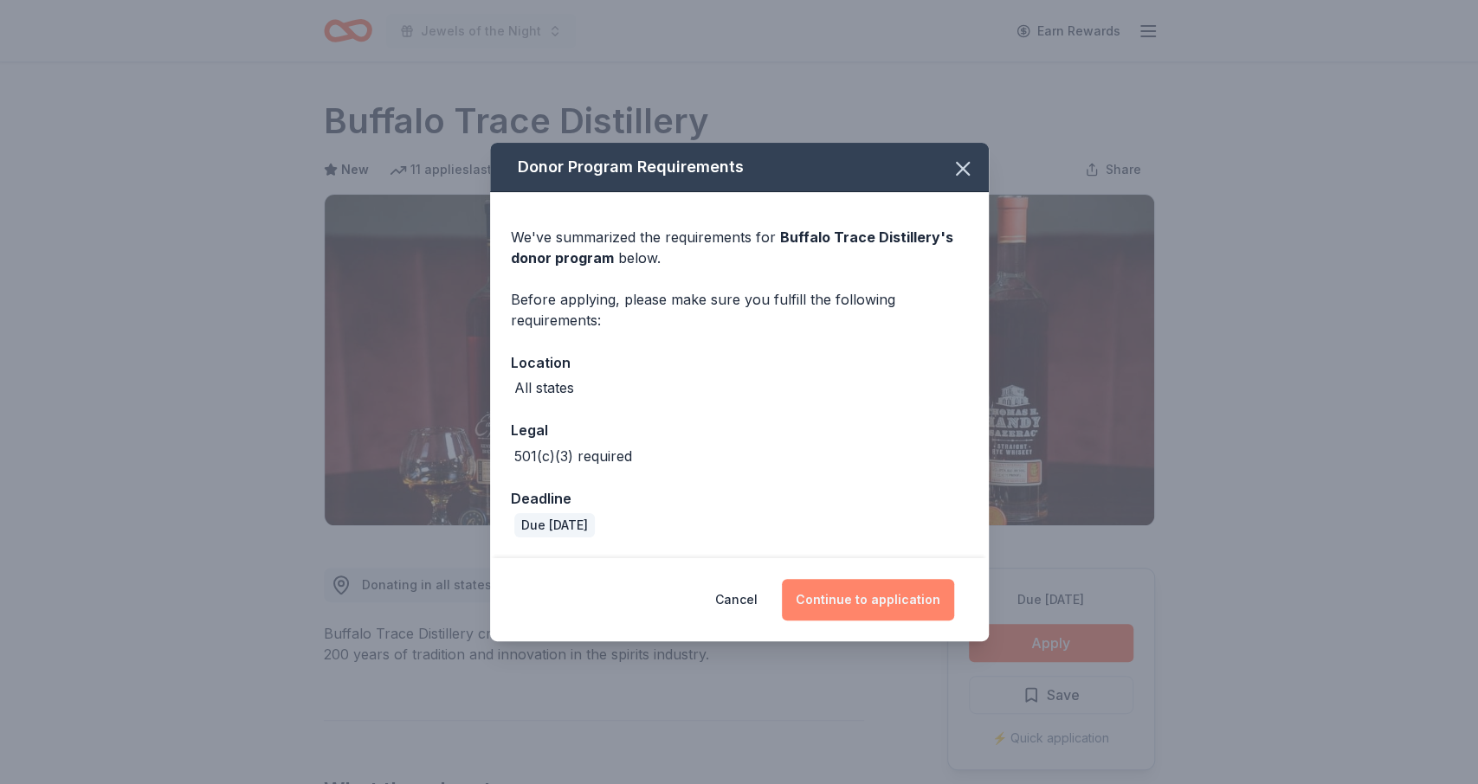
click at [875, 587] on button "Continue to application" at bounding box center [868, 600] width 172 height 42
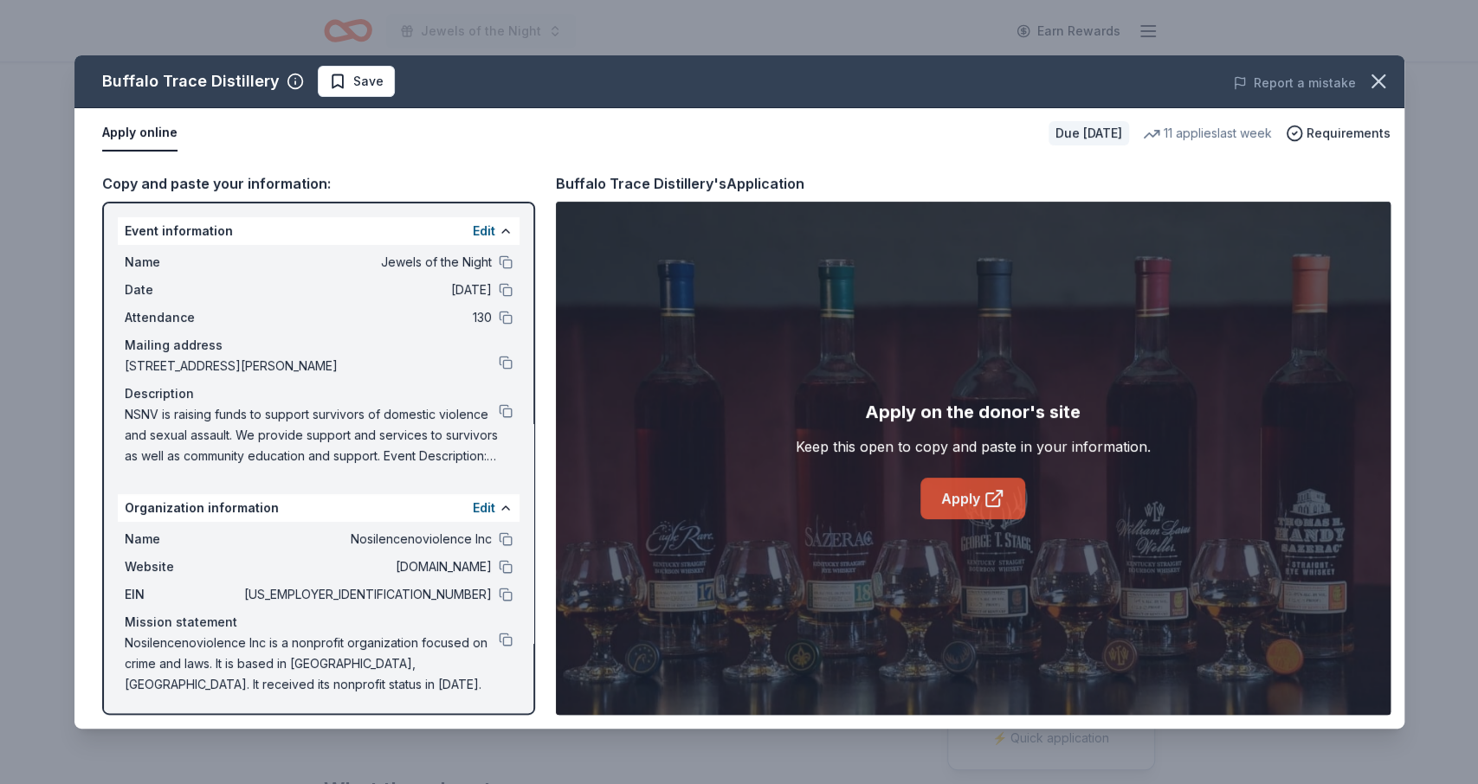
click at [957, 513] on link "Apply" at bounding box center [972, 499] width 105 height 42
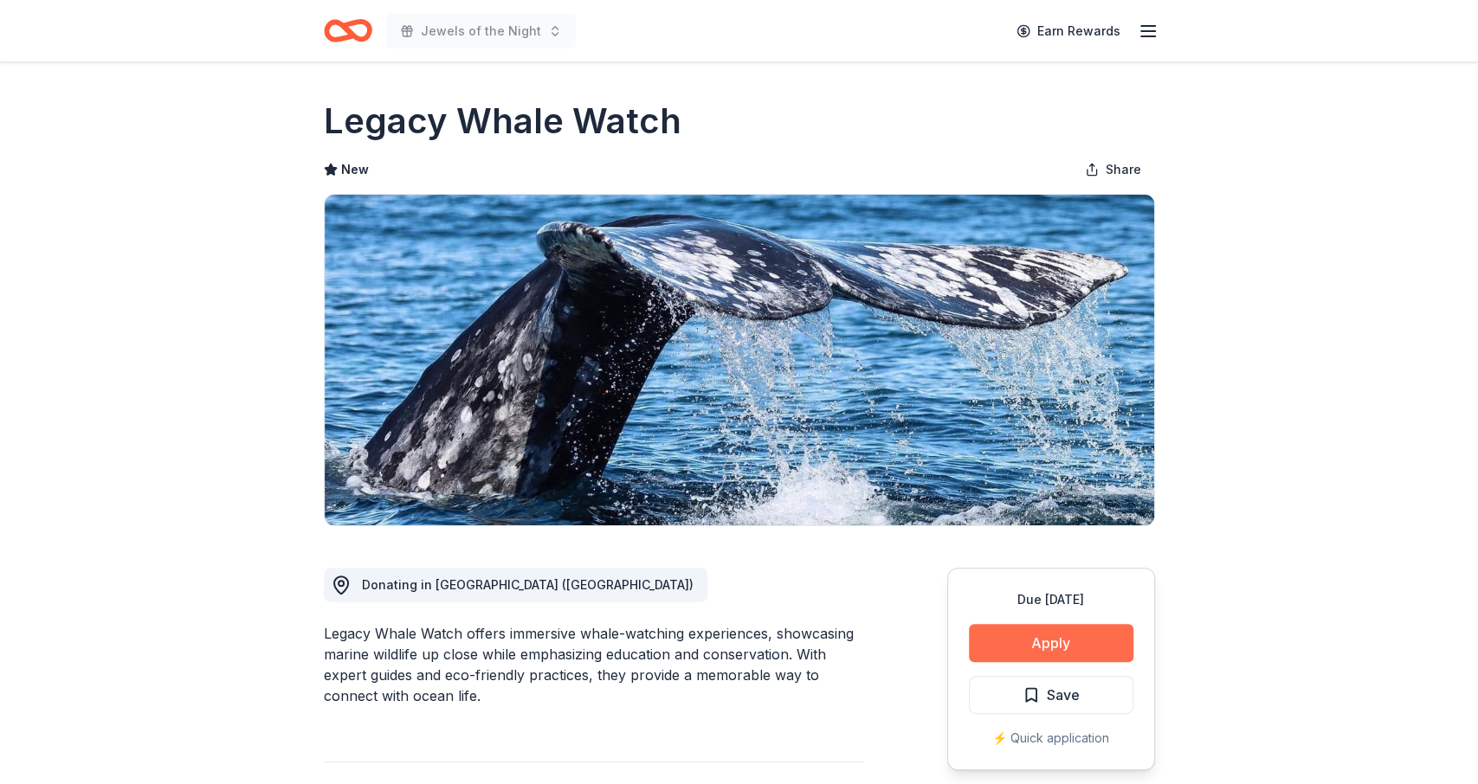
click at [1060, 653] on button "Apply" at bounding box center [1051, 643] width 164 height 38
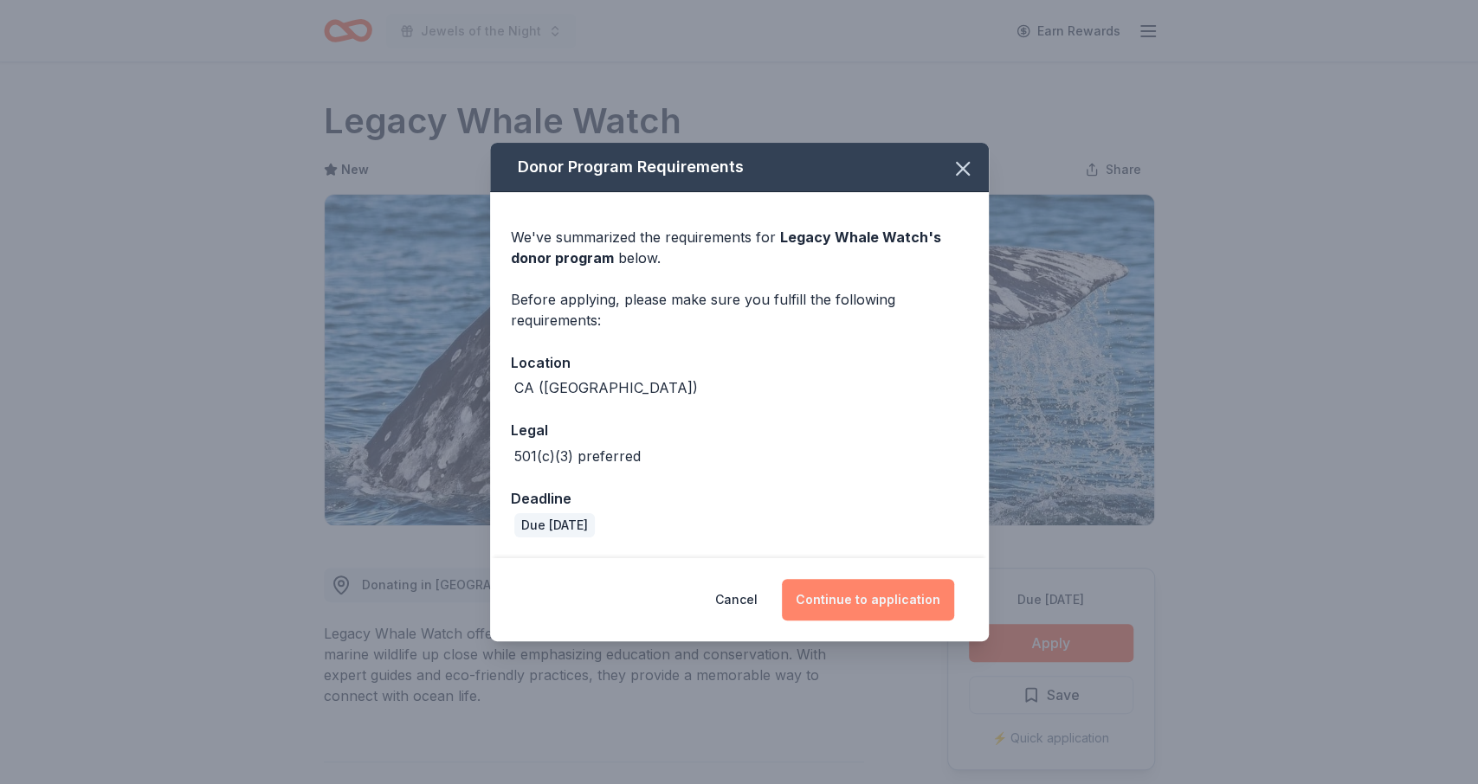
click at [910, 599] on button "Continue to application" at bounding box center [868, 600] width 172 height 42
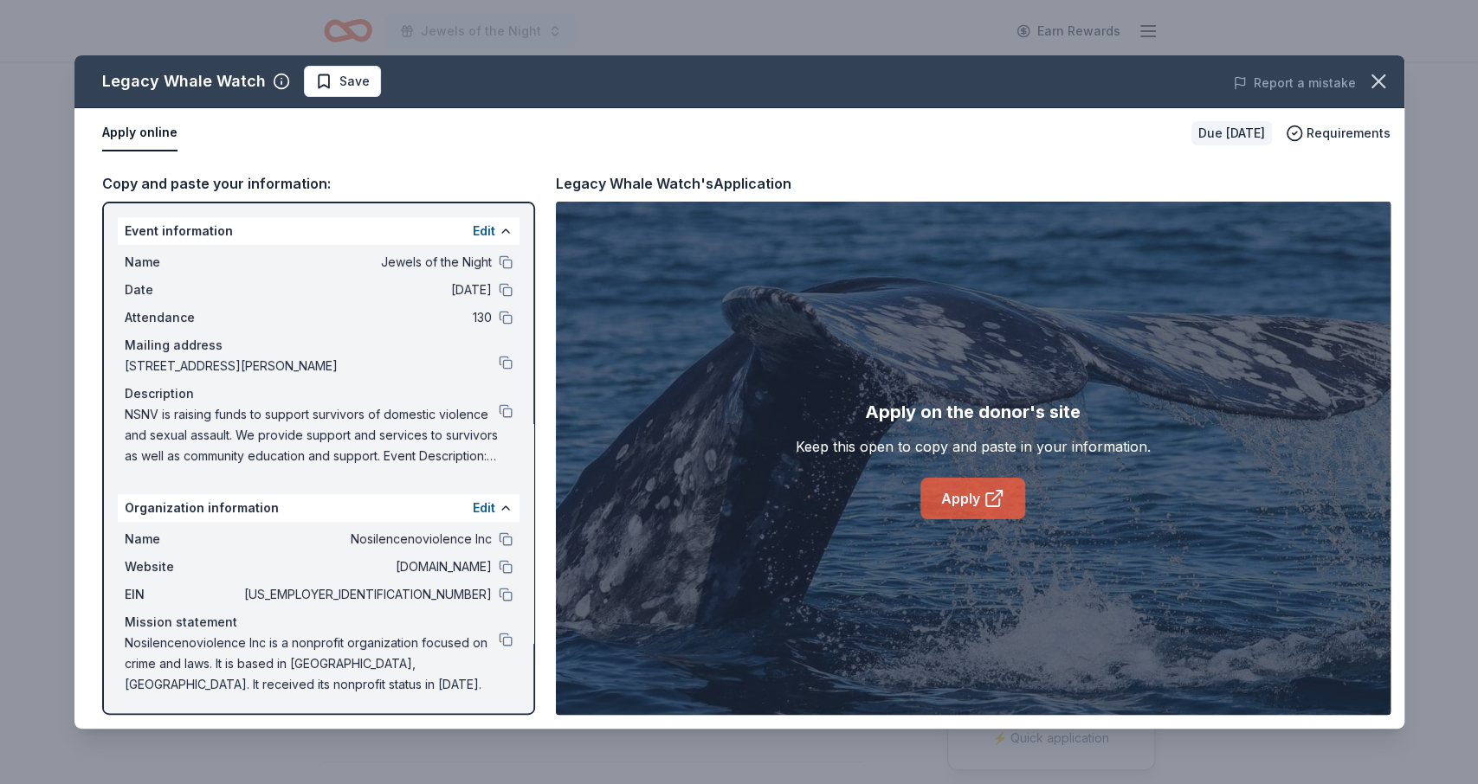
click at [962, 507] on link "Apply" at bounding box center [972, 499] width 105 height 42
